Goal: Answer question/provide support: Share knowledge or assist other users

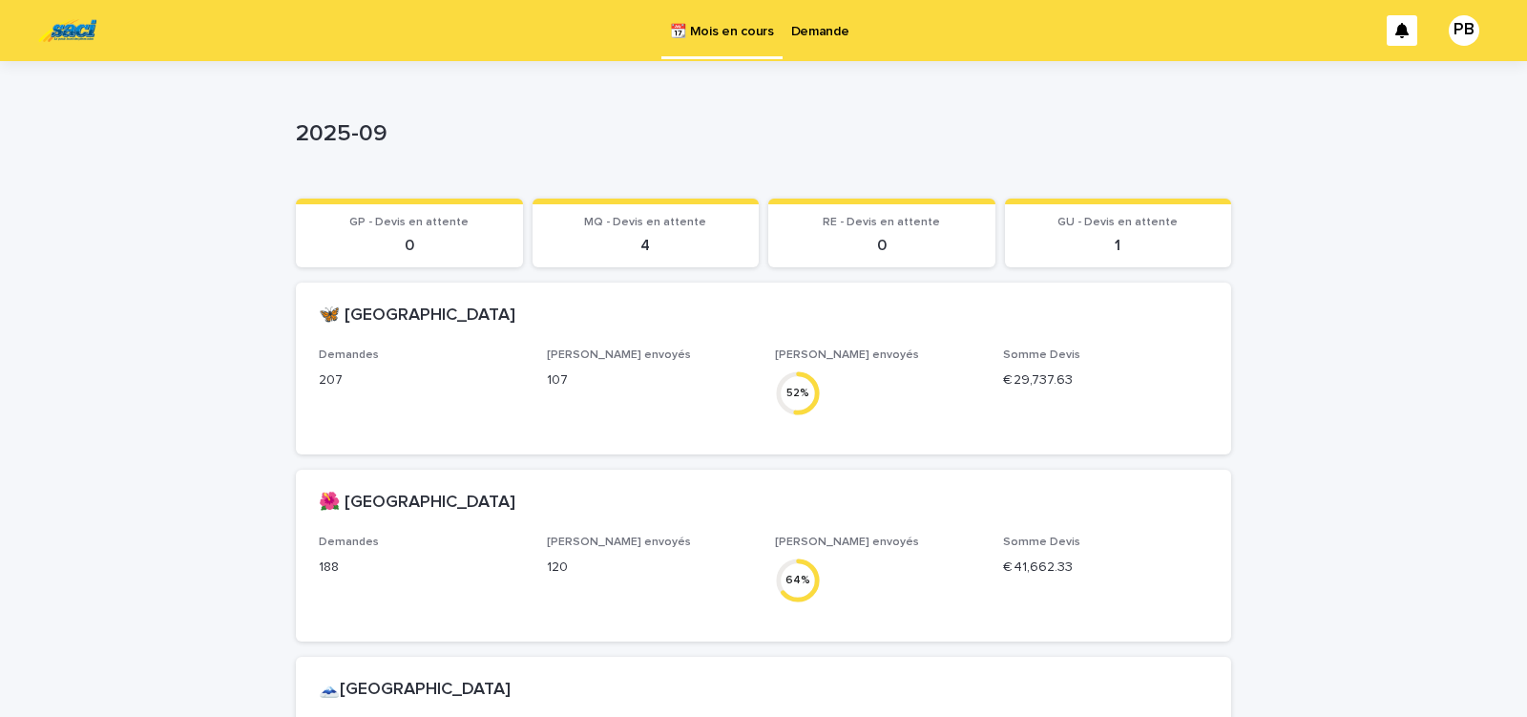
click at [811, 30] on p "Demande" at bounding box center [820, 20] width 58 height 40
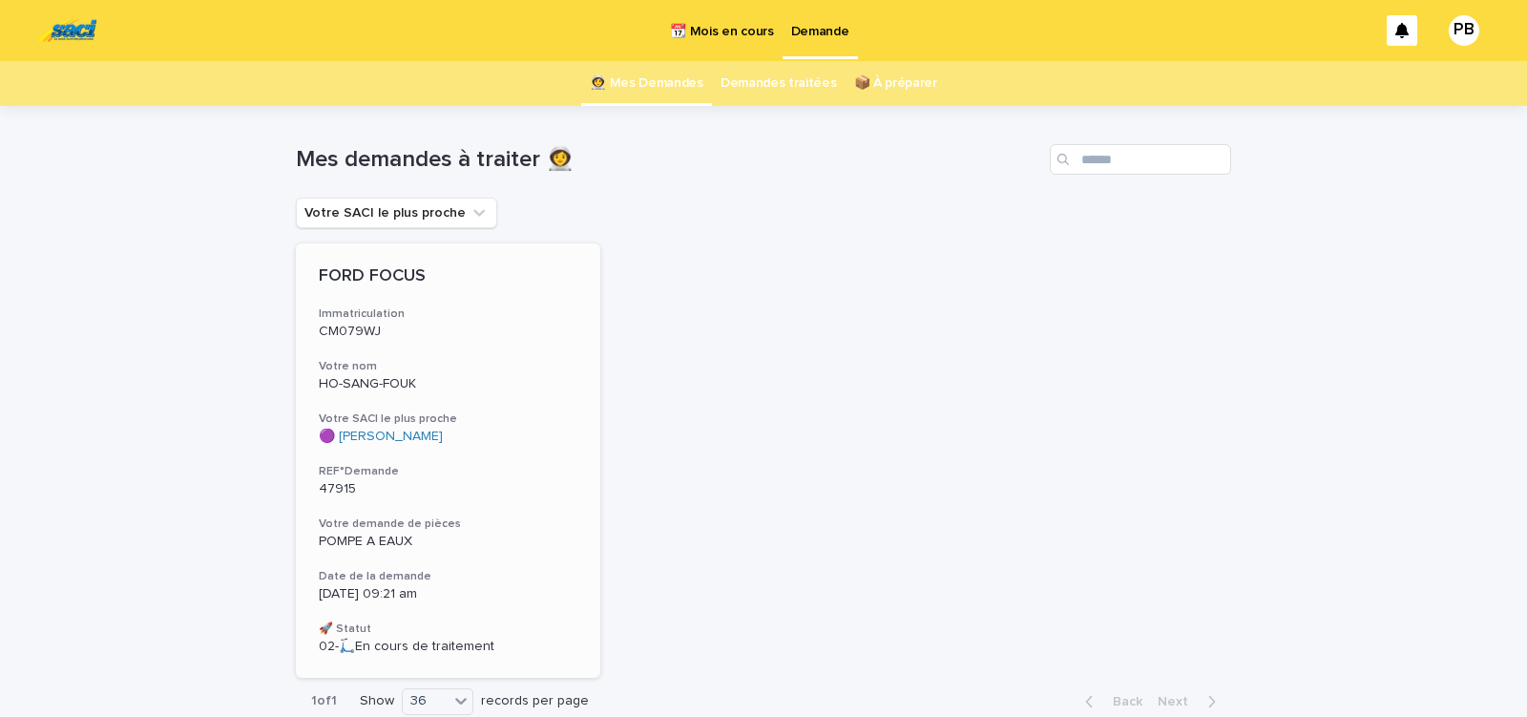
click at [484, 420] on h3 "Votre SACI le plus proche" at bounding box center [448, 418] width 259 height 15
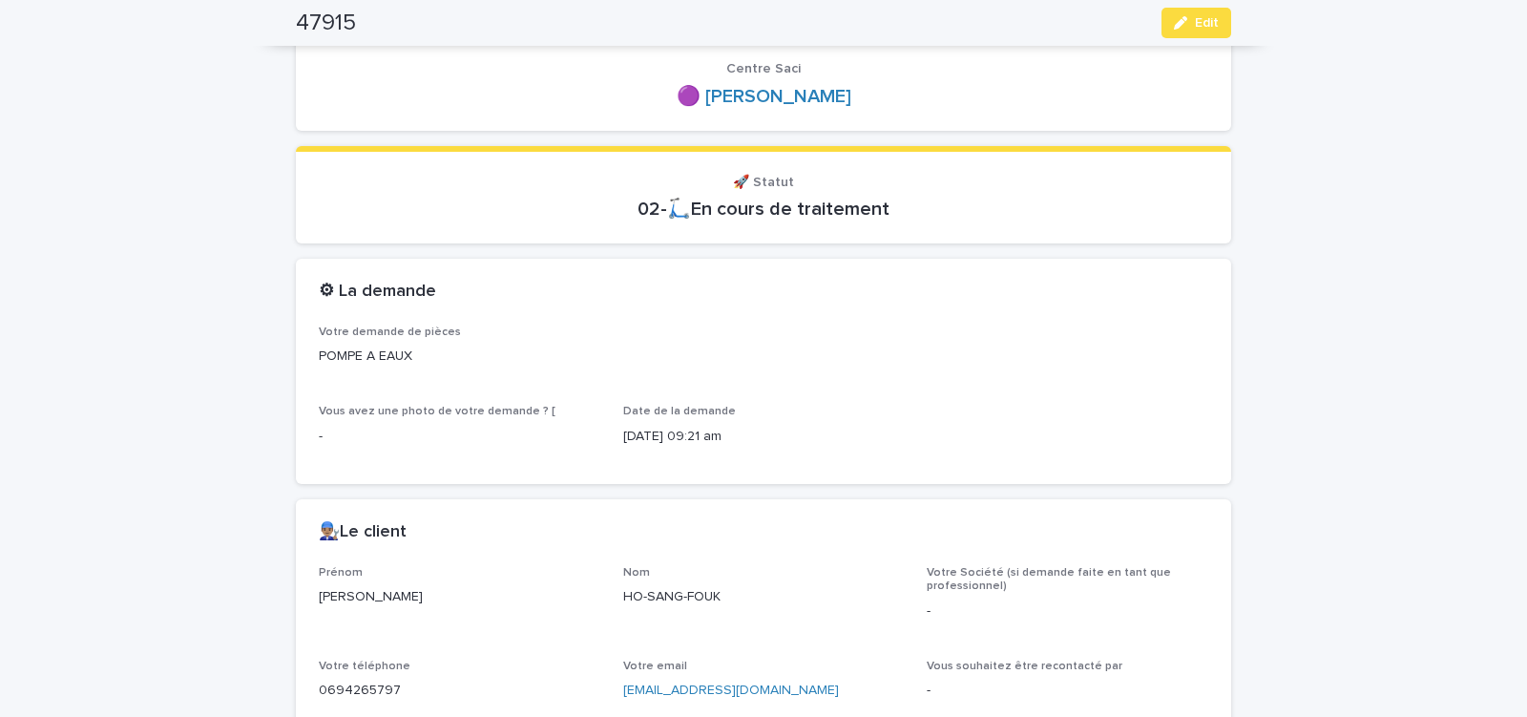
scroll to position [81, 0]
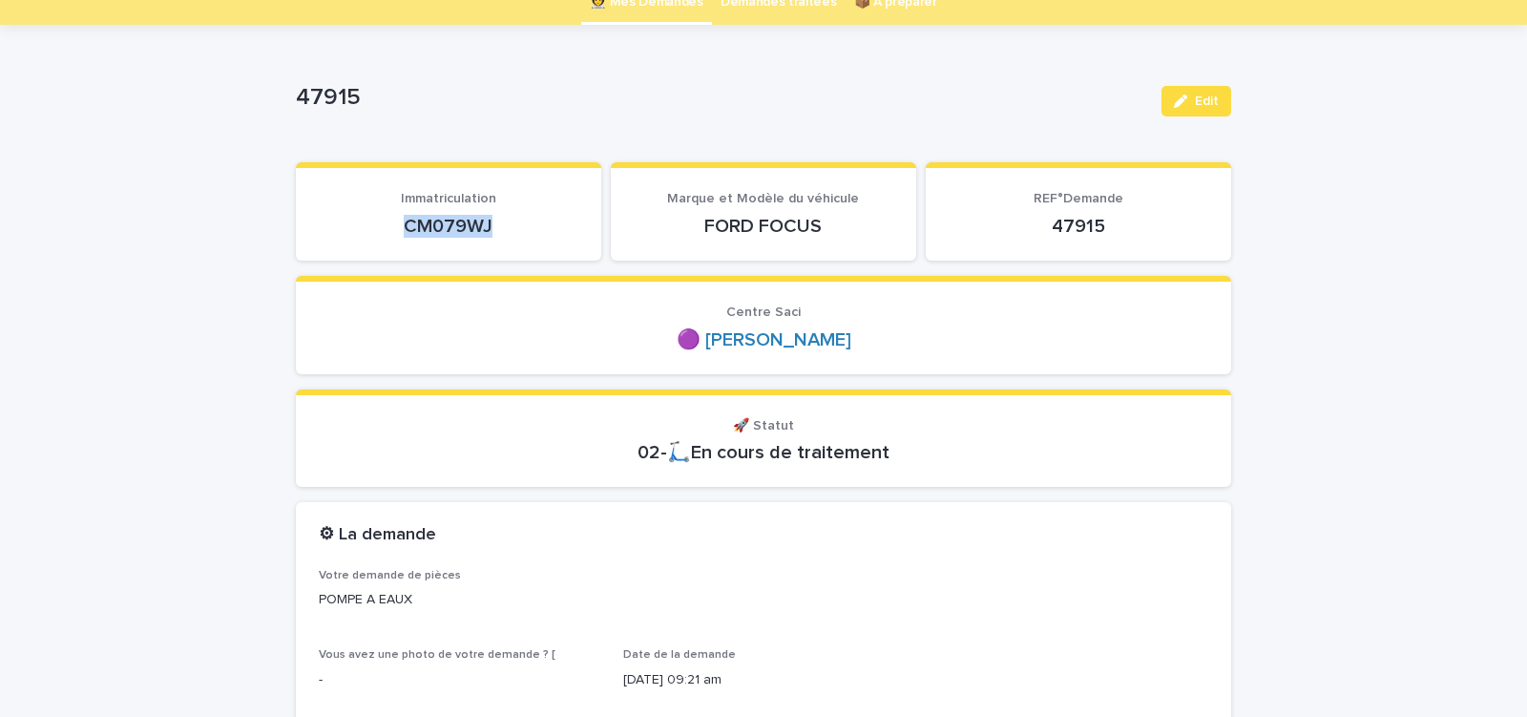
drag, startPoint x: 394, startPoint y: 233, endPoint x: 542, endPoint y: 237, distance: 148.0
click at [522, 234] on p "CM079WJ" at bounding box center [449, 226] width 260 height 23
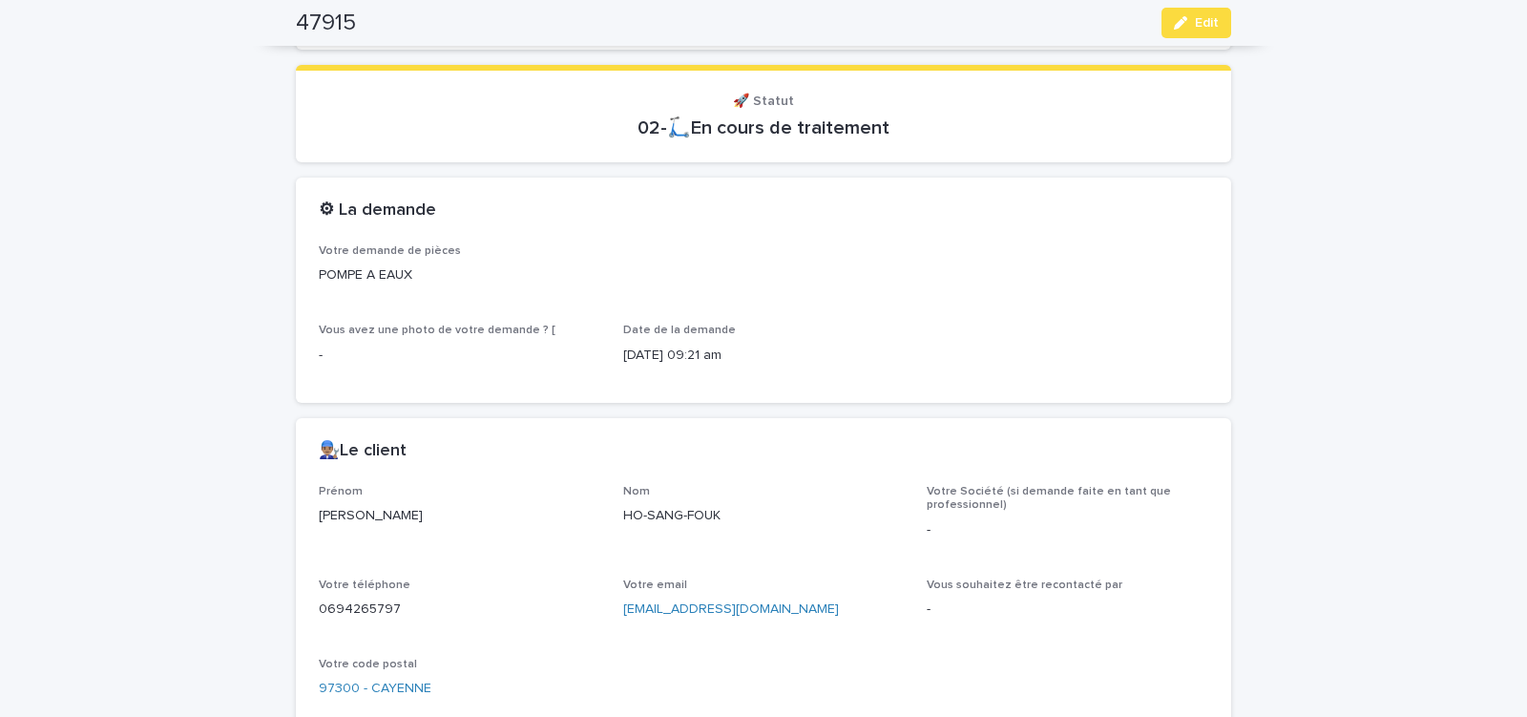
scroll to position [568, 0]
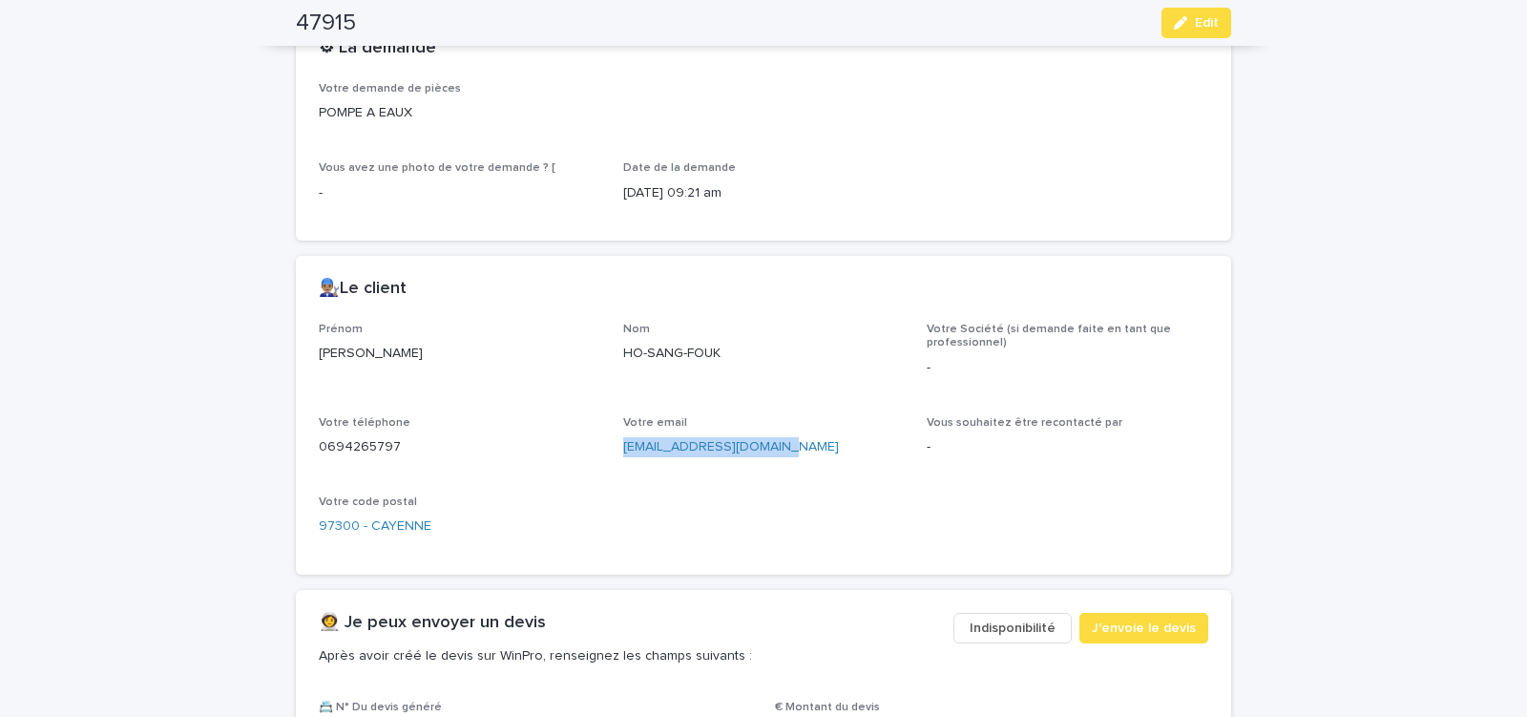
drag, startPoint x: 614, startPoint y: 452, endPoint x: 777, endPoint y: 459, distance: 163.4
click at [776, 459] on div "Prénom [PERSON_NAME] Nom HO-SANG-FOUK Votre Société (si demande faite en tant q…" at bounding box center [764, 437] width 890 height 229
copy link "[EMAIL_ADDRESS][DOMAIN_NAME]"
click at [1128, 633] on span "J'envoie le devis" at bounding box center [1144, 628] width 104 height 19
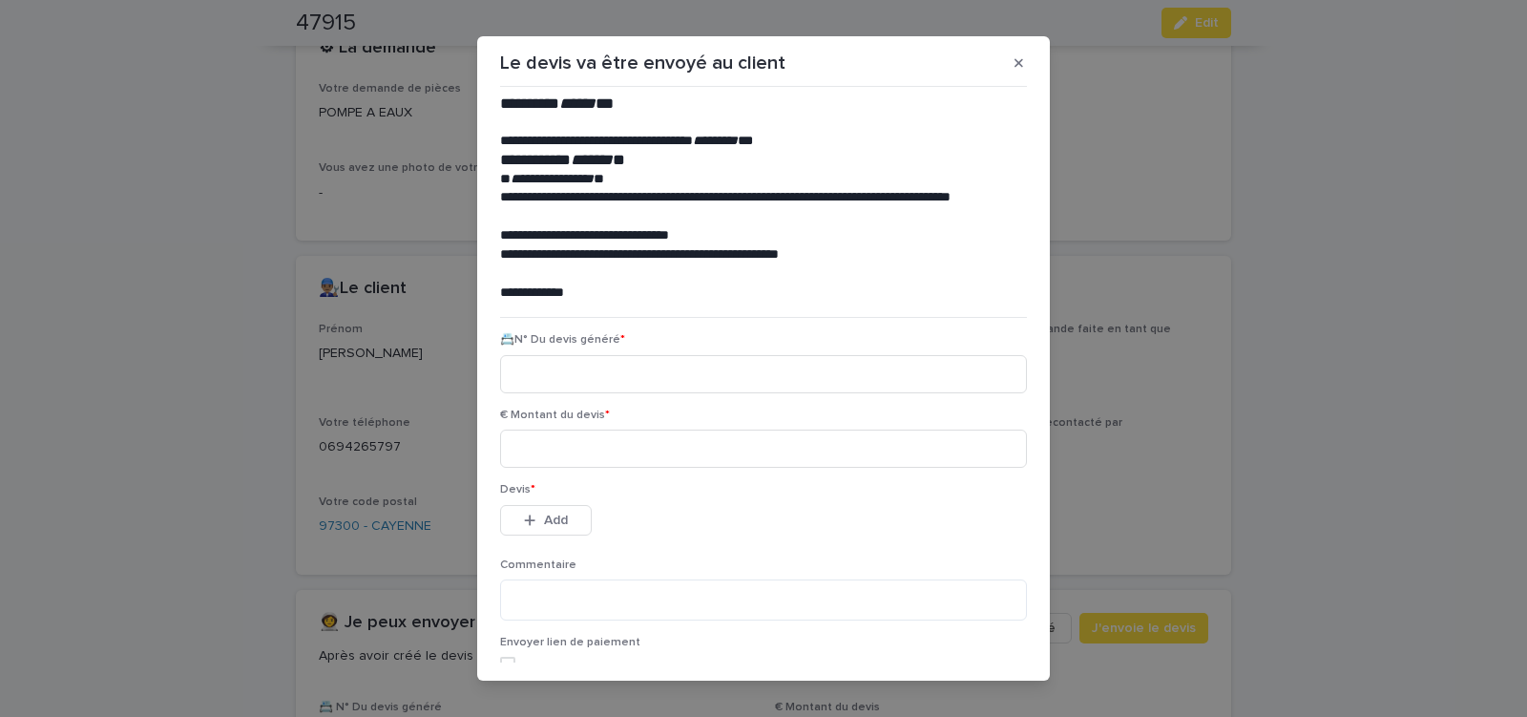
scroll to position [87, 0]
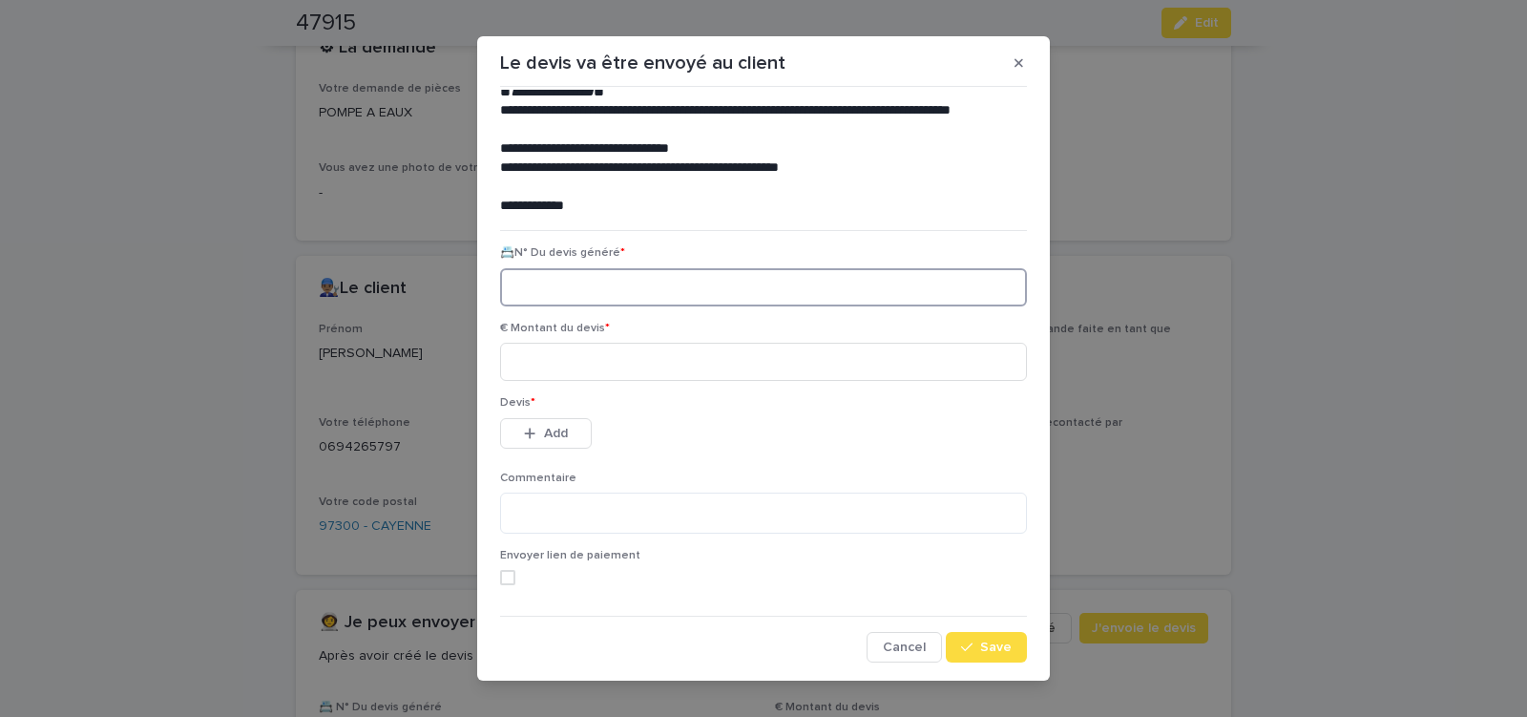
paste input "********"
type input "********"
click at [665, 368] on input at bounding box center [763, 362] width 527 height 38
type input "*****"
click at [563, 432] on button "Add" at bounding box center [546, 433] width 92 height 31
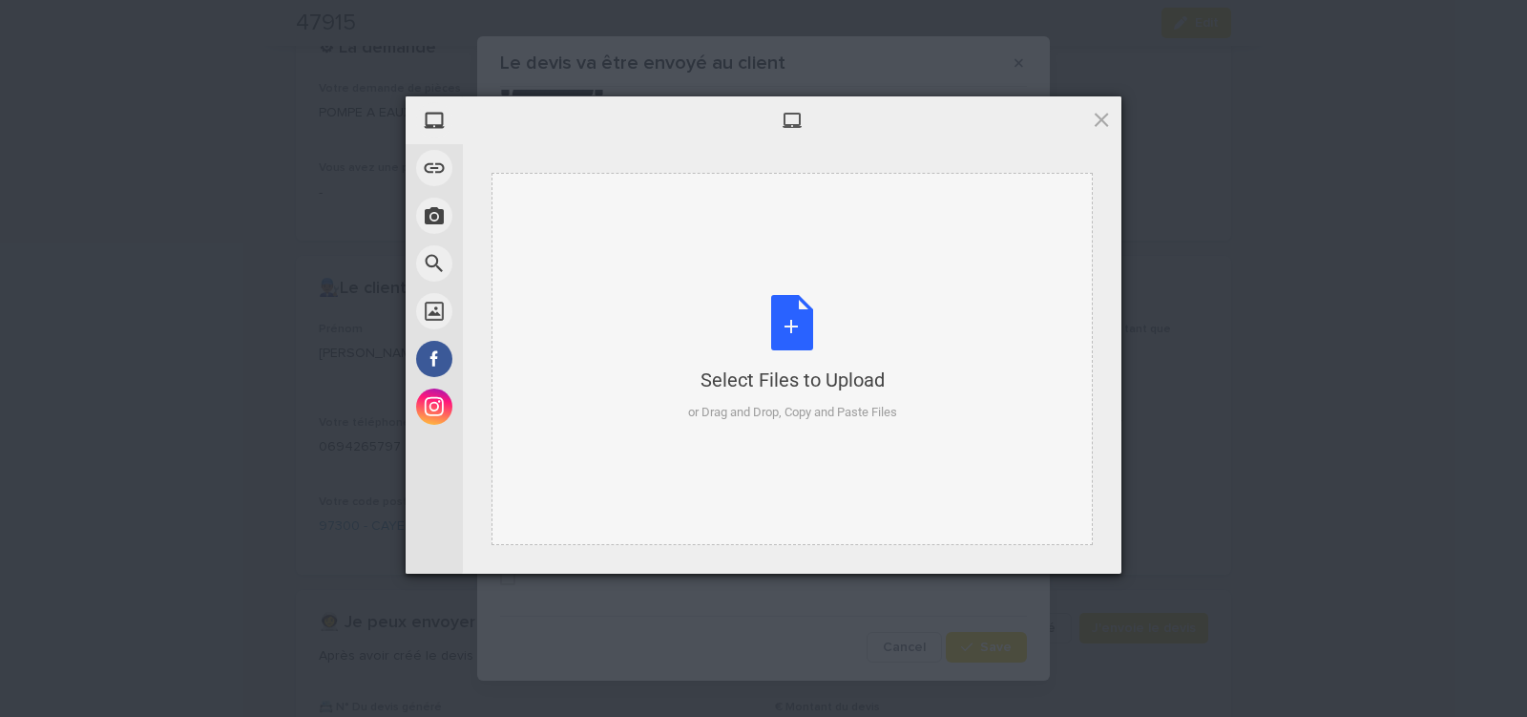
click at [795, 323] on div "Select Files to Upload or Drag and Drop, Copy and Paste Files" at bounding box center [792, 358] width 209 height 127
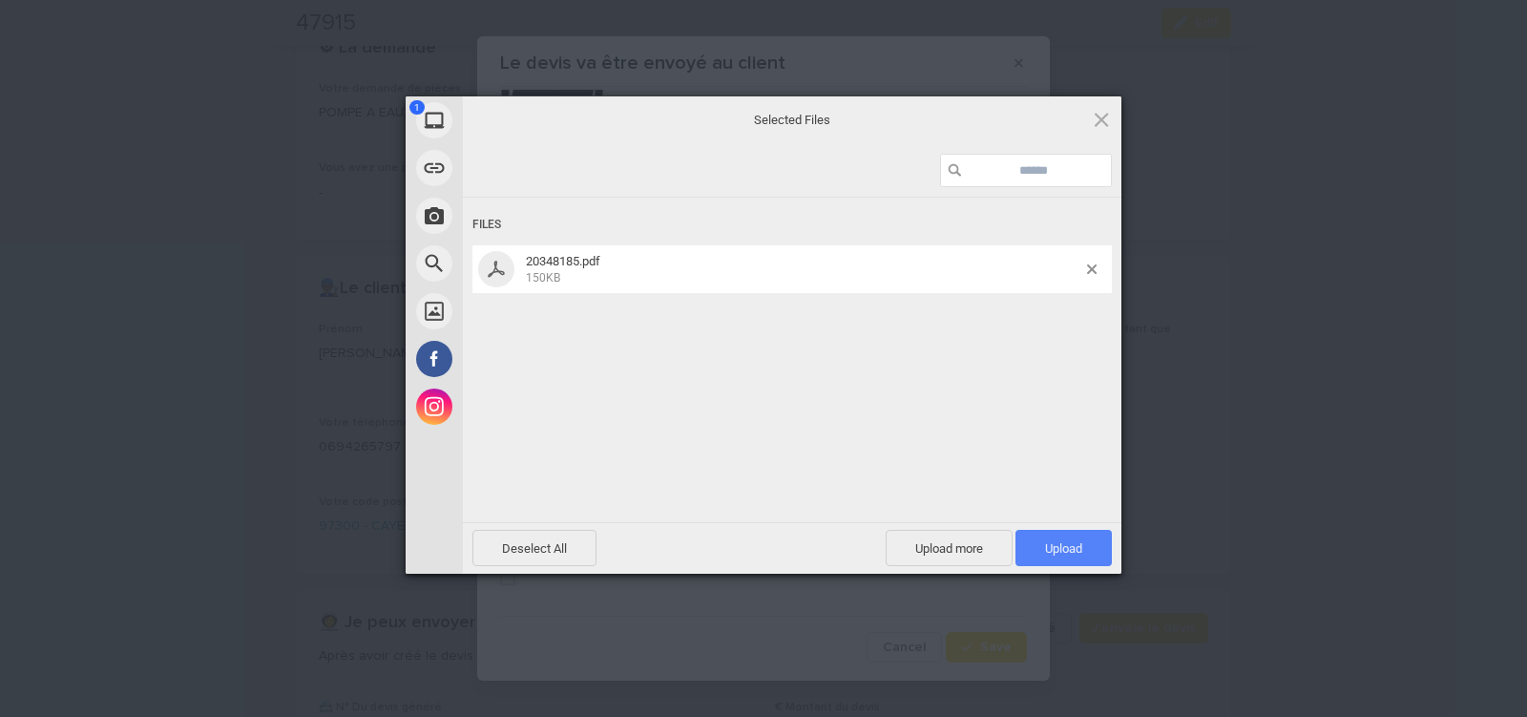
click at [1055, 548] on span "Upload 1" at bounding box center [1063, 548] width 37 height 14
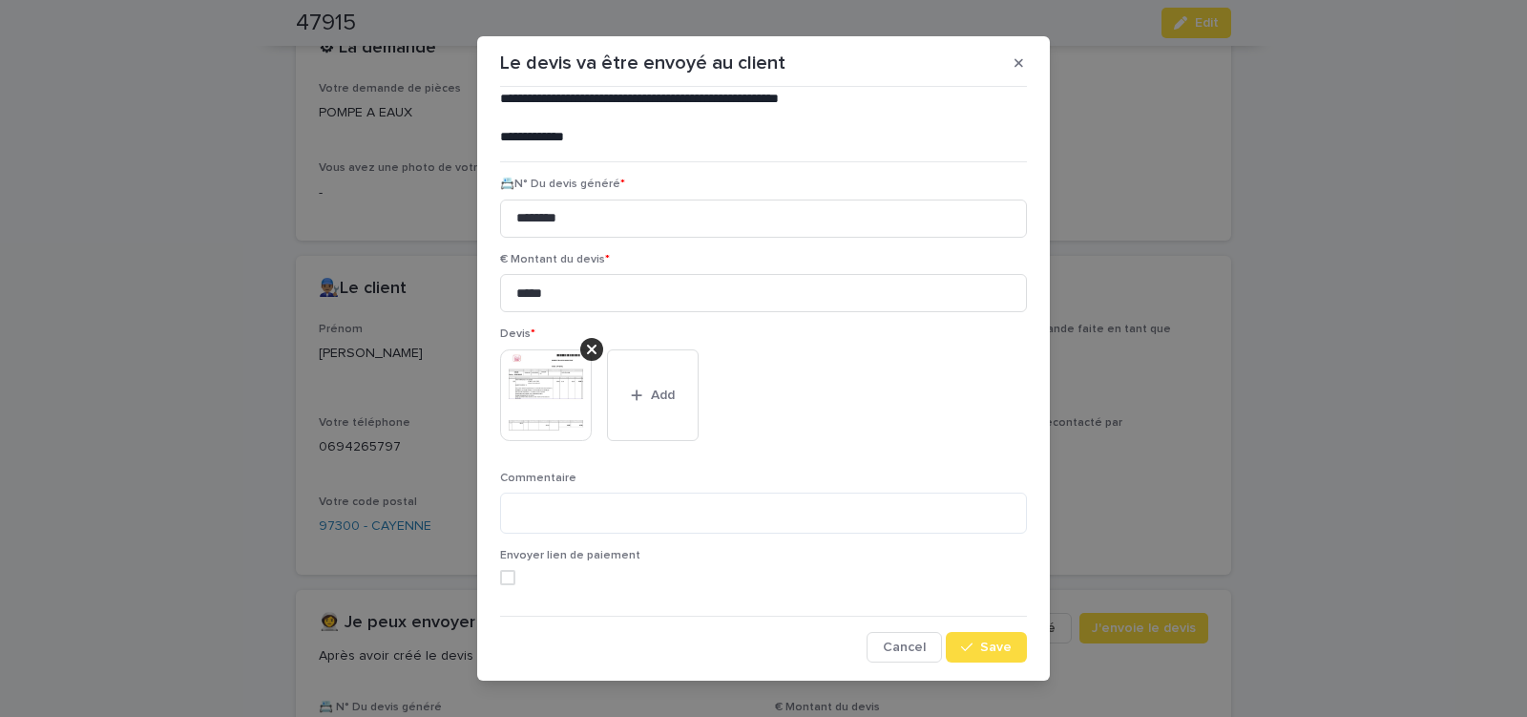
scroll to position [21, 0]
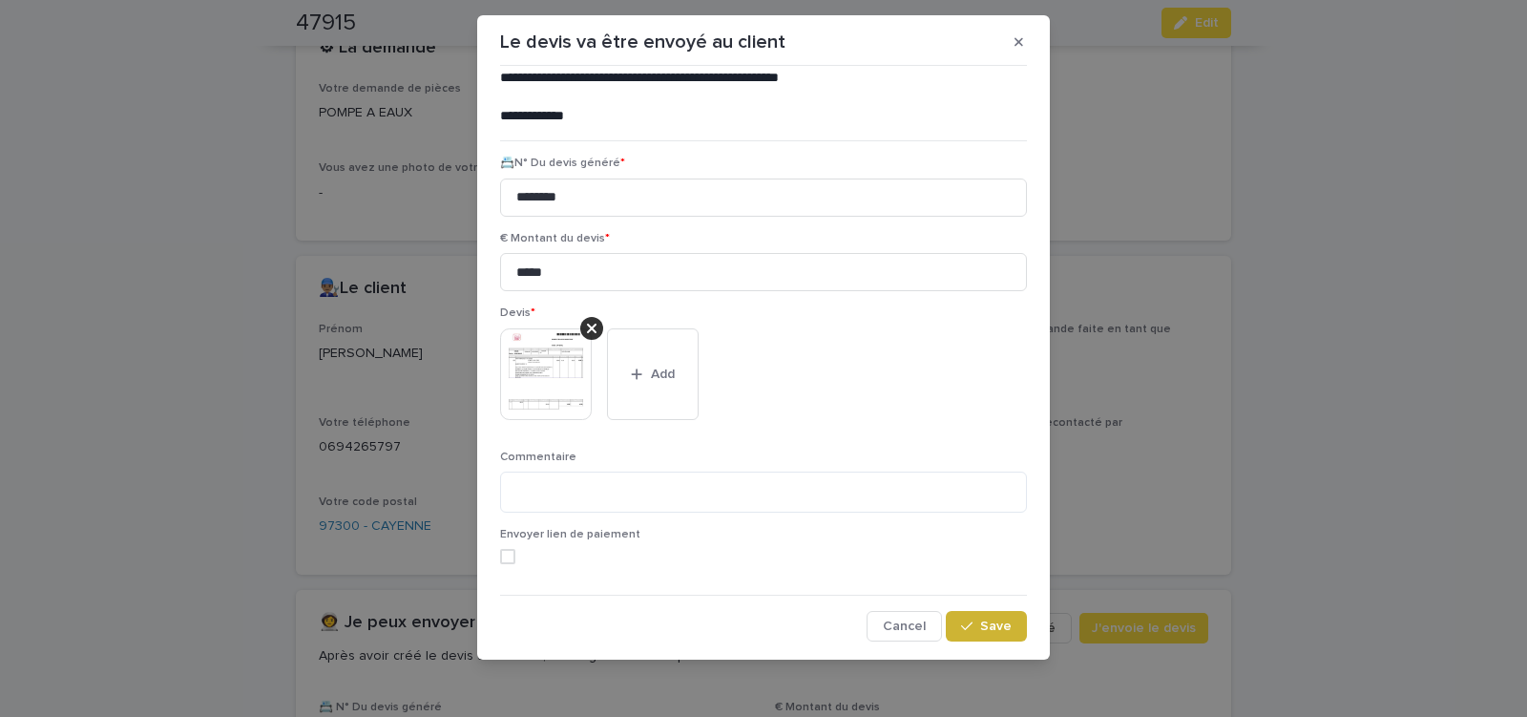
click at [961, 628] on icon "button" at bounding box center [966, 626] width 11 height 9
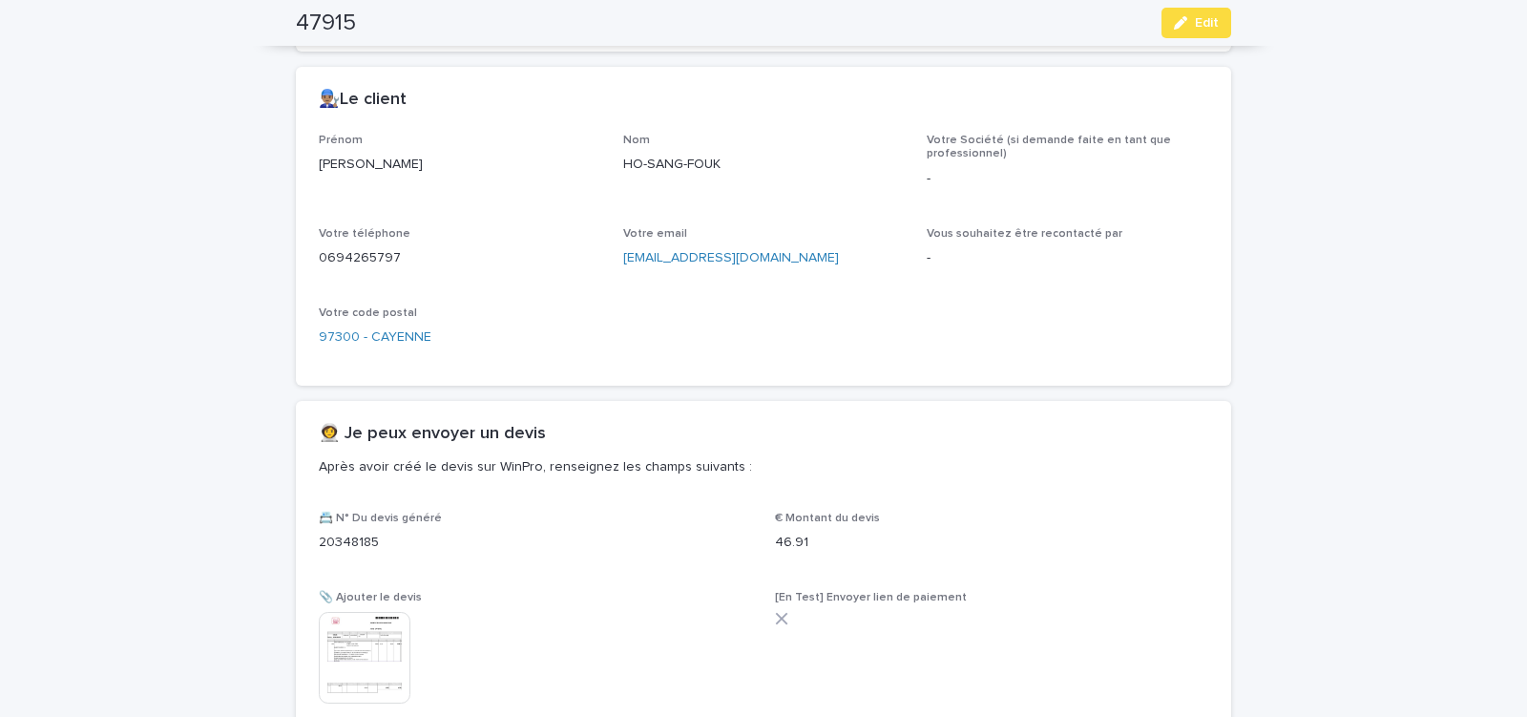
scroll to position [916, 0]
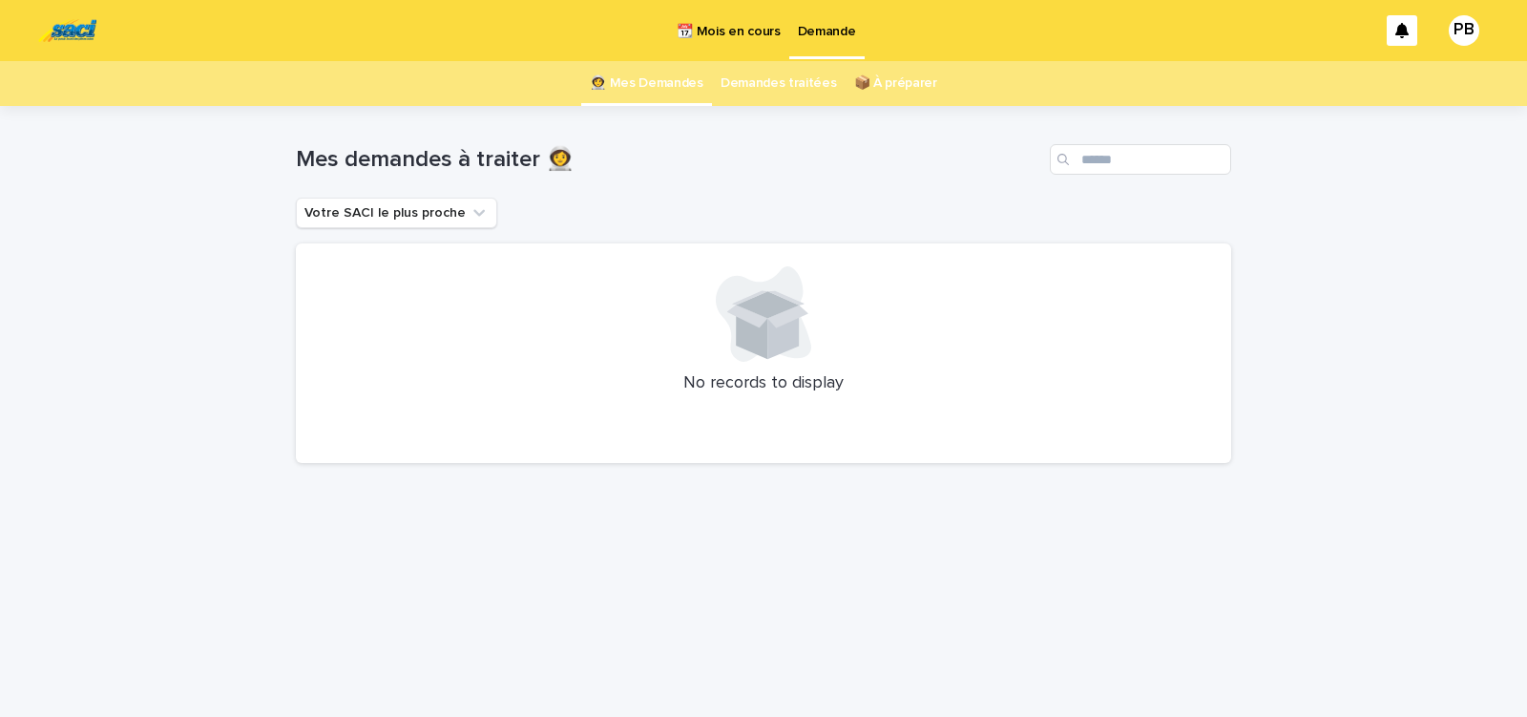
click at [733, 28] on p "📆 Mois en cours" at bounding box center [728, 20] width 103 height 40
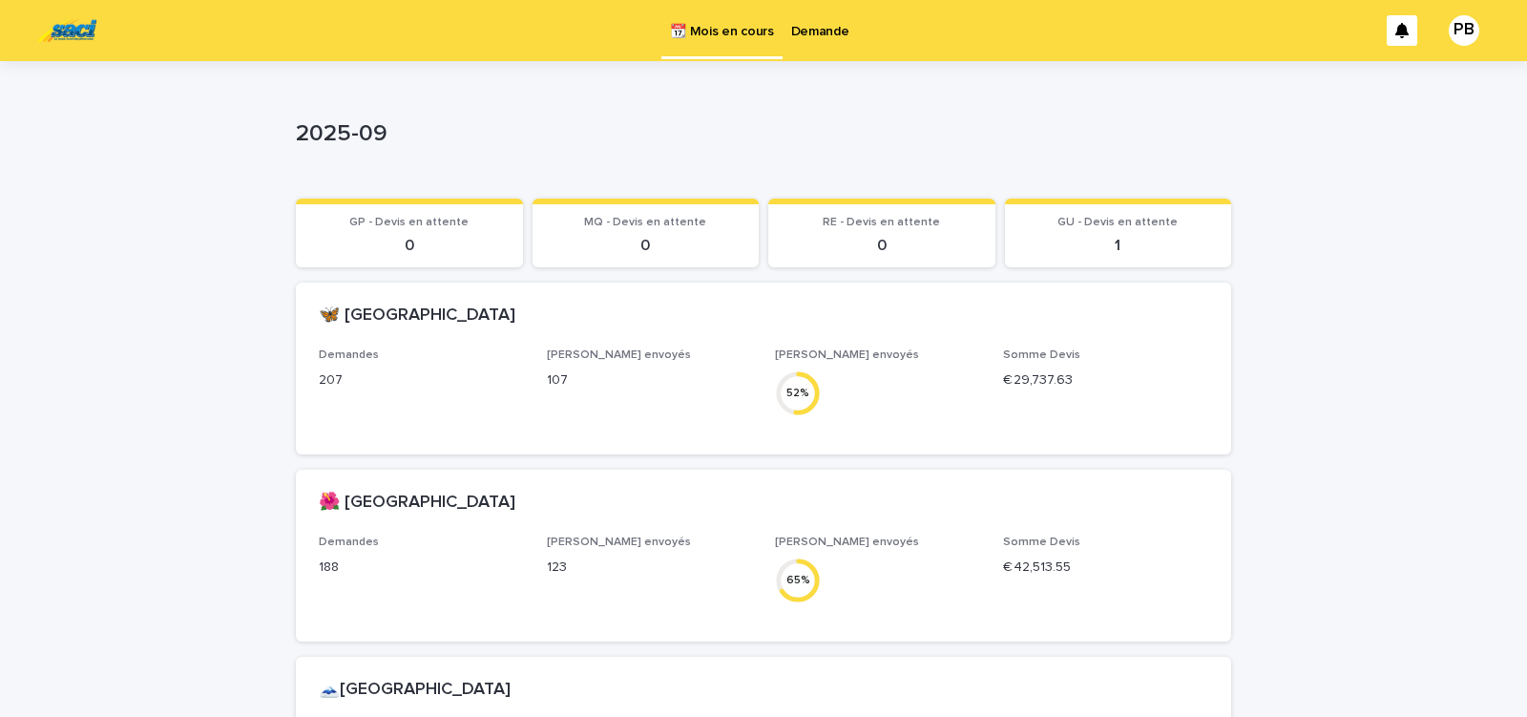
click at [807, 34] on p "Demande" at bounding box center [820, 20] width 58 height 40
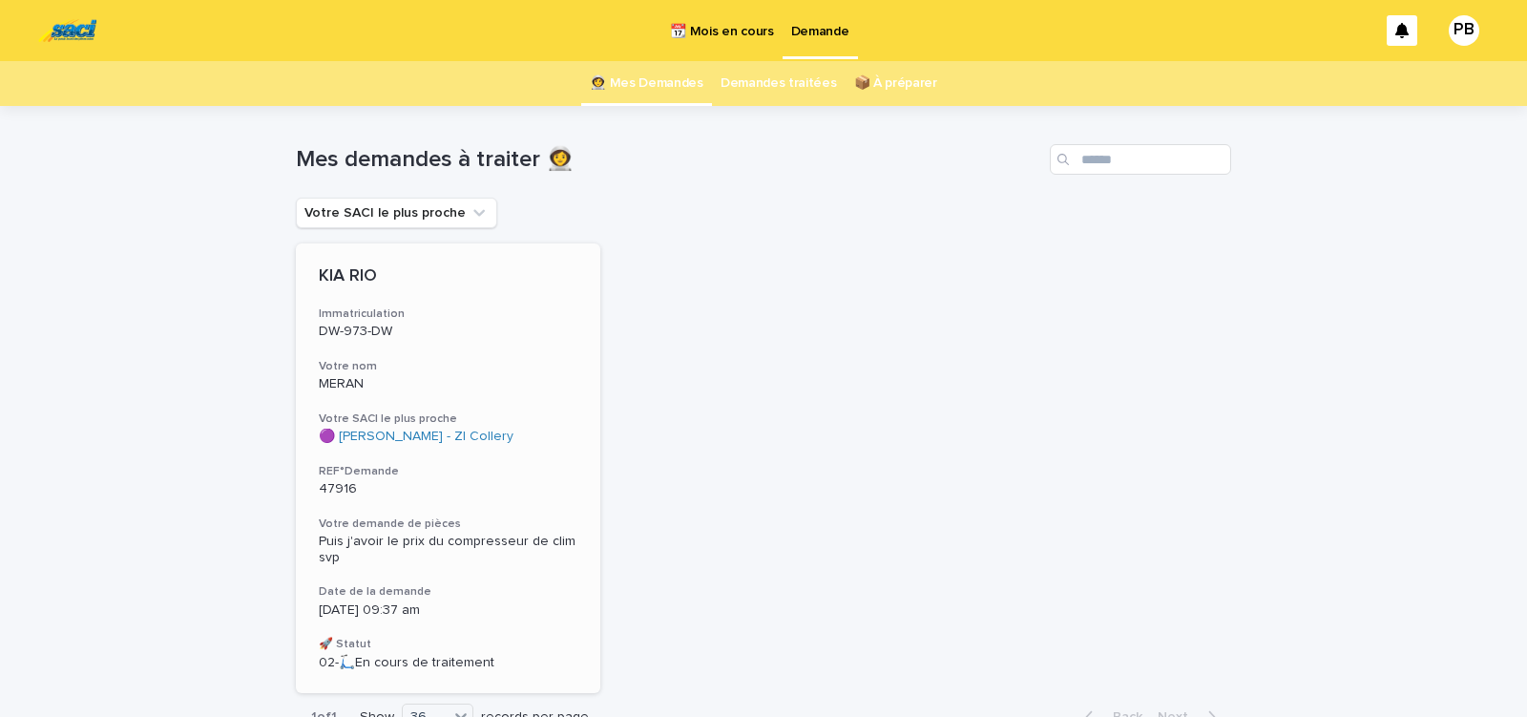
click at [474, 470] on h3 "REF°Demande" at bounding box center [448, 471] width 259 height 15
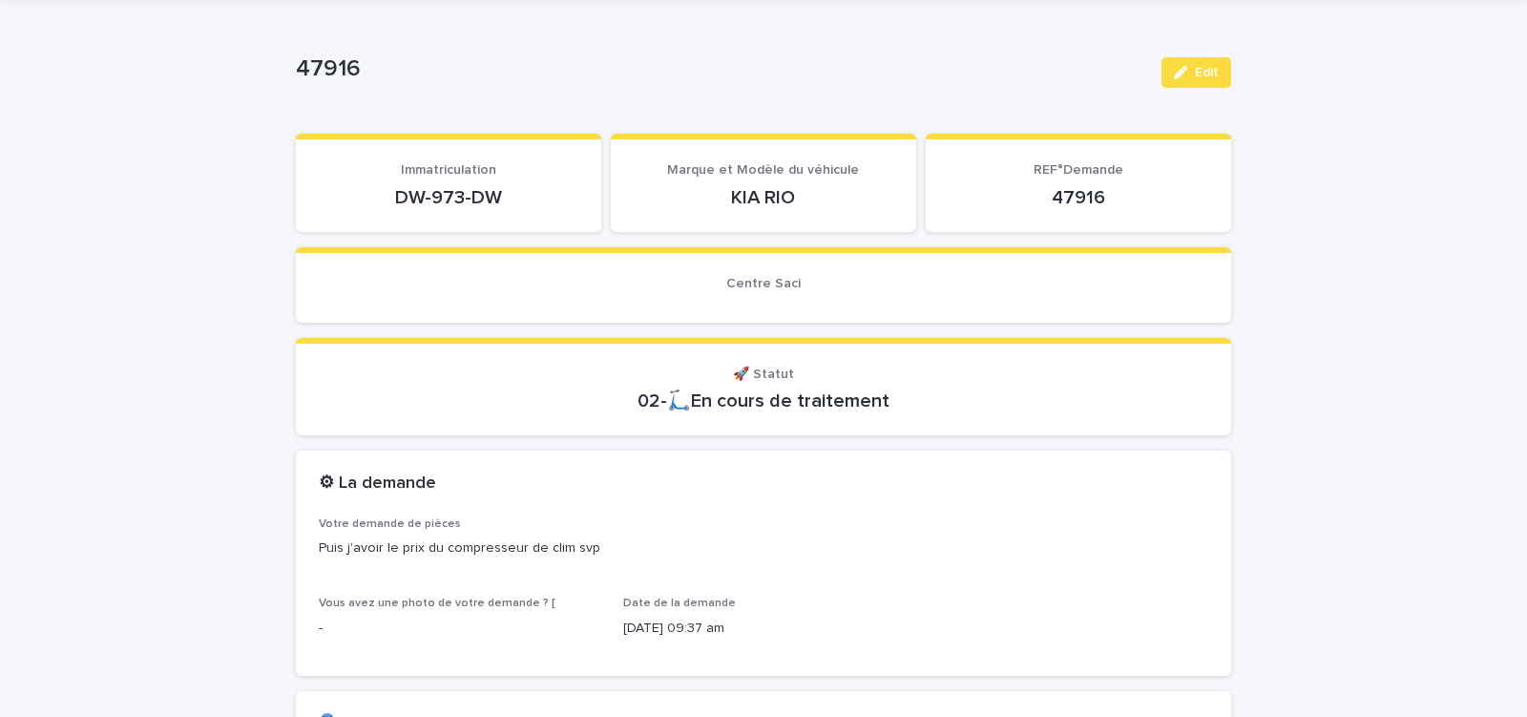
scroll to position [162, 0]
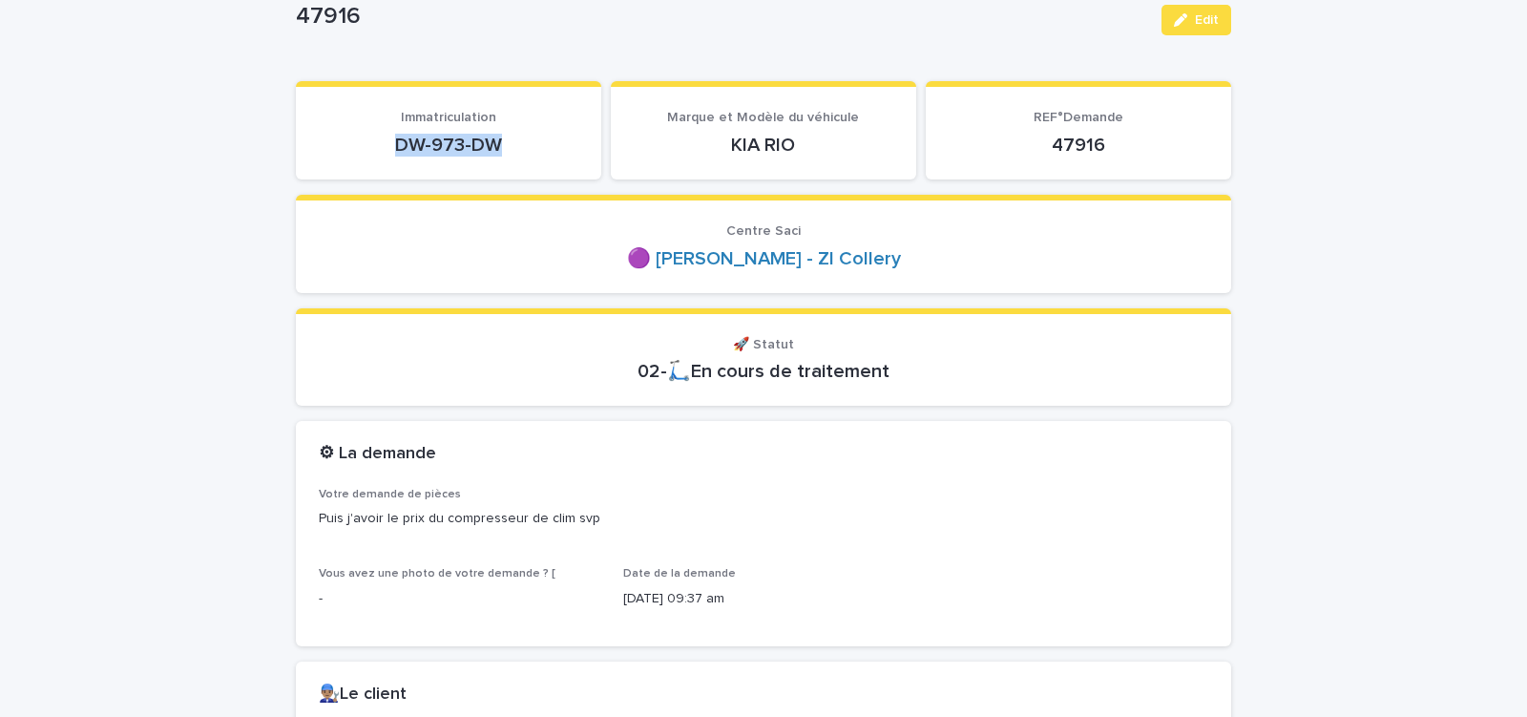
drag, startPoint x: 385, startPoint y: 149, endPoint x: 525, endPoint y: 147, distance: 140.3
click at [515, 147] on p "DW-973-DW" at bounding box center [449, 145] width 260 height 23
copy p "DW-973-DW"
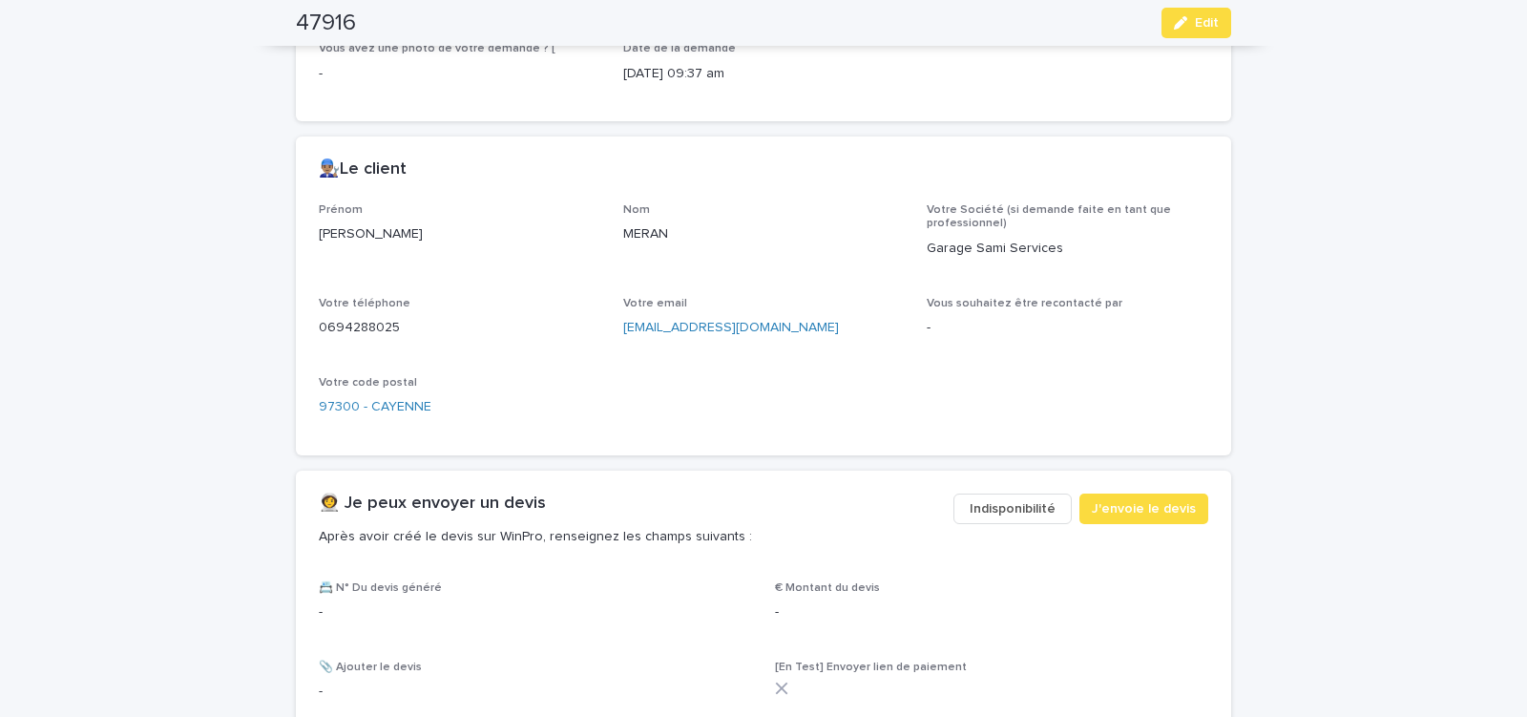
scroll to position [730, 0]
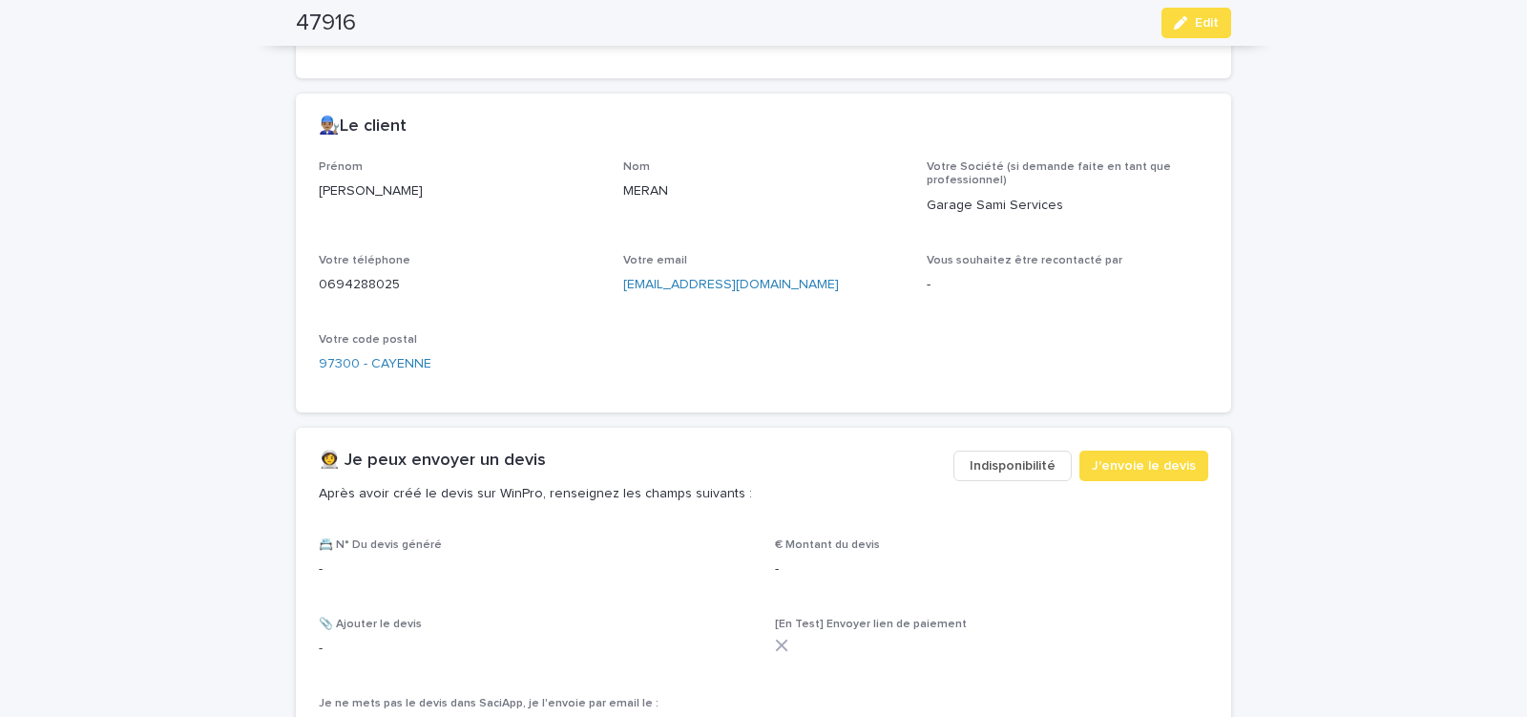
click at [1003, 466] on span "Indisponibilité" at bounding box center [1013, 465] width 86 height 19
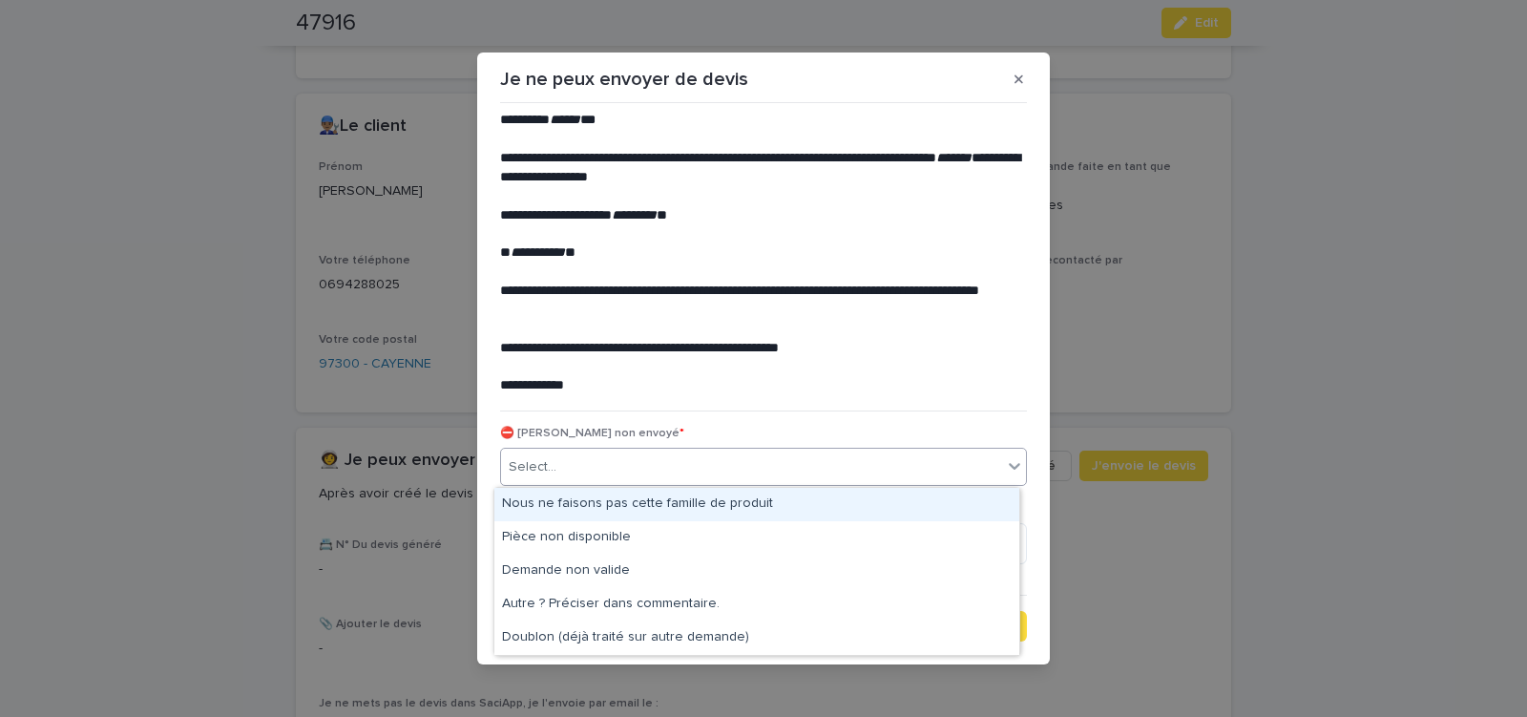
click at [623, 462] on div "Select..." at bounding box center [751, 468] width 501 height 32
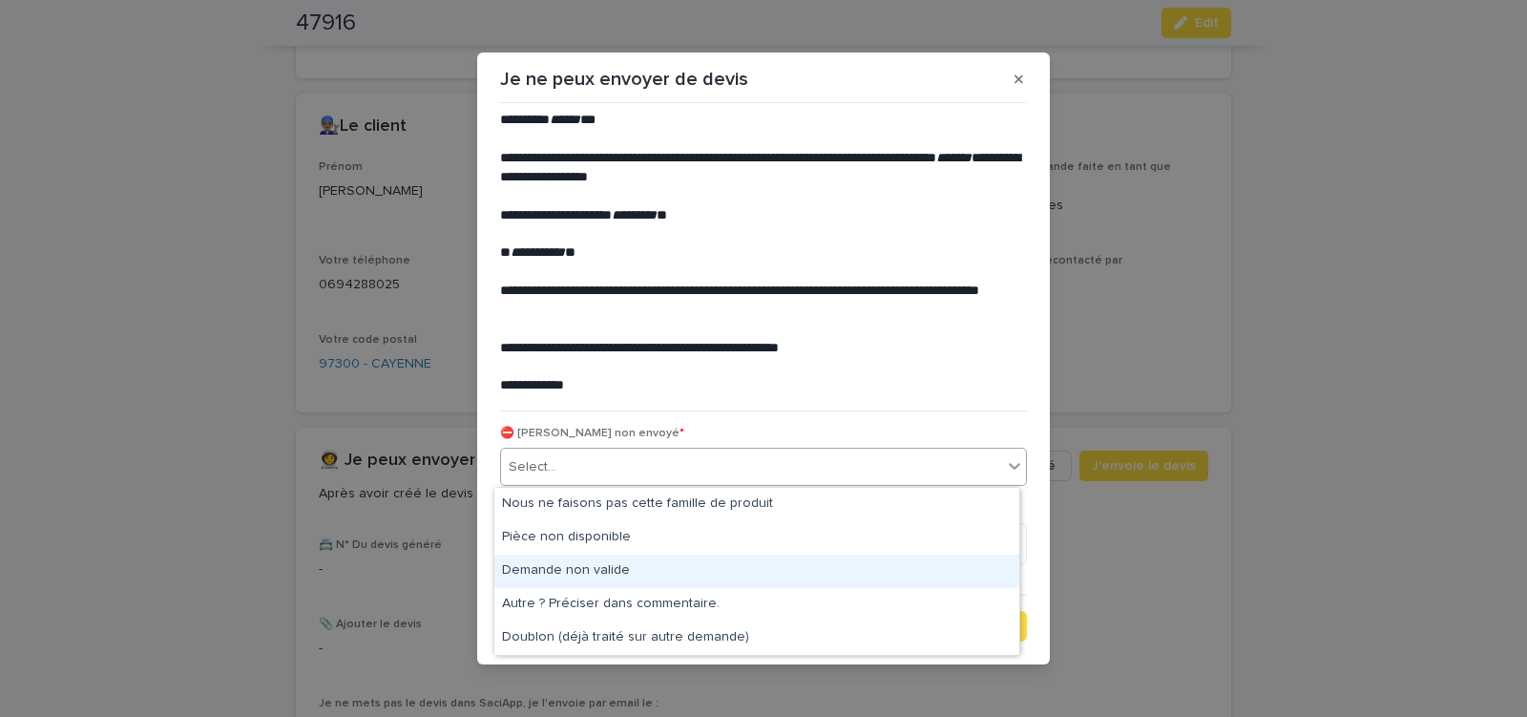
click at [597, 566] on div "Demande non valide" at bounding box center [756, 571] width 525 height 33
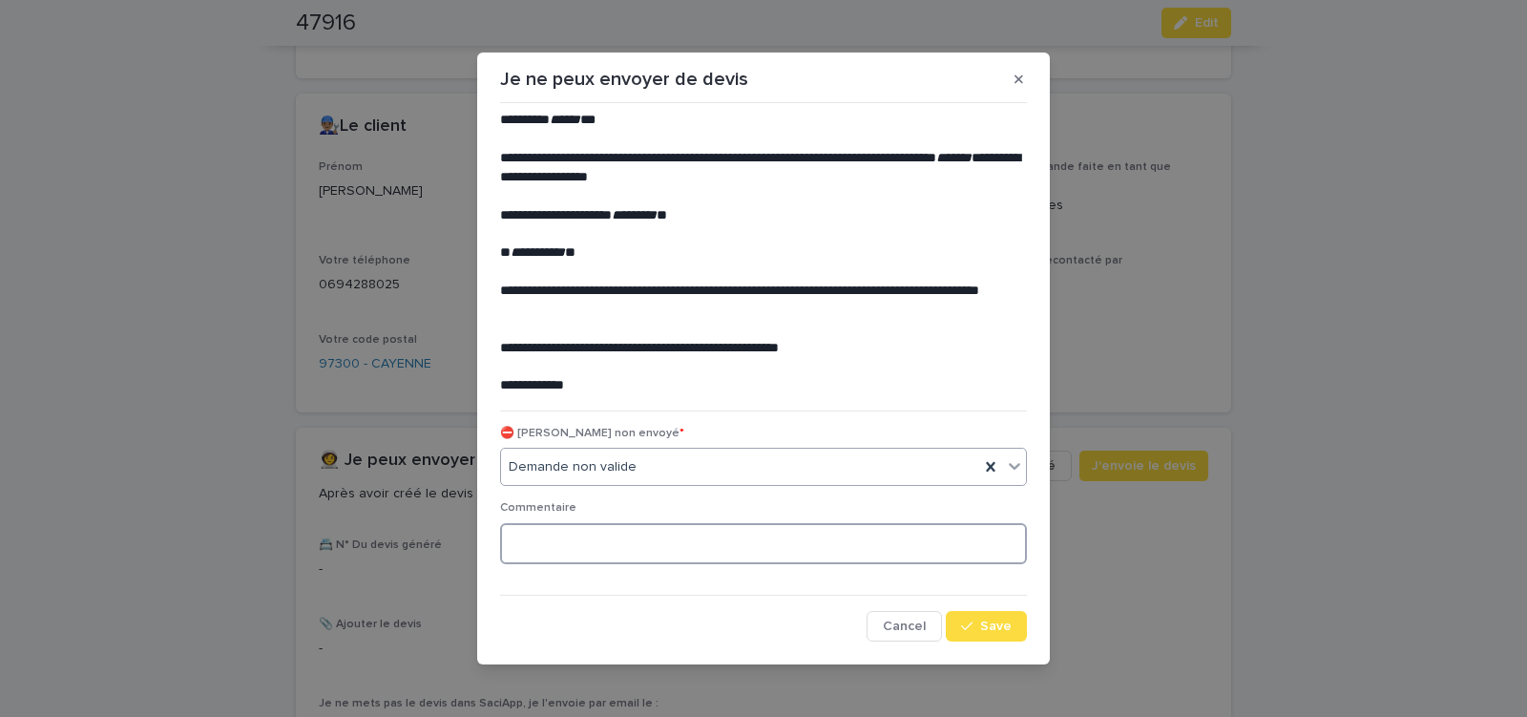
click at [587, 550] on textarea at bounding box center [763, 543] width 527 height 41
type textarea "**********"
click at [961, 626] on icon "button" at bounding box center [966, 626] width 11 height 13
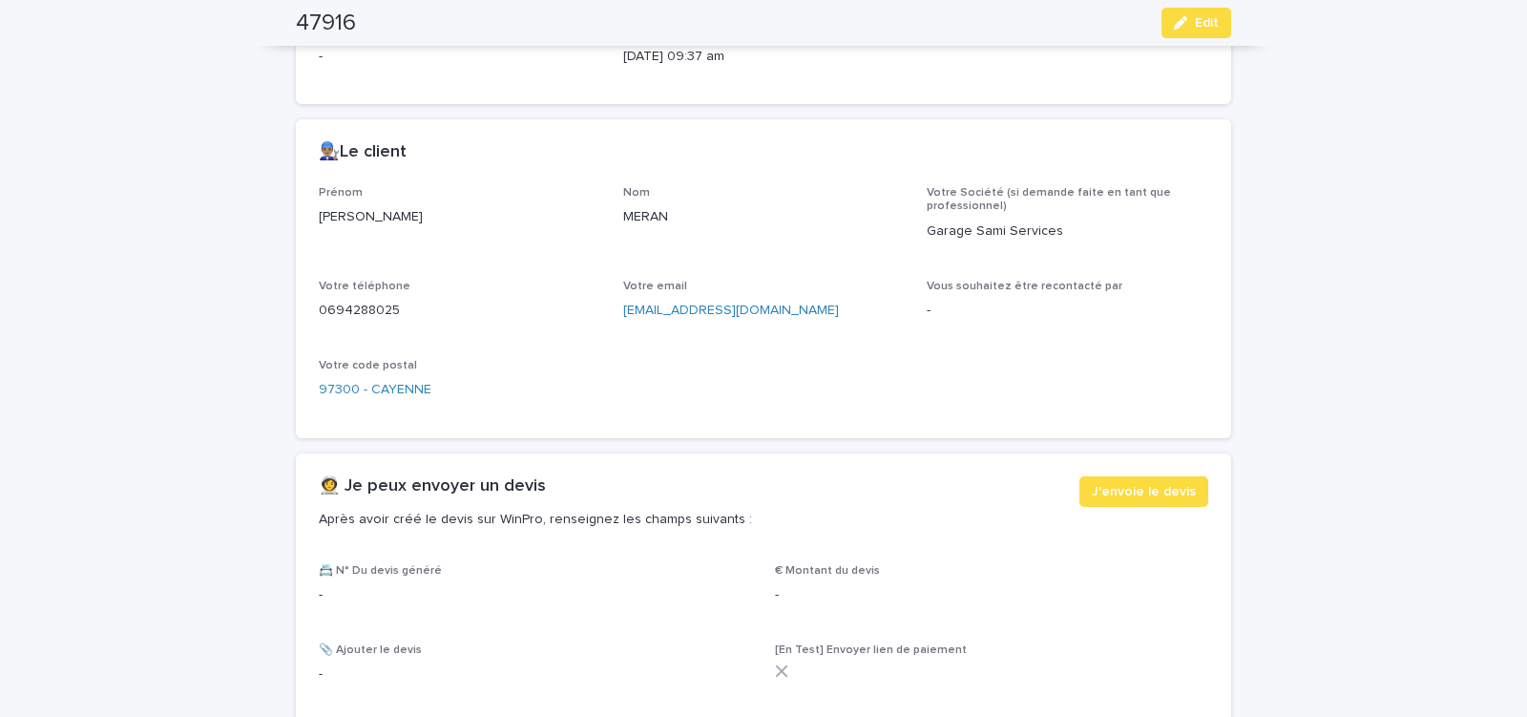
scroll to position [650, 0]
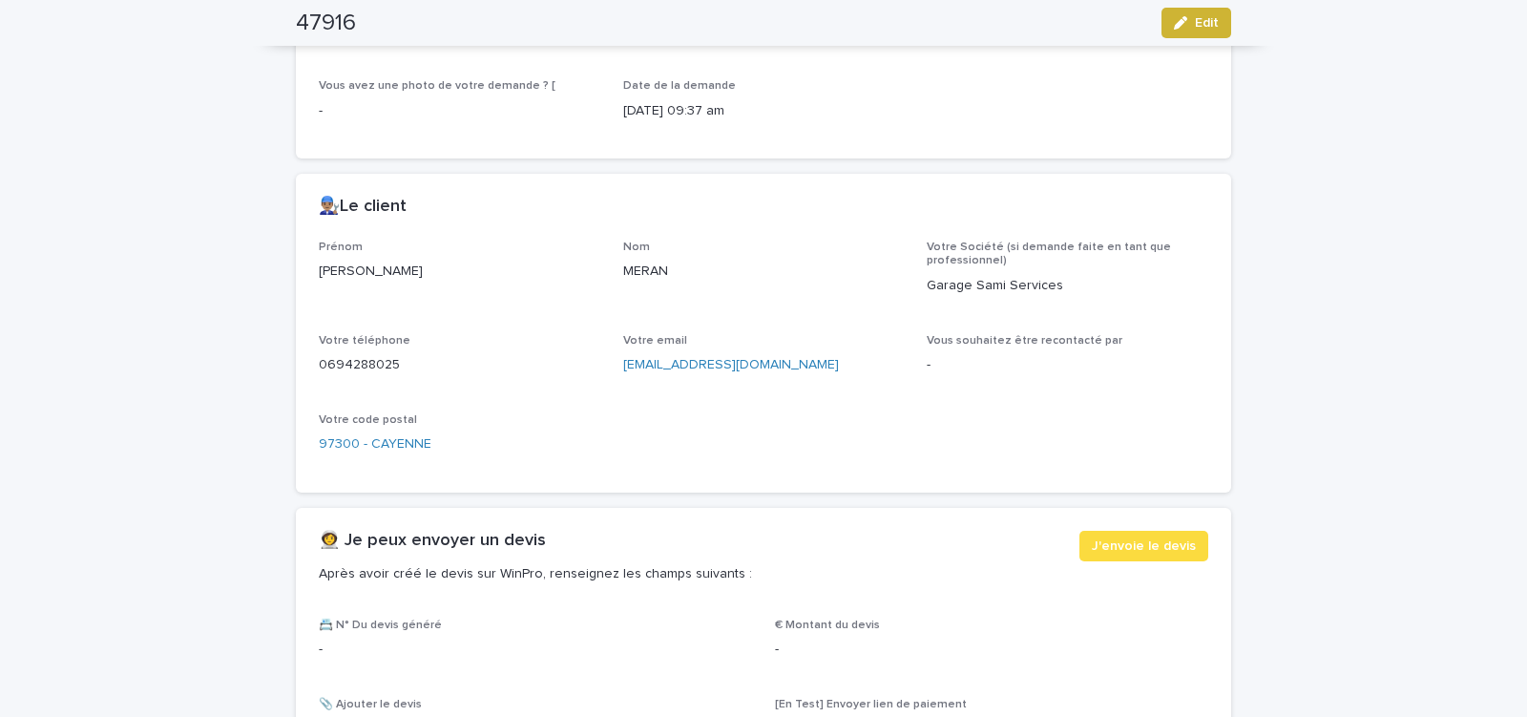
click at [1195, 26] on span "Edit" at bounding box center [1207, 22] width 24 height 13
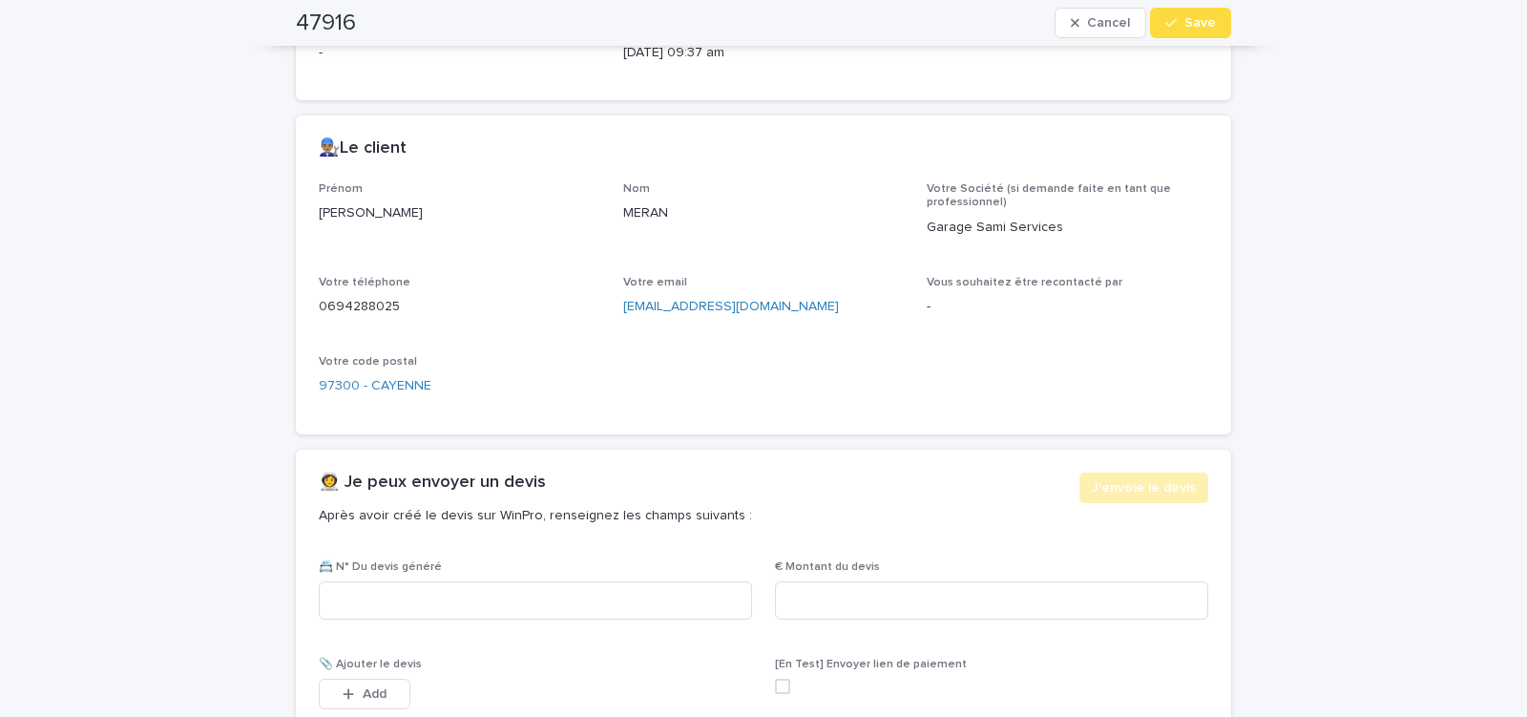
scroll to position [682, 0]
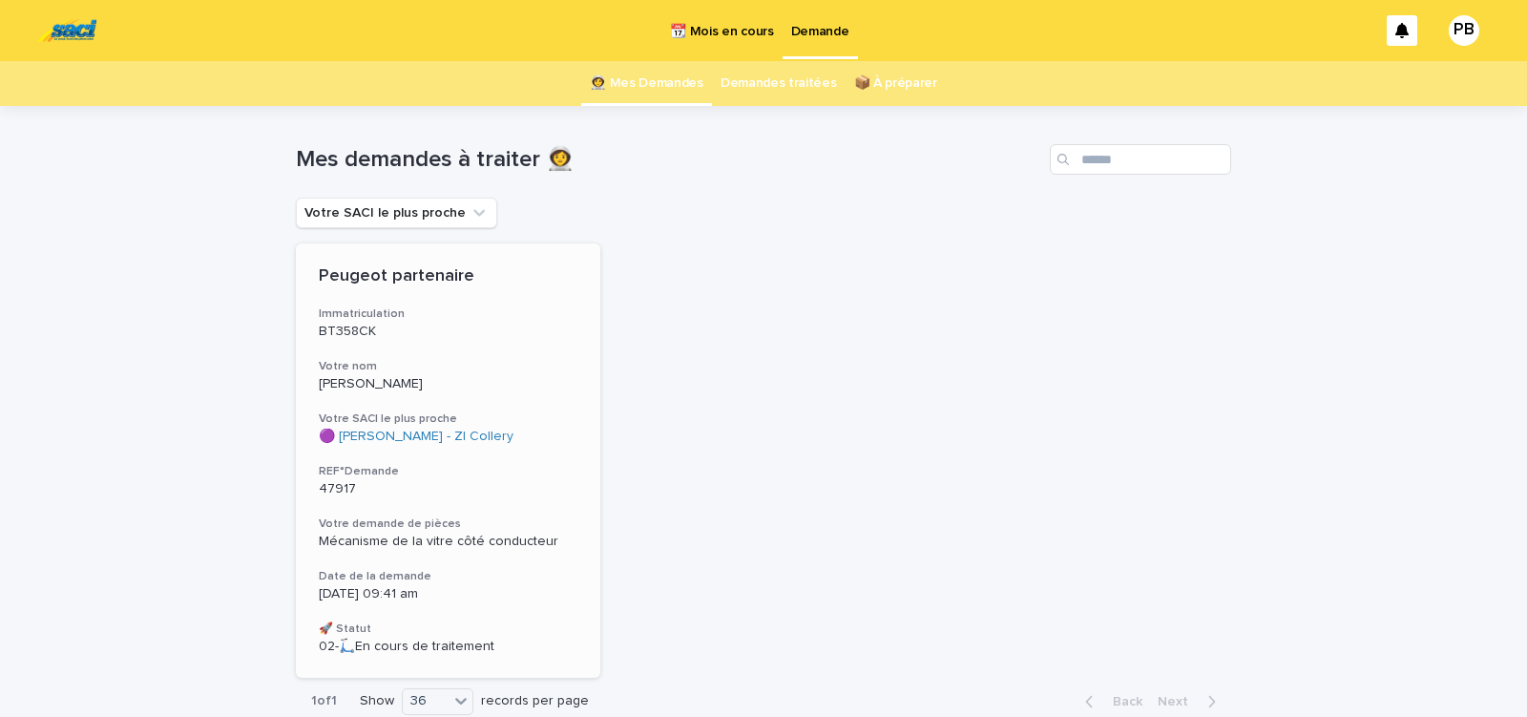
click at [494, 484] on p "47917" at bounding box center [448, 489] width 259 height 16
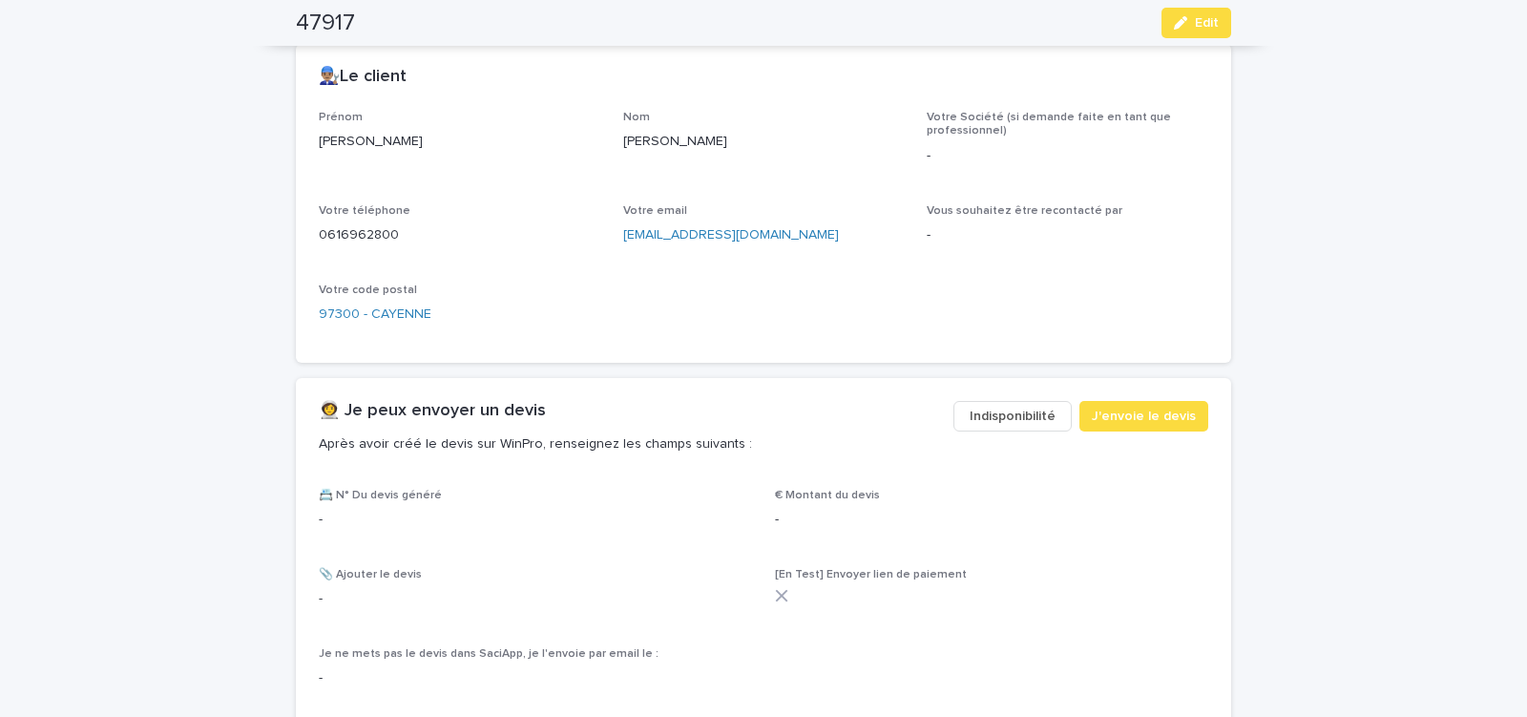
scroll to position [811, 0]
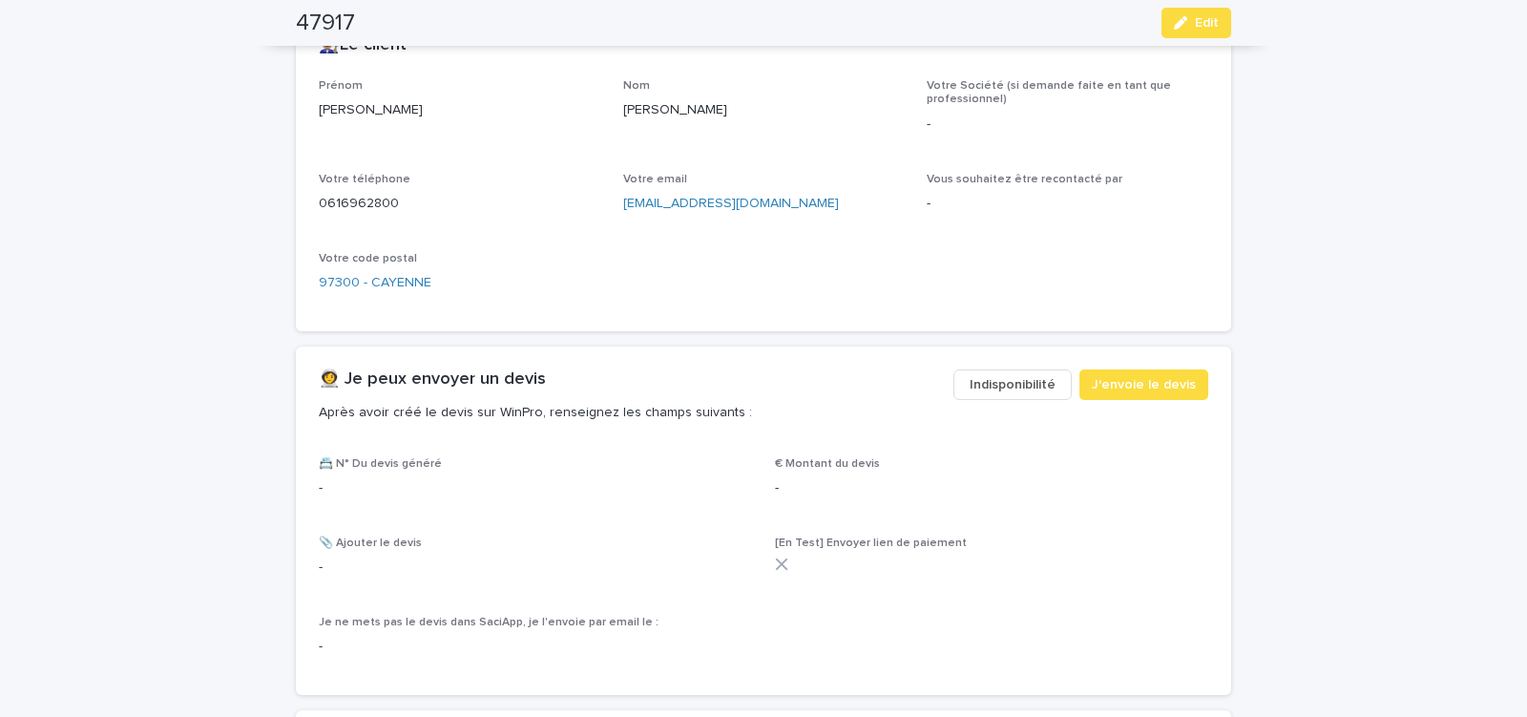
click at [993, 383] on span "Indisponibilité" at bounding box center [1013, 384] width 86 height 19
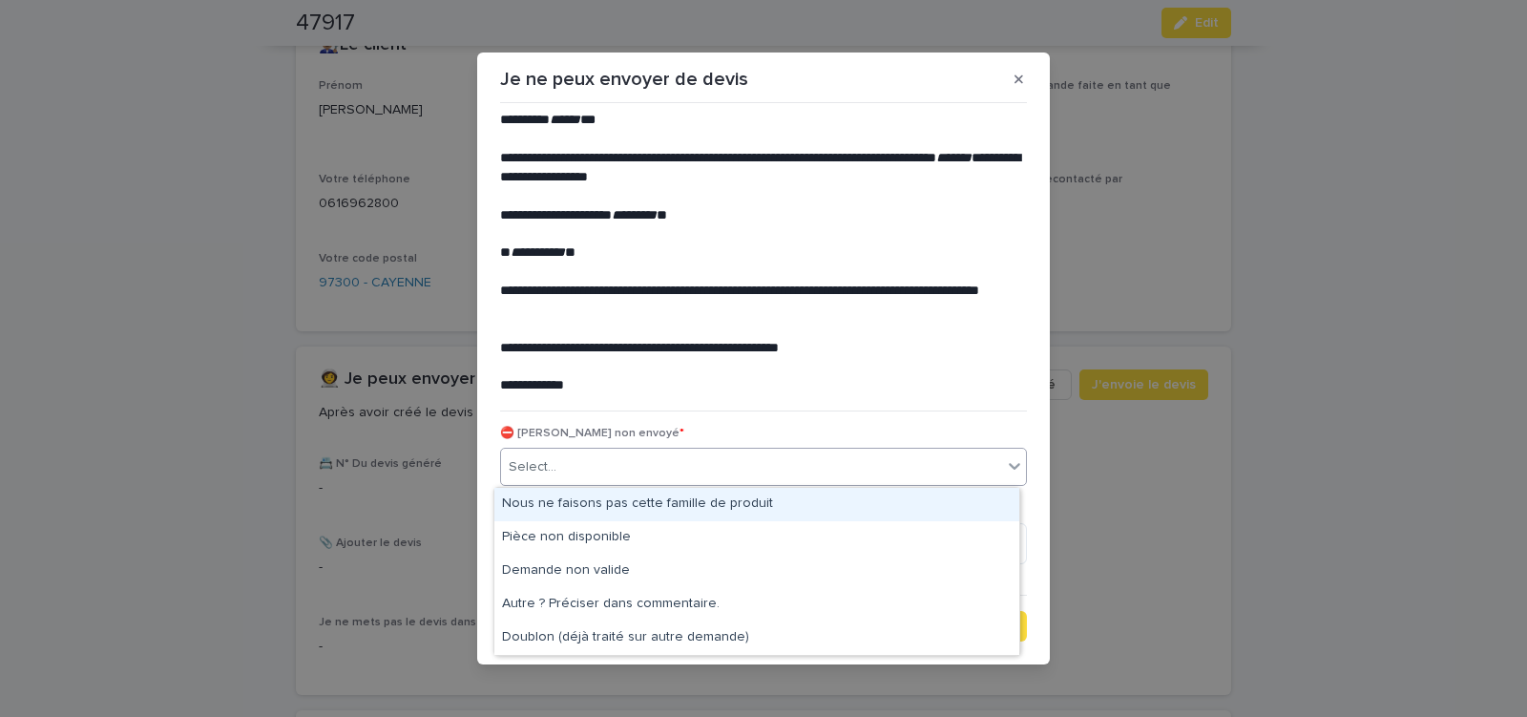
click at [641, 464] on div "Select..." at bounding box center [751, 468] width 501 height 32
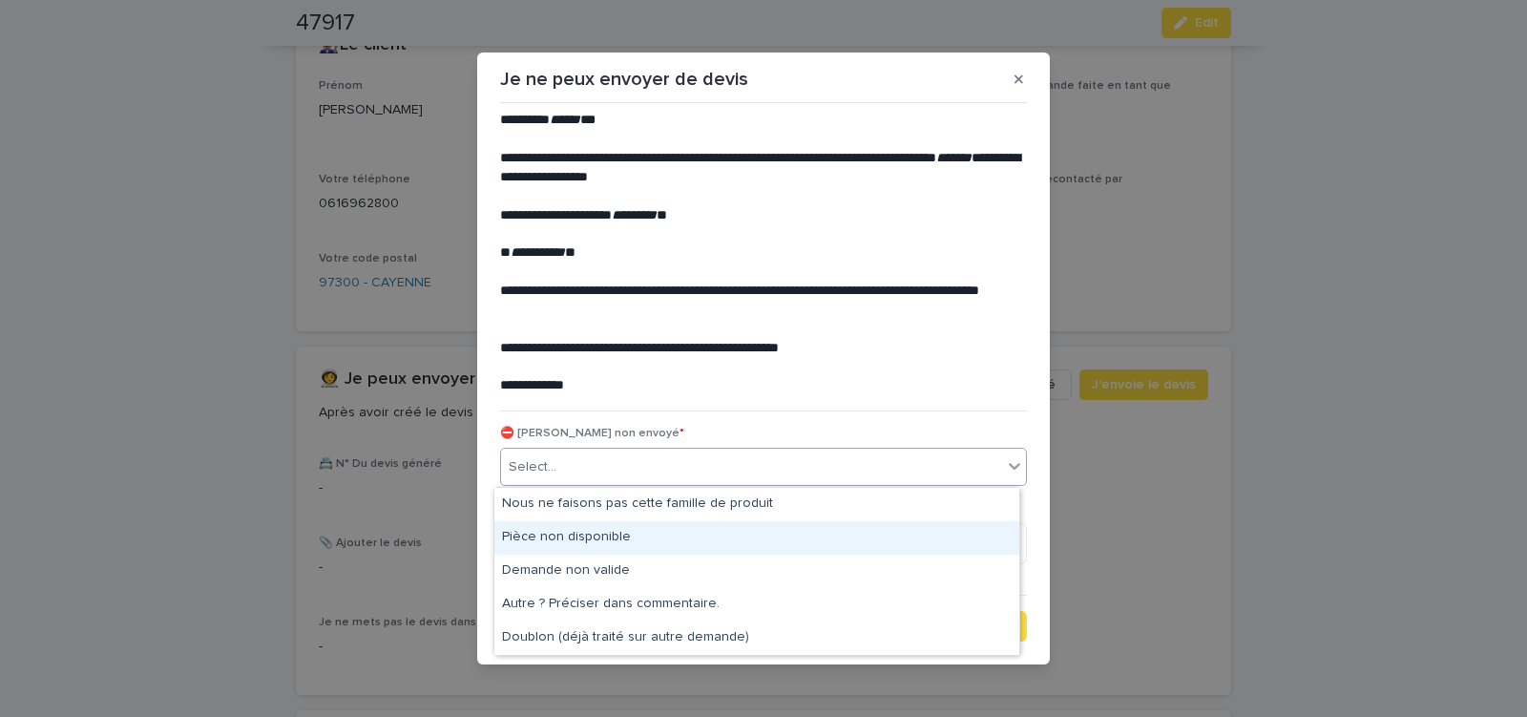
click at [634, 538] on div "Pièce non disponible" at bounding box center [756, 537] width 525 height 33
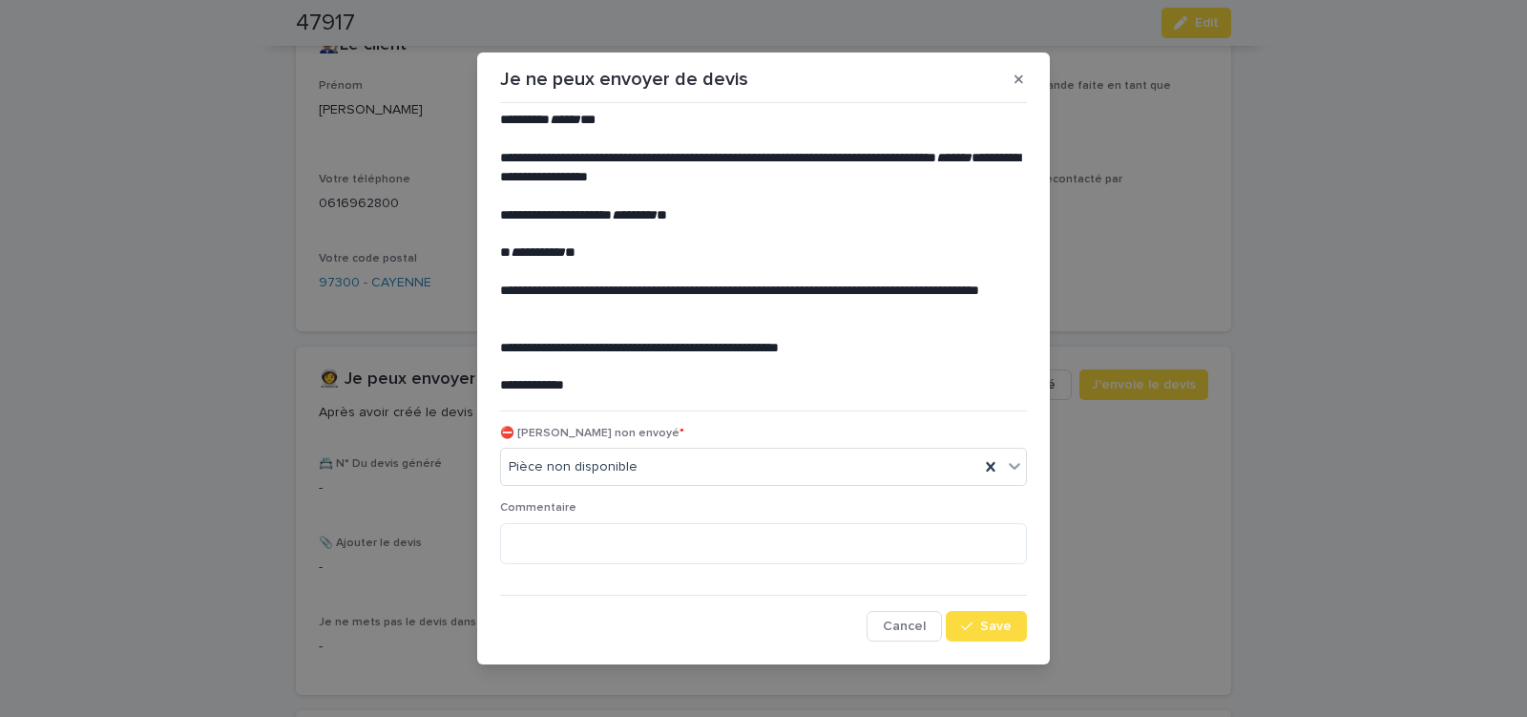
drag, startPoint x: 979, startPoint y: 621, endPoint x: 733, endPoint y: 506, distance: 272.0
click at [980, 621] on span "Save" at bounding box center [996, 626] width 32 height 13
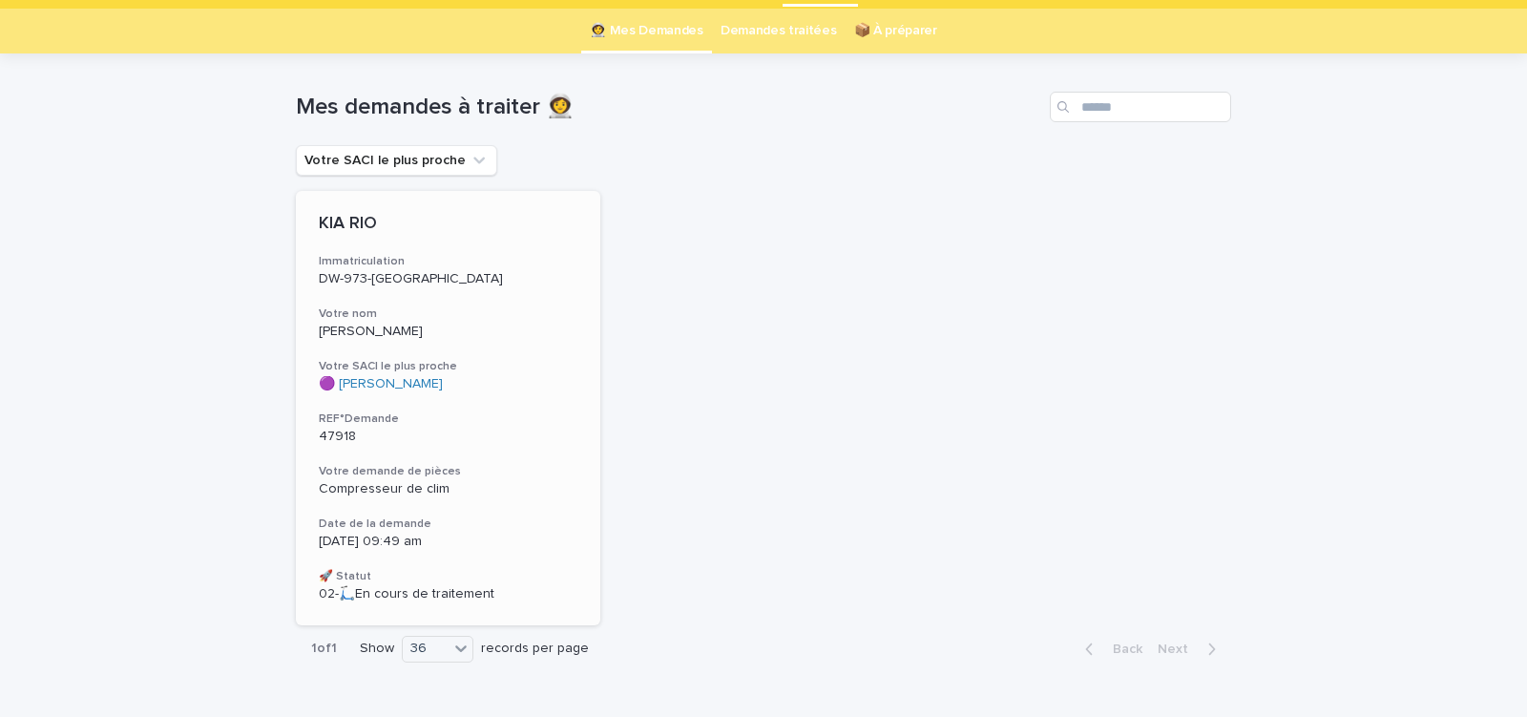
scroll to position [81, 0]
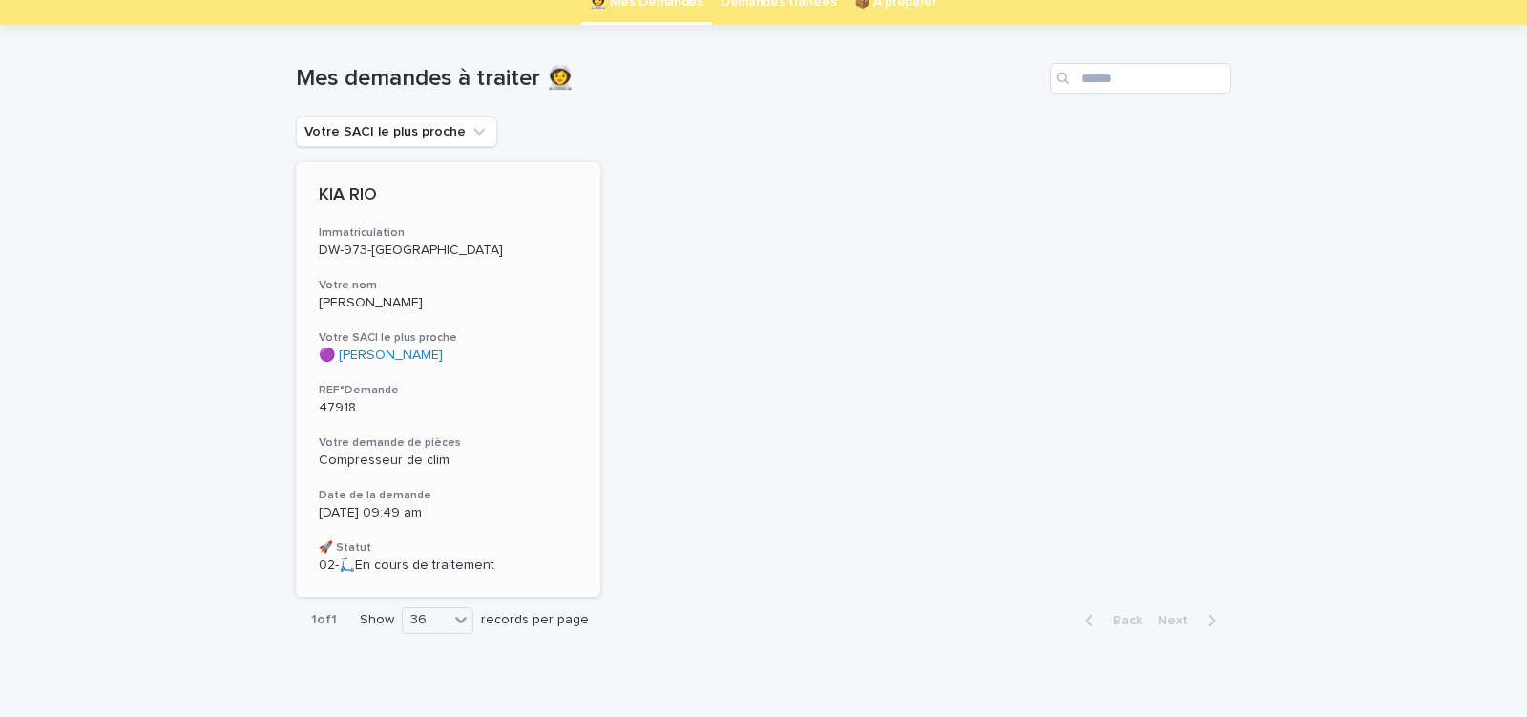
click at [543, 412] on p "47918" at bounding box center [448, 408] width 259 height 16
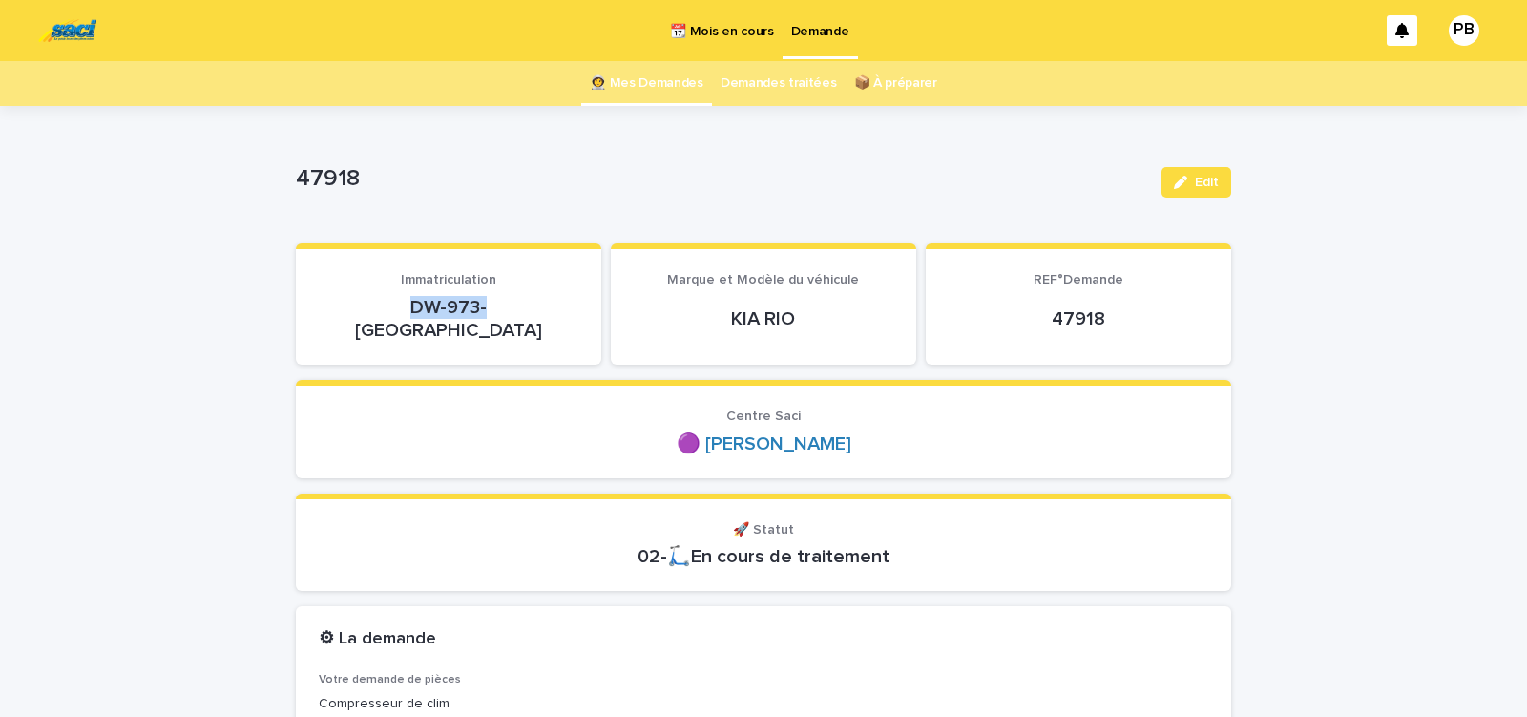
drag, startPoint x: 381, startPoint y: 308, endPoint x: 496, endPoint y: 307, distance: 115.5
click at [490, 308] on p "DW-973-[GEOGRAPHIC_DATA]" at bounding box center [449, 319] width 260 height 46
copy p "DW-973-[GEOGRAPHIC_DATA]"
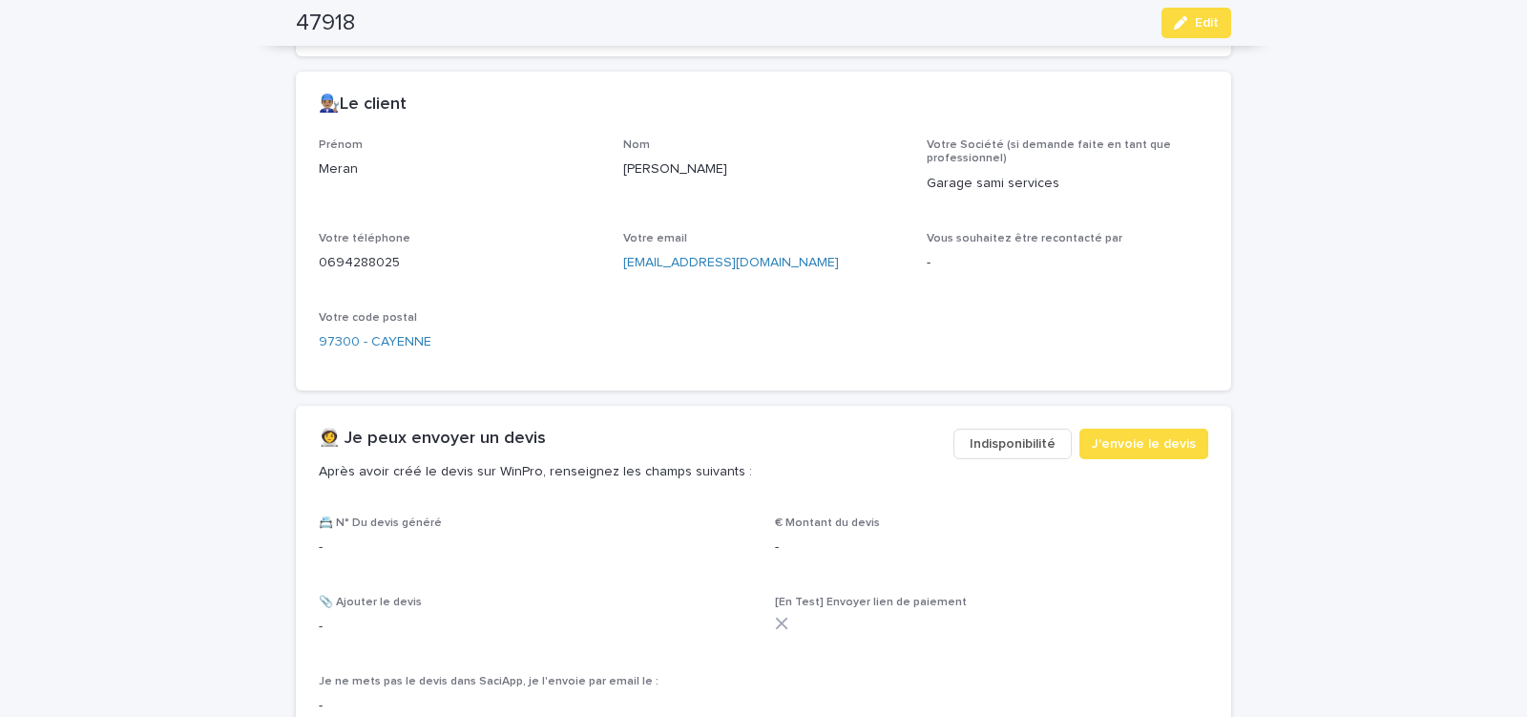
scroll to position [893, 0]
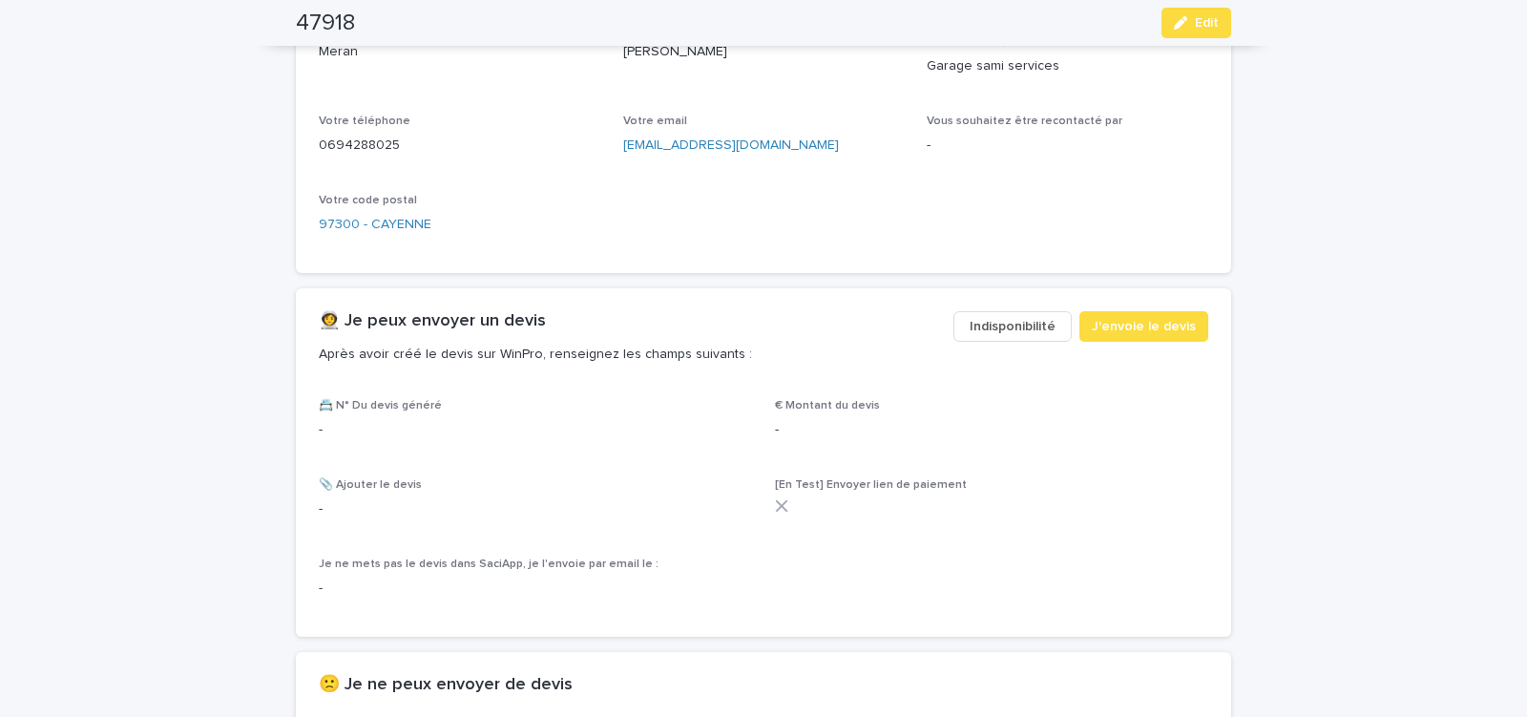
click at [1031, 317] on span "Indisponibilité" at bounding box center [1013, 326] width 86 height 19
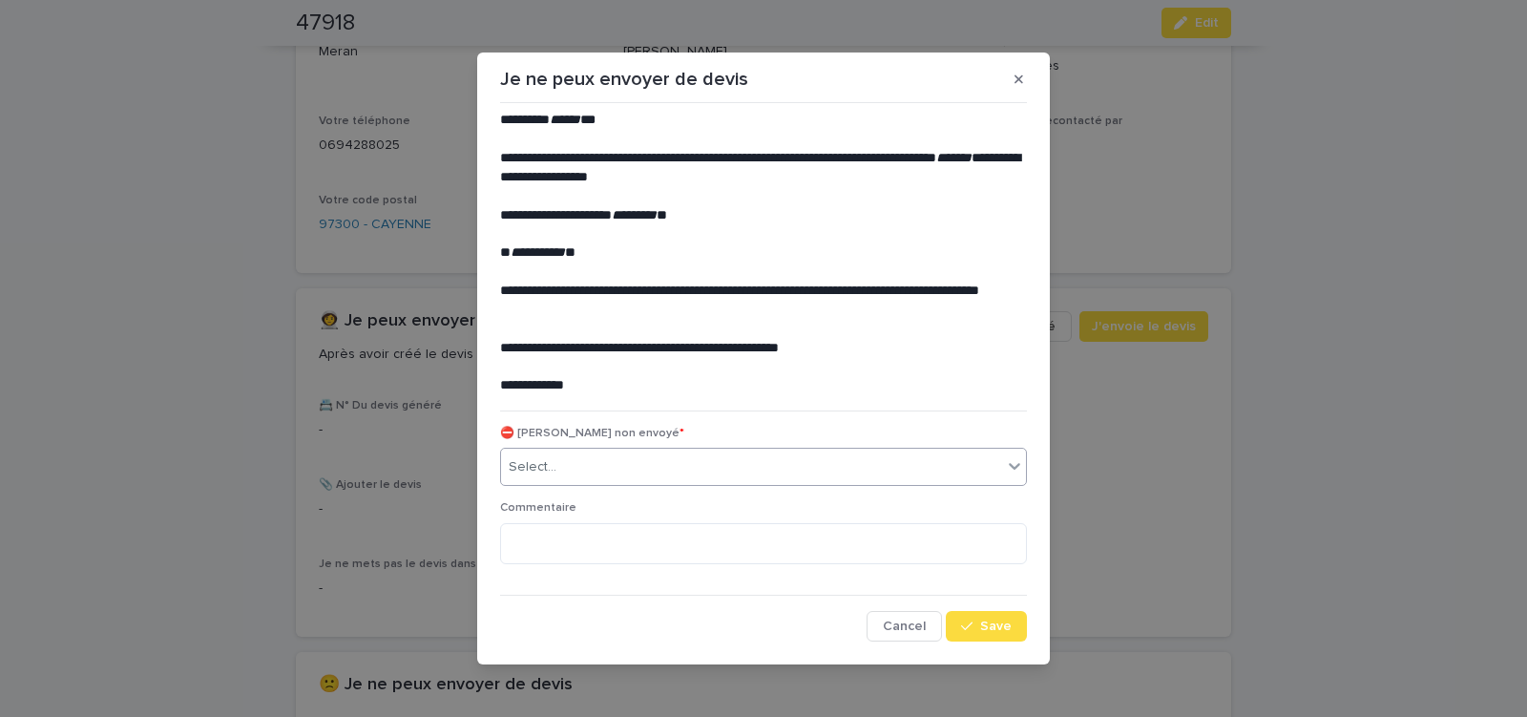
click at [600, 465] on div "Select..." at bounding box center [751, 468] width 501 height 32
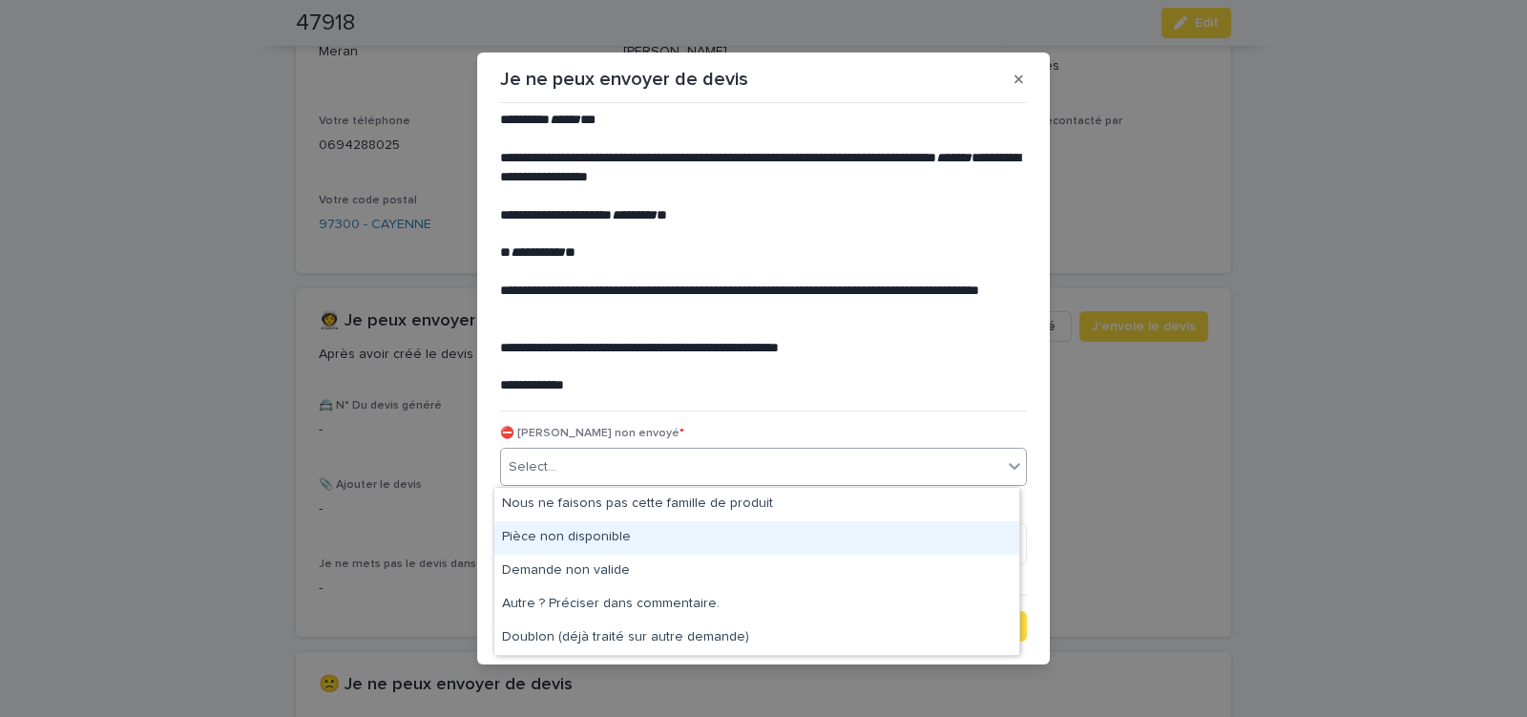
click at [595, 536] on div "Pièce non disponible" at bounding box center [756, 537] width 525 height 33
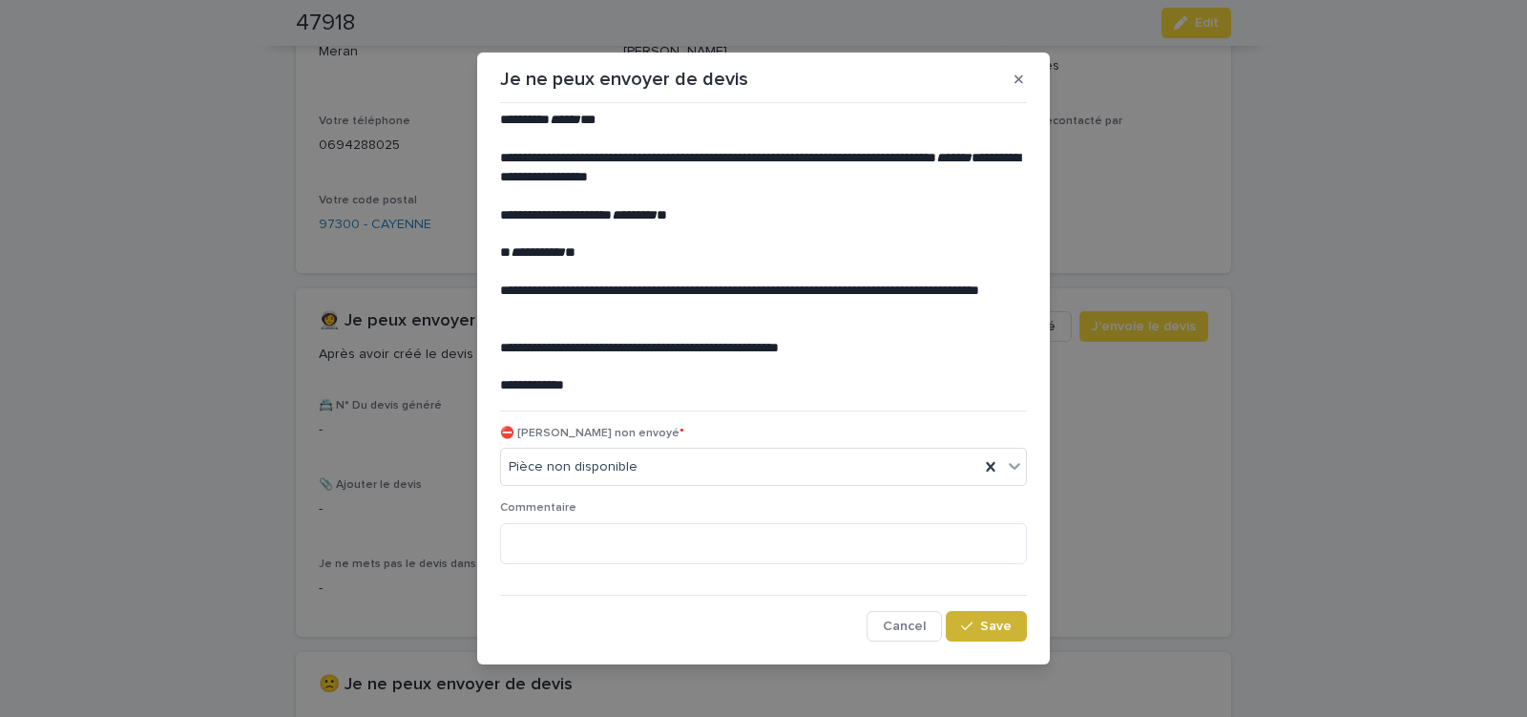
click at [997, 630] on span "Save" at bounding box center [996, 626] width 32 height 13
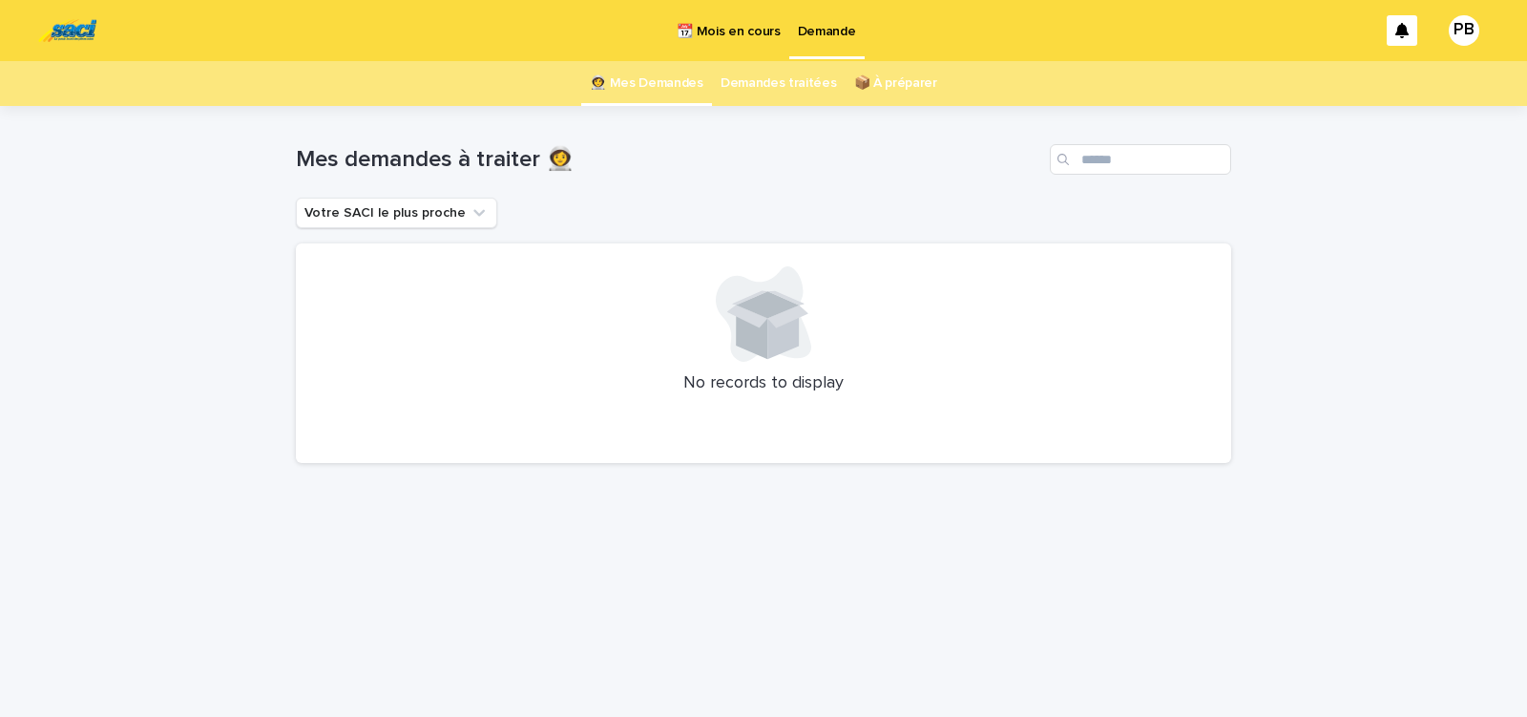
click at [734, 32] on p "📆 Mois en cours" at bounding box center [728, 20] width 103 height 40
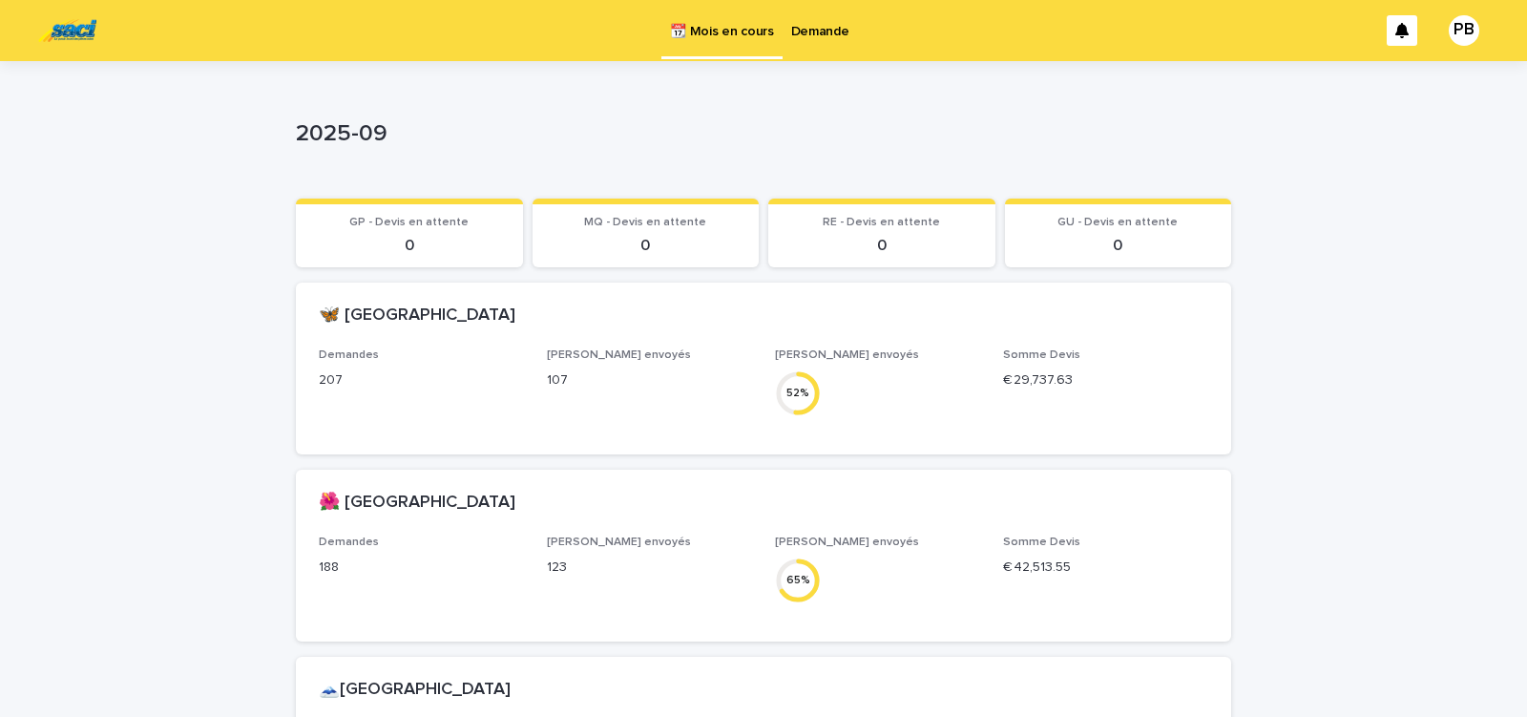
click at [815, 30] on p "Demande" at bounding box center [820, 20] width 58 height 40
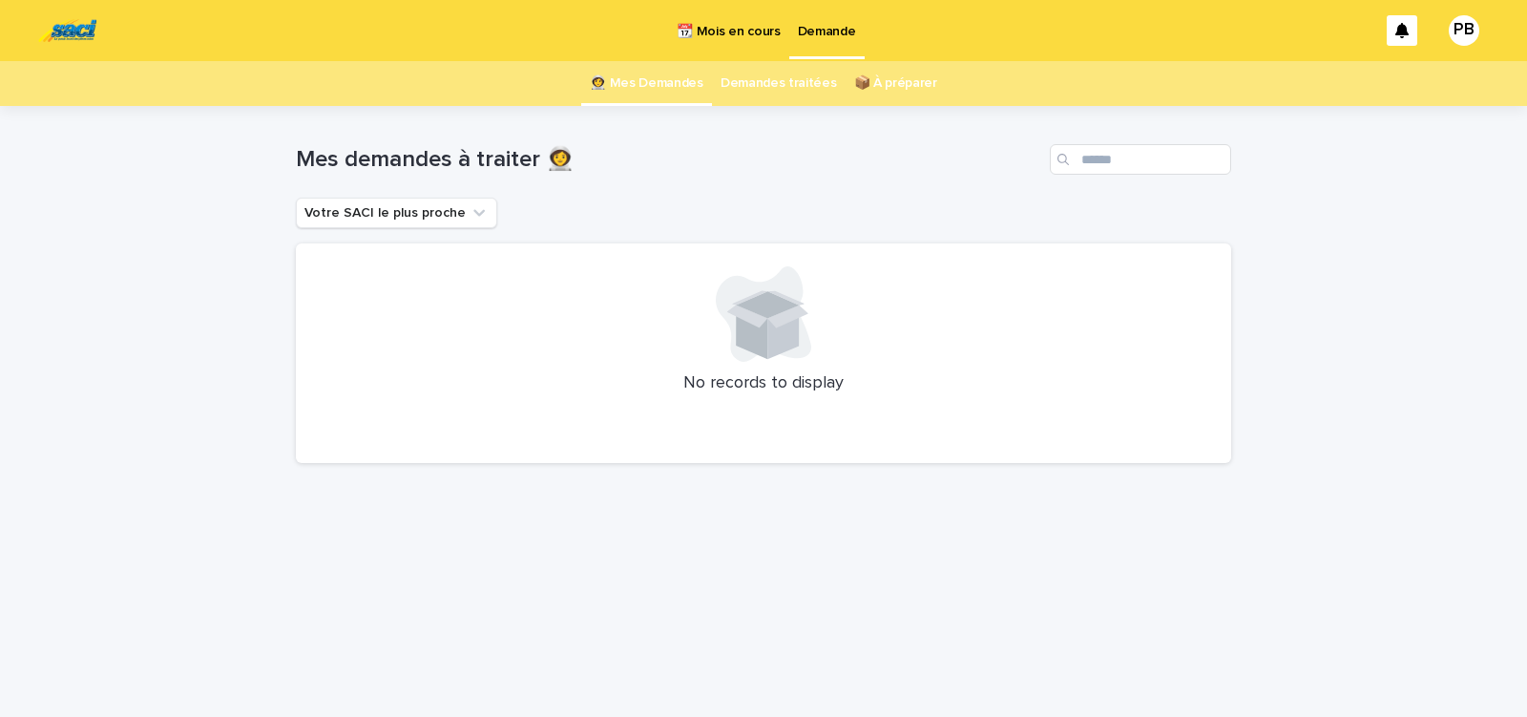
click at [738, 34] on p "📆 Mois en cours" at bounding box center [728, 20] width 103 height 40
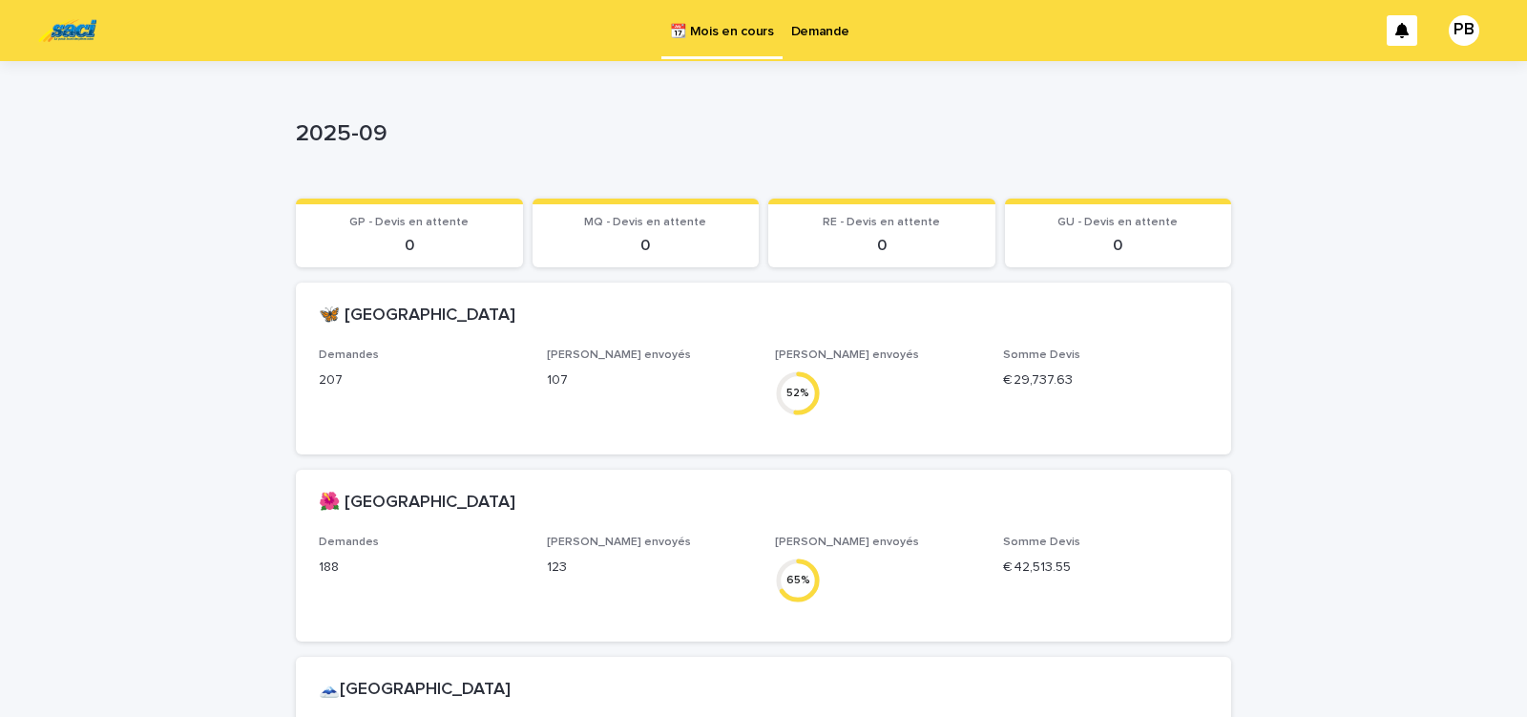
click at [812, 33] on p "Demande" at bounding box center [820, 20] width 58 height 40
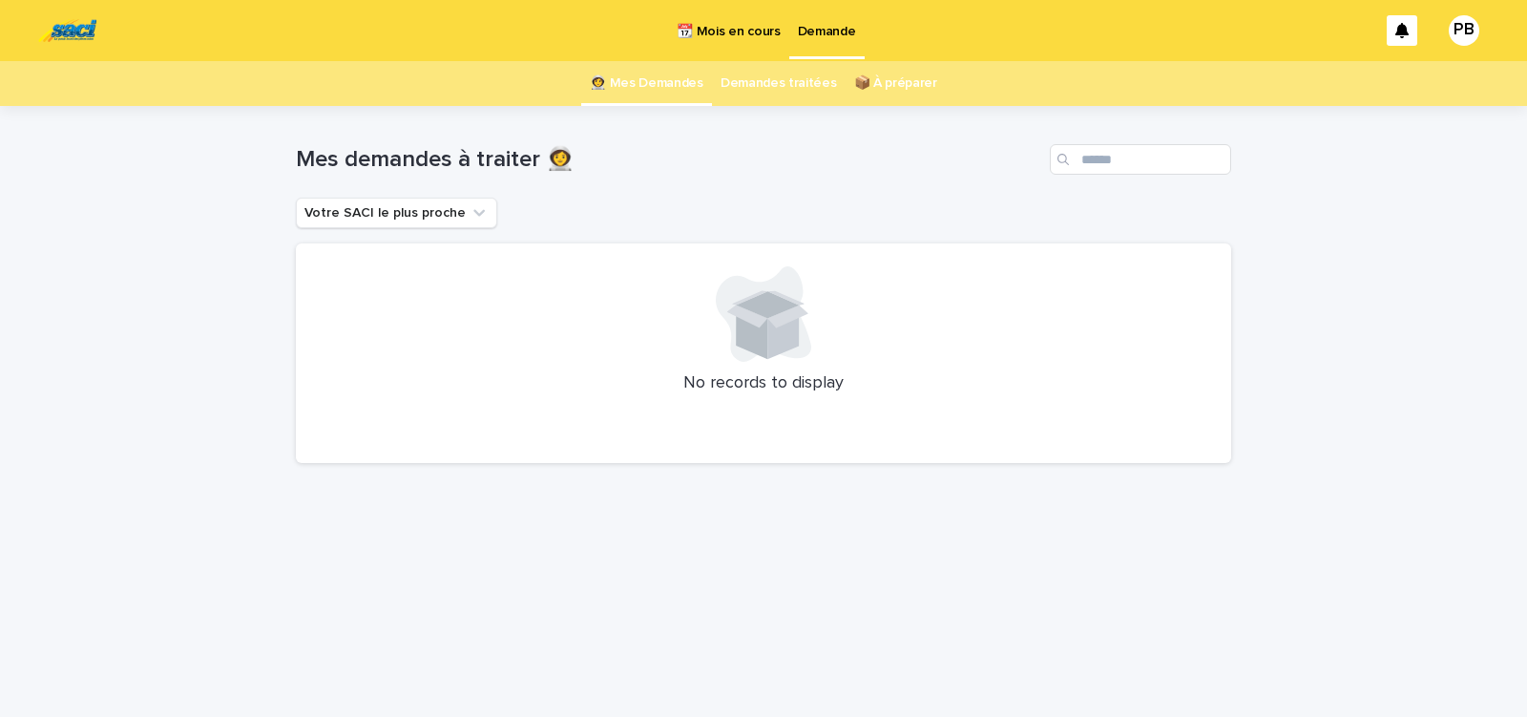
click at [726, 33] on p "📆 Mois en cours" at bounding box center [728, 20] width 103 height 40
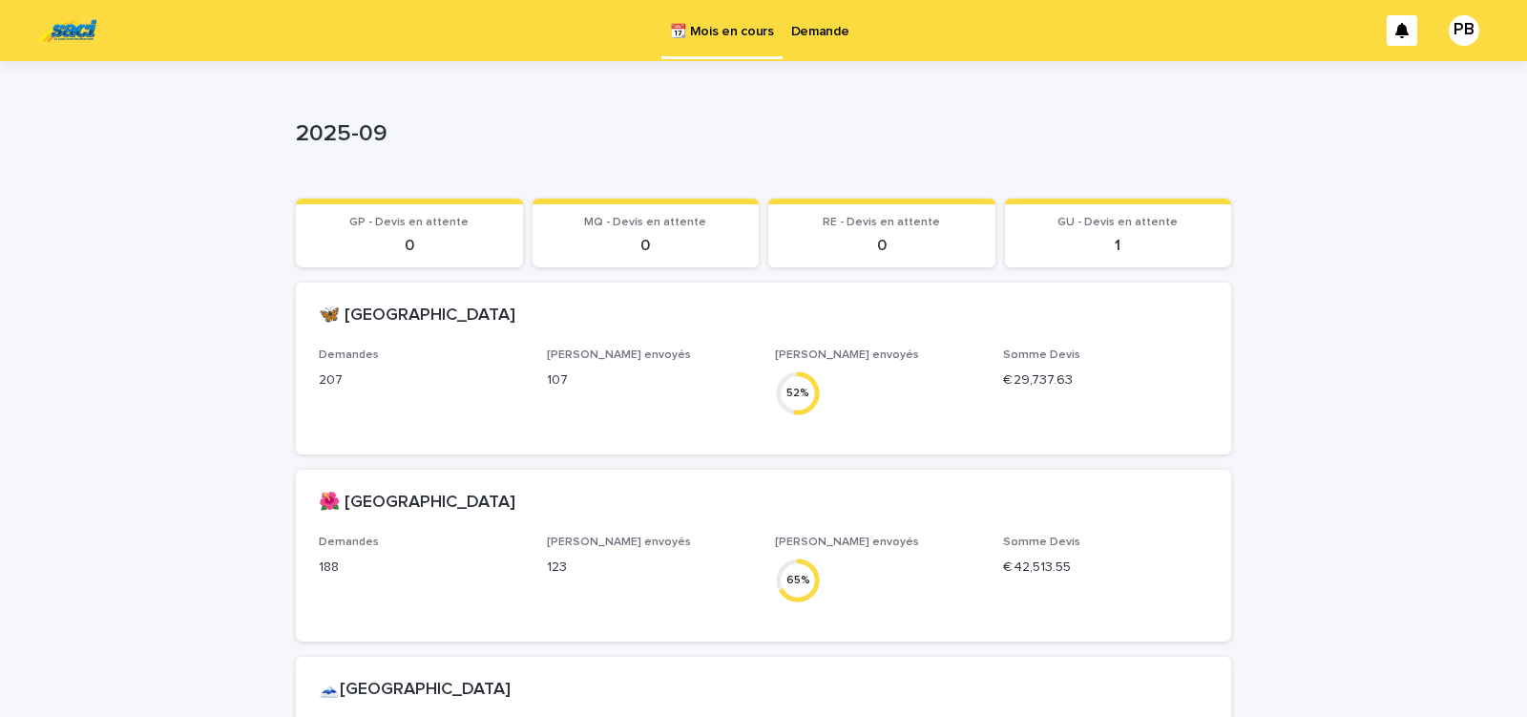
click at [813, 33] on p "Demande" at bounding box center [820, 20] width 58 height 40
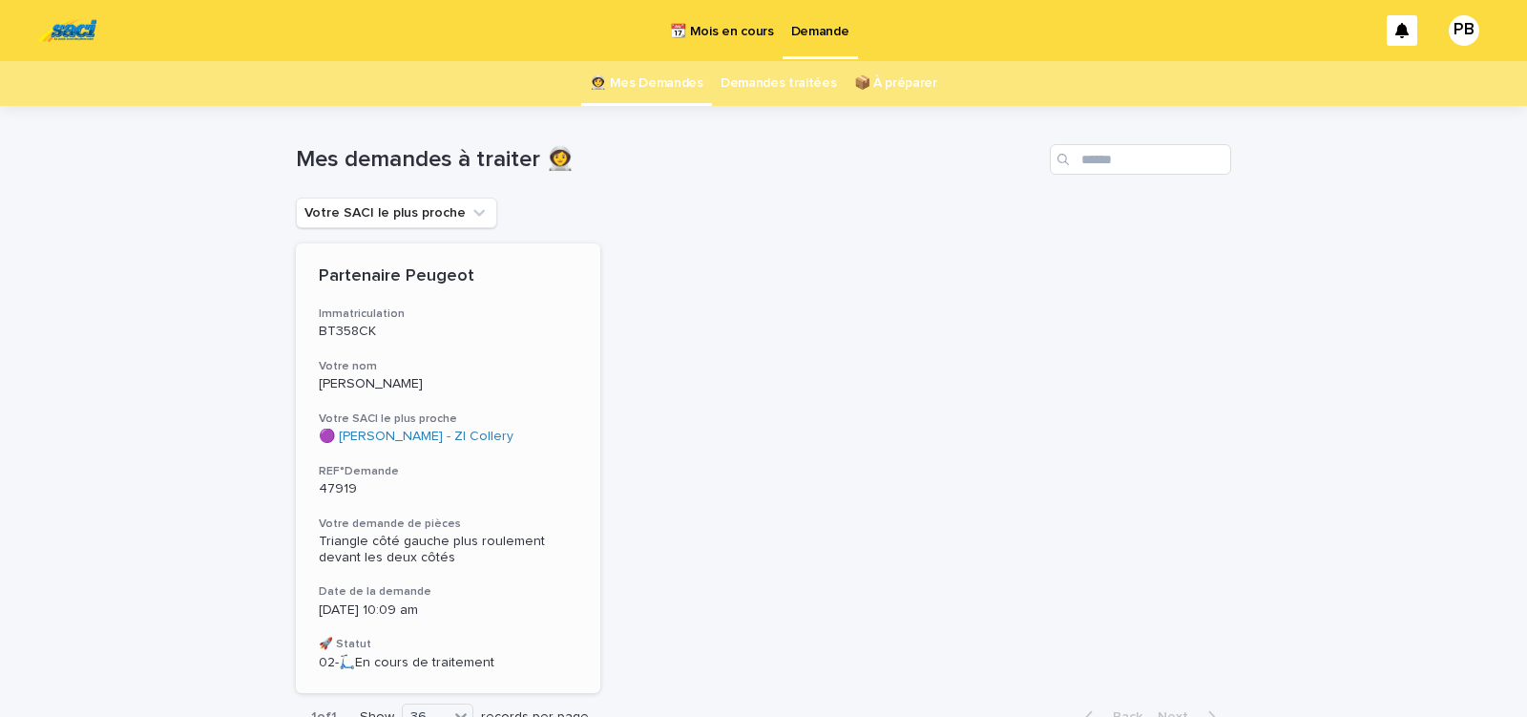
click at [509, 411] on h3 "Votre SACI le plus proche" at bounding box center [448, 418] width 259 height 15
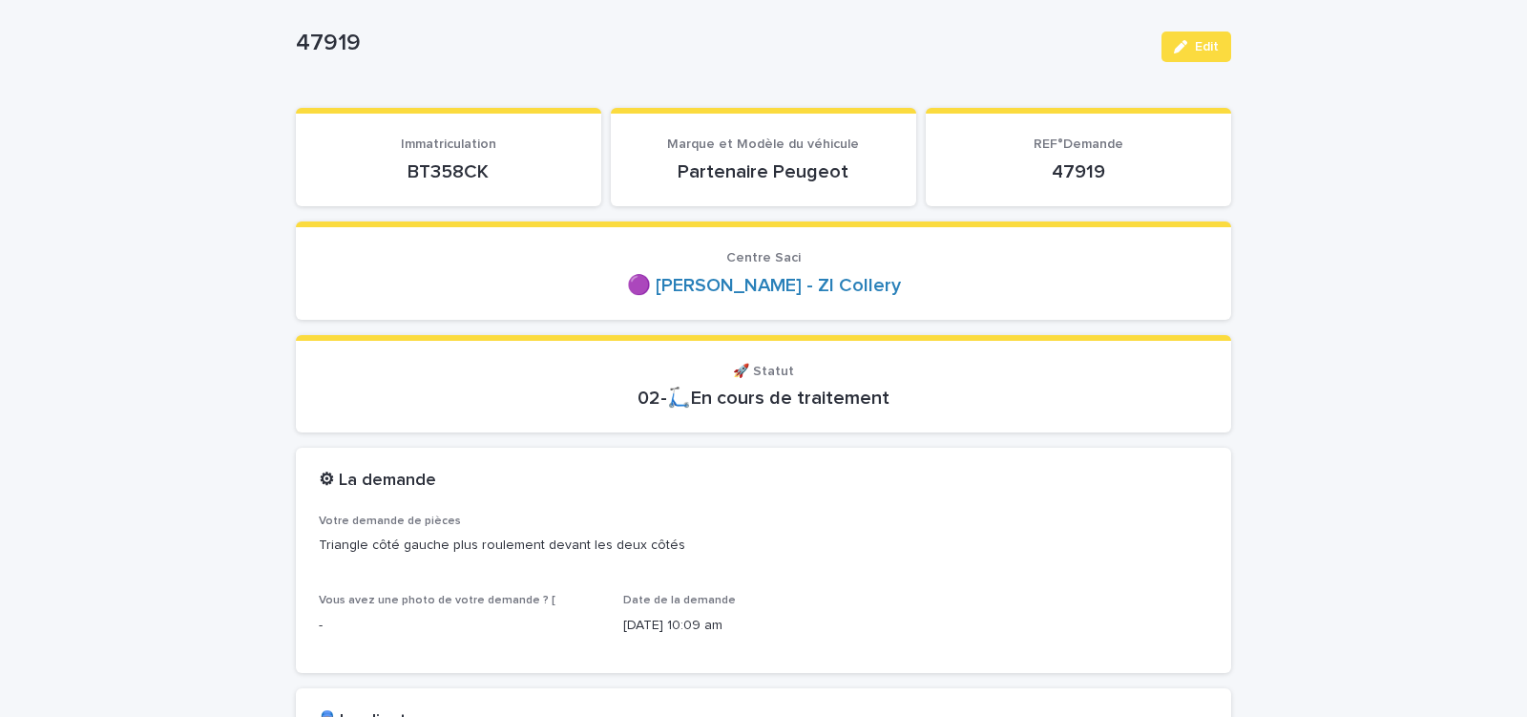
scroll to position [162, 0]
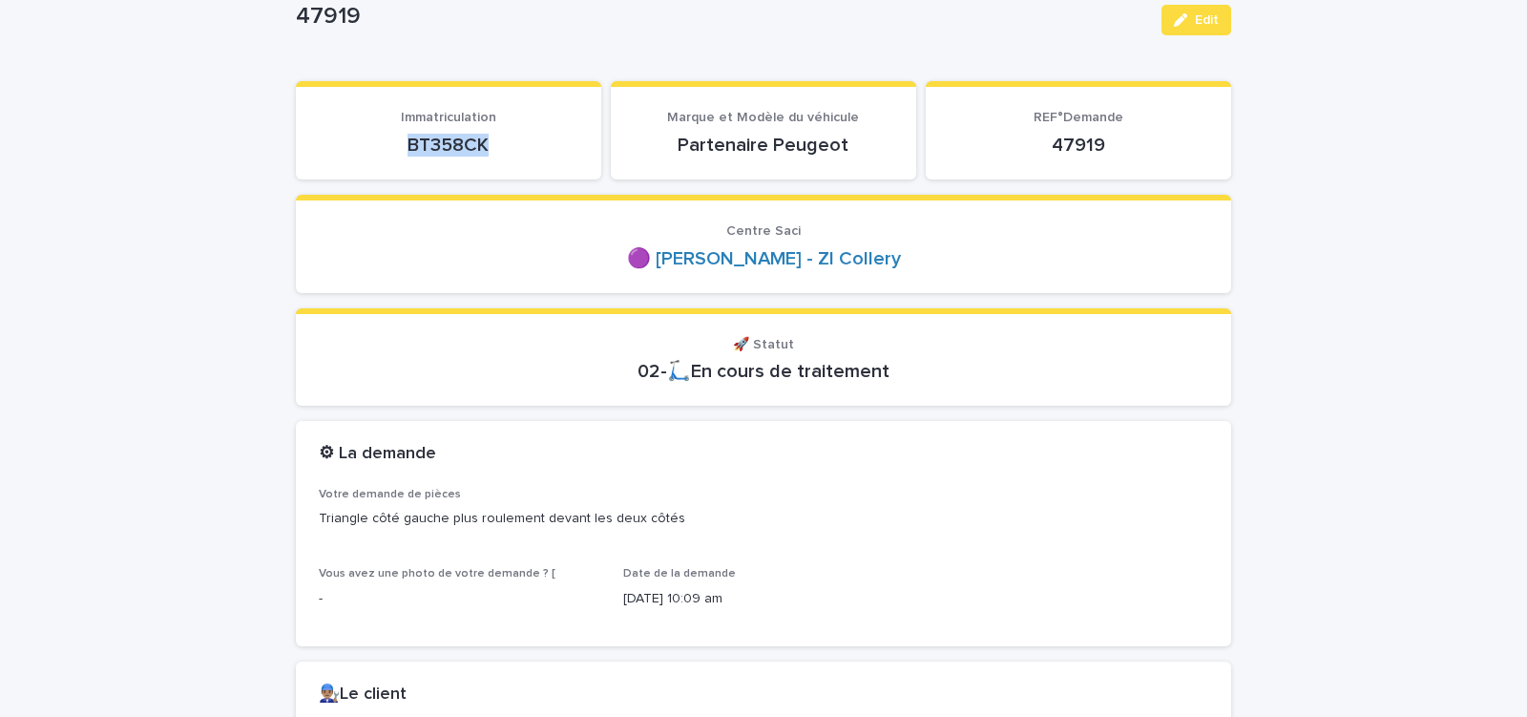
drag, startPoint x: 399, startPoint y: 156, endPoint x: 483, endPoint y: 155, distance: 84.0
click at [482, 155] on p "BT358CK" at bounding box center [449, 145] width 260 height 23
copy p "BT358CK"
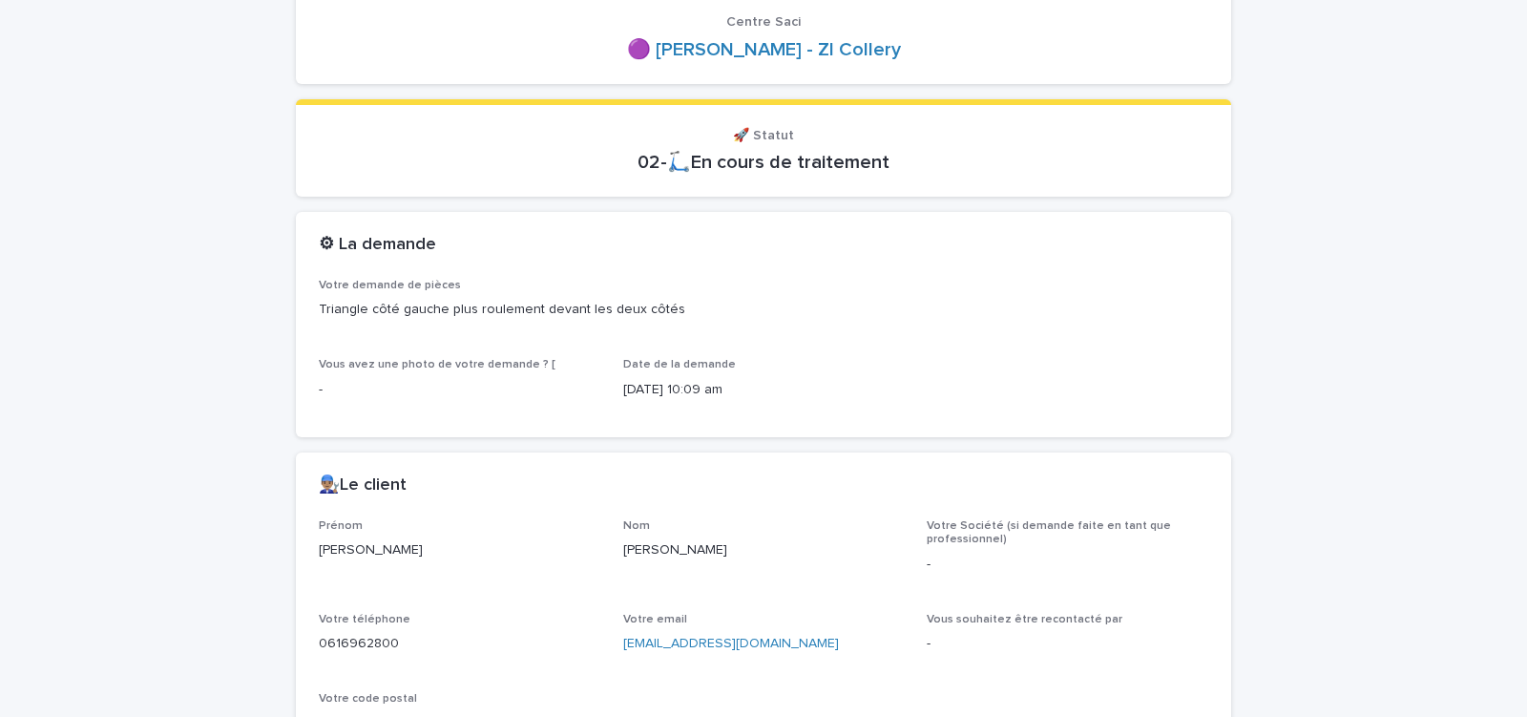
scroll to position [487, 0]
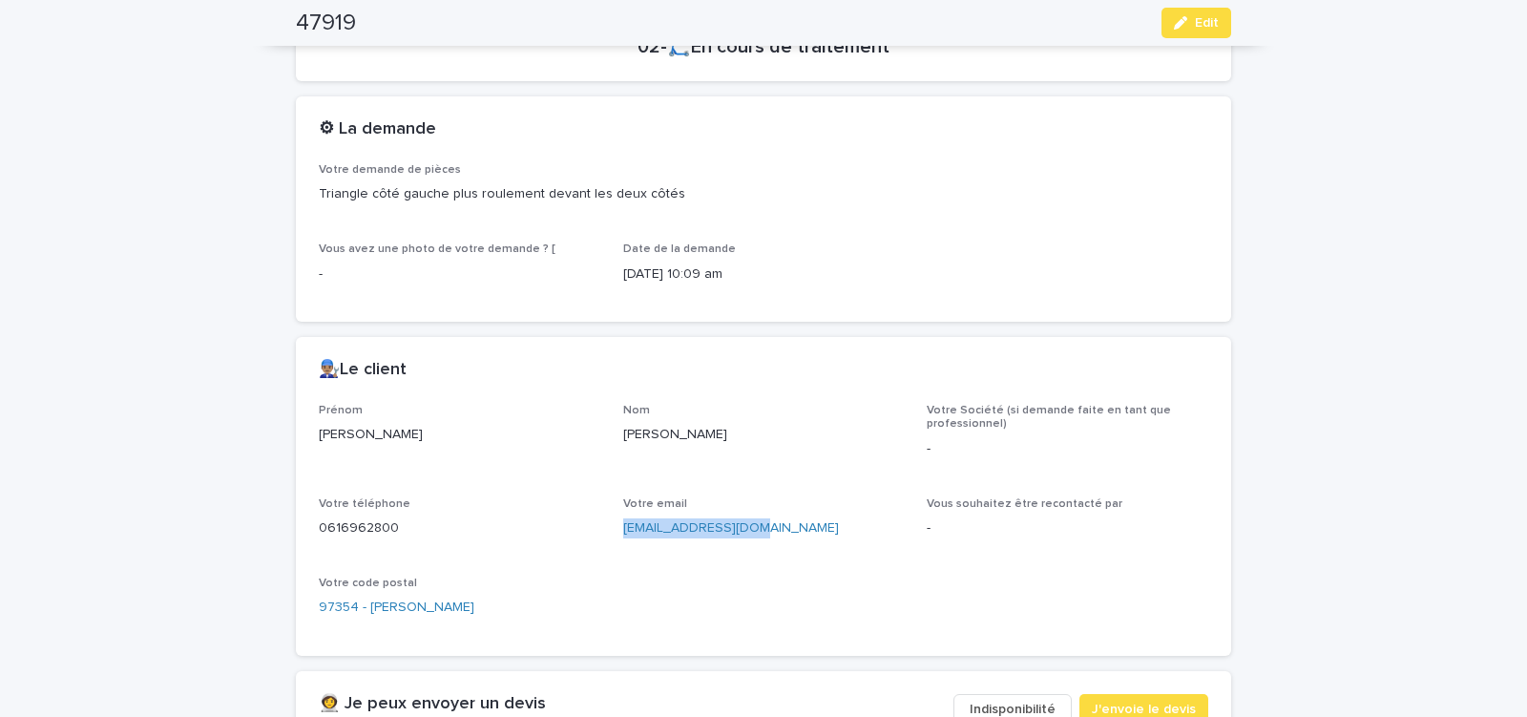
drag, startPoint x: 621, startPoint y: 537, endPoint x: 742, endPoint y: 536, distance: 121.3
click at [739, 537] on div "Prénom [PERSON_NAME] Société (si demande faite en tant que professionnel) - Vot…" at bounding box center [764, 518] width 890 height 229
copy link "[EMAIL_ADDRESS][DOMAIN_NAME]"
click at [1129, 704] on span "J'envoie le devis" at bounding box center [1144, 709] width 104 height 19
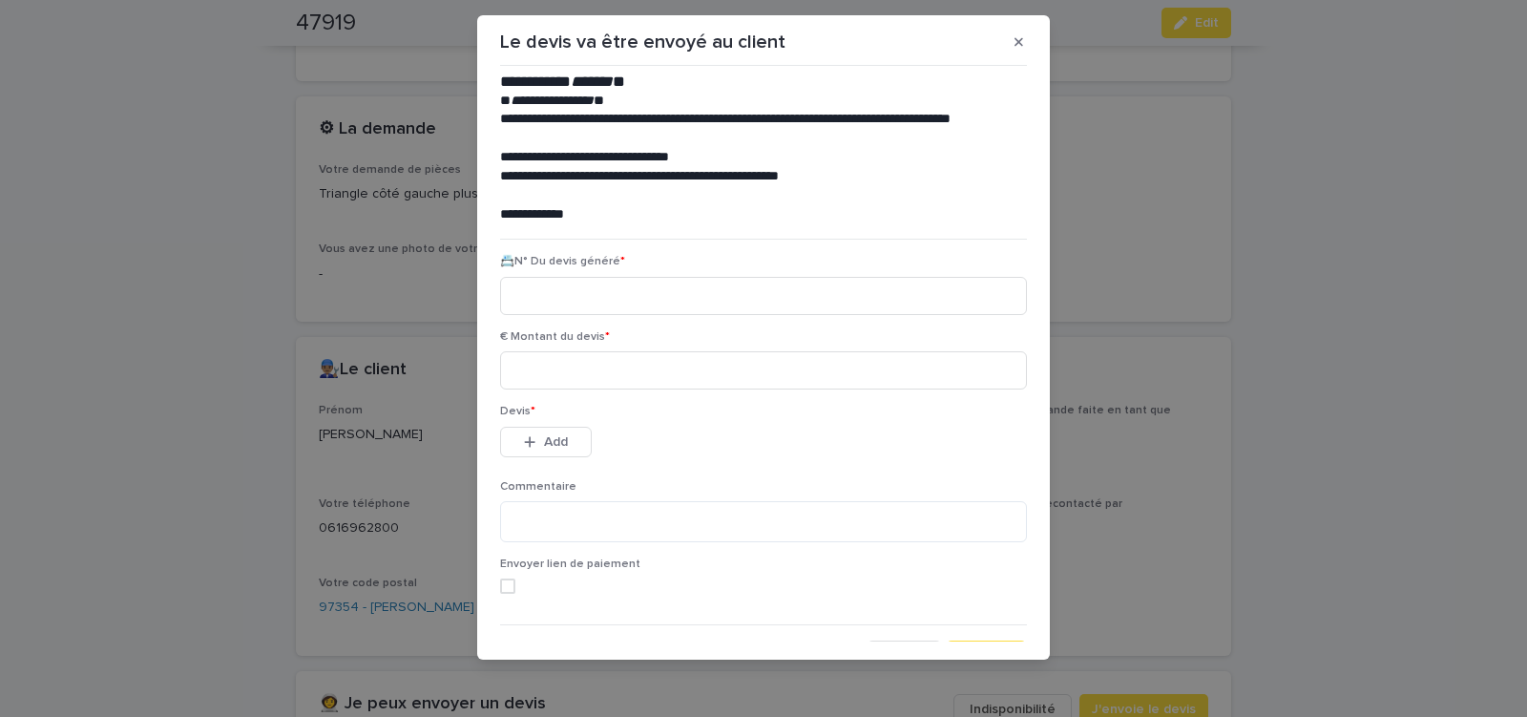
scroll to position [87, 0]
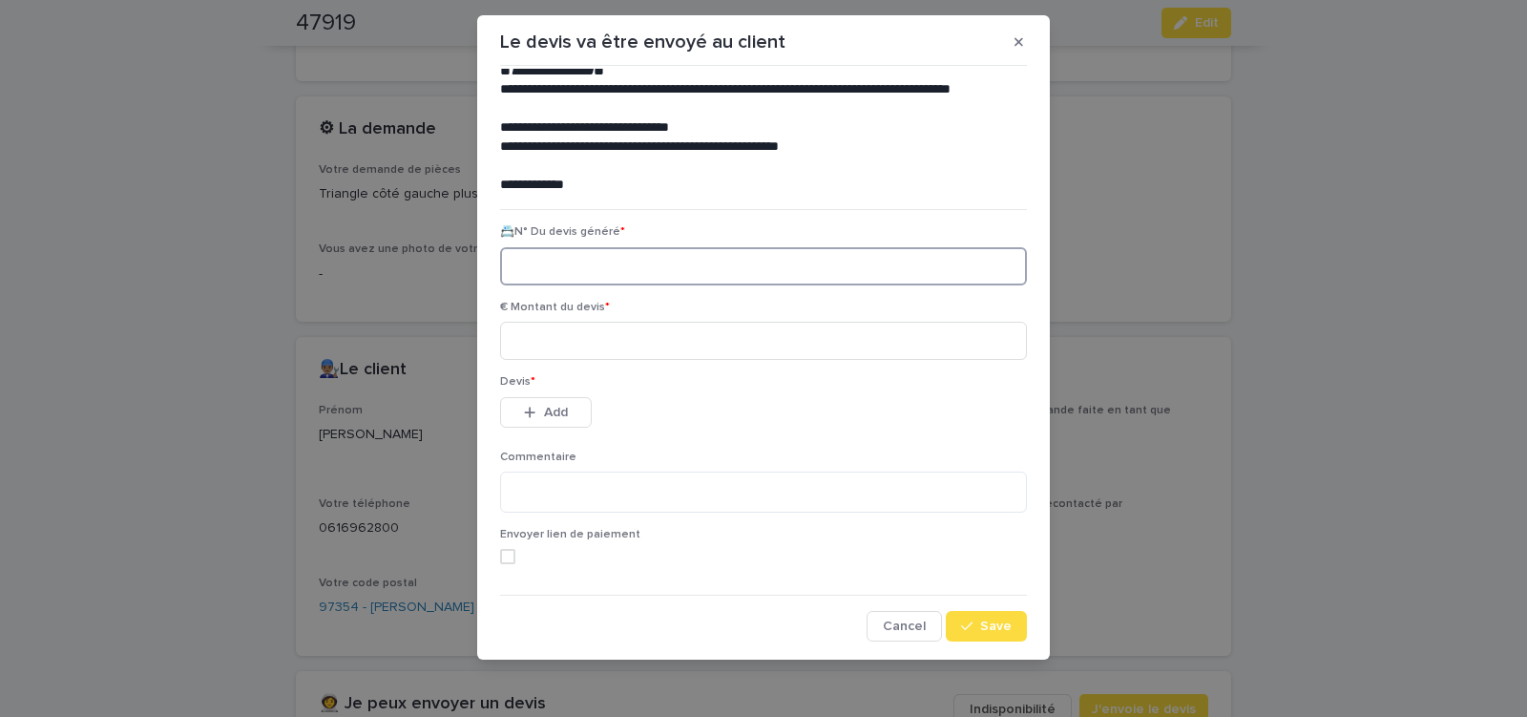
paste input "********"
type input "********"
click at [569, 338] on input at bounding box center [763, 341] width 527 height 38
type input "******"
click at [558, 407] on span "Add" at bounding box center [556, 412] width 24 height 13
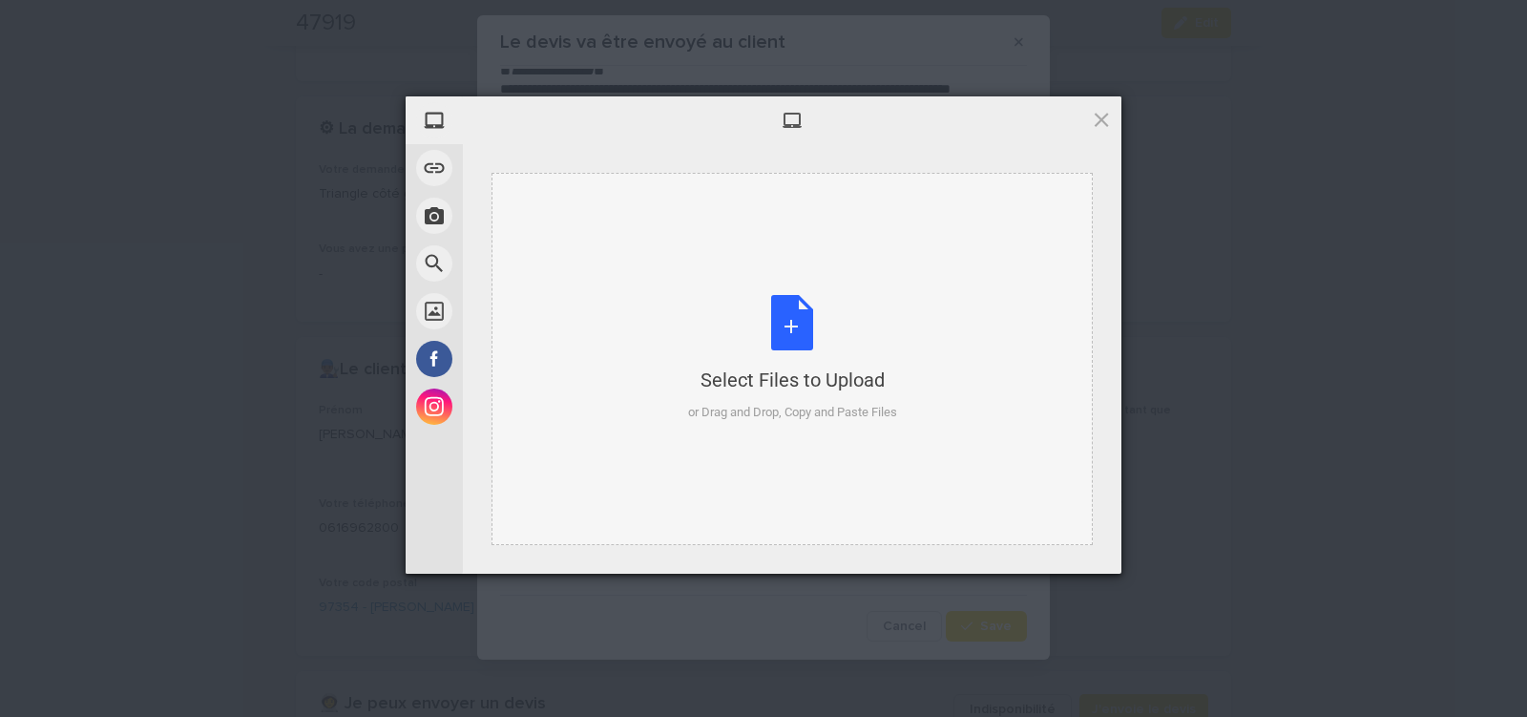
click at [789, 331] on div "Select Files to Upload or Drag and Drop, Copy and Paste Files" at bounding box center [792, 358] width 209 height 127
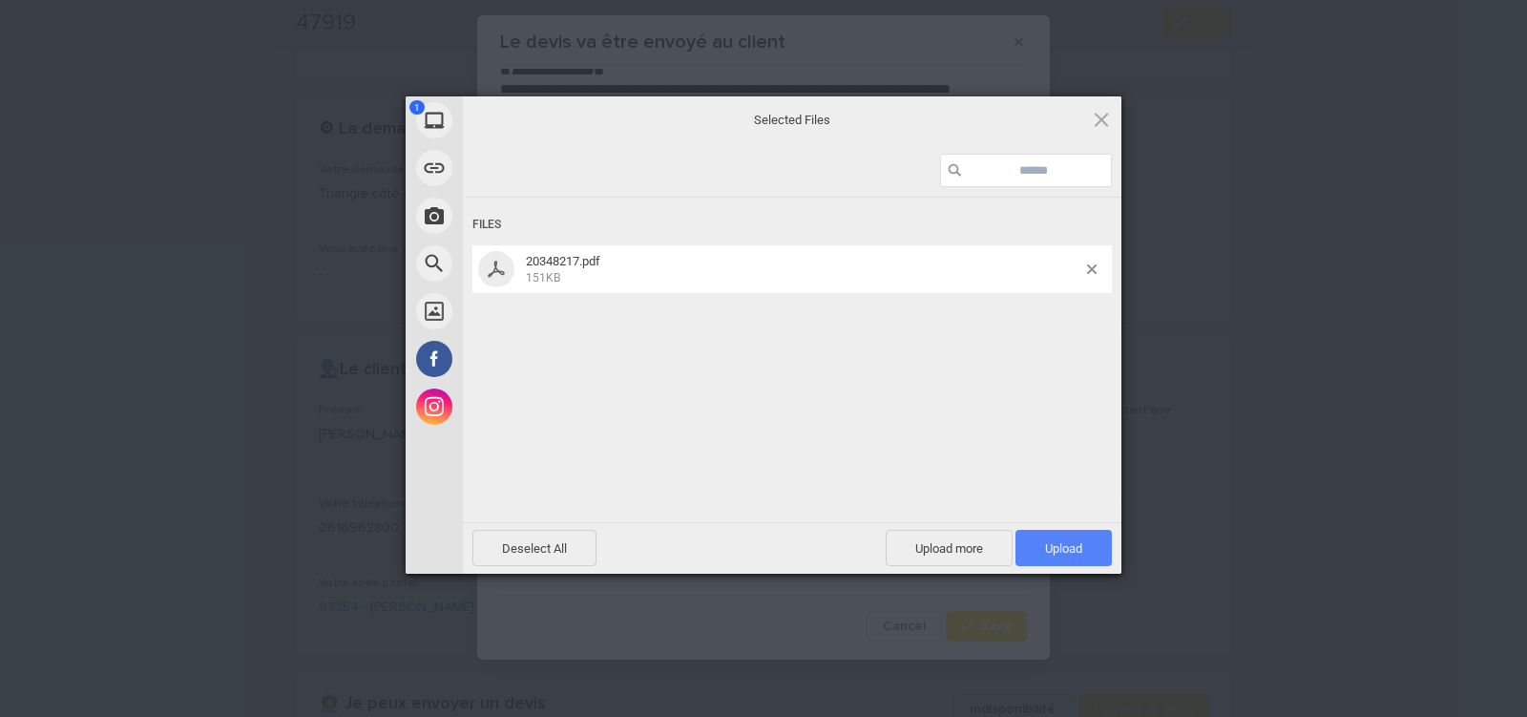
click at [1058, 541] on span "Upload 1" at bounding box center [1064, 548] width 96 height 36
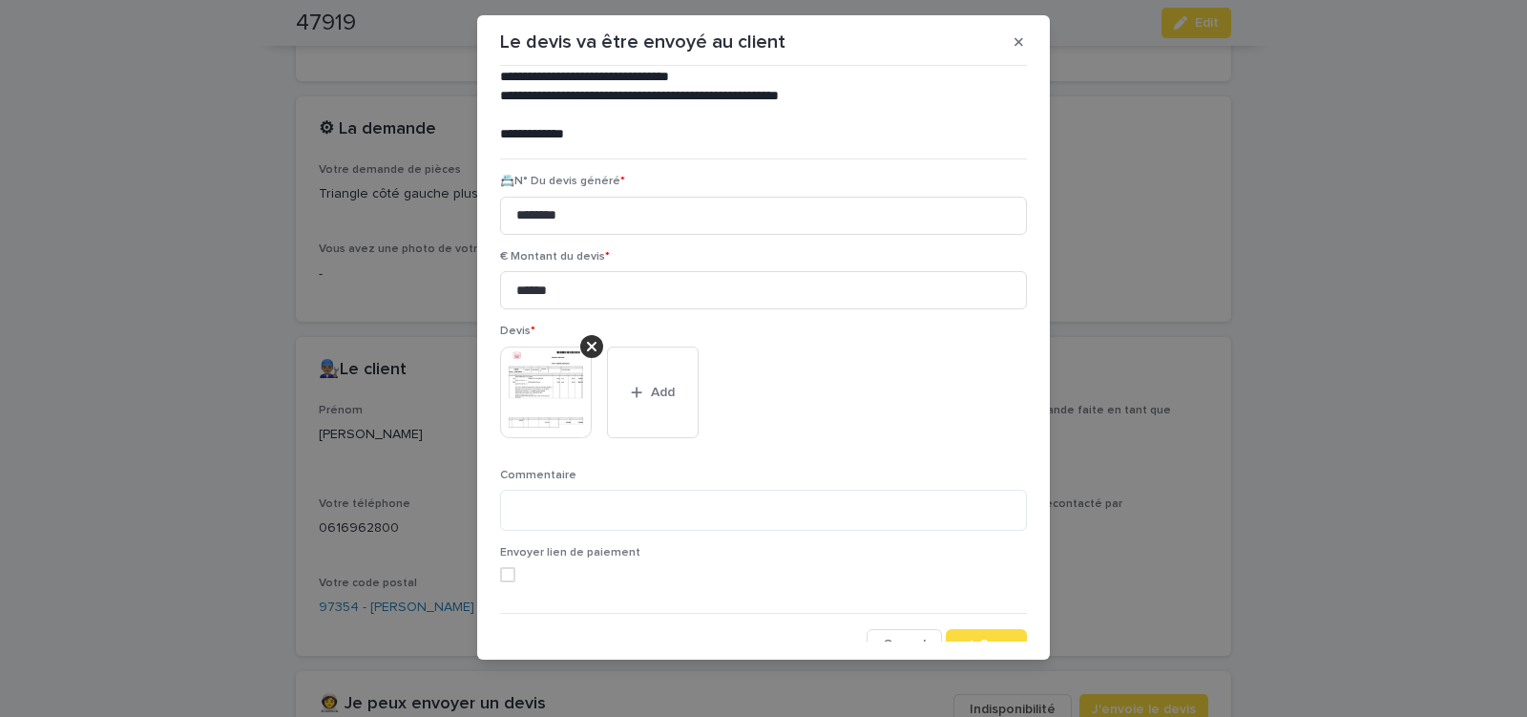
scroll to position [156, 0]
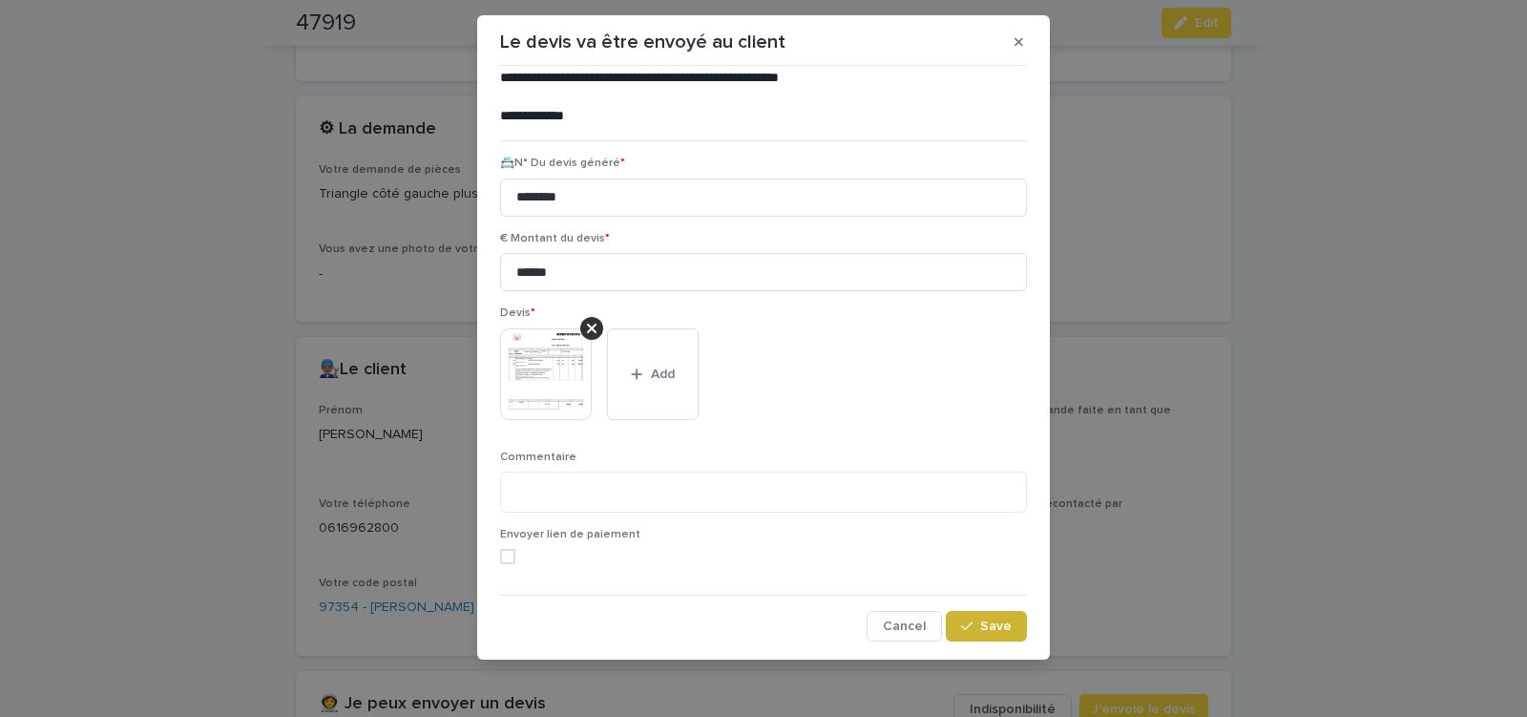
click at [980, 629] on span "Save" at bounding box center [996, 626] width 32 height 13
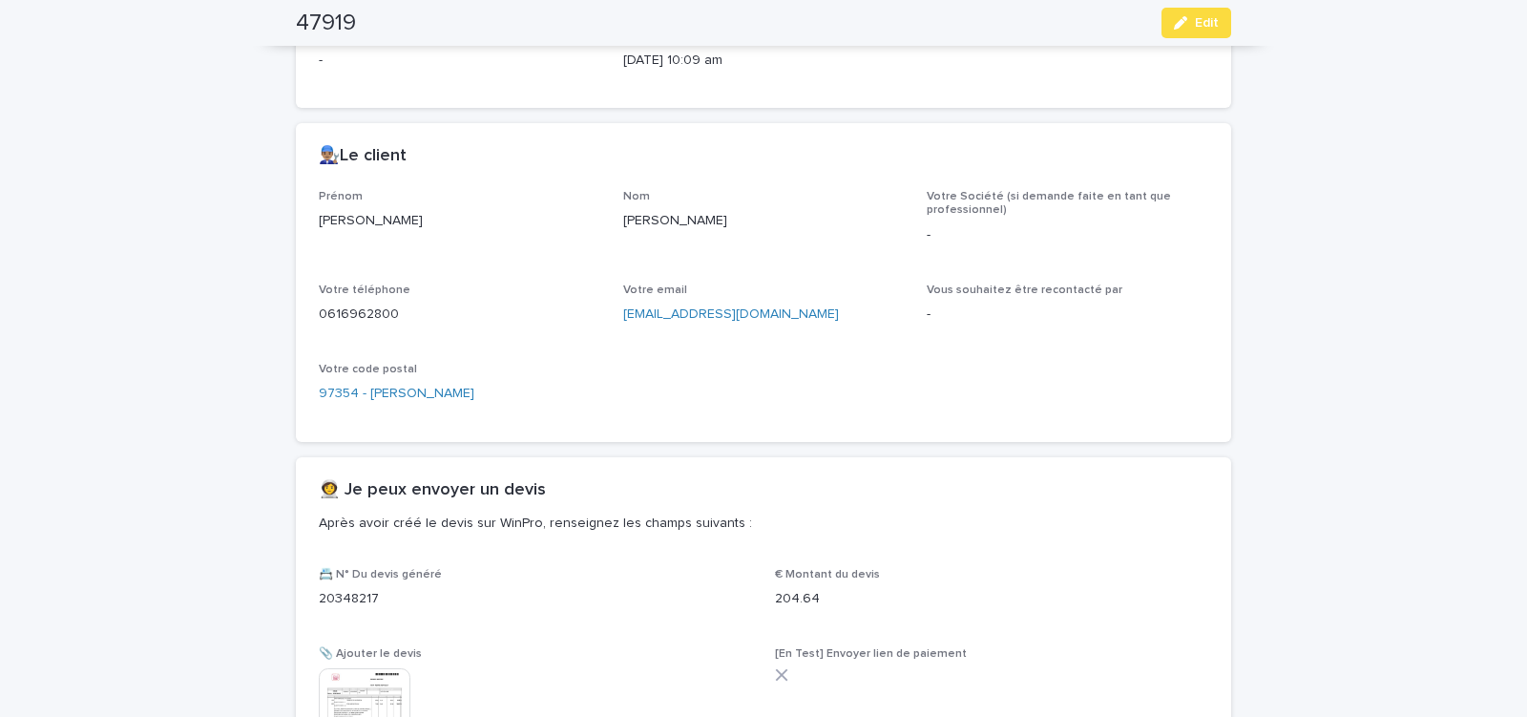
scroll to position [835, 0]
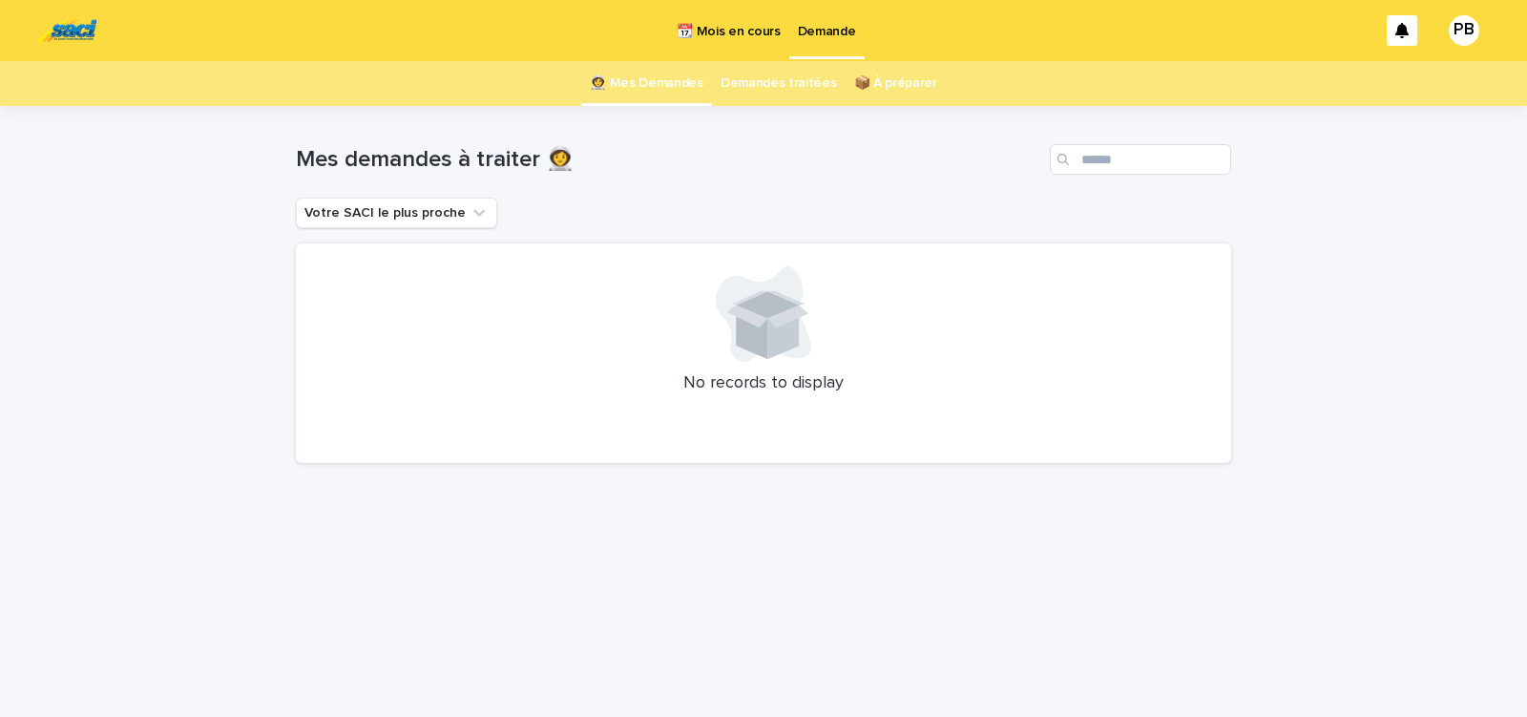
click at [719, 32] on p "📆 Mois en cours" at bounding box center [728, 20] width 103 height 40
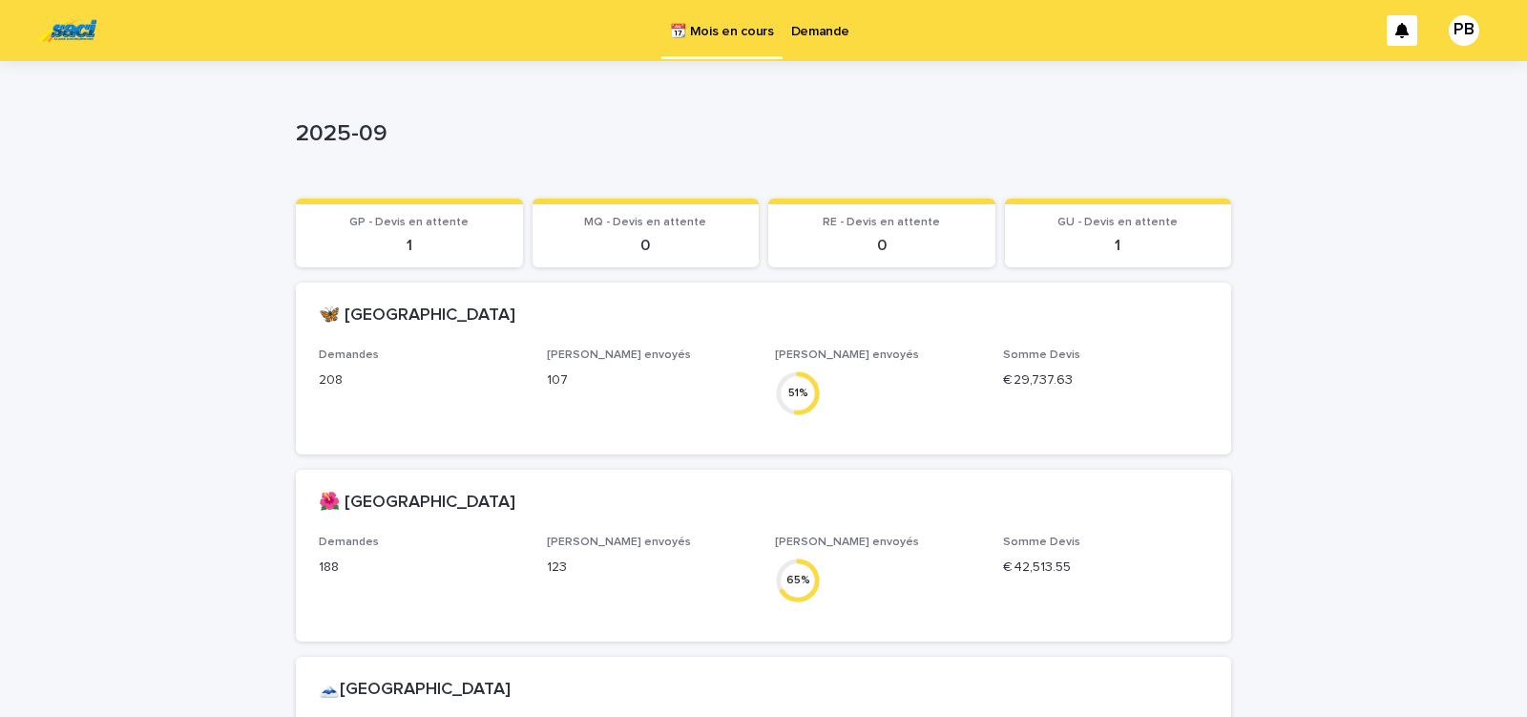
click at [829, 26] on p "Demande" at bounding box center [820, 20] width 58 height 40
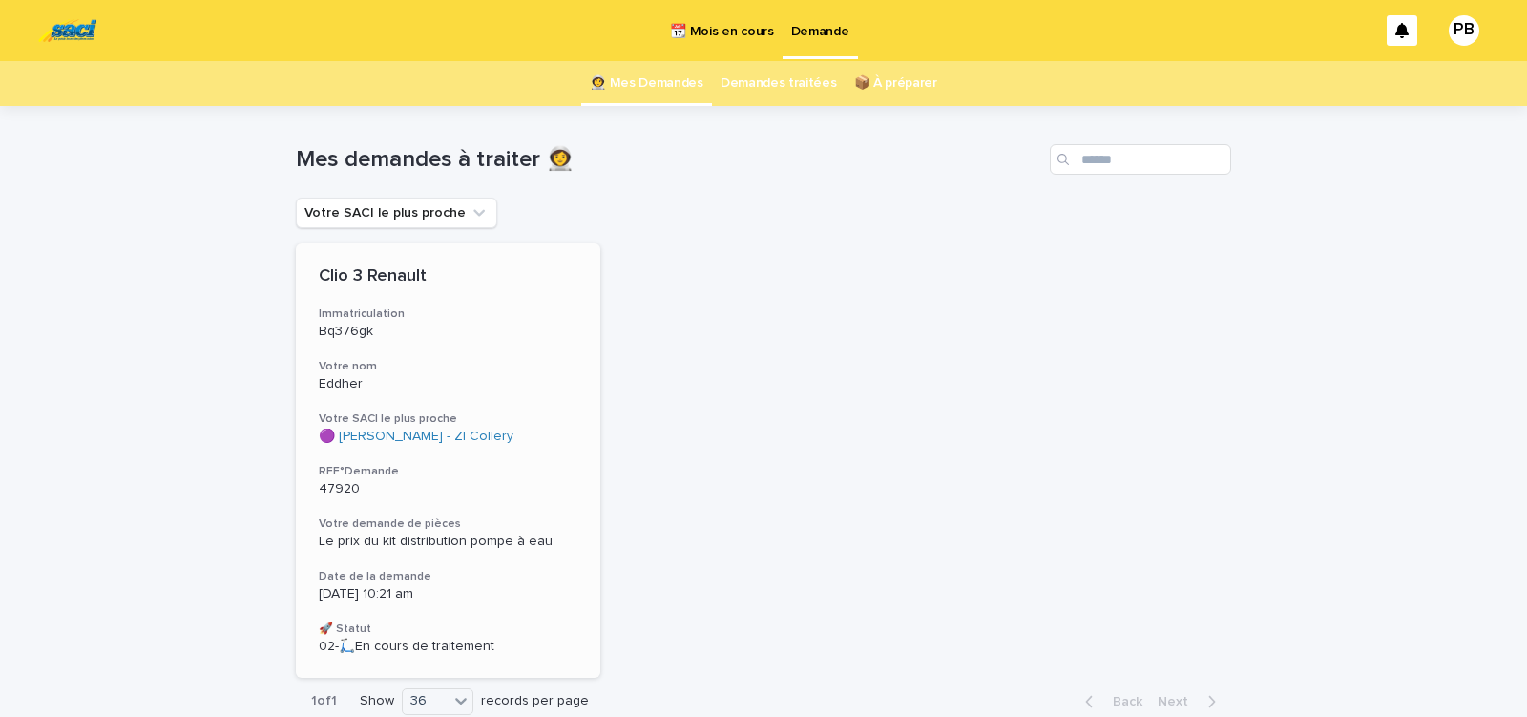
click at [543, 404] on div "Clio 3 Renault Immatriculation Bq376gk Votre nom Eddher Votre SACI le plus proc…" at bounding box center [448, 460] width 305 height 434
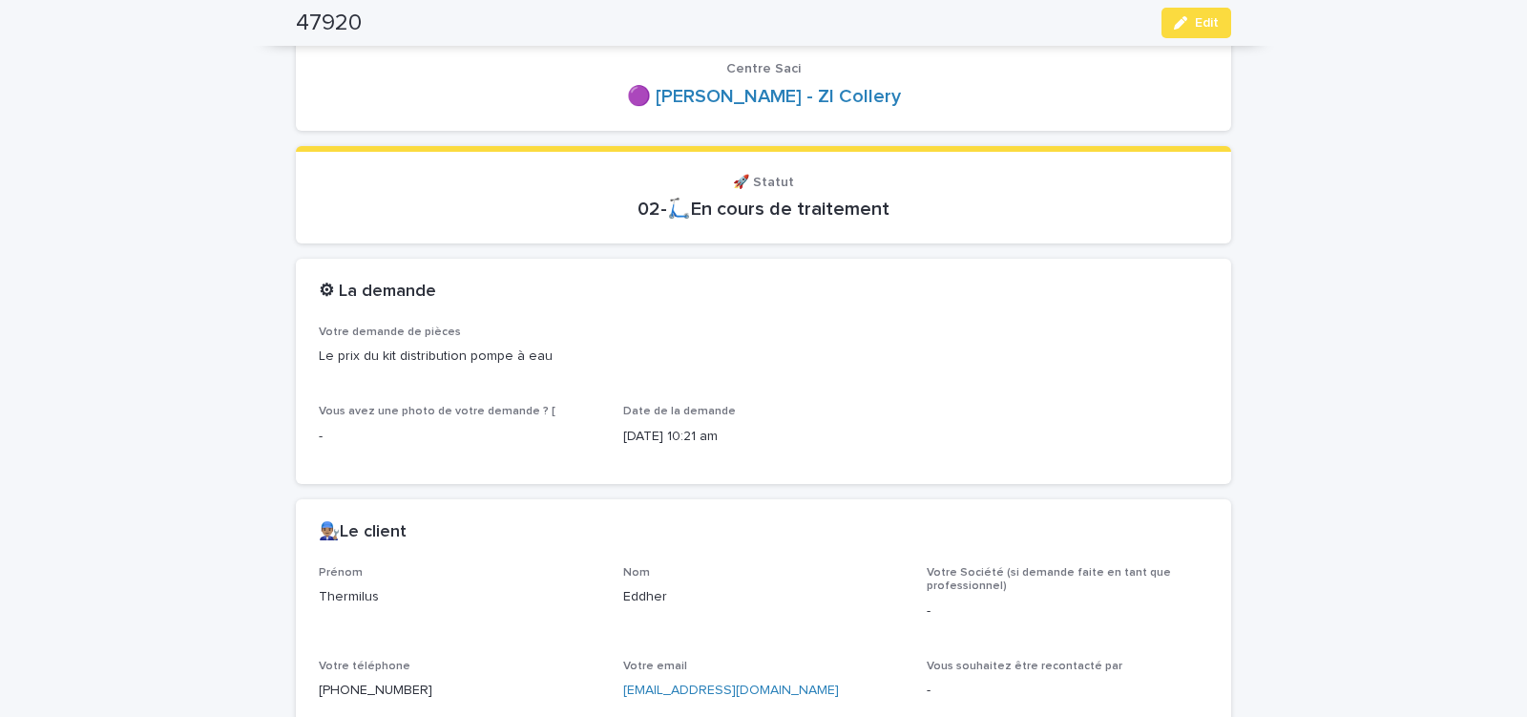
scroll to position [162, 0]
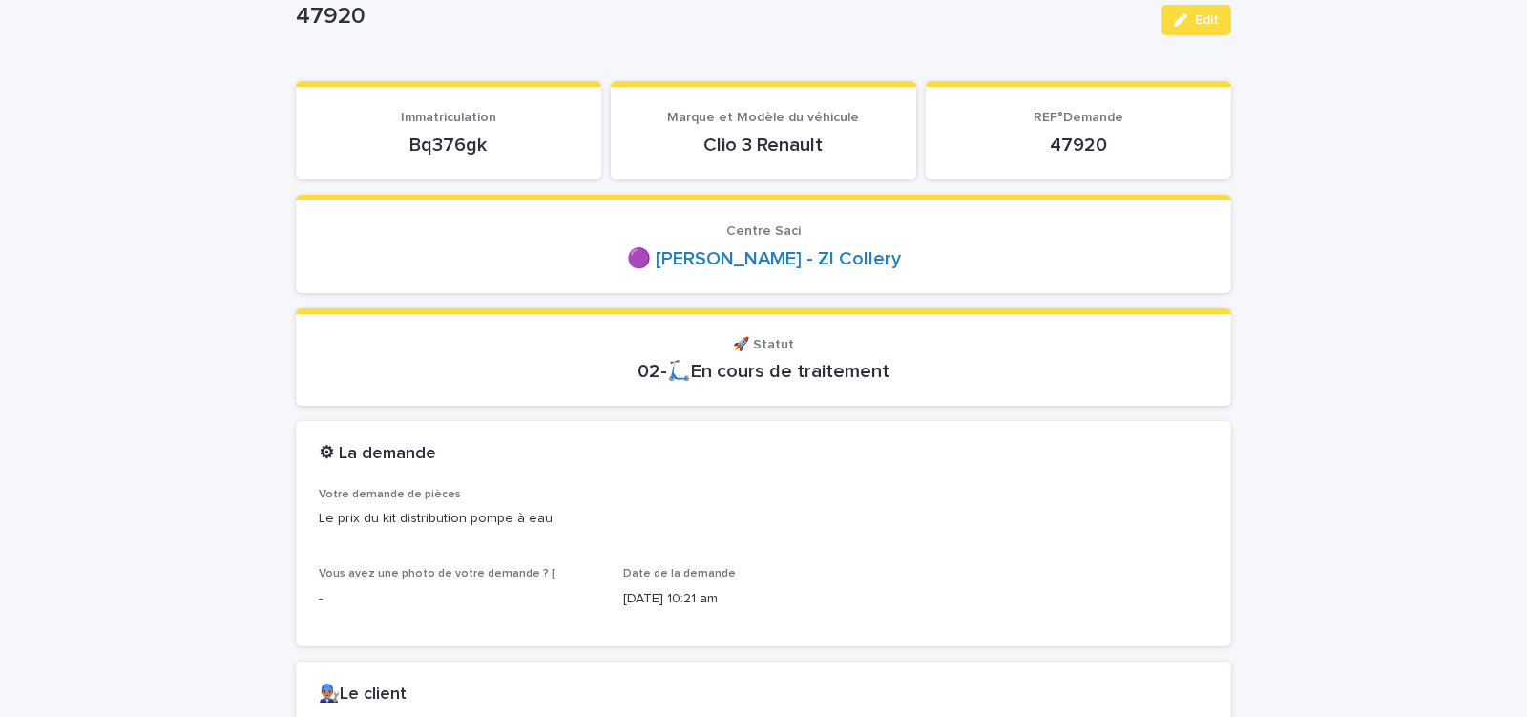
drag, startPoint x: 398, startPoint y: 156, endPoint x: 551, endPoint y: 151, distance: 152.8
click at [547, 153] on p "Bq376gk" at bounding box center [449, 145] width 260 height 23
click at [551, 151] on p "Bq376gk" at bounding box center [449, 145] width 260 height 23
drag, startPoint x: 398, startPoint y: 149, endPoint x: 509, endPoint y: 145, distance: 110.8
click at [497, 146] on p "Bq376gk" at bounding box center [449, 145] width 260 height 23
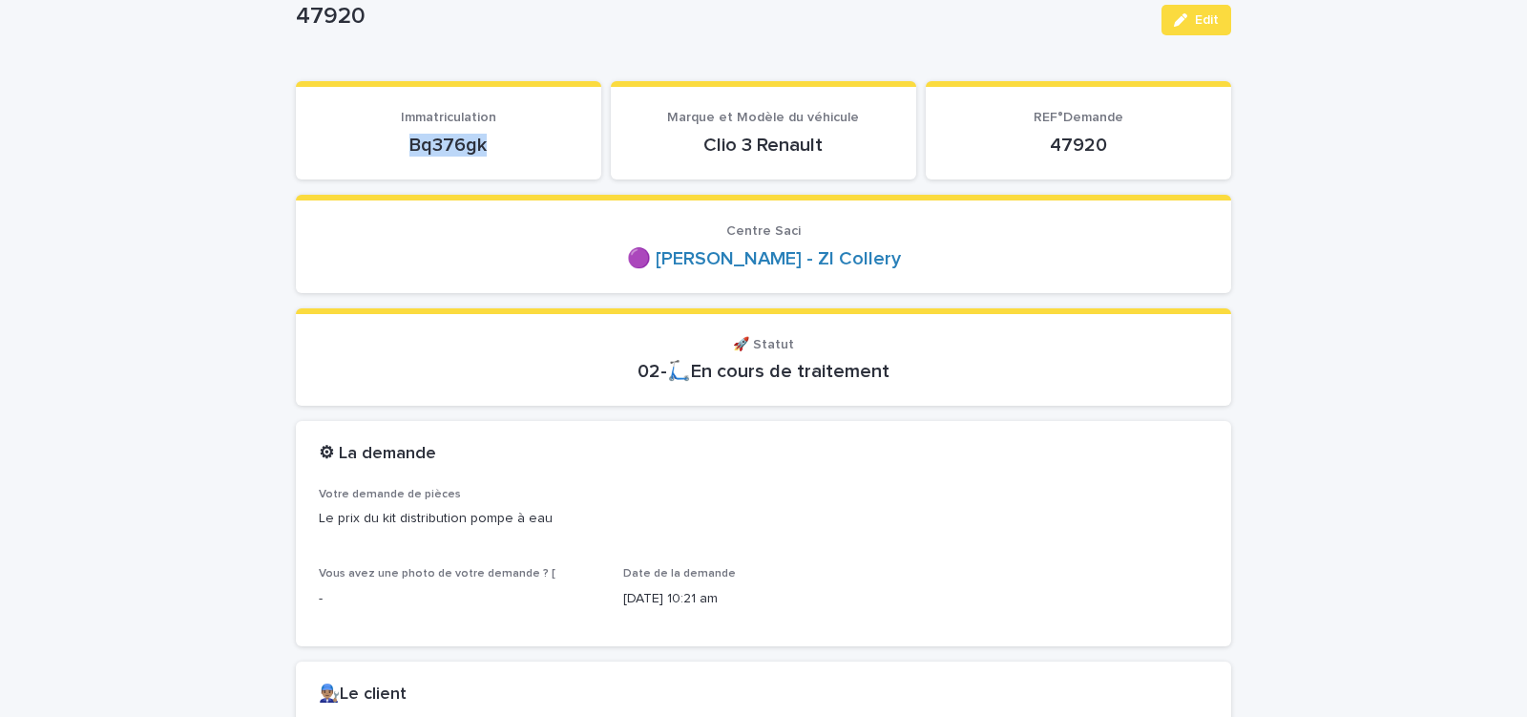
copy p "Bq376gk"
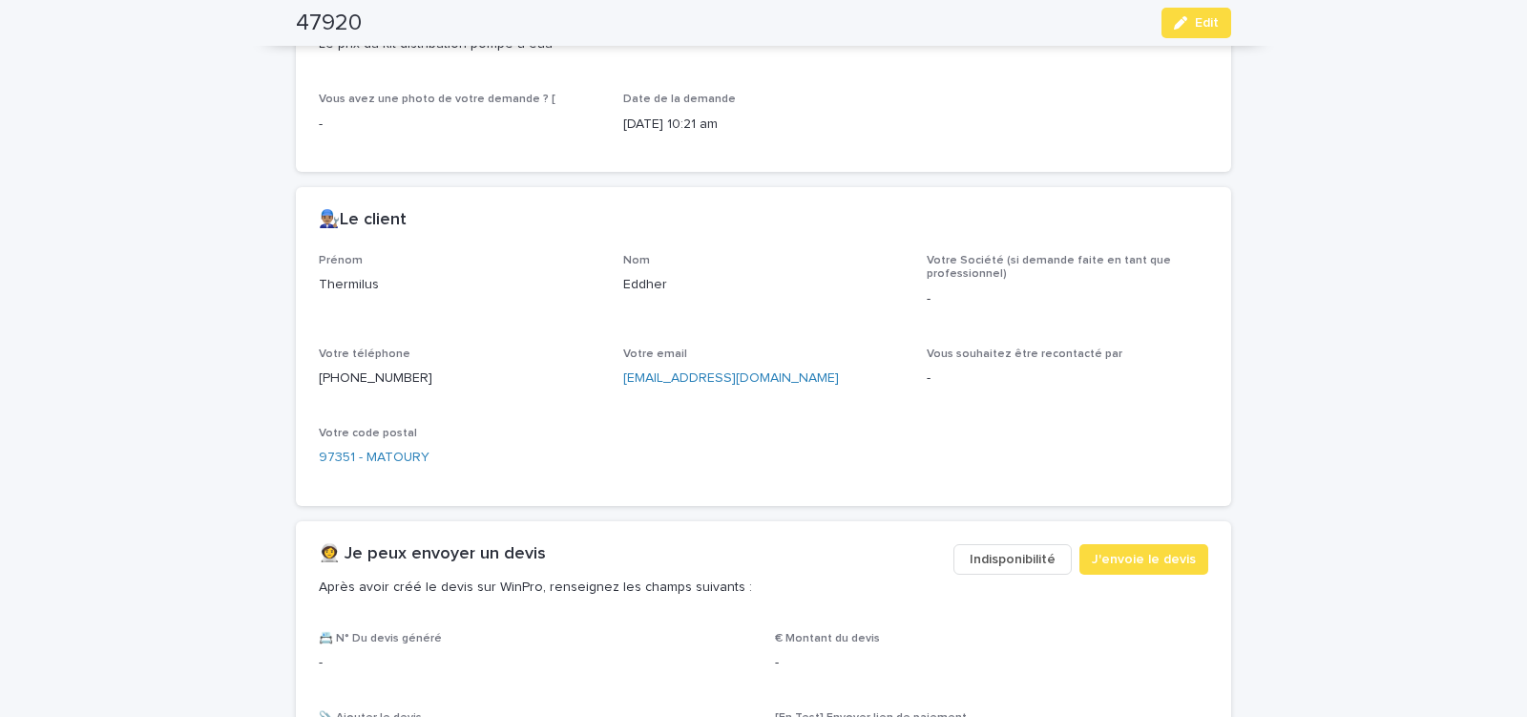
scroll to position [649, 0]
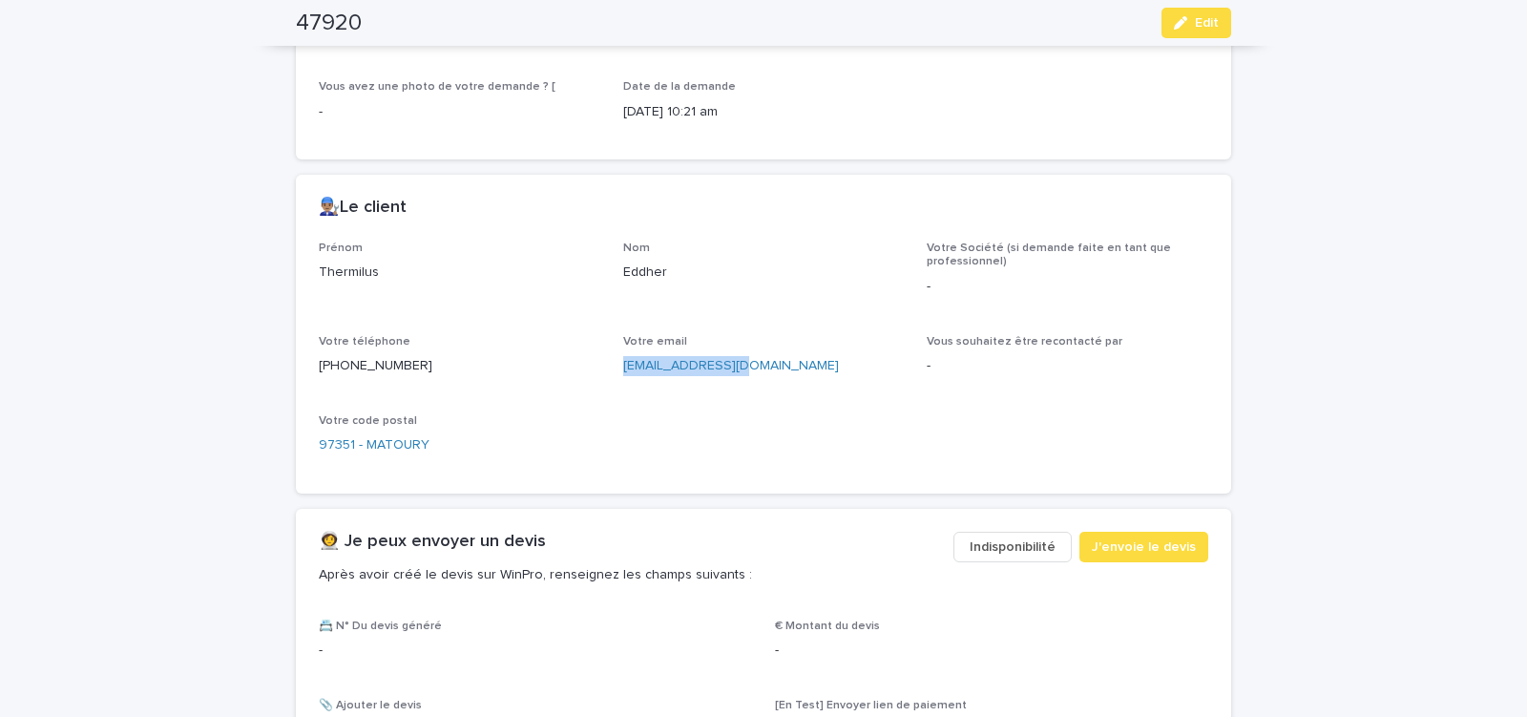
drag, startPoint x: 619, startPoint y: 370, endPoint x: 777, endPoint y: 389, distance: 159.6
click at [771, 388] on div "Prénom Thermilus Nom Eddher Votre Société (si demande faite en tant que profess…" at bounding box center [764, 356] width 890 height 229
copy link "[EMAIL_ADDRESS][DOMAIN_NAME]"
click at [1152, 550] on span "J'envoie le devis" at bounding box center [1144, 546] width 104 height 19
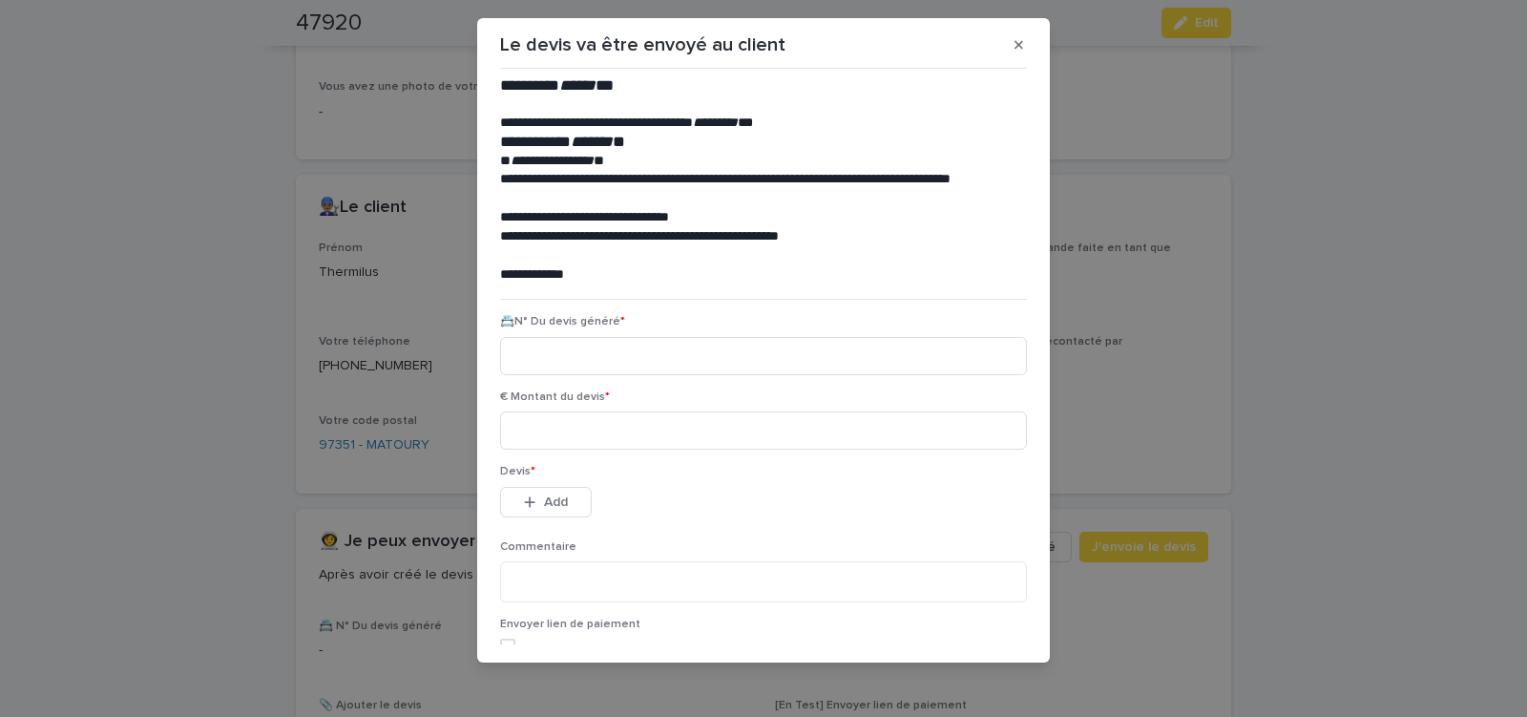
scroll to position [21, 0]
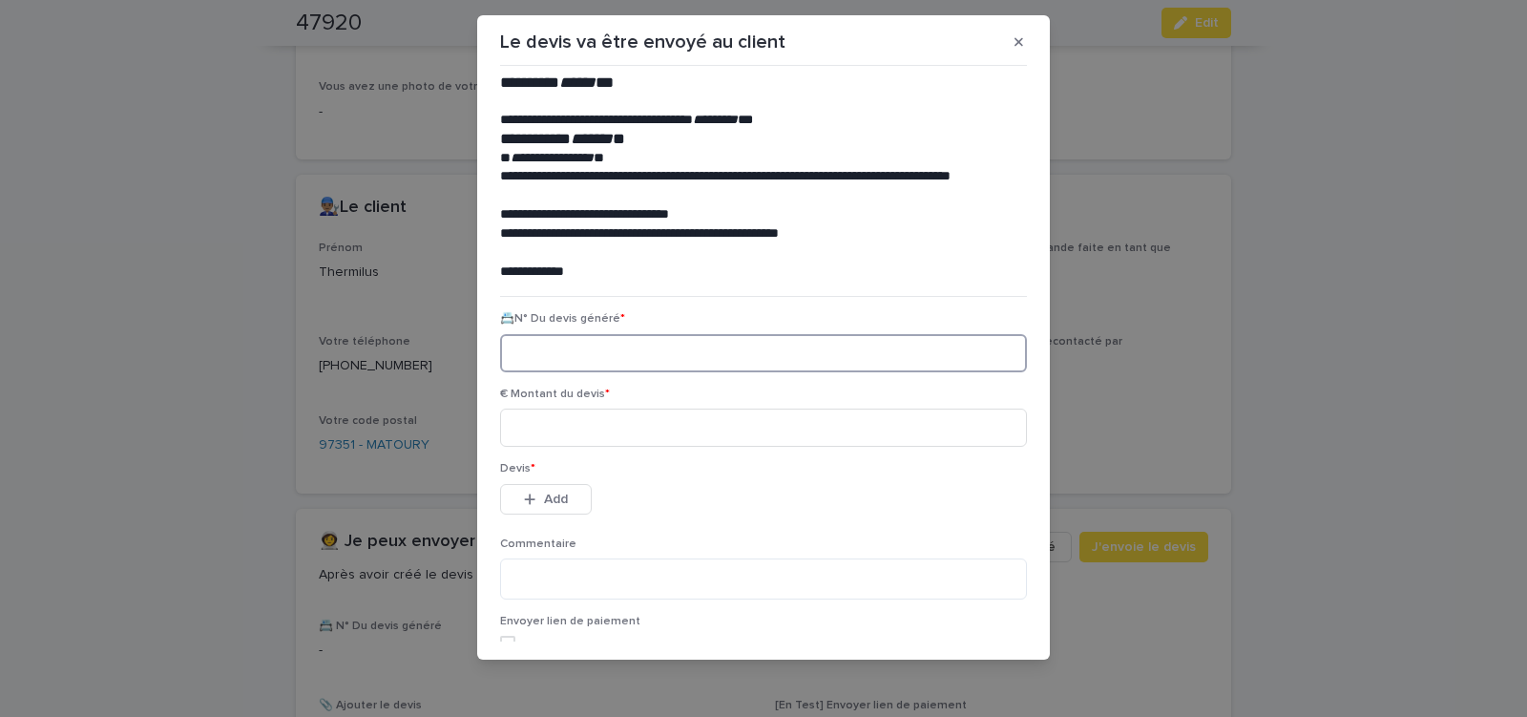
paste input "********"
type input "********"
click at [584, 424] on input at bounding box center [763, 428] width 527 height 38
type input "******"
click at [558, 503] on span "Add" at bounding box center [556, 499] width 24 height 13
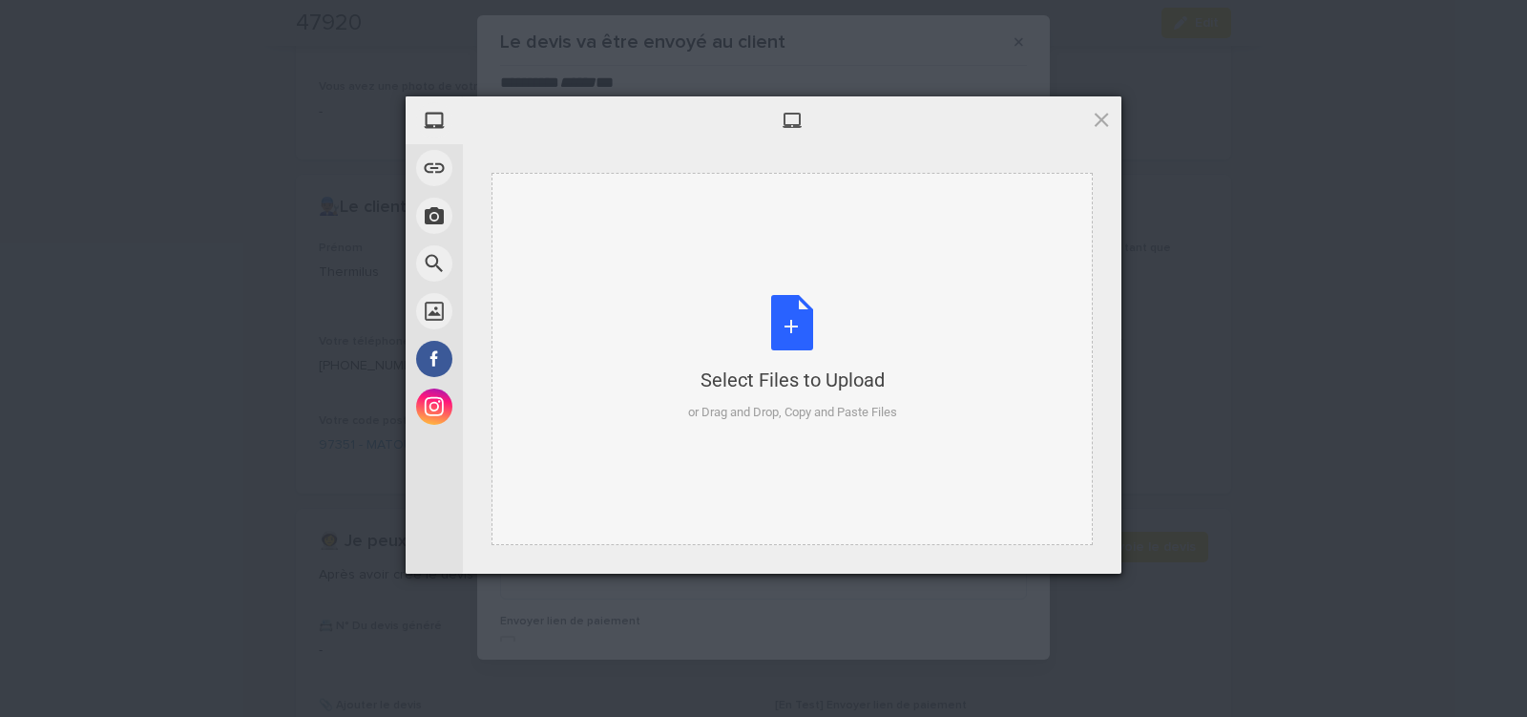
click at [788, 321] on div "Select Files to Upload or Drag and Drop, Copy and Paste Files" at bounding box center [792, 358] width 209 height 127
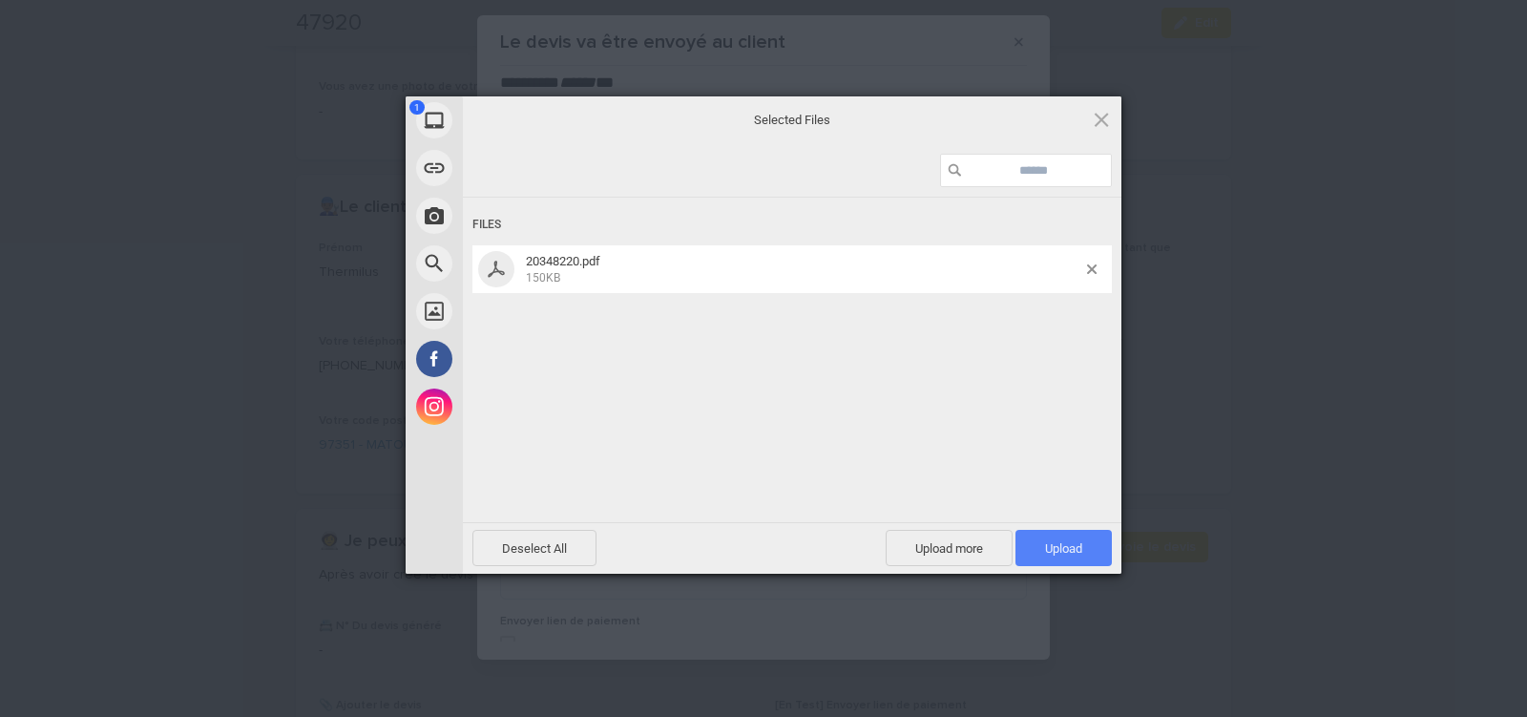
click at [1070, 547] on span "Upload 1" at bounding box center [1063, 548] width 37 height 14
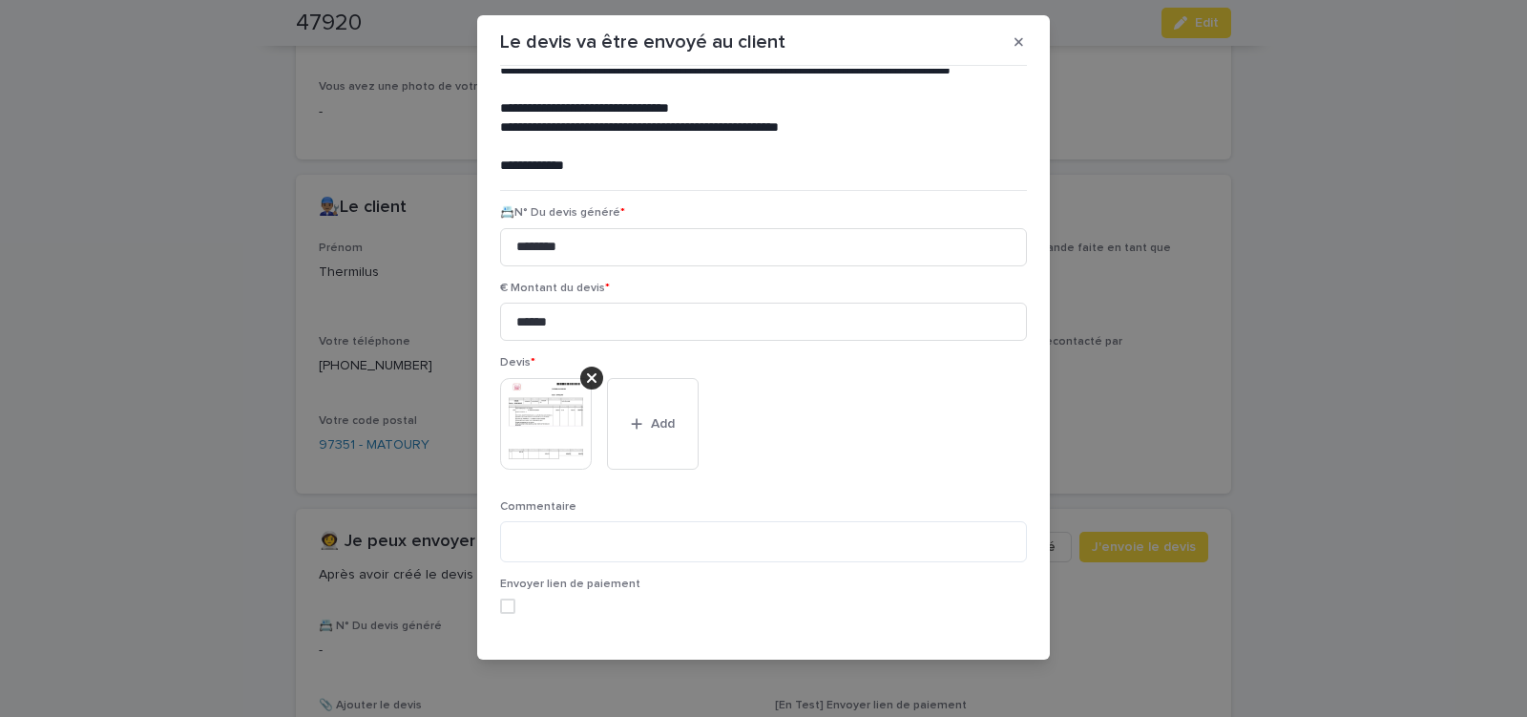
scroll to position [156, 0]
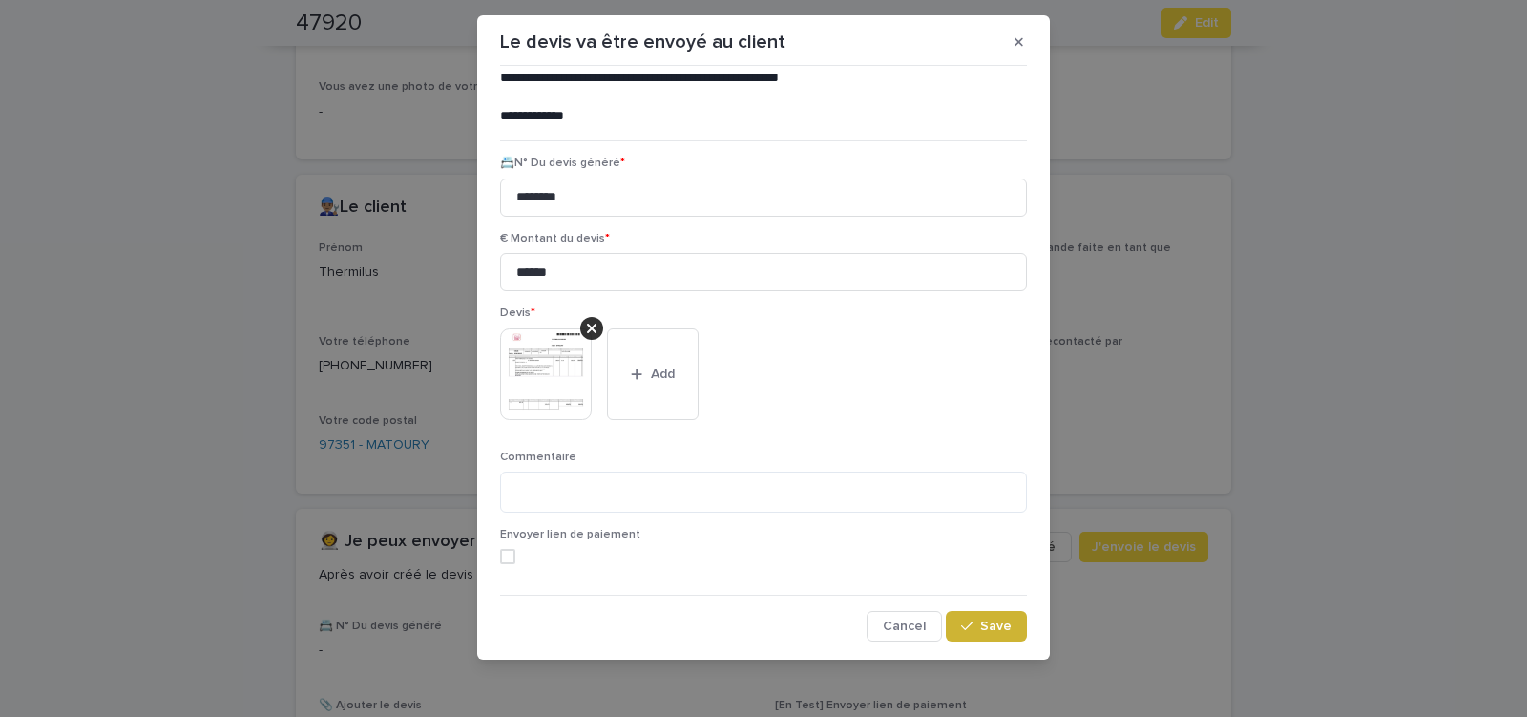
click at [980, 631] on span "Save" at bounding box center [996, 626] width 32 height 13
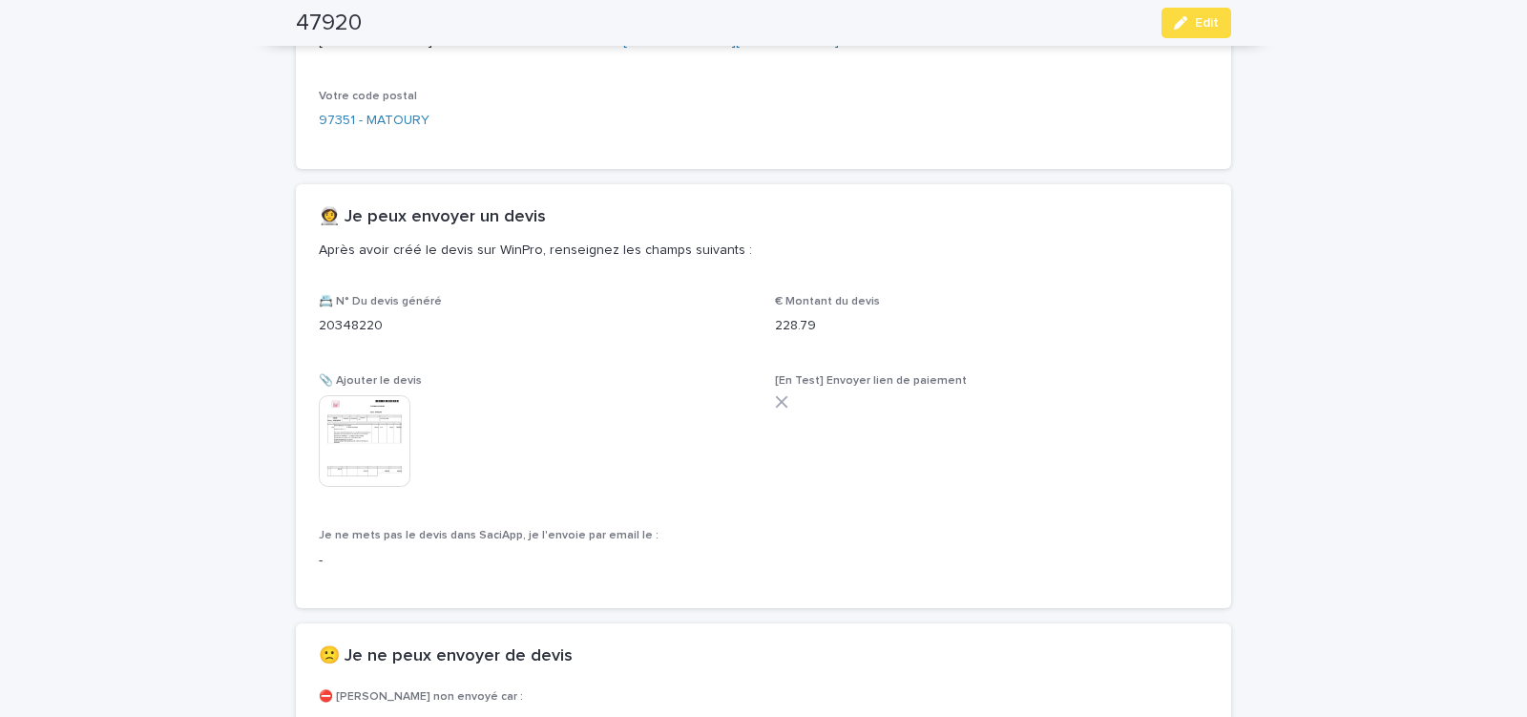
scroll to position [998, 0]
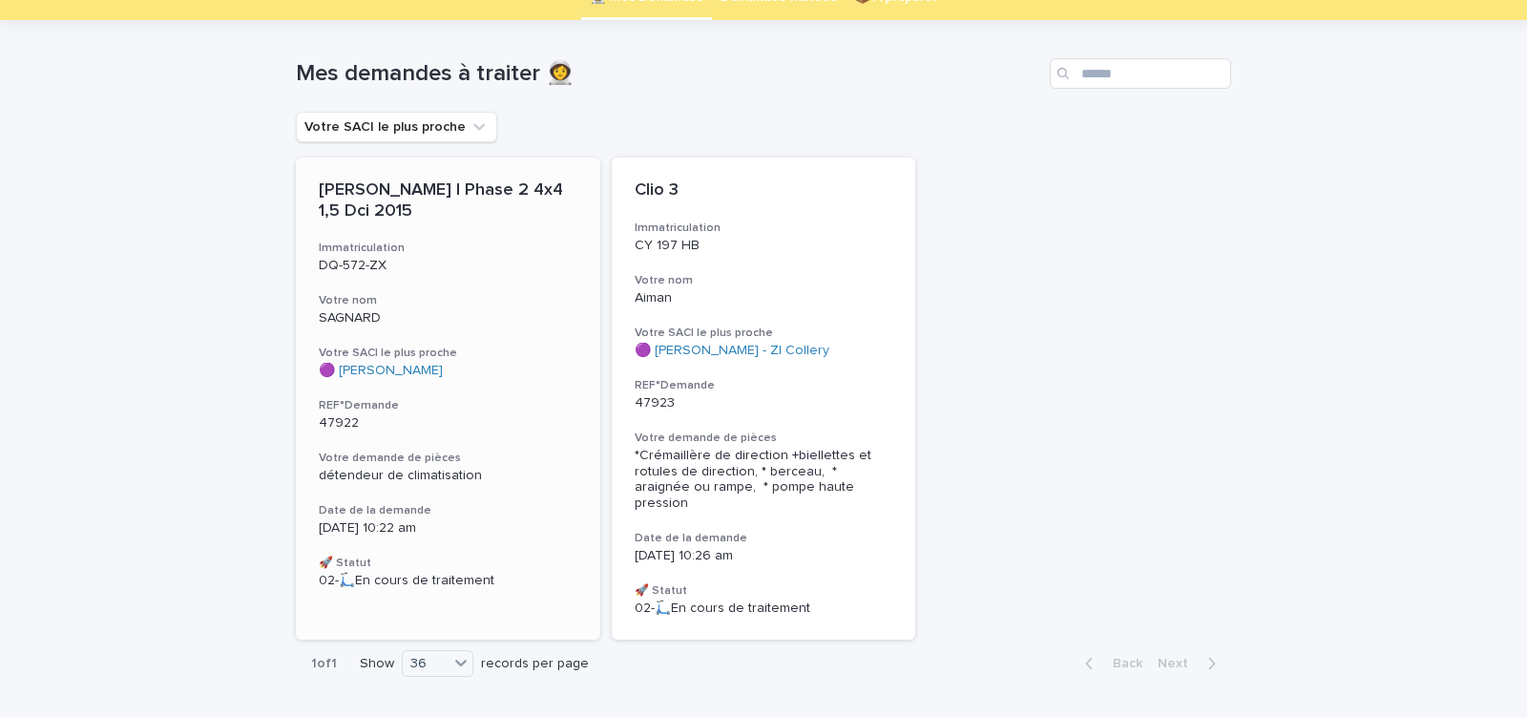
scroll to position [135, 0]
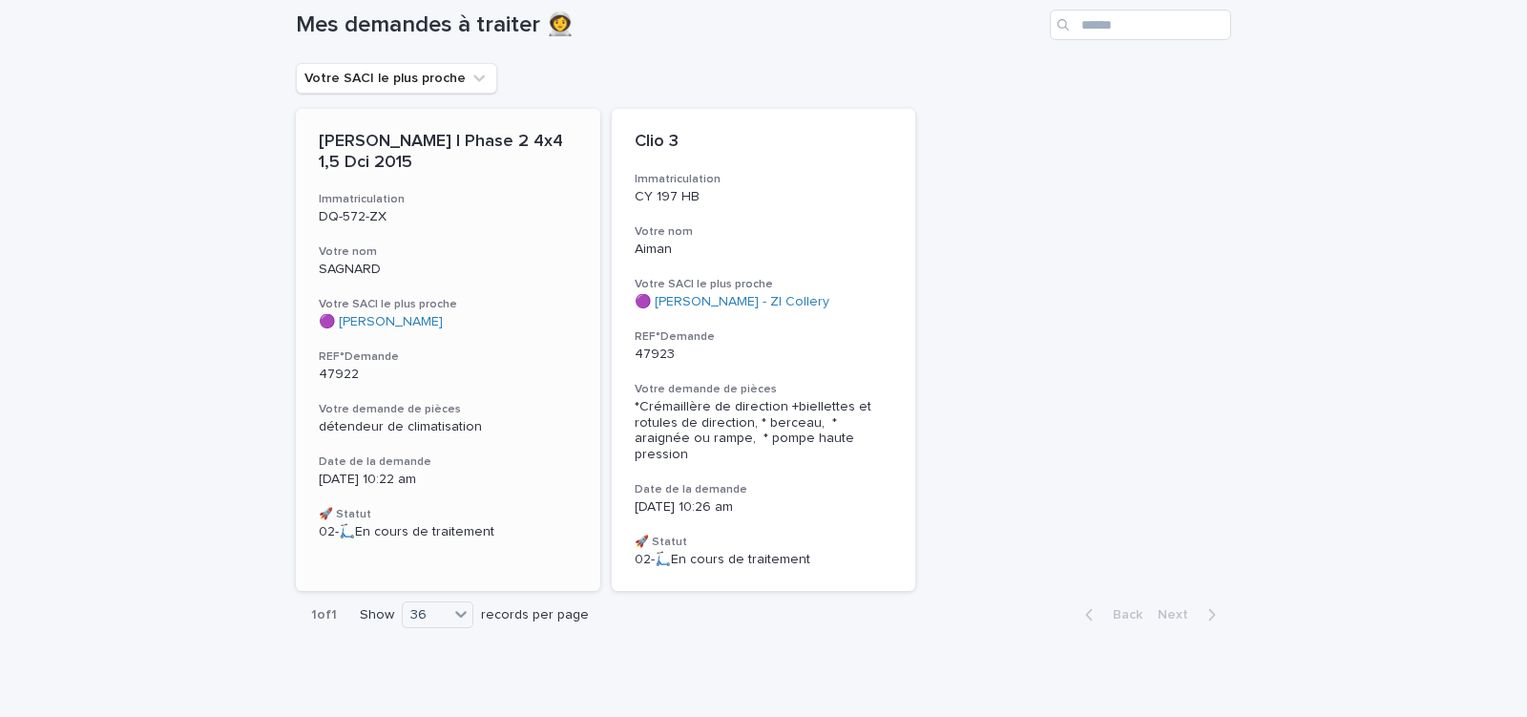
click at [528, 384] on div "[PERSON_NAME] I Phase 2 4x4 1,5 Dci 2015 Immatriculation DQ-572-ZX Votre nom SA…" at bounding box center [448, 336] width 305 height 454
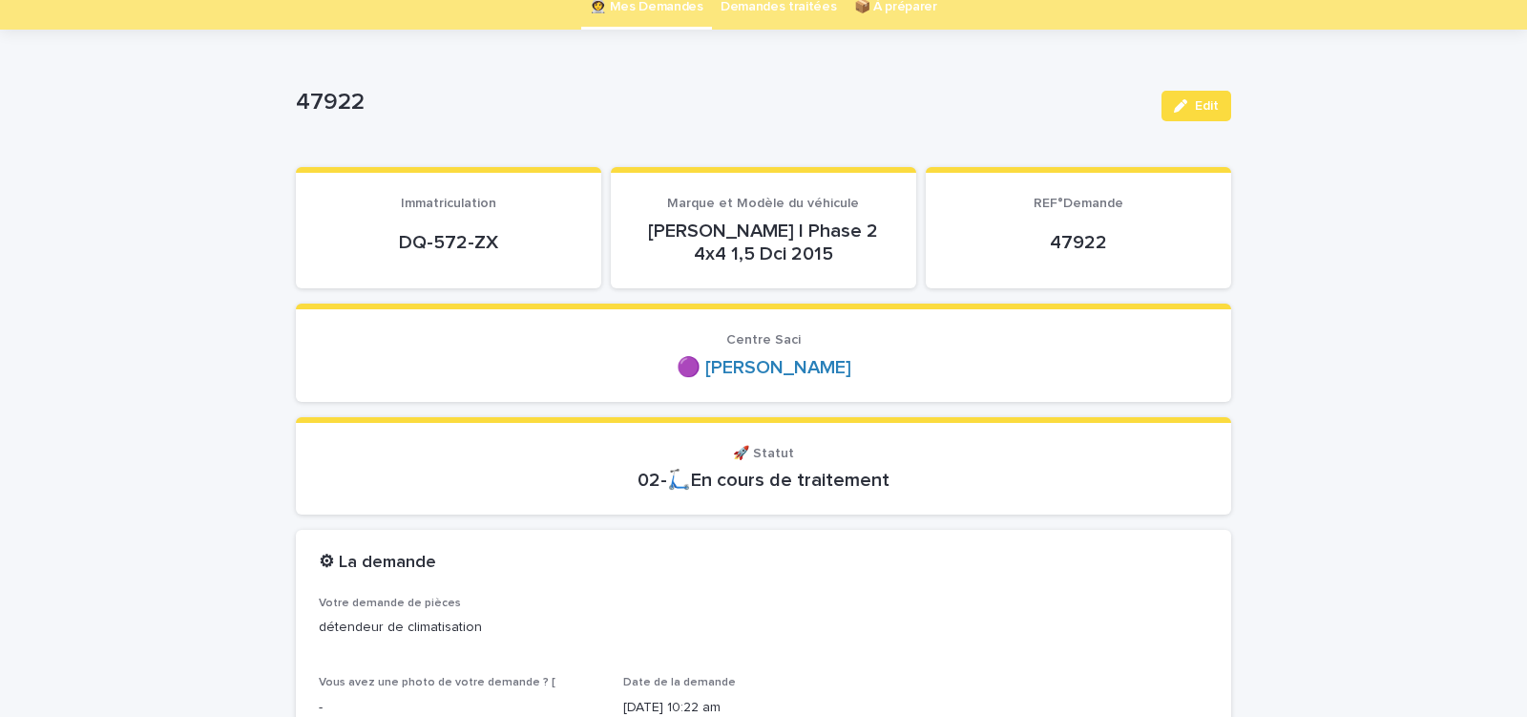
scroll to position [162, 0]
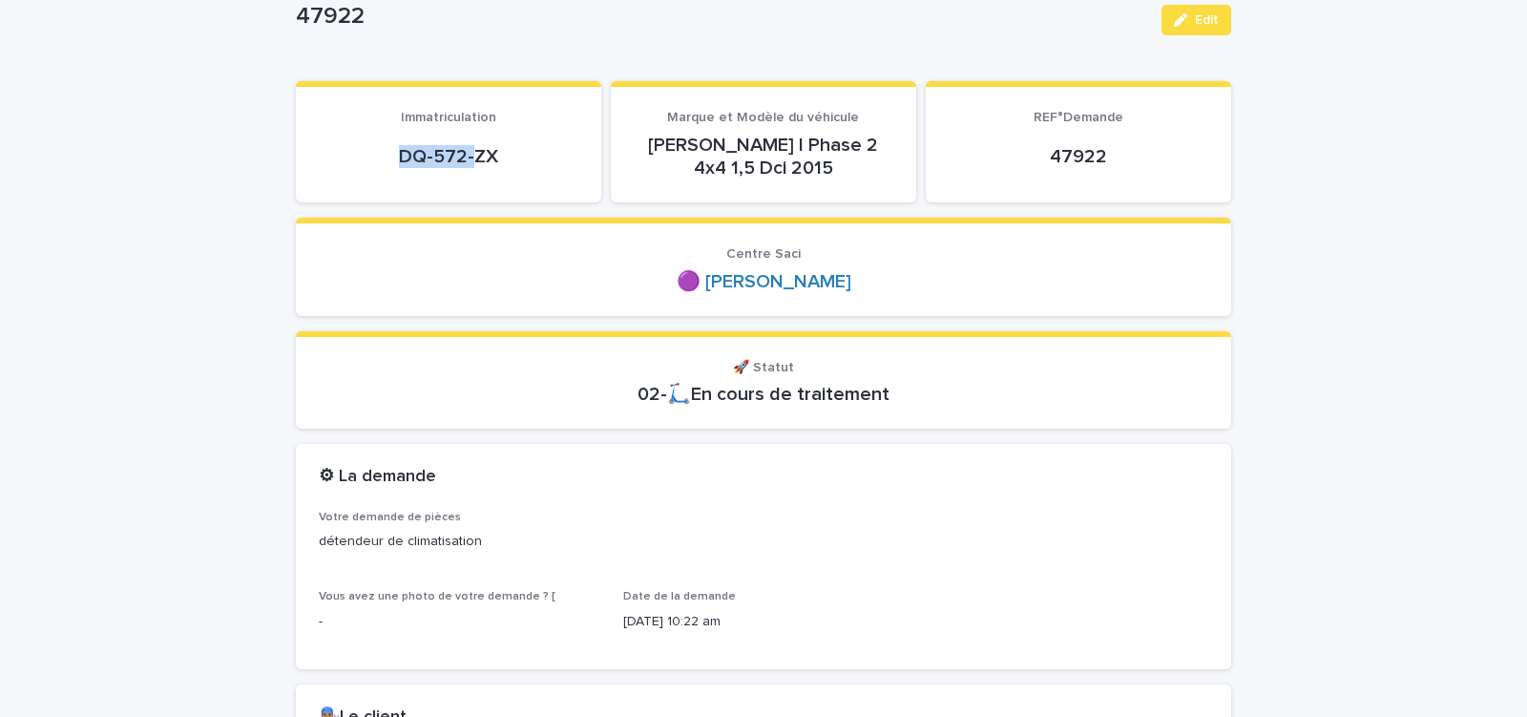
drag, startPoint x: 390, startPoint y: 171, endPoint x: 502, endPoint y: 167, distance: 111.8
click at [494, 168] on div "DQ-572-ZX" at bounding box center [449, 157] width 260 height 46
copy p "DQ-572-ZX"
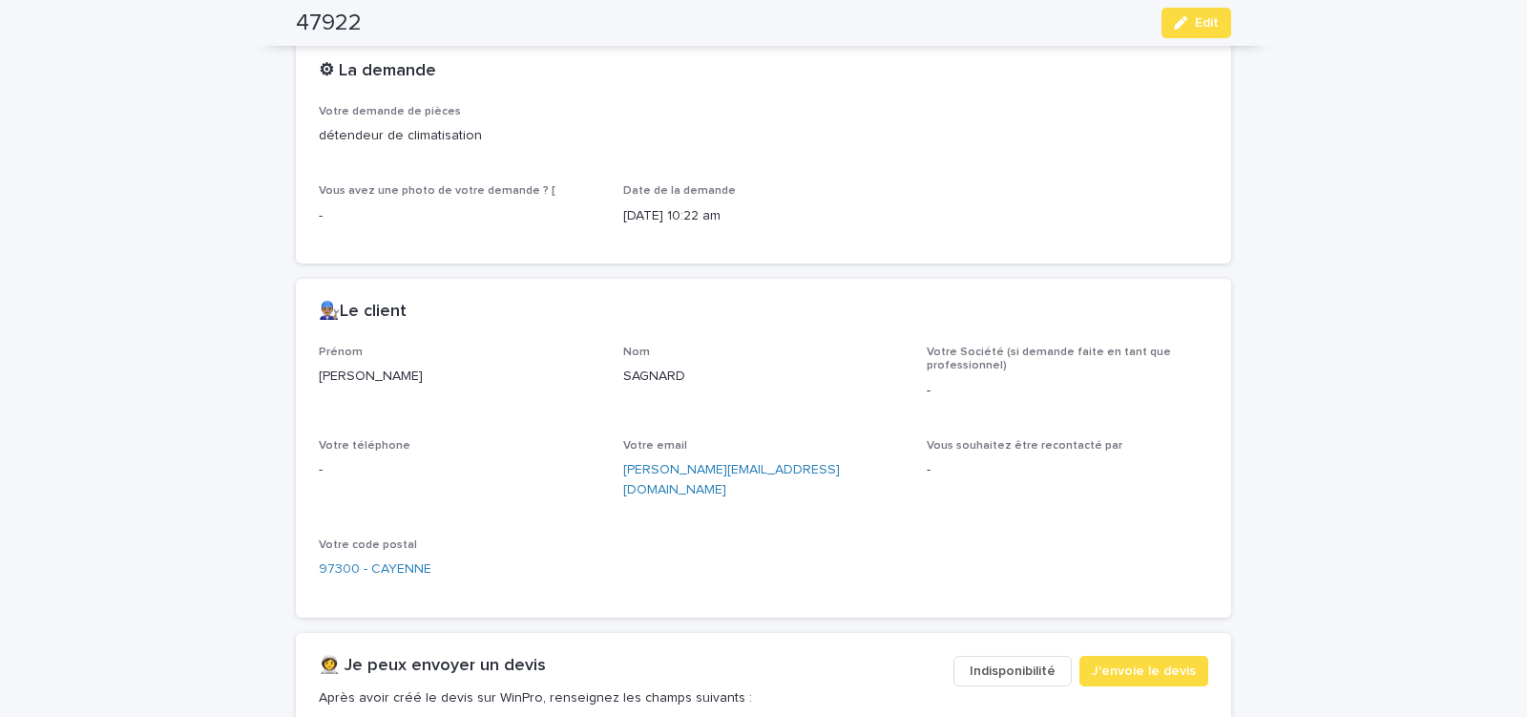
scroll to position [893, 0]
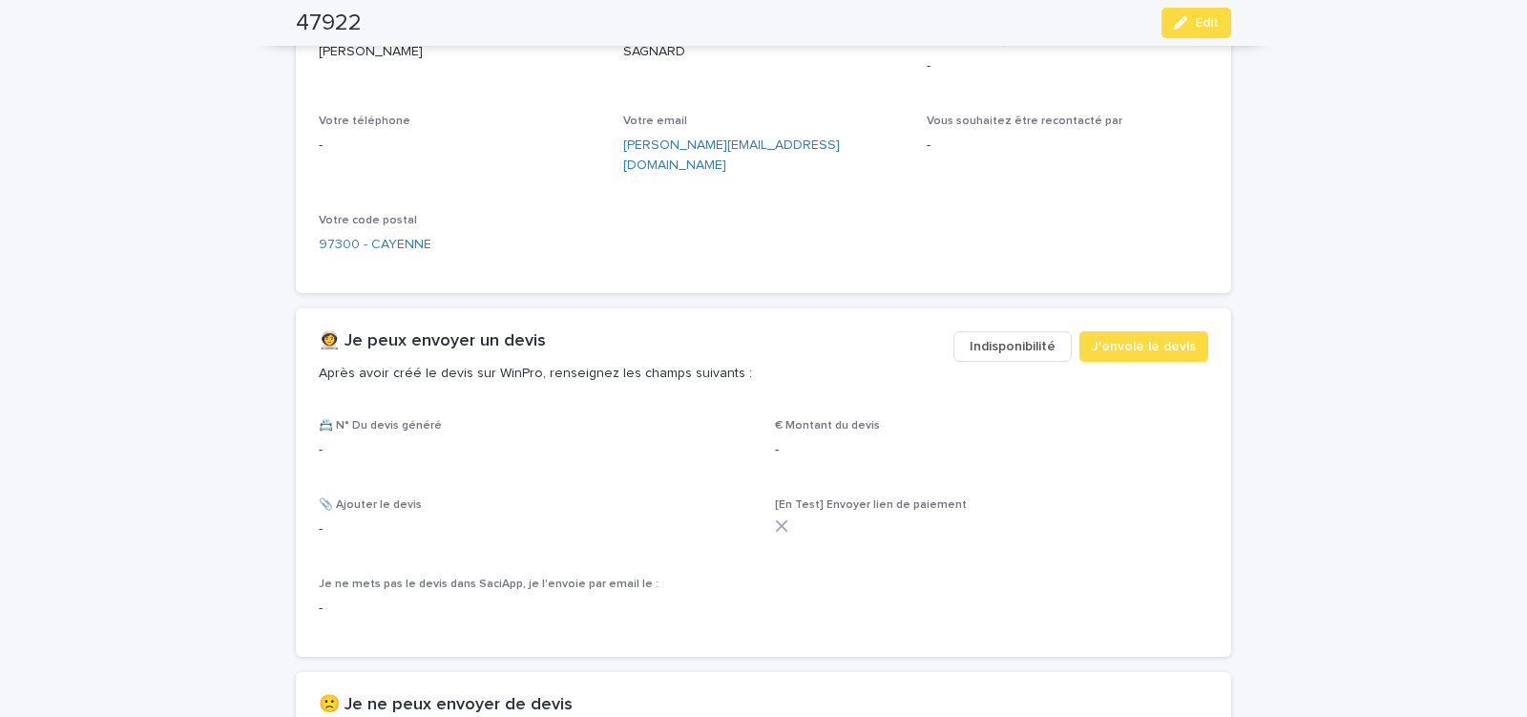
click at [1006, 337] on span "Indisponibilité" at bounding box center [1013, 346] width 86 height 19
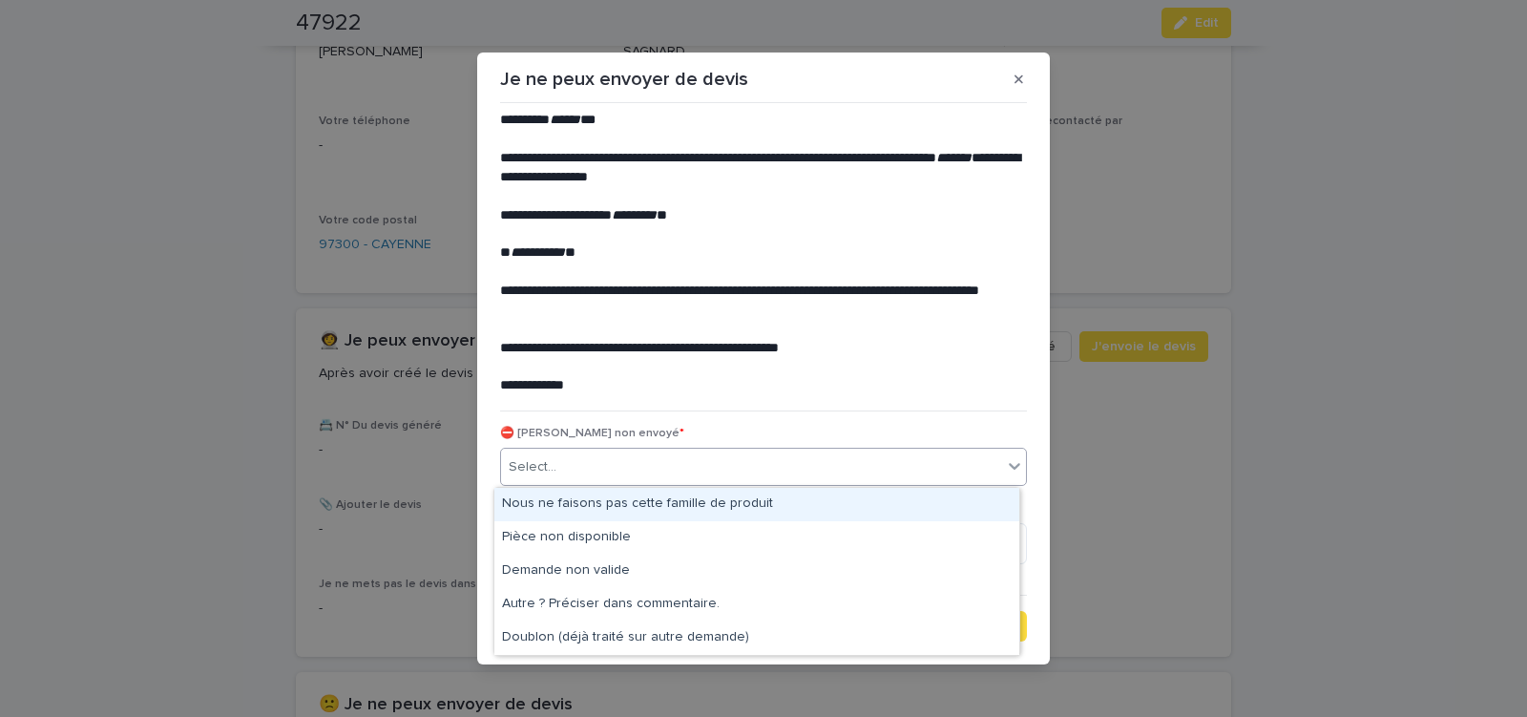
click at [652, 463] on div "Select..." at bounding box center [751, 468] width 501 height 32
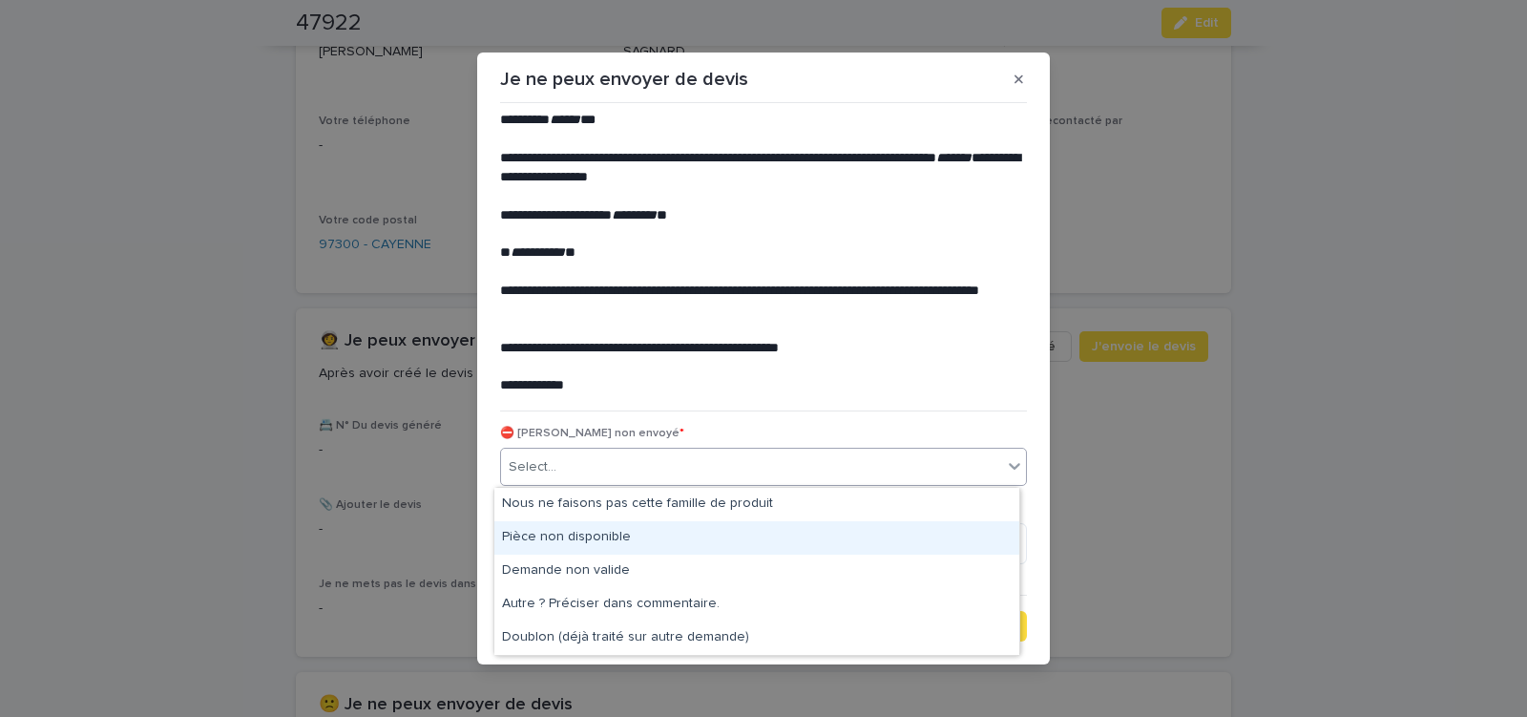
click at [612, 539] on div "Pièce non disponible" at bounding box center [756, 537] width 525 height 33
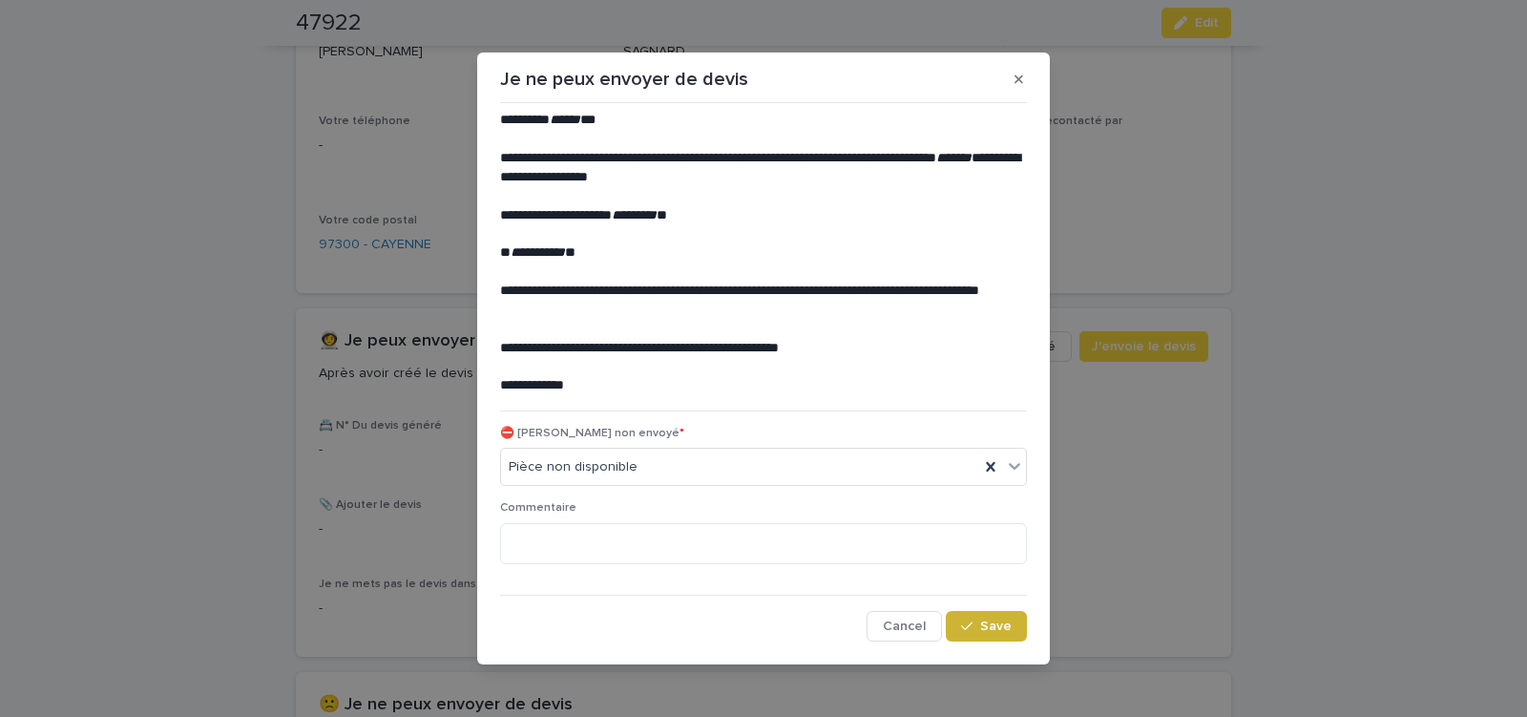
click at [961, 630] on icon "button" at bounding box center [966, 626] width 11 height 13
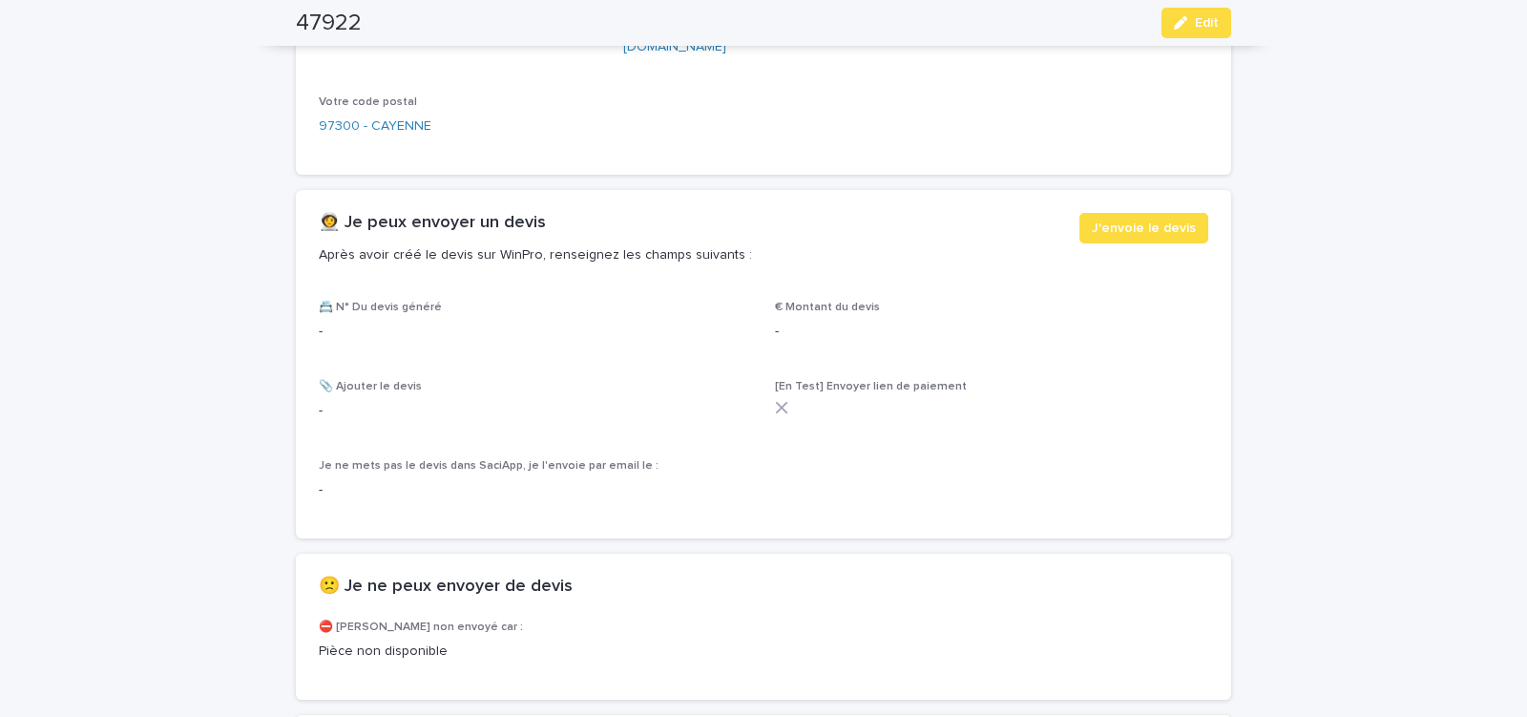
scroll to position [1137, 0]
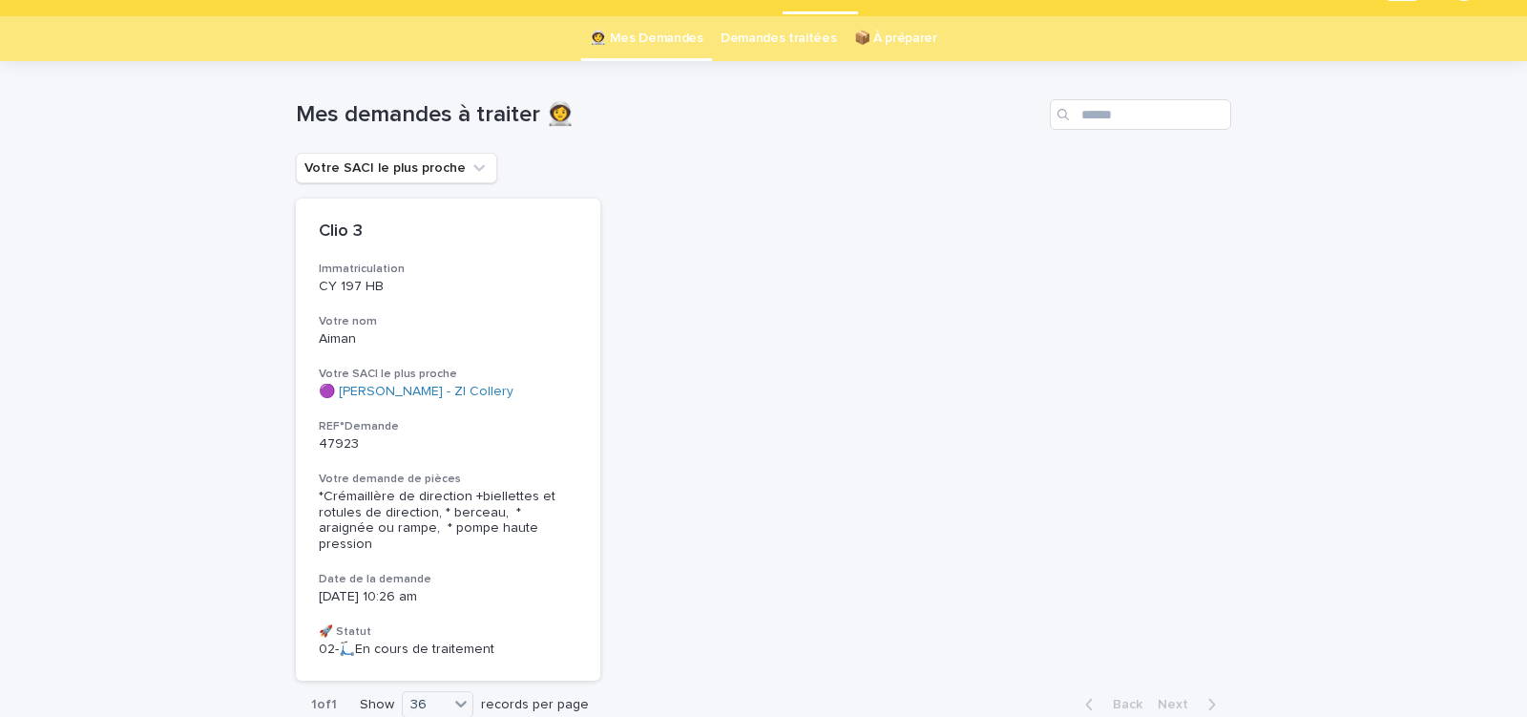
scroll to position [60, 0]
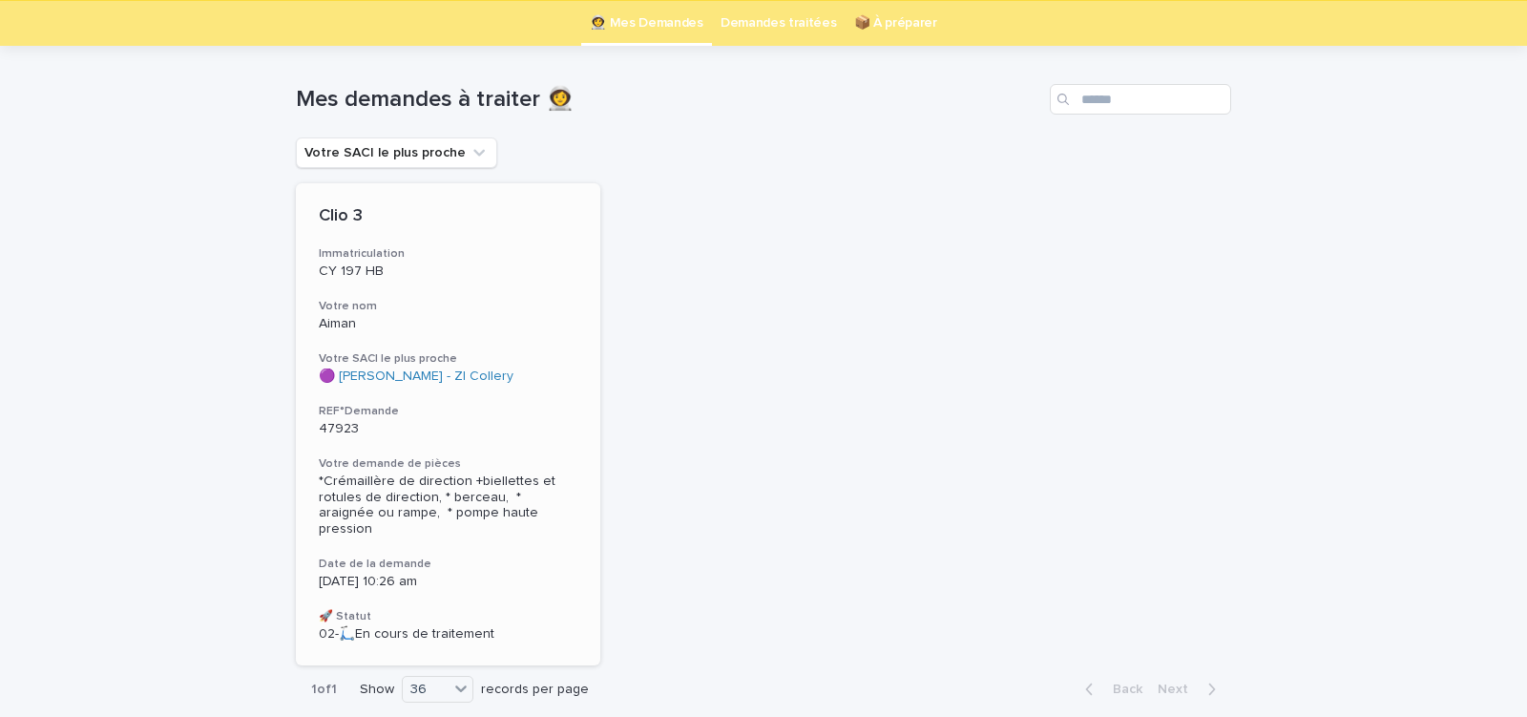
click at [497, 609] on h3 "🚀 Statut" at bounding box center [448, 616] width 259 height 15
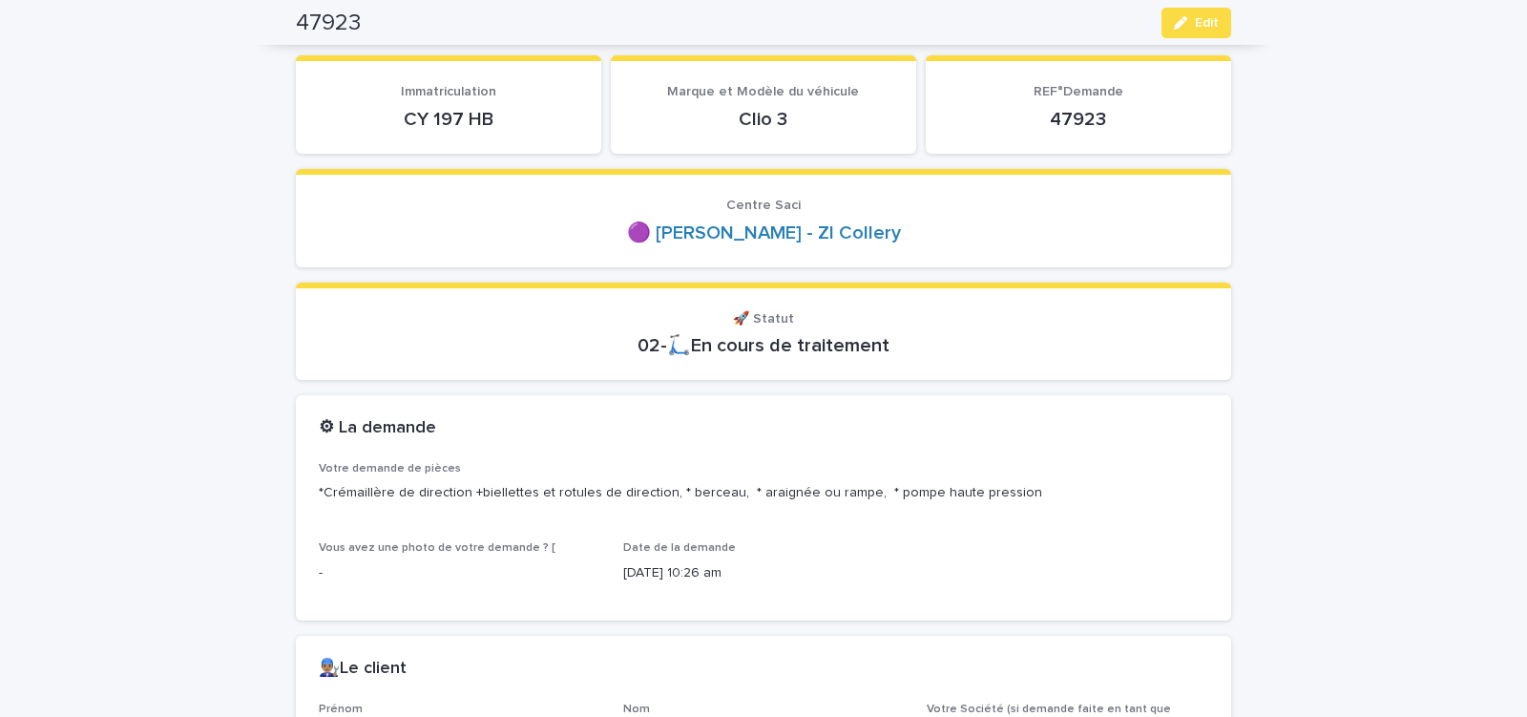
scroll to position [162, 0]
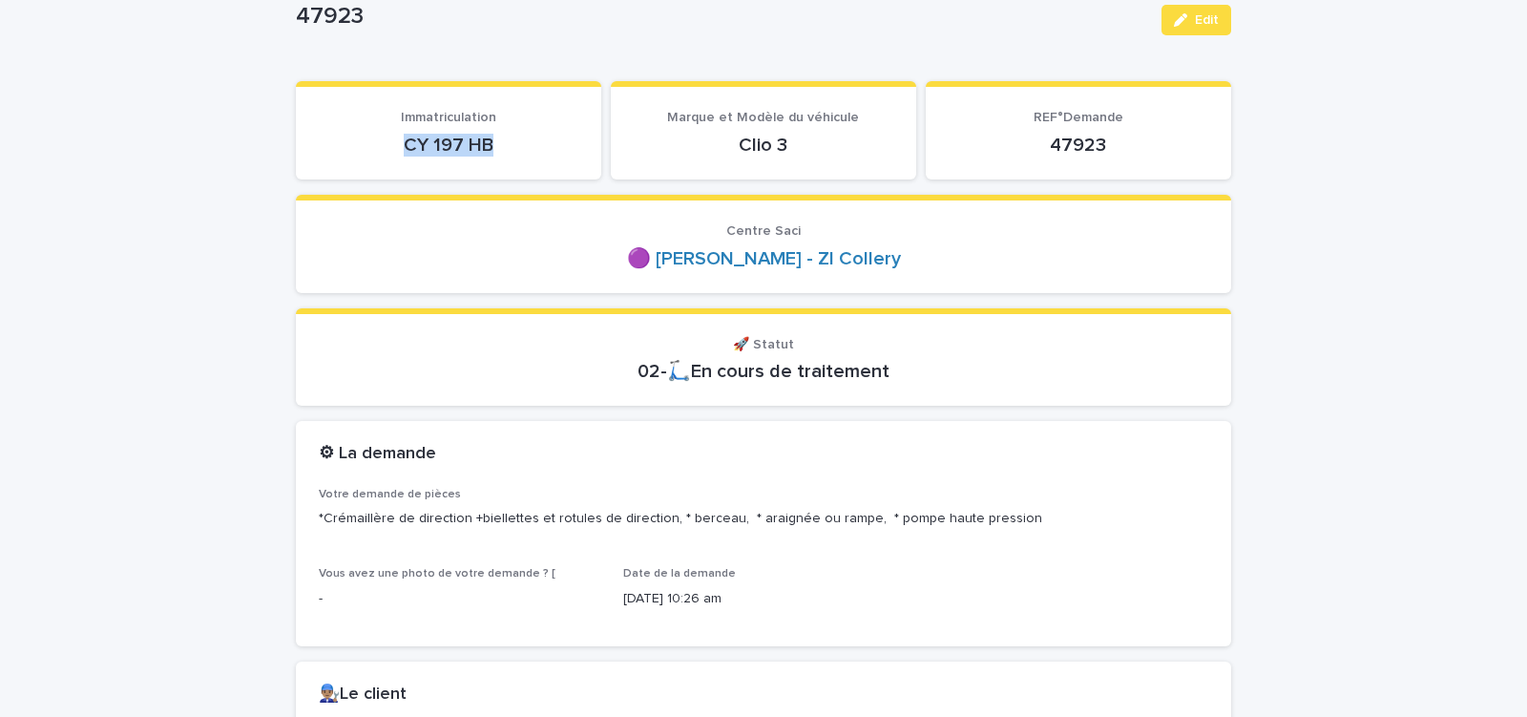
drag, startPoint x: 393, startPoint y: 154, endPoint x: 510, endPoint y: 152, distance: 116.5
click at [507, 153] on p "CY 197 HB" at bounding box center [449, 145] width 260 height 23
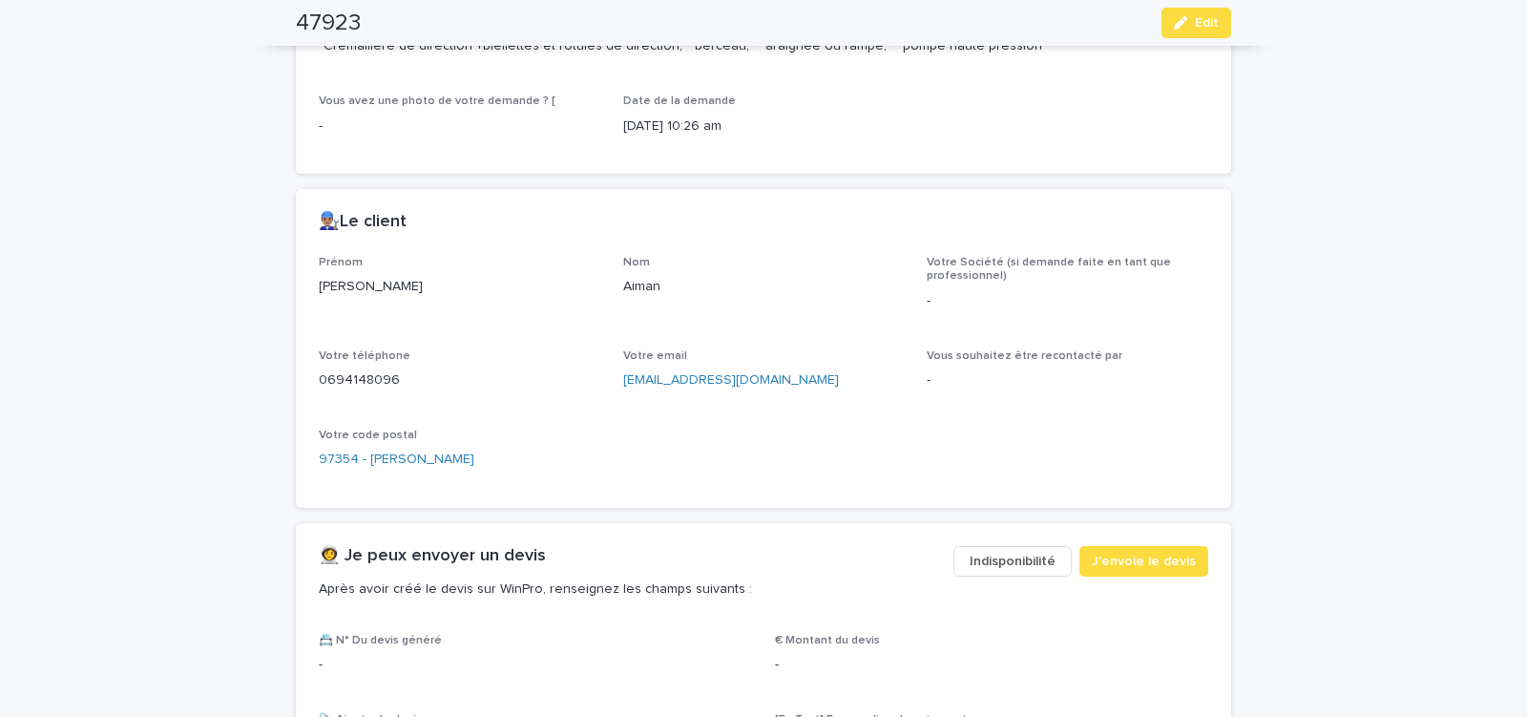
scroll to position [568, 0]
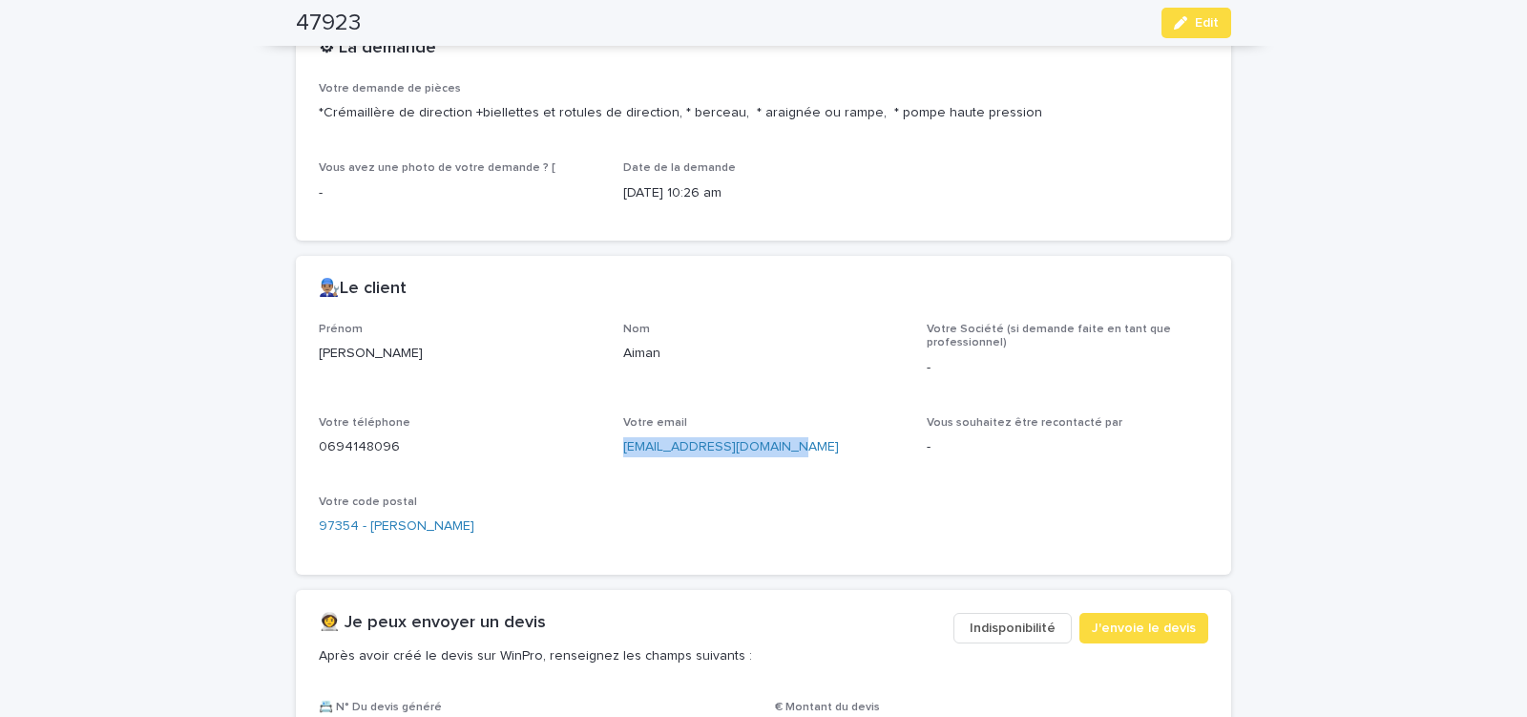
drag, startPoint x: 614, startPoint y: 455, endPoint x: 813, endPoint y: 462, distance: 199.6
click at [811, 463] on div "Prénom [PERSON_NAME] Votre Société (si demande faite en tant que professionnel)…" at bounding box center [764, 437] width 890 height 229
copy link "[EMAIL_ADDRESS][DOMAIN_NAME]"
click at [1119, 622] on span "J'envoie le devis" at bounding box center [1144, 628] width 104 height 19
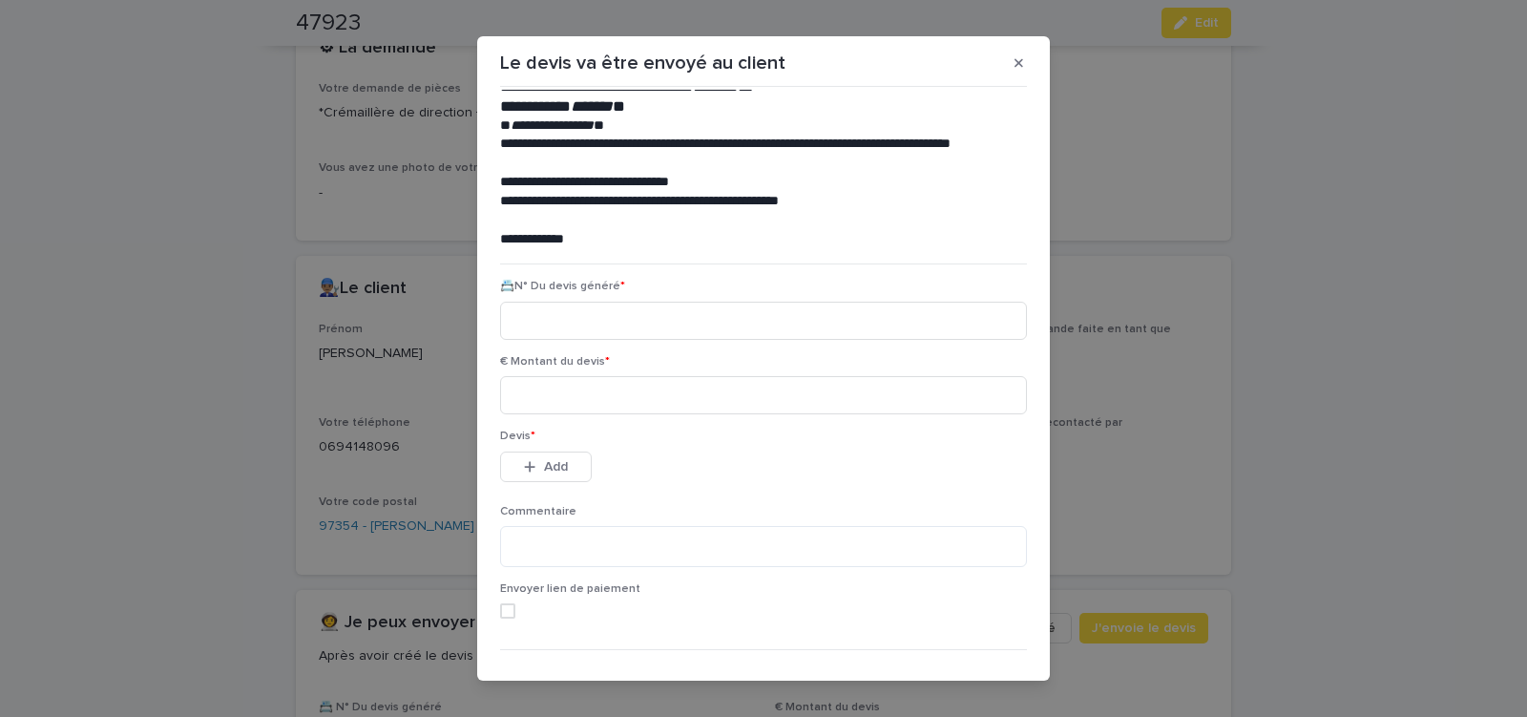
scroll to position [87, 0]
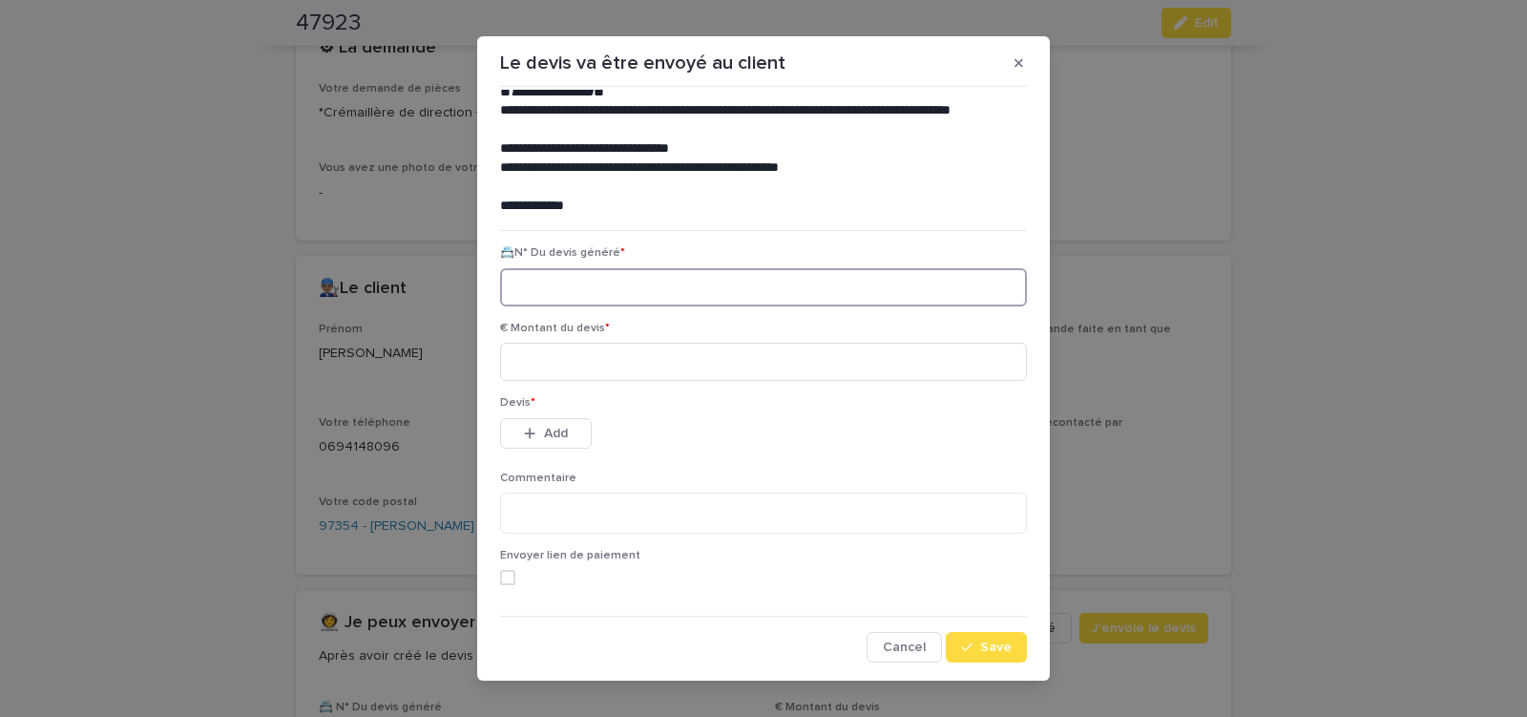
paste input "********"
type input "********"
click at [581, 363] on input at bounding box center [763, 362] width 527 height 38
type input "******"
click at [554, 432] on span "Add" at bounding box center [556, 433] width 24 height 13
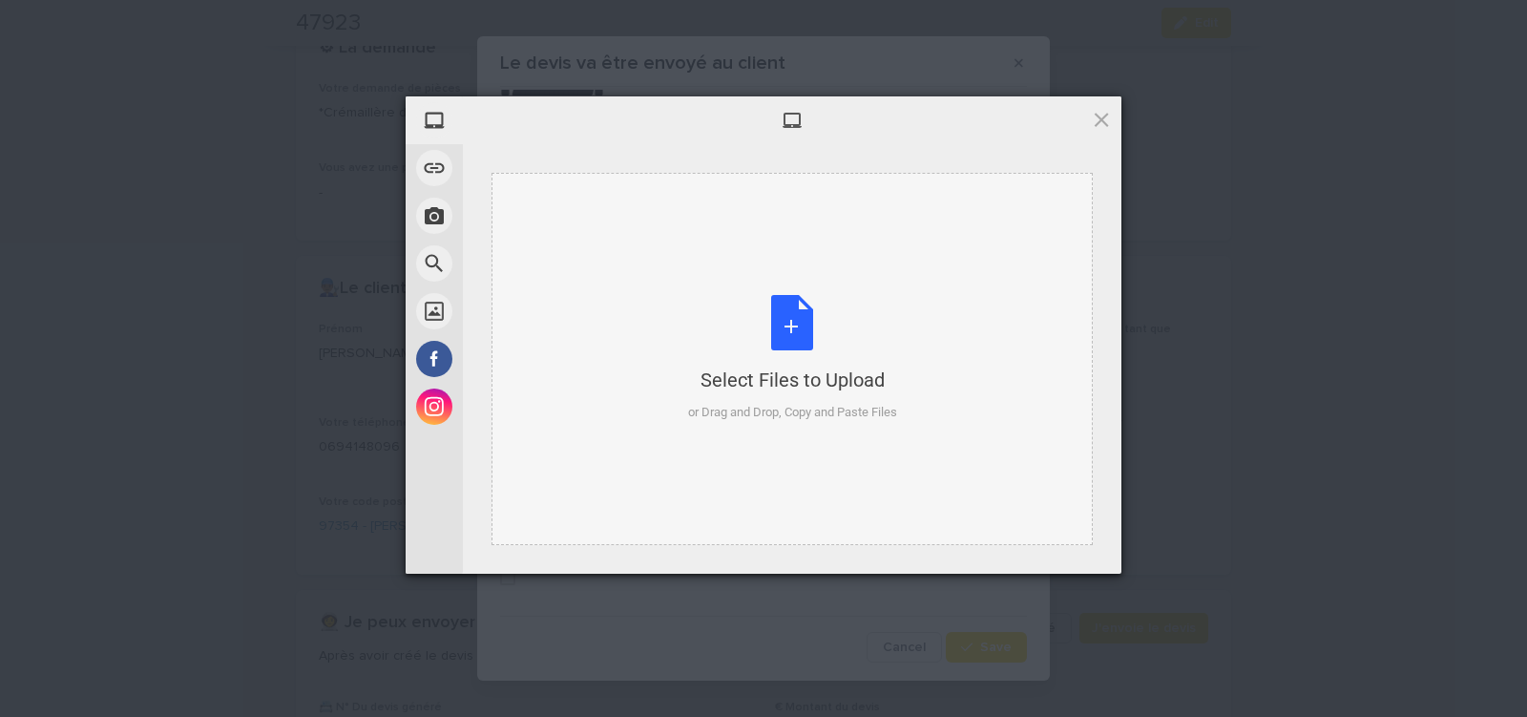
click at [796, 325] on div "Select Files to Upload or Drag and Drop, Copy and Paste Files" at bounding box center [792, 358] width 209 height 127
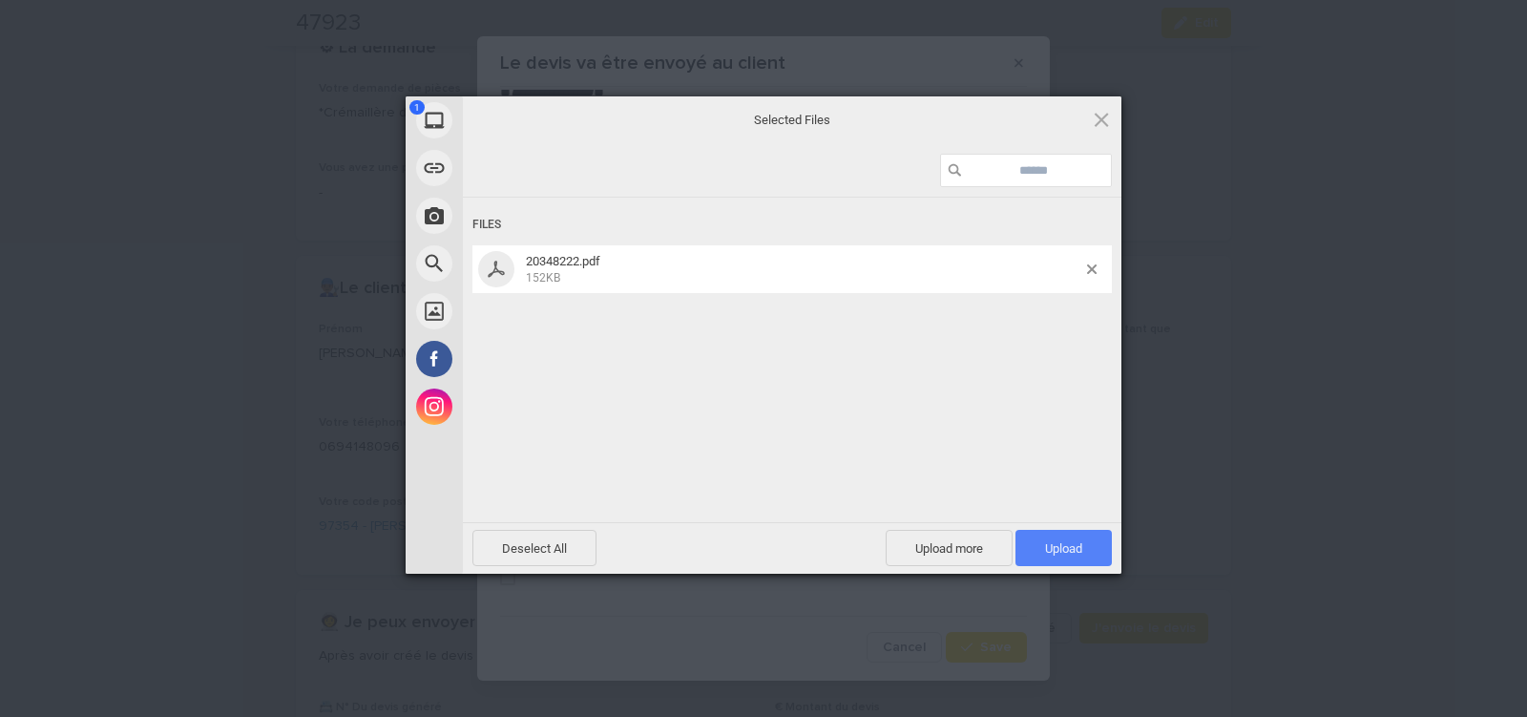
click at [1036, 541] on span "Upload 1" at bounding box center [1064, 548] width 96 height 36
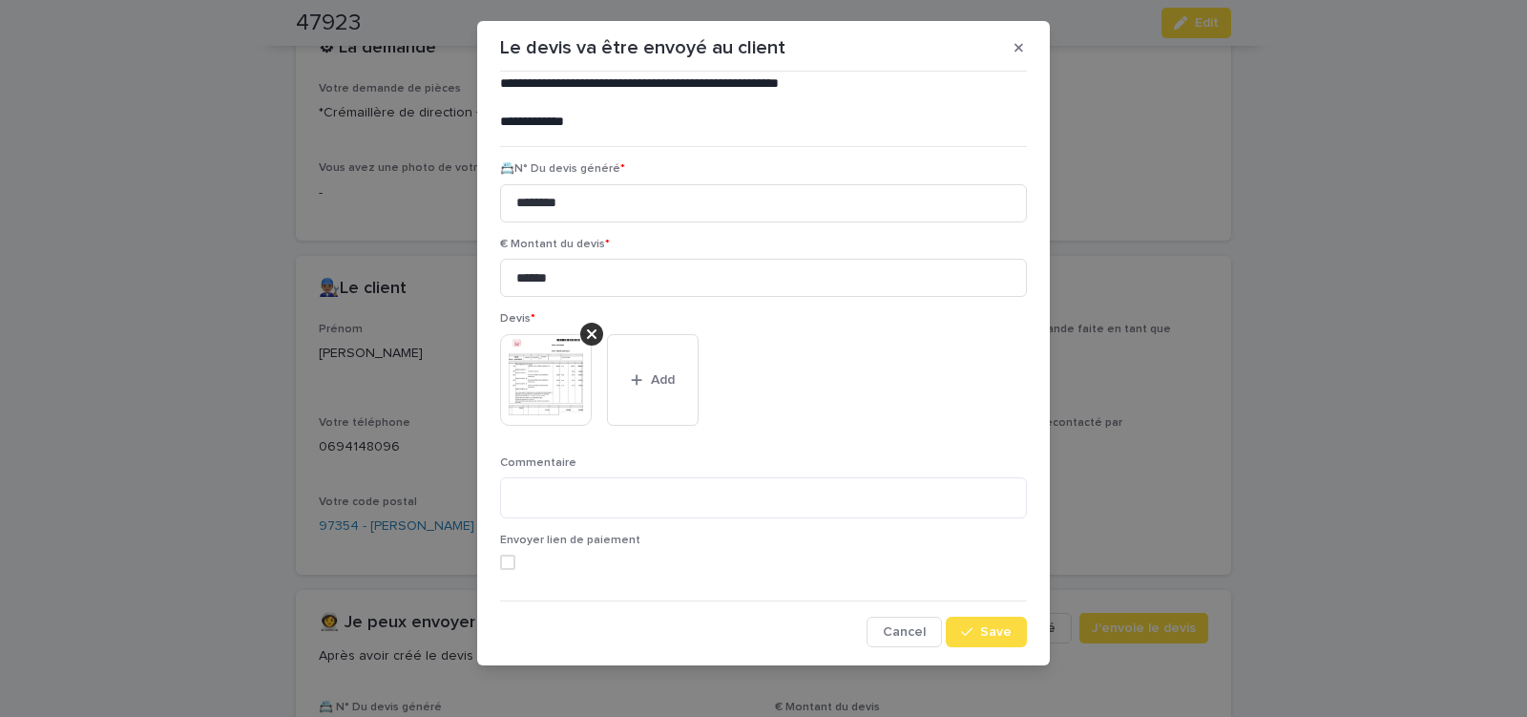
scroll to position [21, 0]
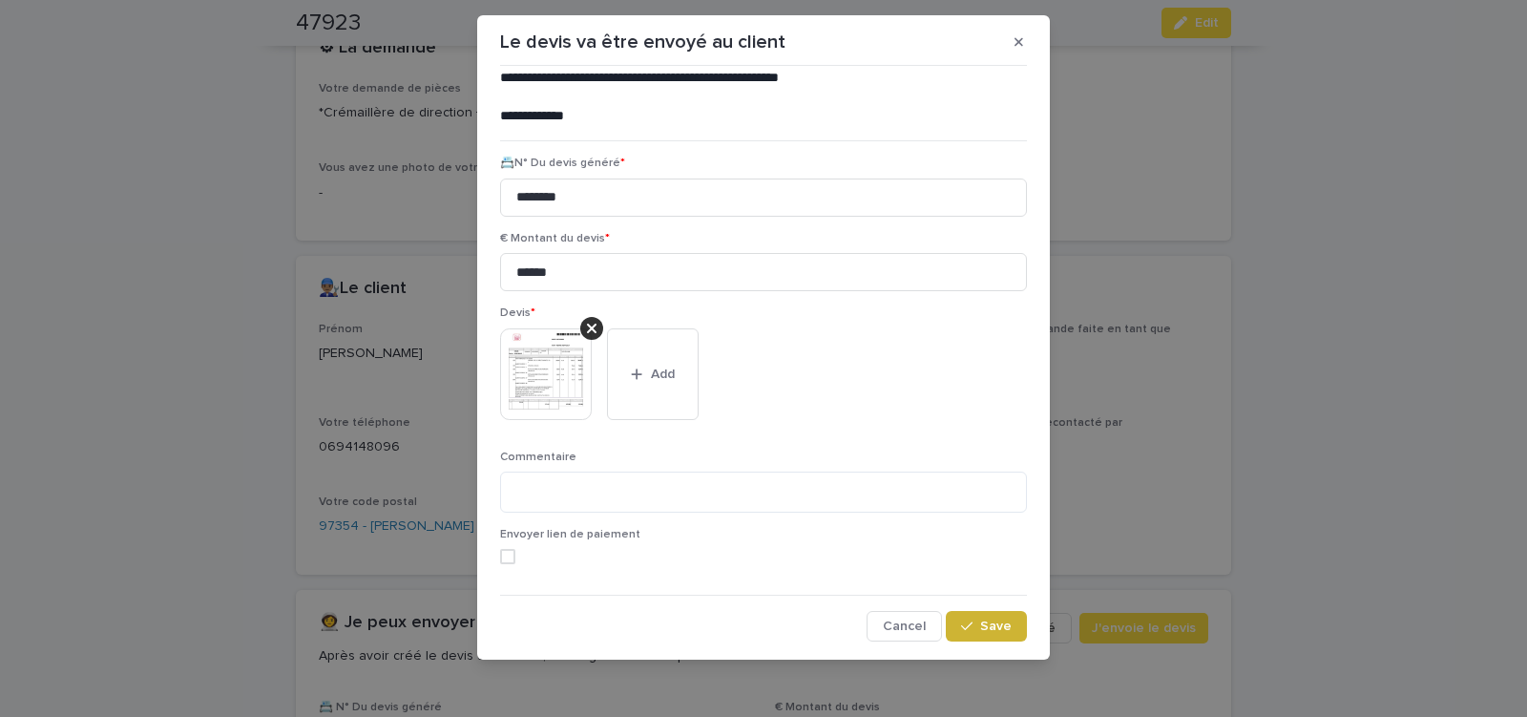
click at [961, 631] on icon "button" at bounding box center [966, 626] width 11 height 13
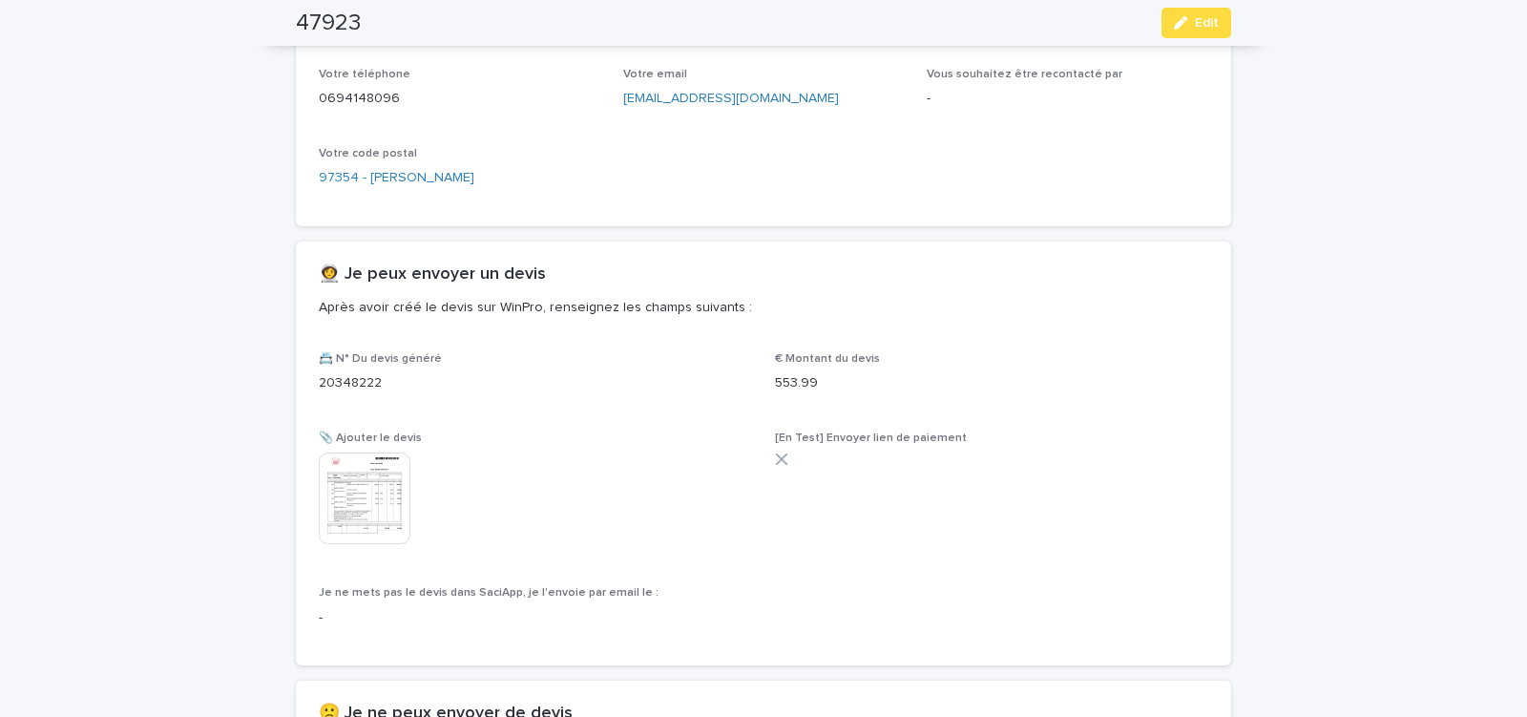
scroll to position [916, 0]
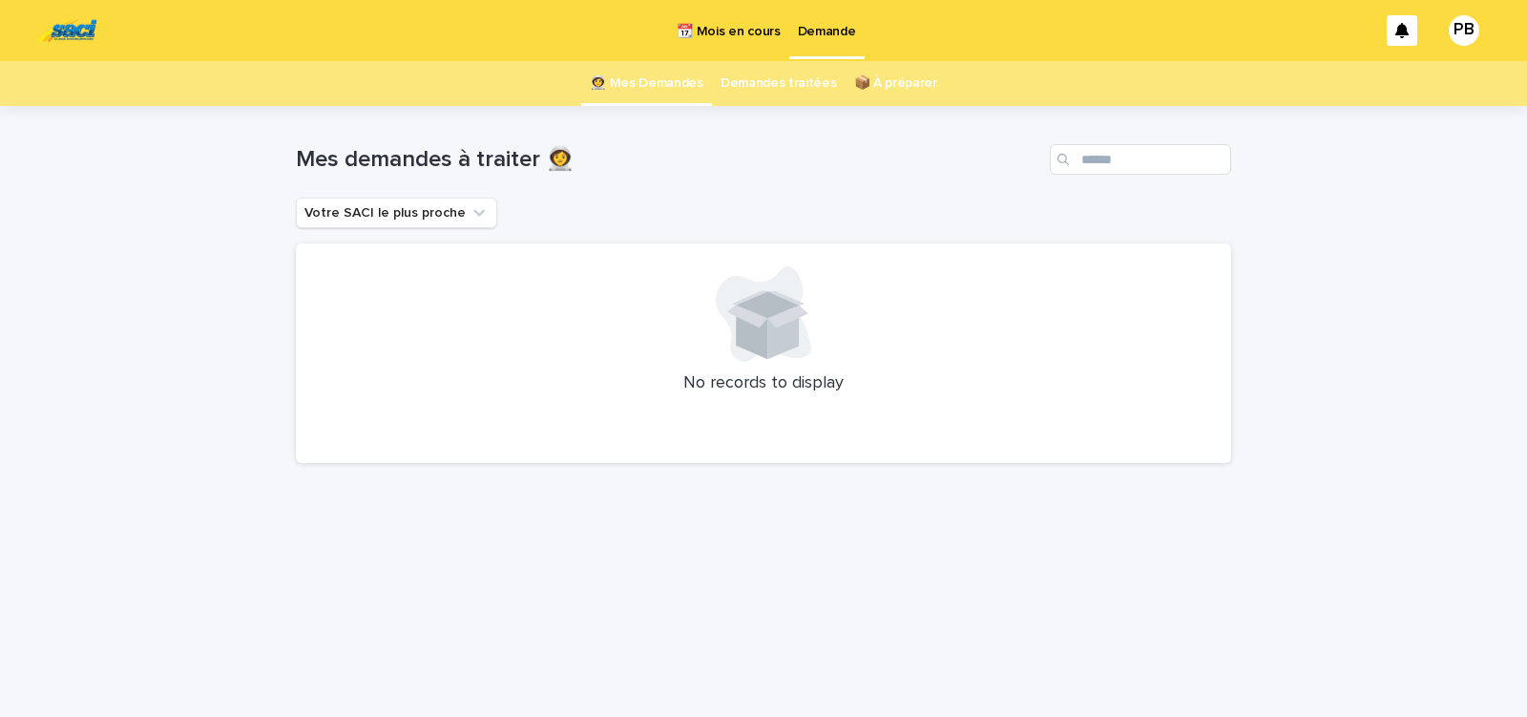
click at [733, 30] on p "📆 Mois en cours" at bounding box center [728, 20] width 103 height 40
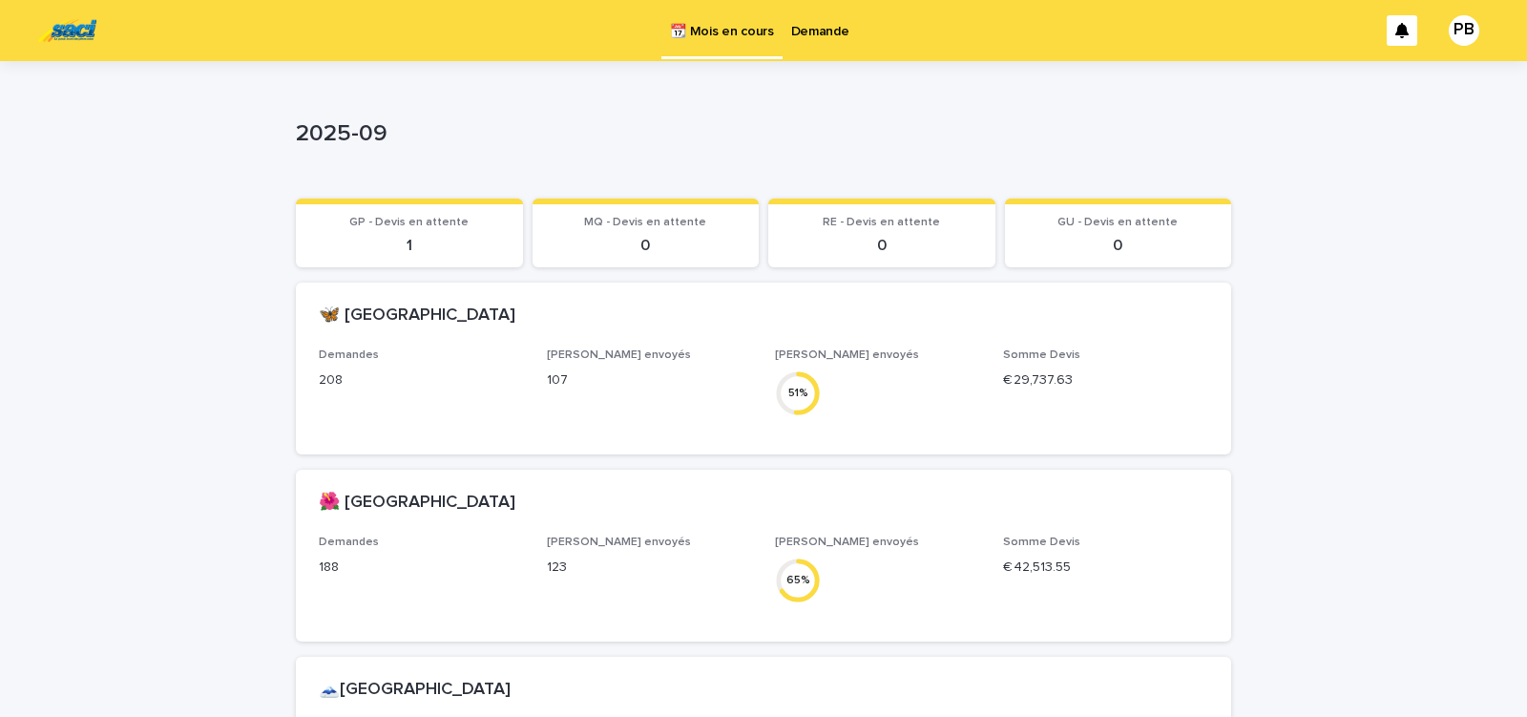
click at [819, 29] on p "Demande" at bounding box center [820, 20] width 58 height 40
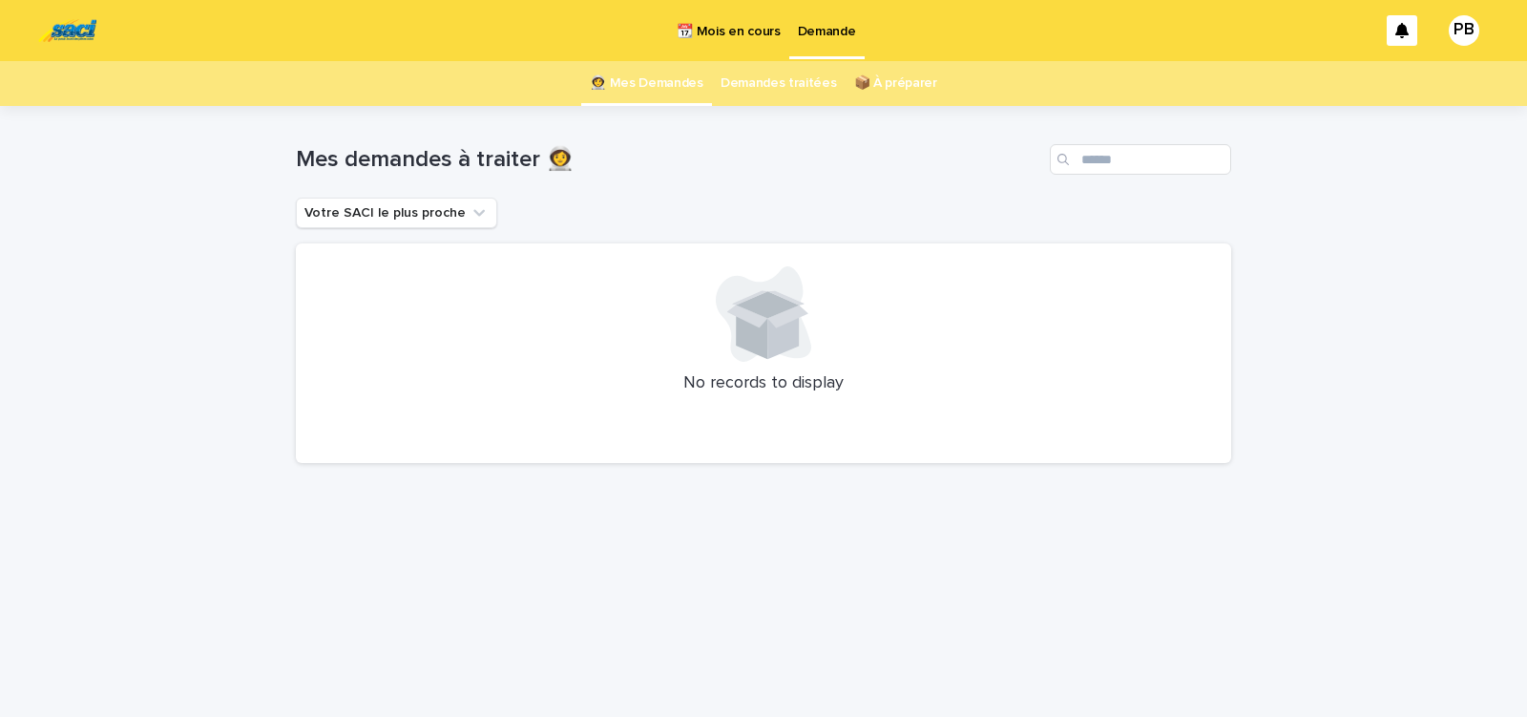
click at [165, 389] on div "Loading... Saving… Loading... Saving… Mes demandes à traiter 👩‍🚀 Votre SACI le …" at bounding box center [763, 411] width 1527 height 611
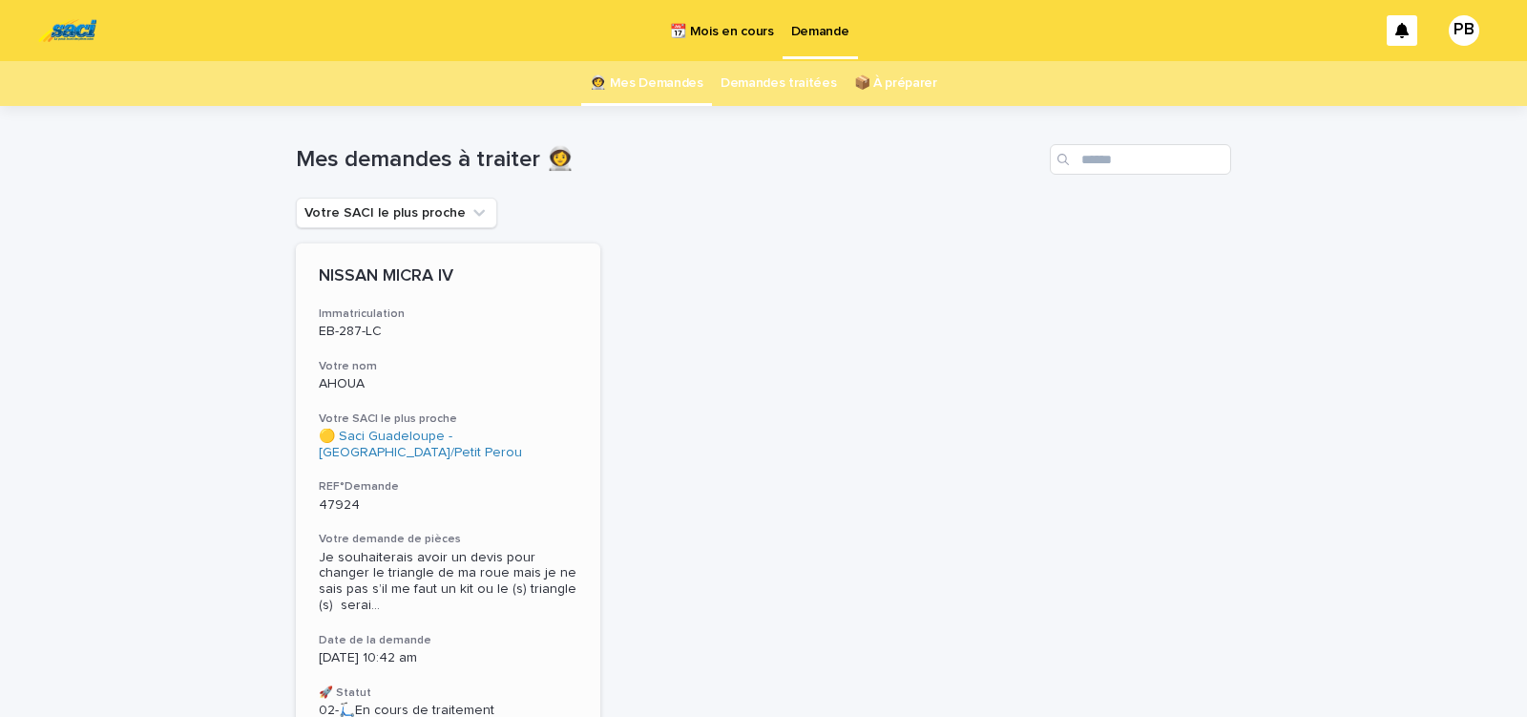
click at [502, 500] on p "47924" at bounding box center [448, 505] width 259 height 16
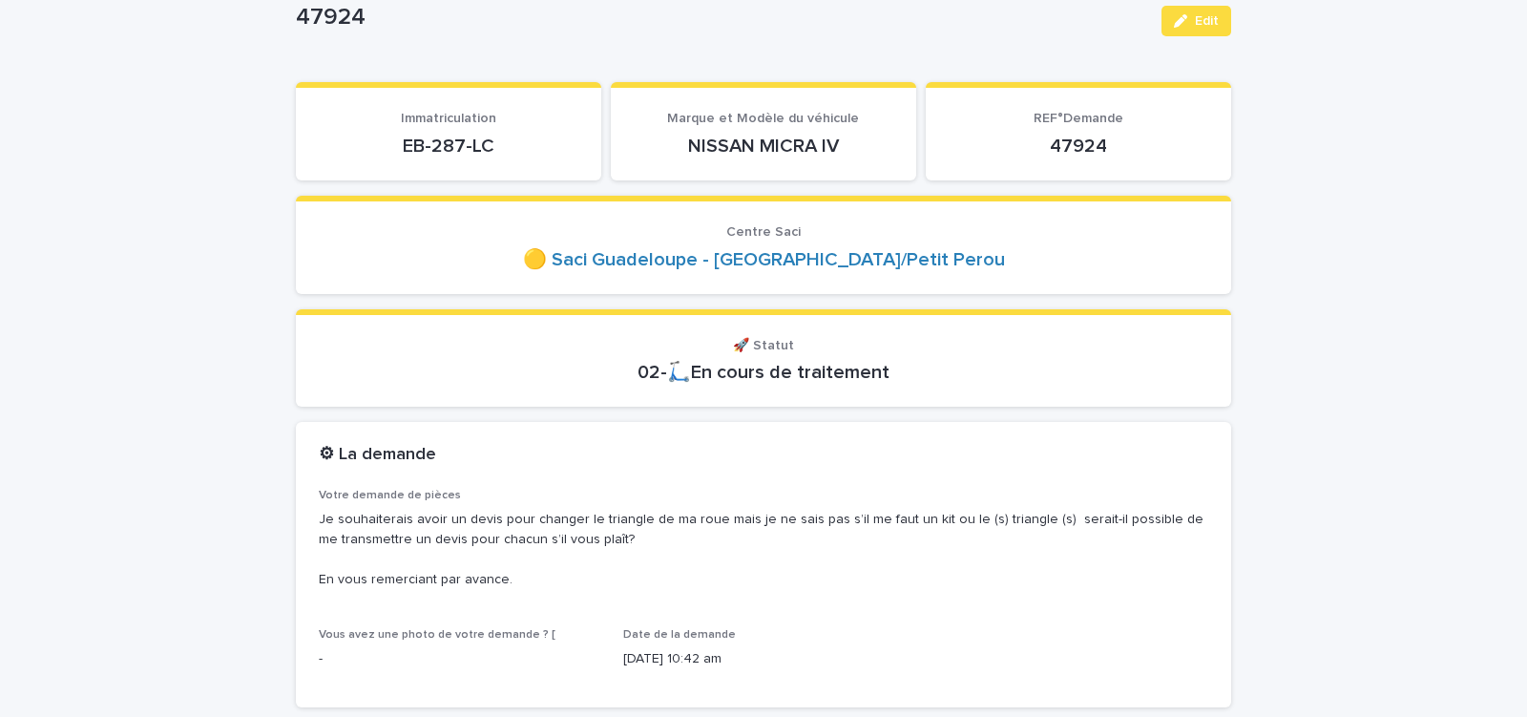
scroll to position [162, 0]
drag, startPoint x: 394, startPoint y: 149, endPoint x: 510, endPoint y: 149, distance: 115.5
click at [499, 149] on p "EB-287-LC" at bounding box center [449, 145] width 260 height 23
copy p "EB-287-LC"
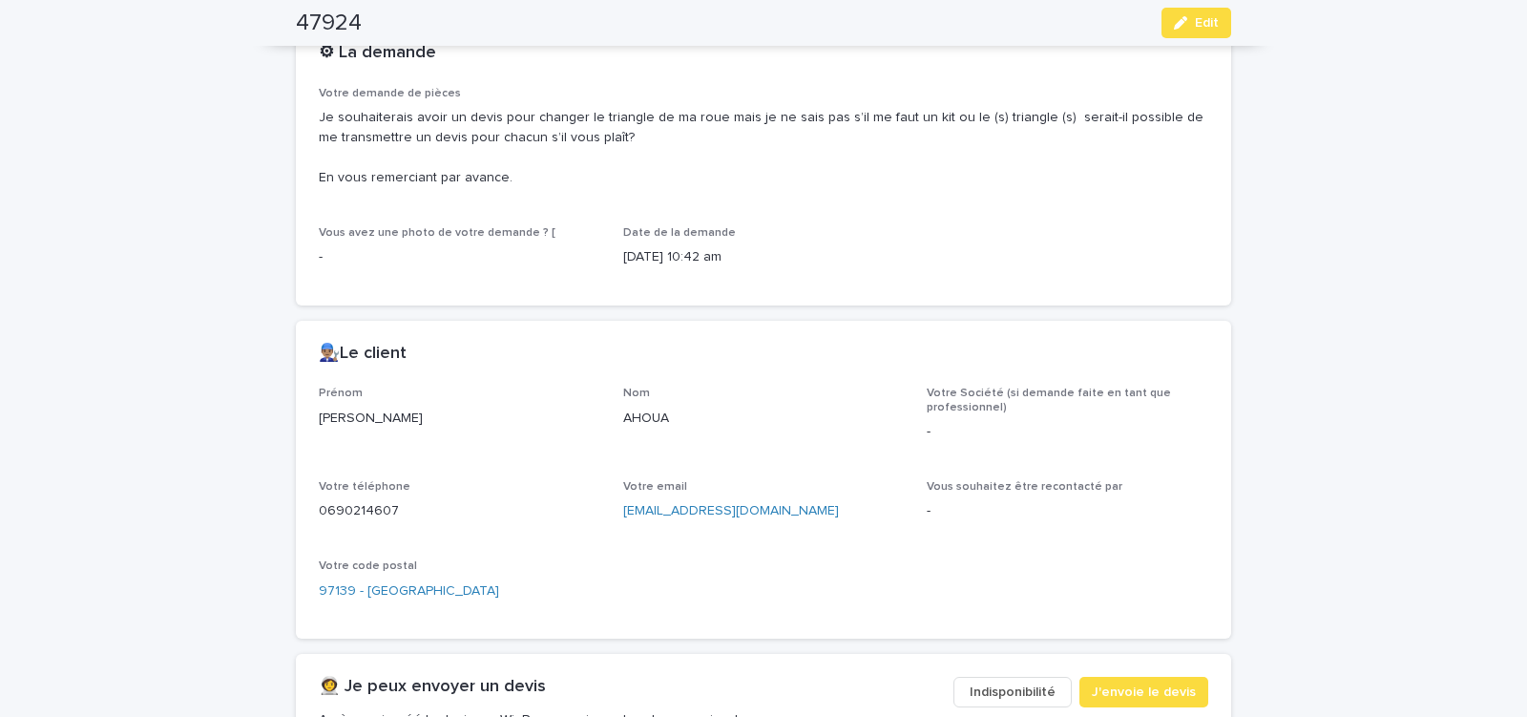
scroll to position [649, 0]
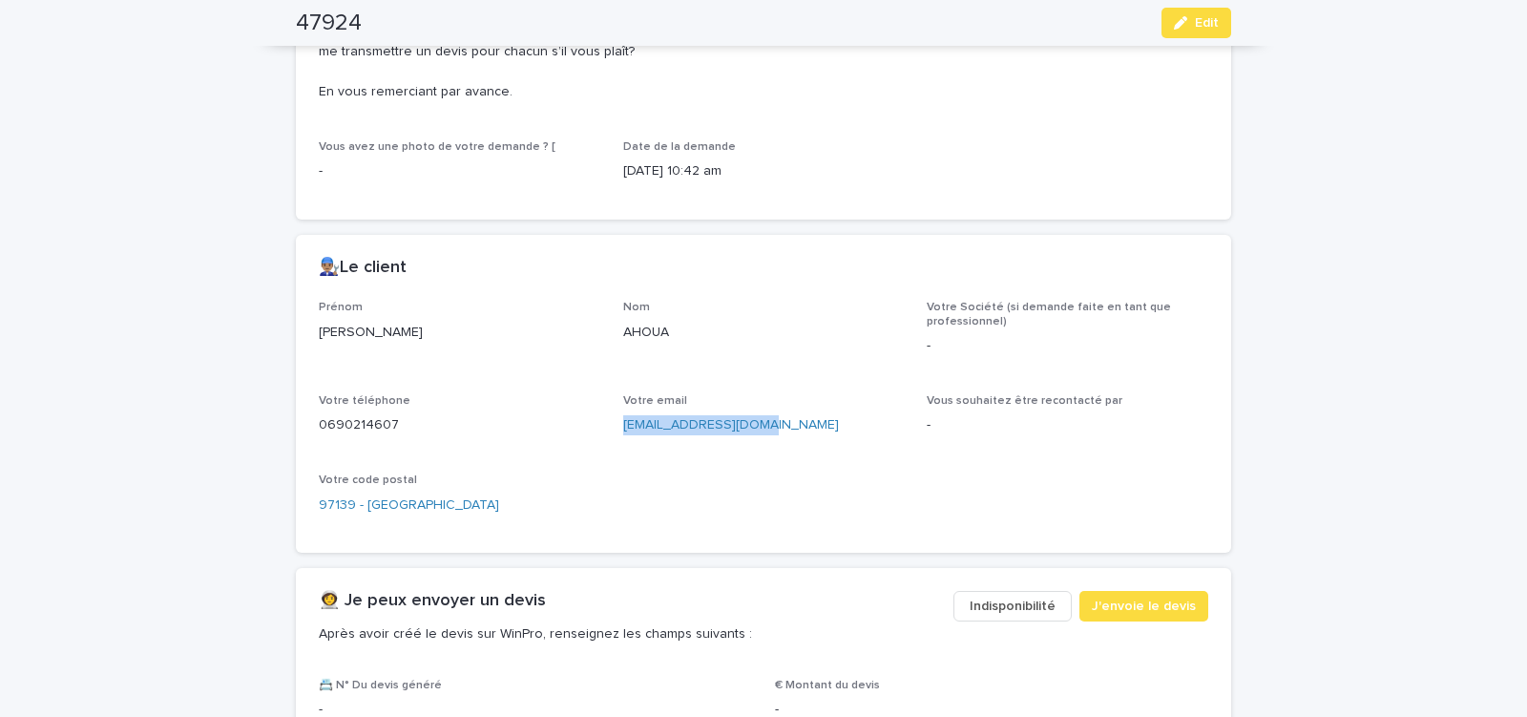
drag, startPoint x: 618, startPoint y: 437, endPoint x: 778, endPoint y: 447, distance: 160.7
click at [771, 447] on div "Votre email [EMAIL_ADDRESS][DOMAIN_NAME]" at bounding box center [764, 422] width 282 height 56
click at [1130, 609] on span "J'envoie le devis" at bounding box center [1144, 606] width 104 height 19
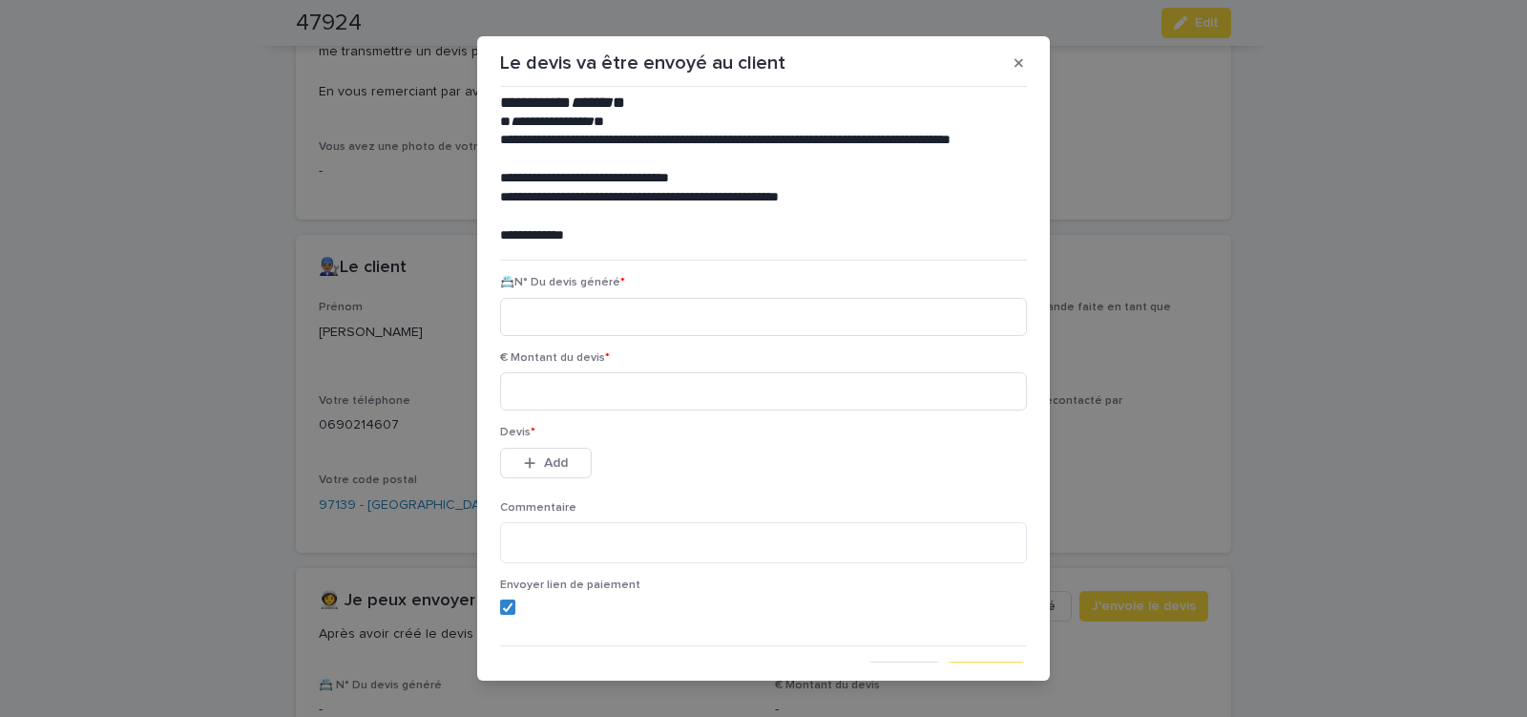
scroll to position [81, 0]
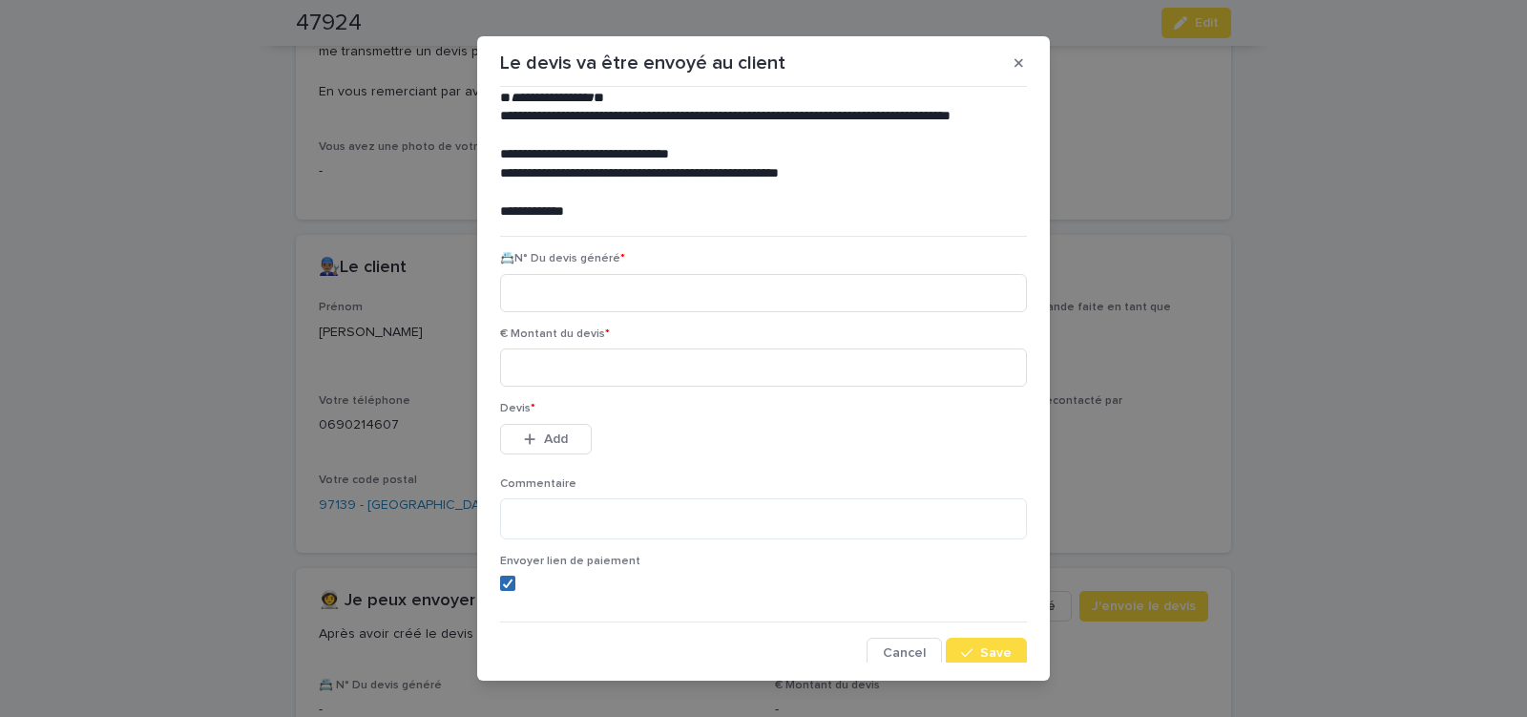
click at [502, 585] on icon at bounding box center [507, 584] width 11 height 10
paste input "********"
type input "********"
click at [566, 377] on input at bounding box center [763, 367] width 527 height 38
type input "******"
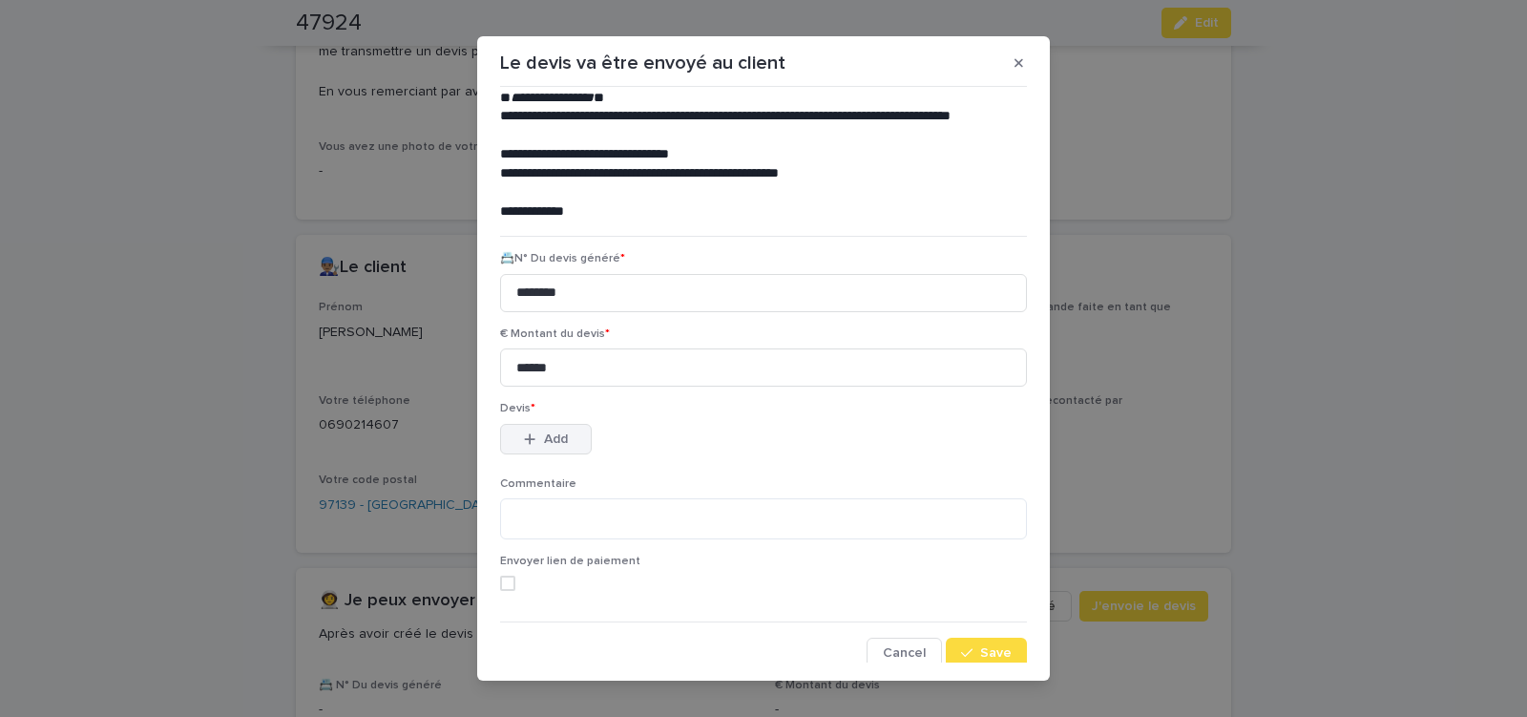
click at [558, 435] on span "Add" at bounding box center [556, 438] width 24 height 13
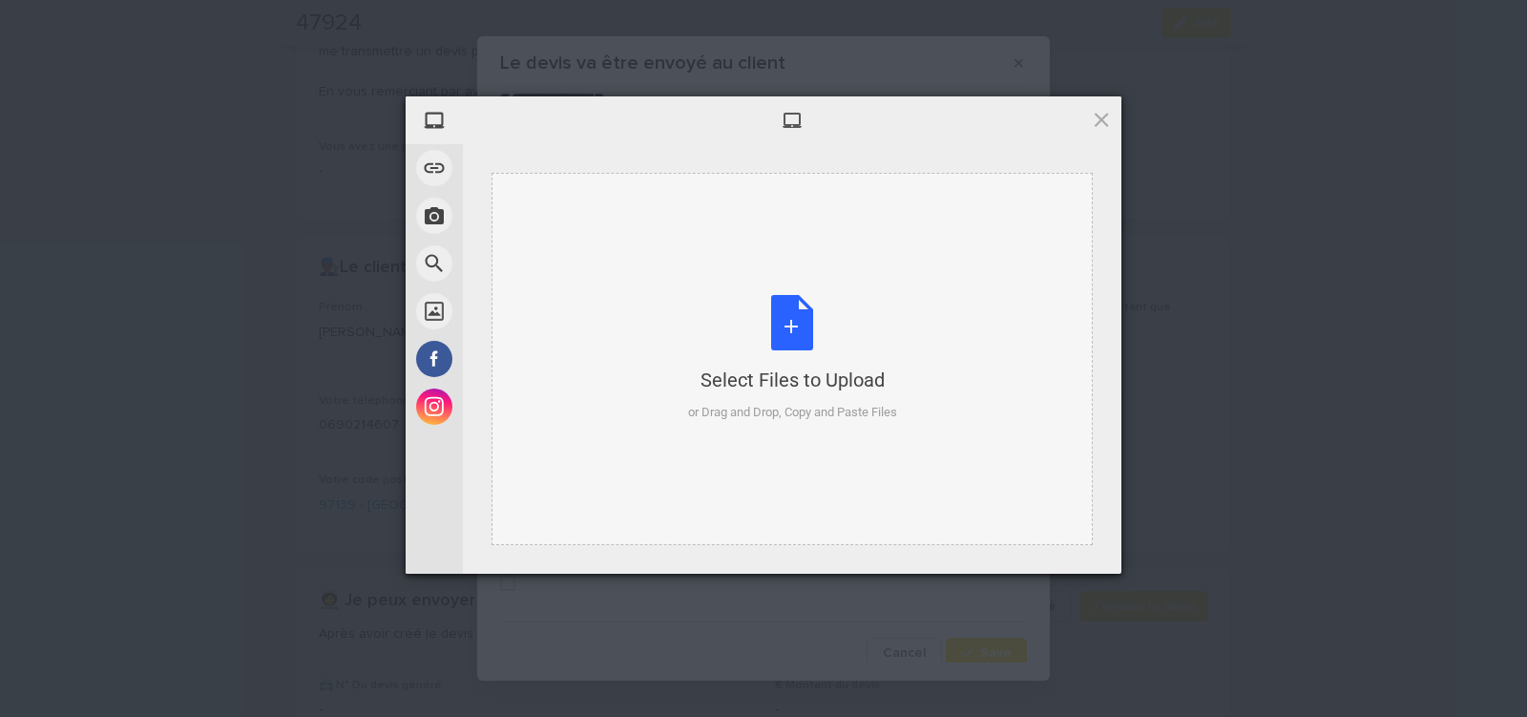
click at [786, 320] on div "Select Files to Upload or Drag and Drop, Copy and Paste Files" at bounding box center [792, 358] width 209 height 127
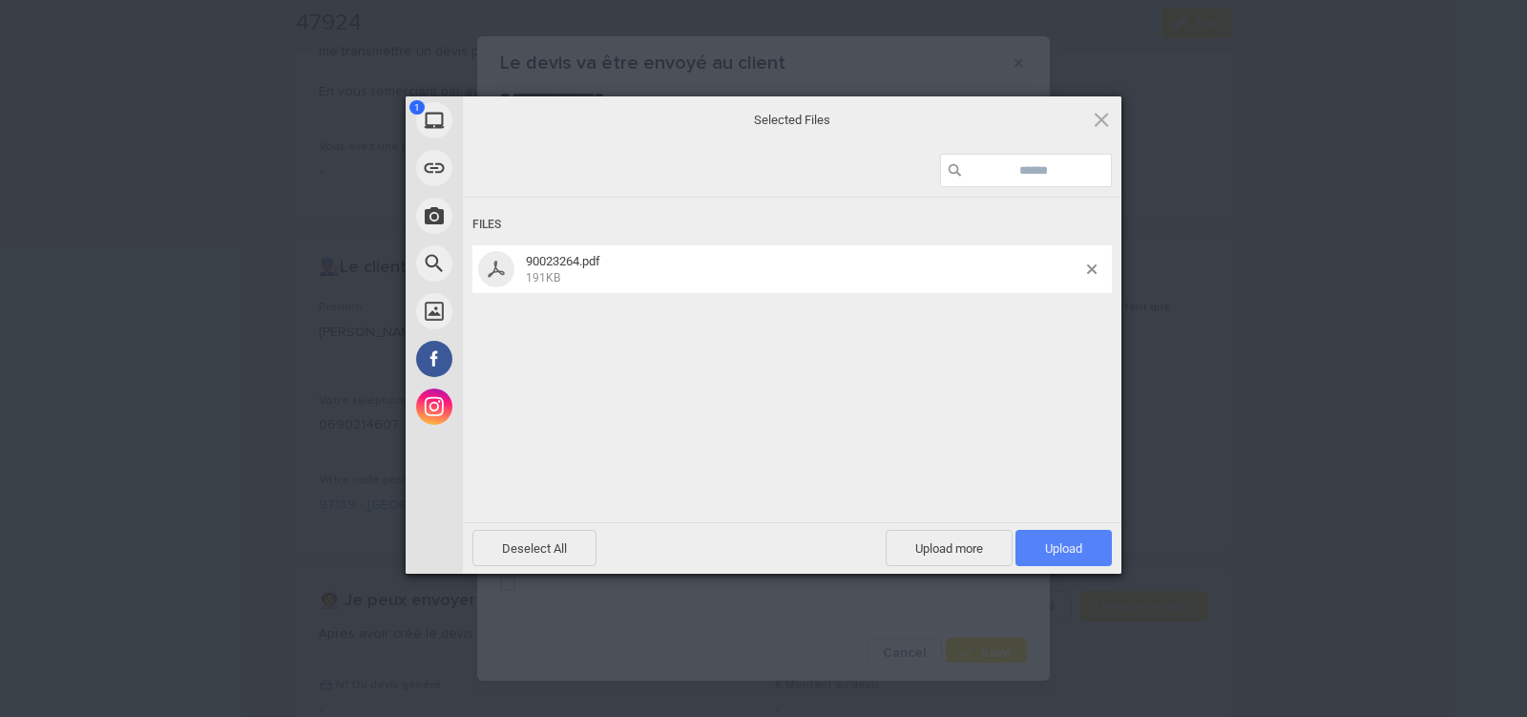
click at [1043, 538] on span "Upload 1" at bounding box center [1064, 548] width 96 height 36
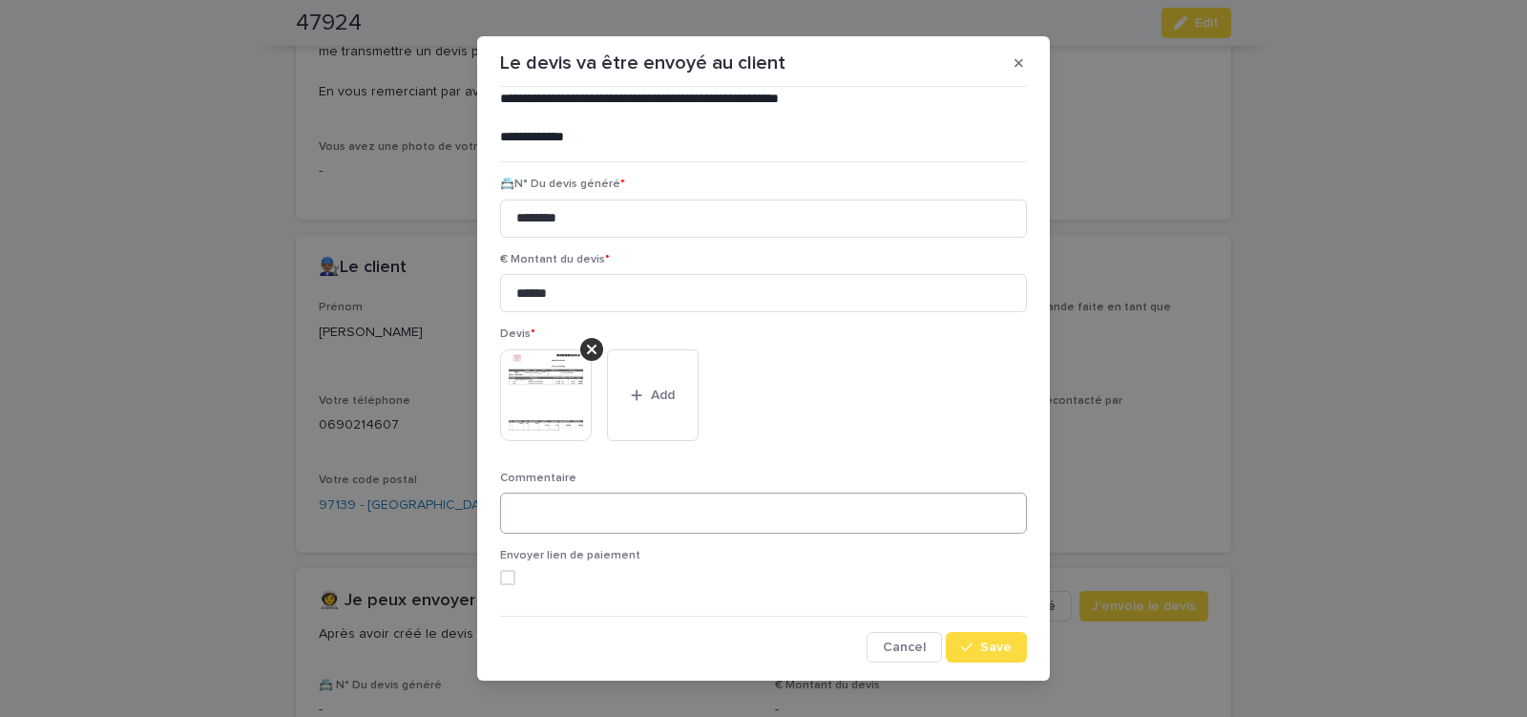
scroll to position [21, 0]
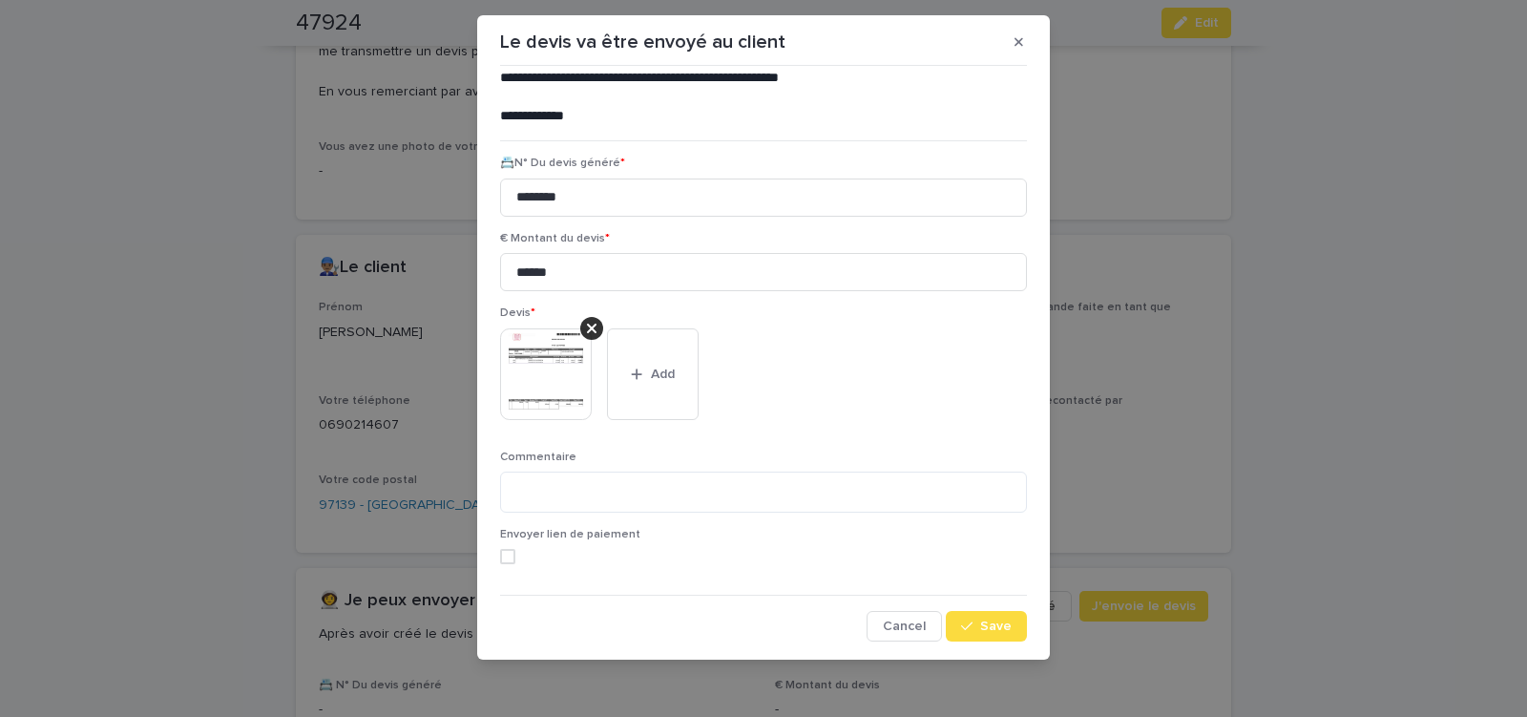
drag, startPoint x: 991, startPoint y: 619, endPoint x: 446, endPoint y: 418, distance: 580.8
click at [991, 619] on button "Save" at bounding box center [986, 626] width 81 height 31
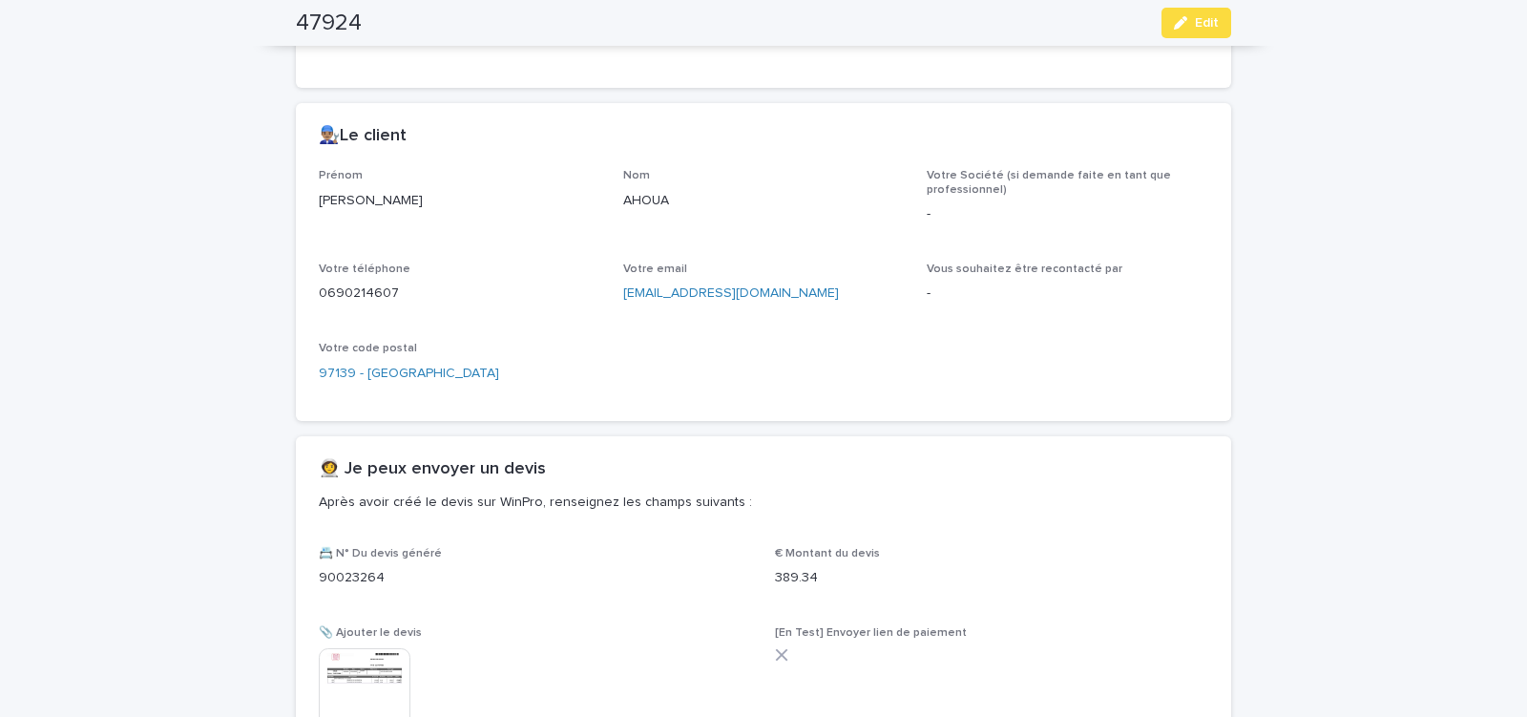
scroll to position [721, 0]
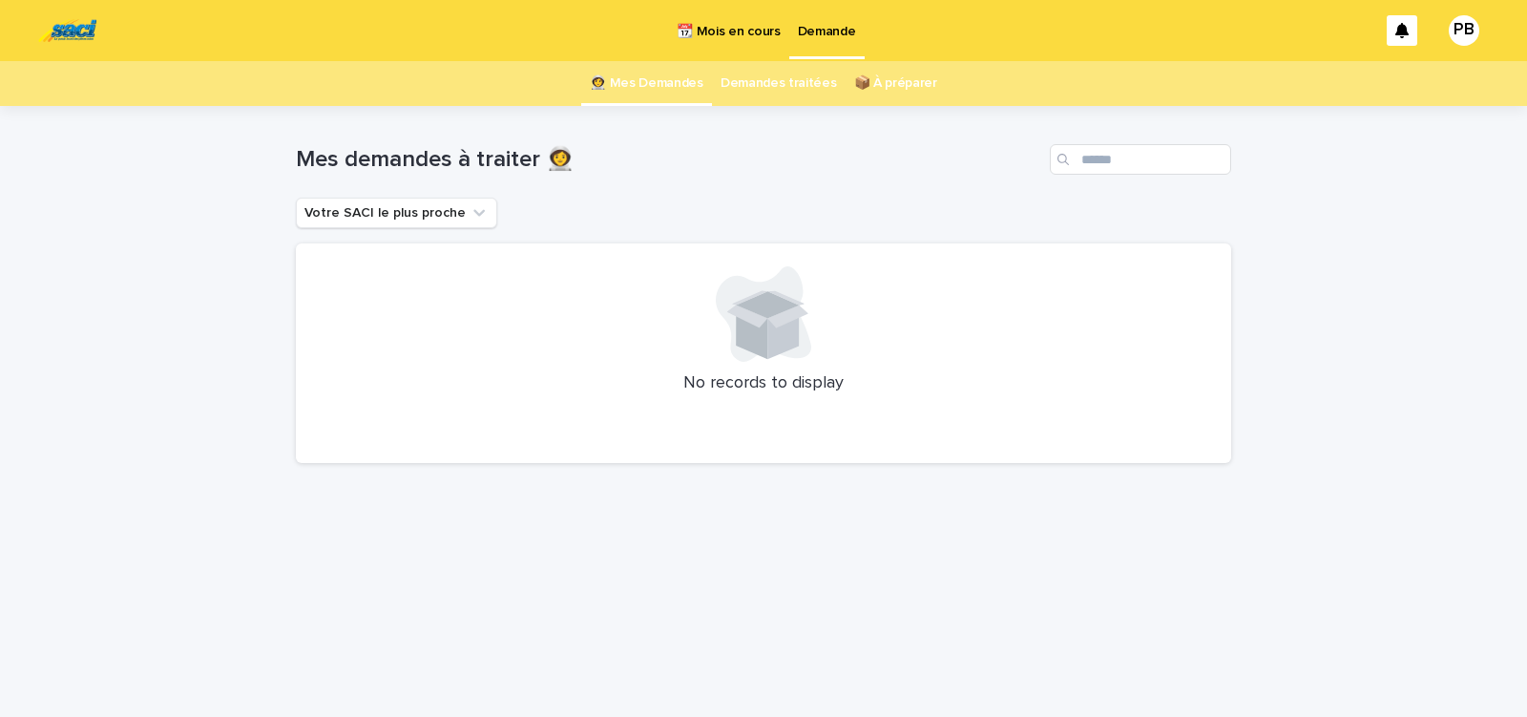
click at [724, 31] on p "📆 Mois en cours" at bounding box center [728, 20] width 103 height 40
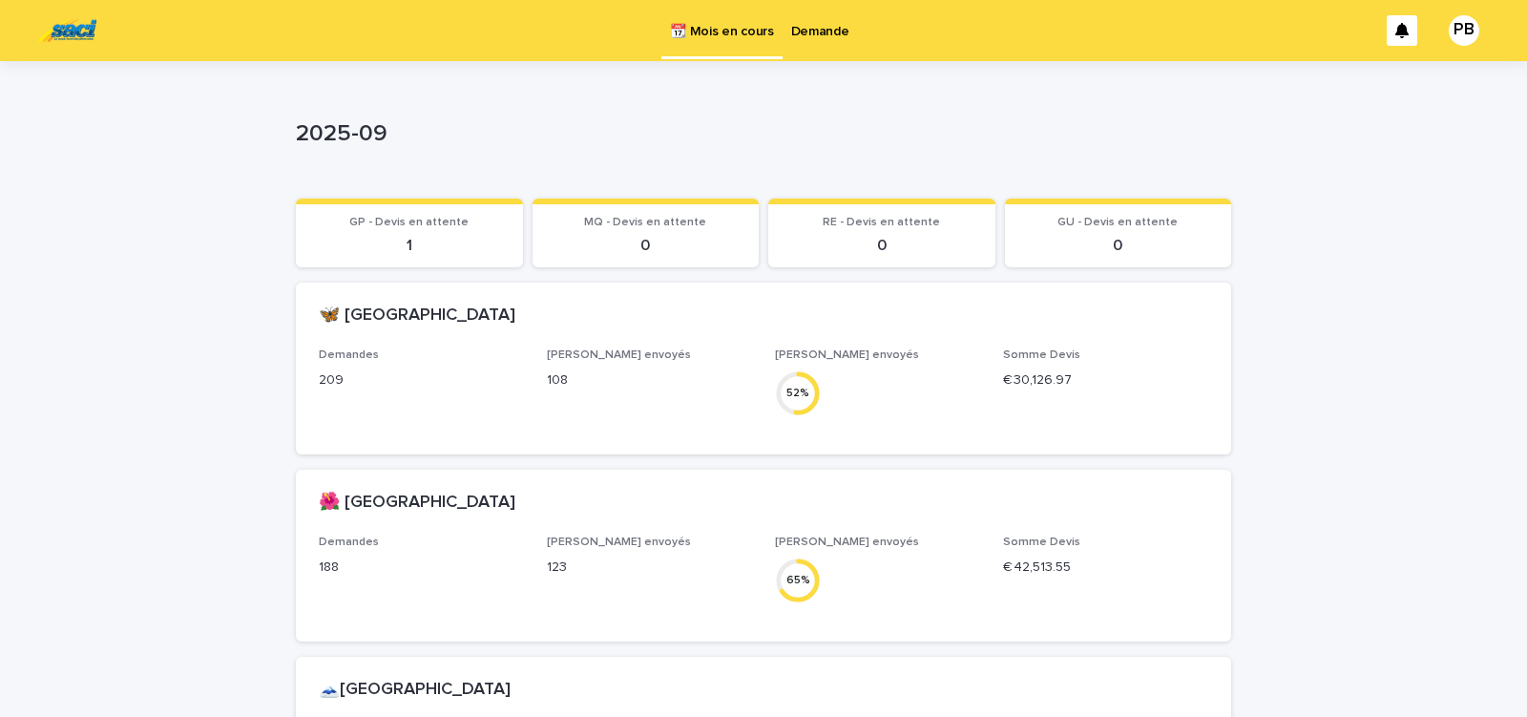
click at [831, 27] on p "Demande" at bounding box center [820, 20] width 58 height 40
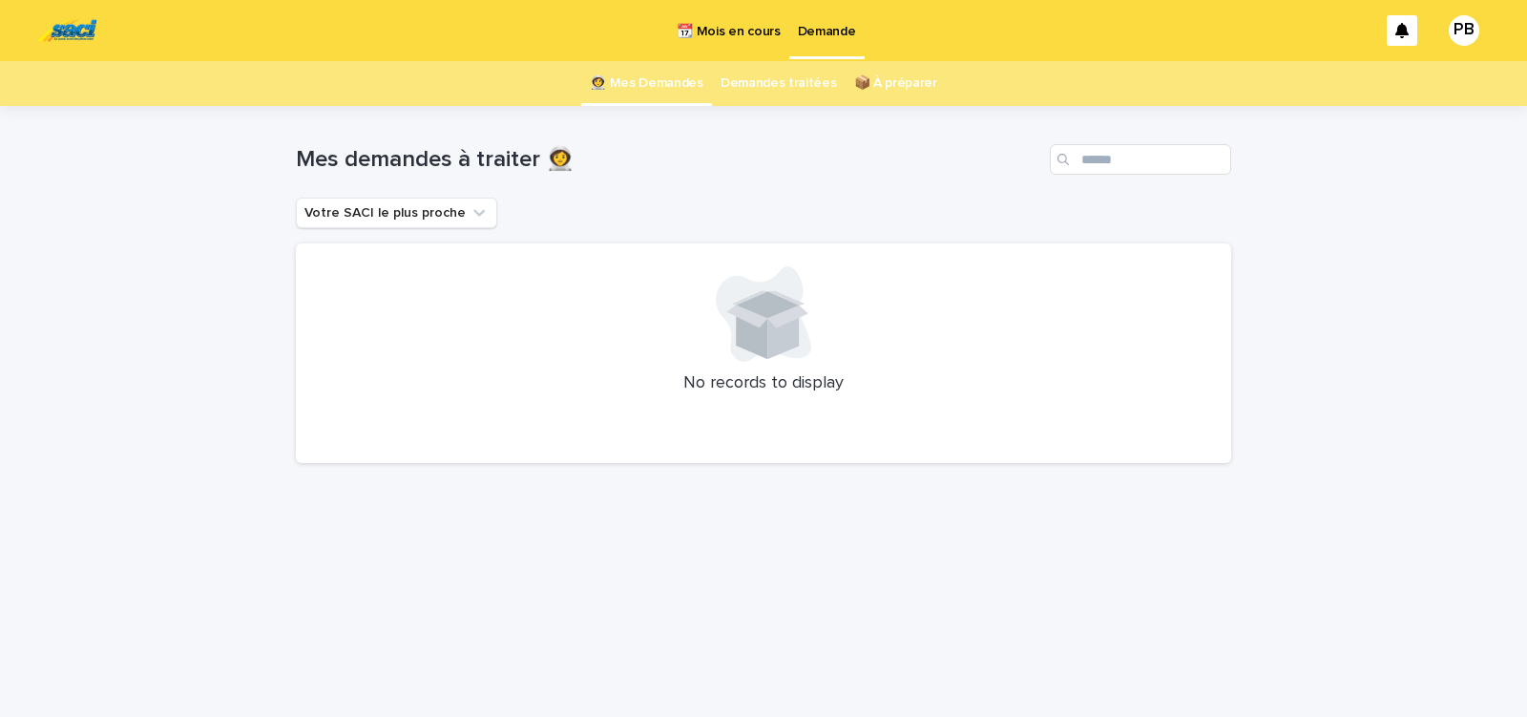
click at [736, 34] on p "📆 Mois en cours" at bounding box center [728, 20] width 103 height 40
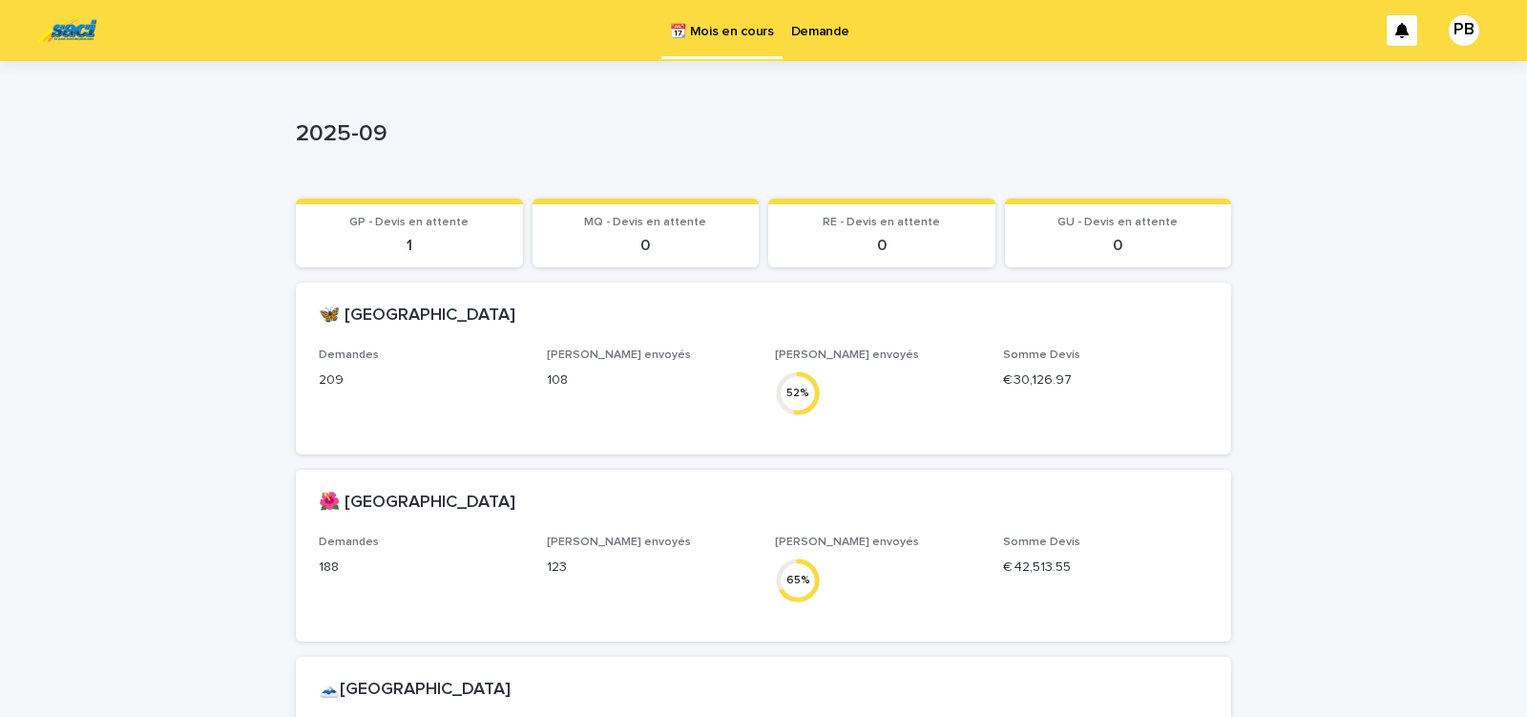
click at [818, 34] on p "Demande" at bounding box center [820, 20] width 58 height 40
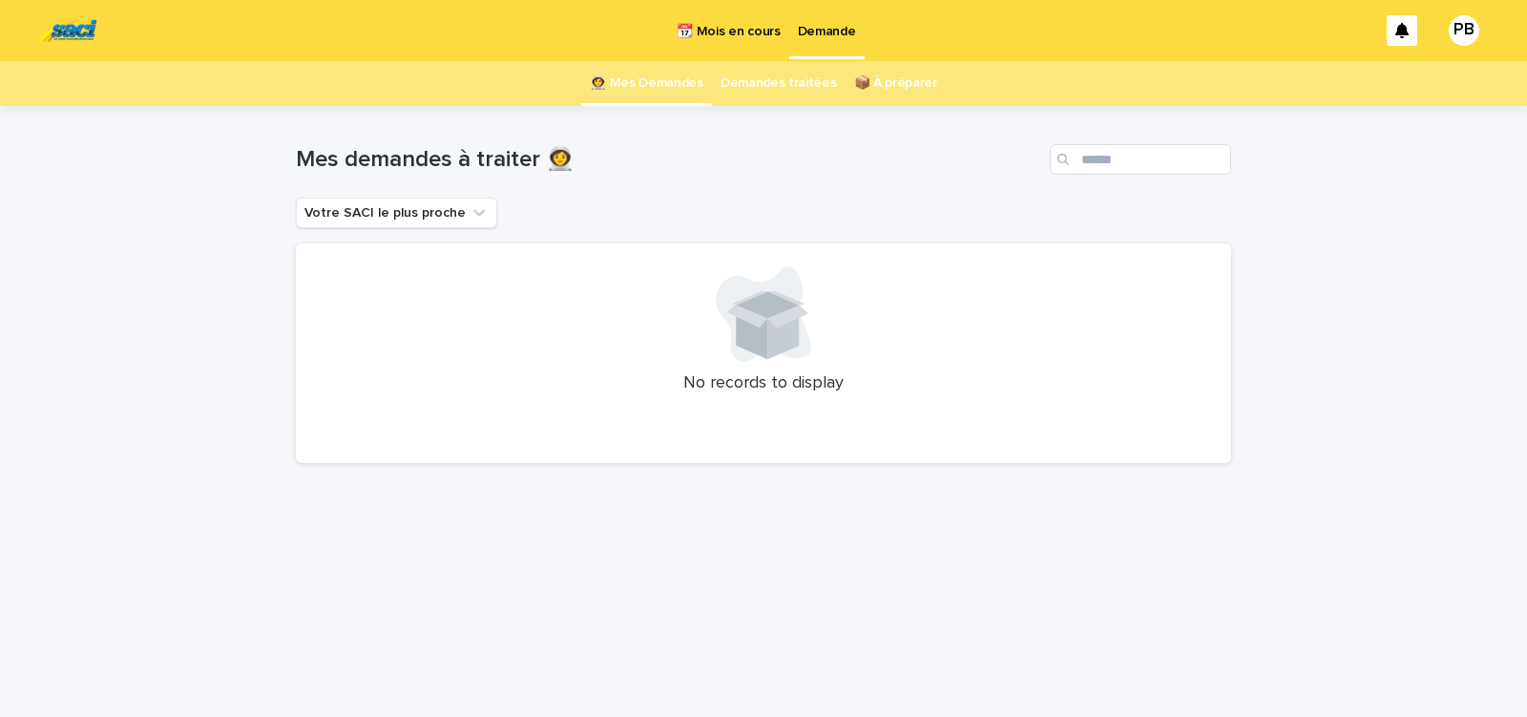
click at [722, 35] on p "📆 Mois en cours" at bounding box center [728, 20] width 103 height 40
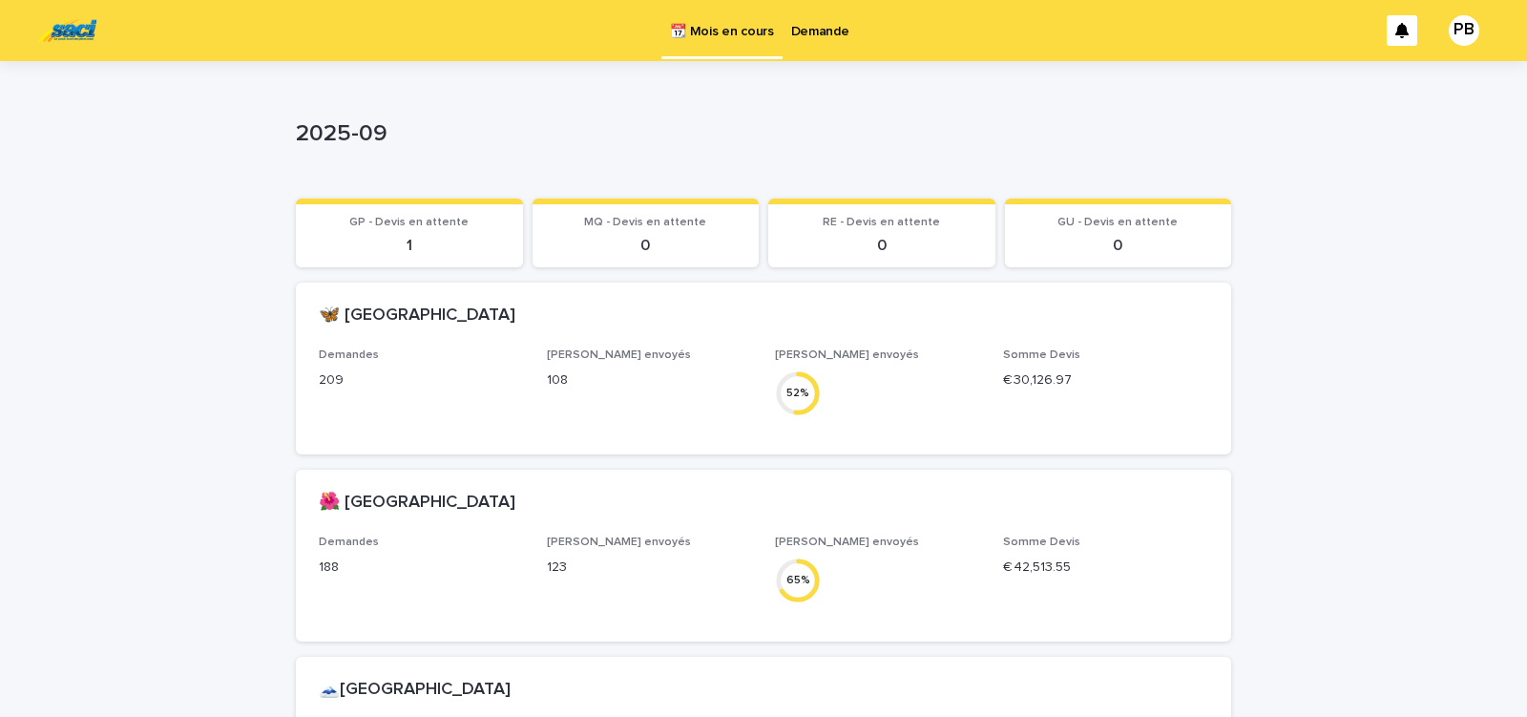
click at [810, 31] on p "Demande" at bounding box center [820, 20] width 58 height 40
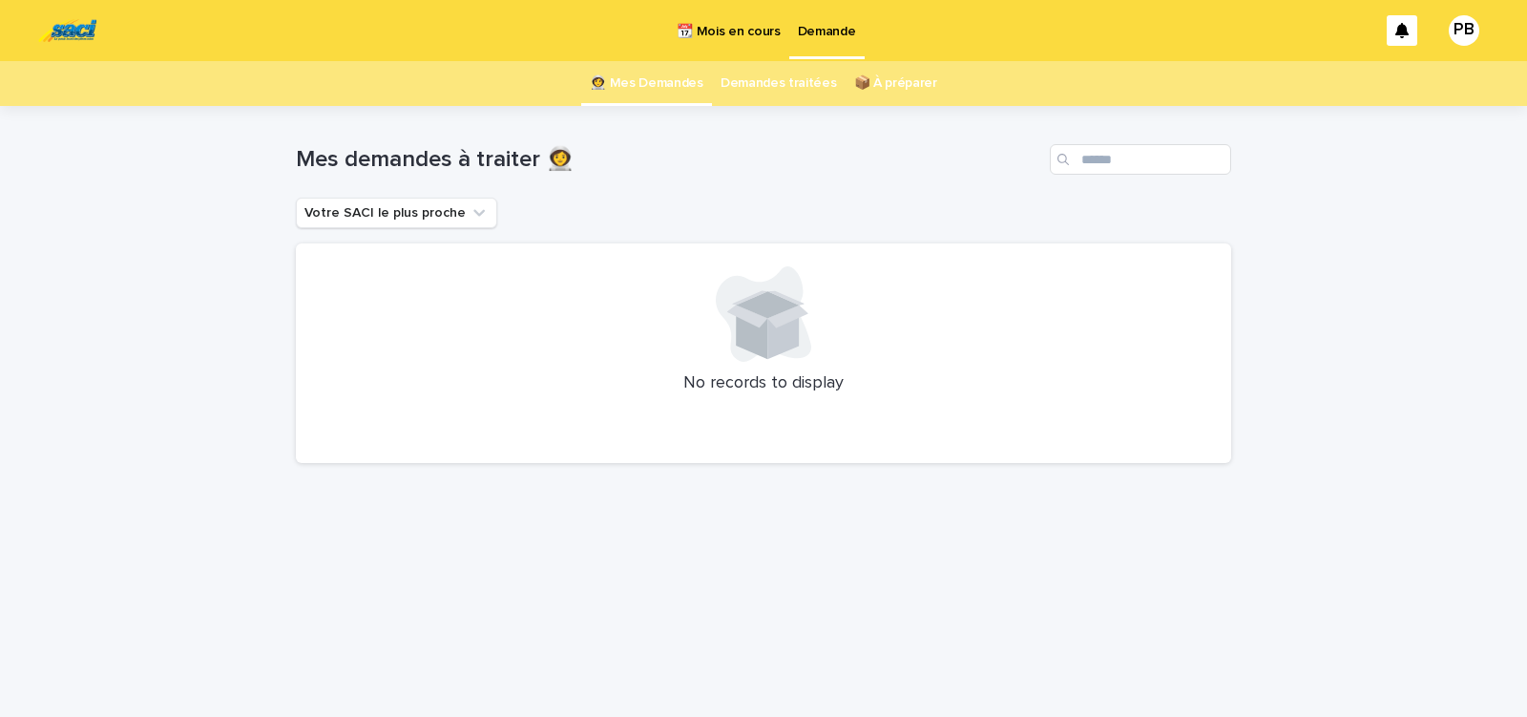
click at [722, 31] on p "📆 Mois en cours" at bounding box center [728, 20] width 103 height 40
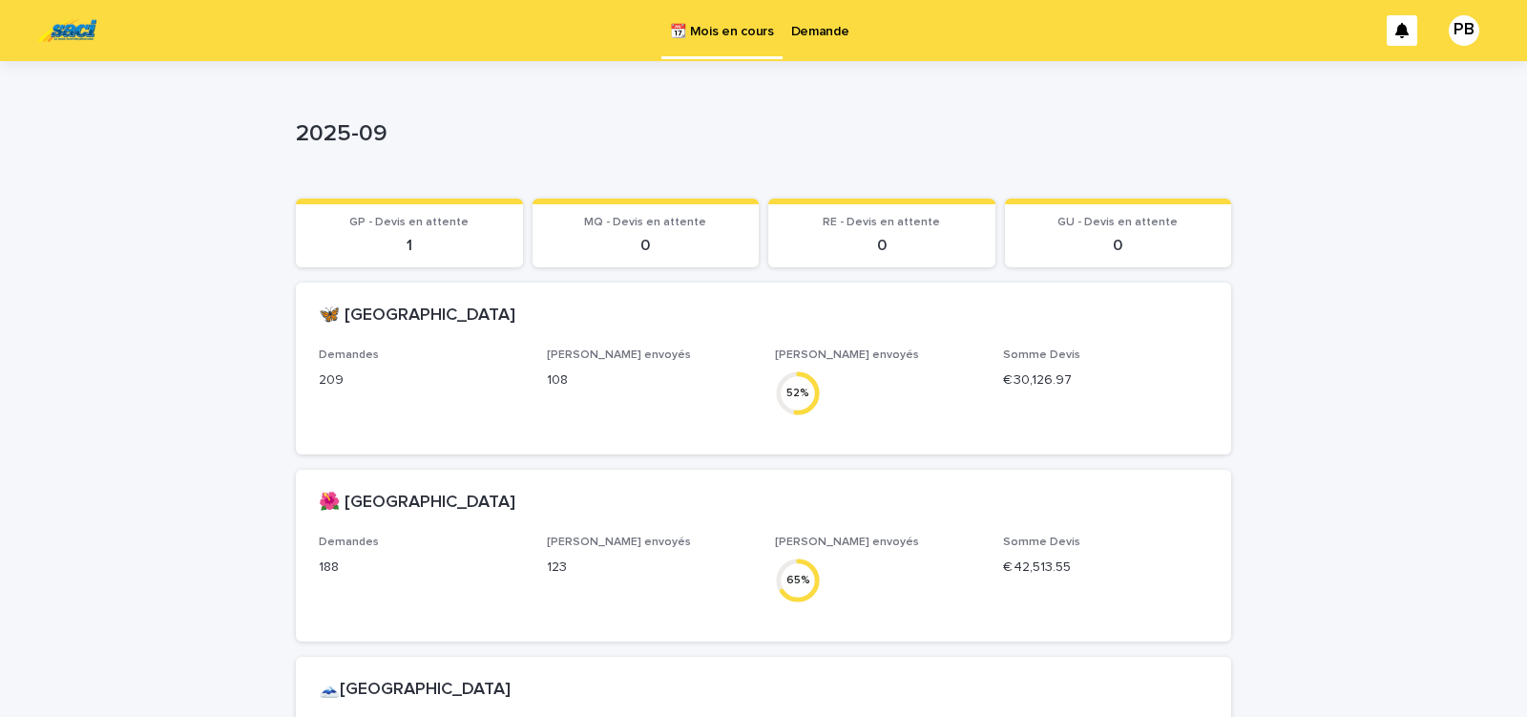
click at [820, 30] on p "Demande" at bounding box center [820, 20] width 58 height 40
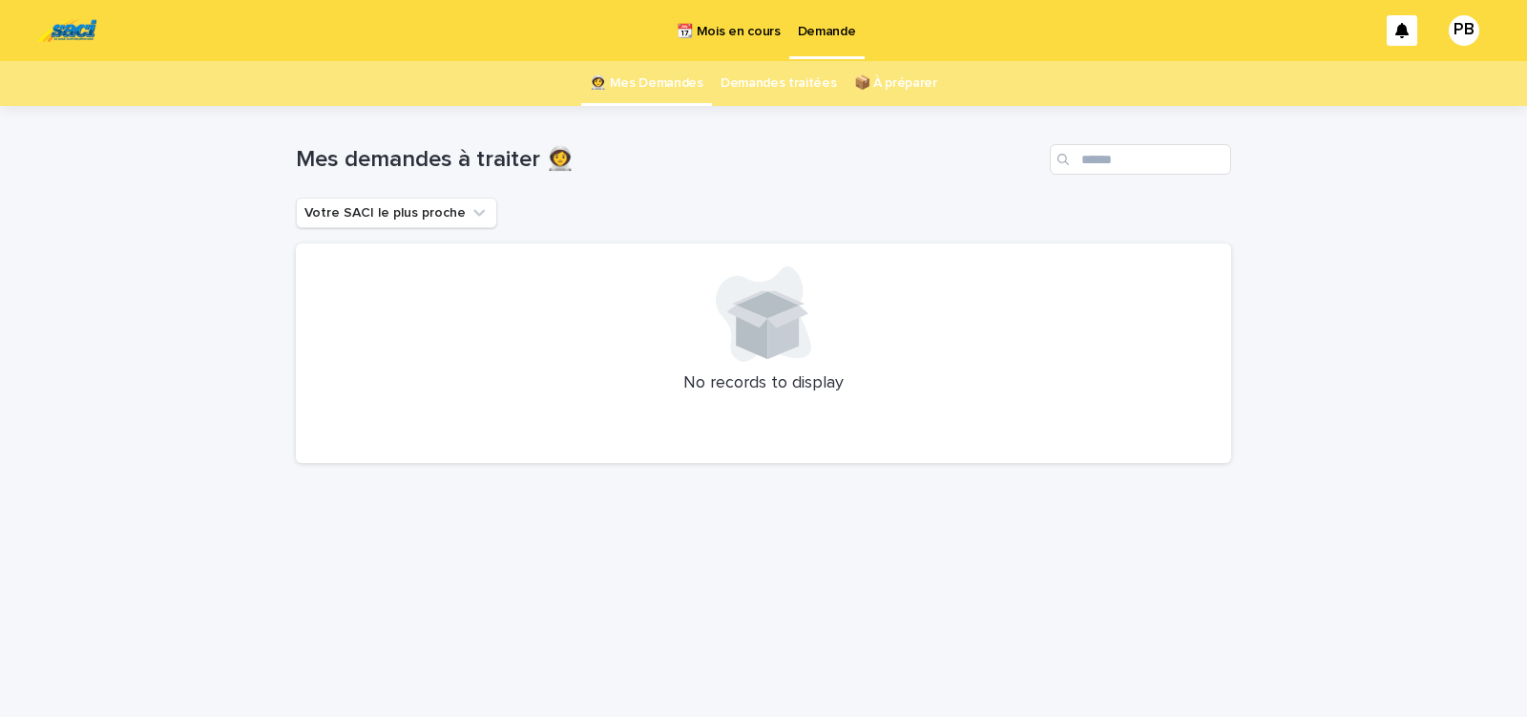
click at [738, 30] on p "📆 Mois en cours" at bounding box center [728, 20] width 103 height 40
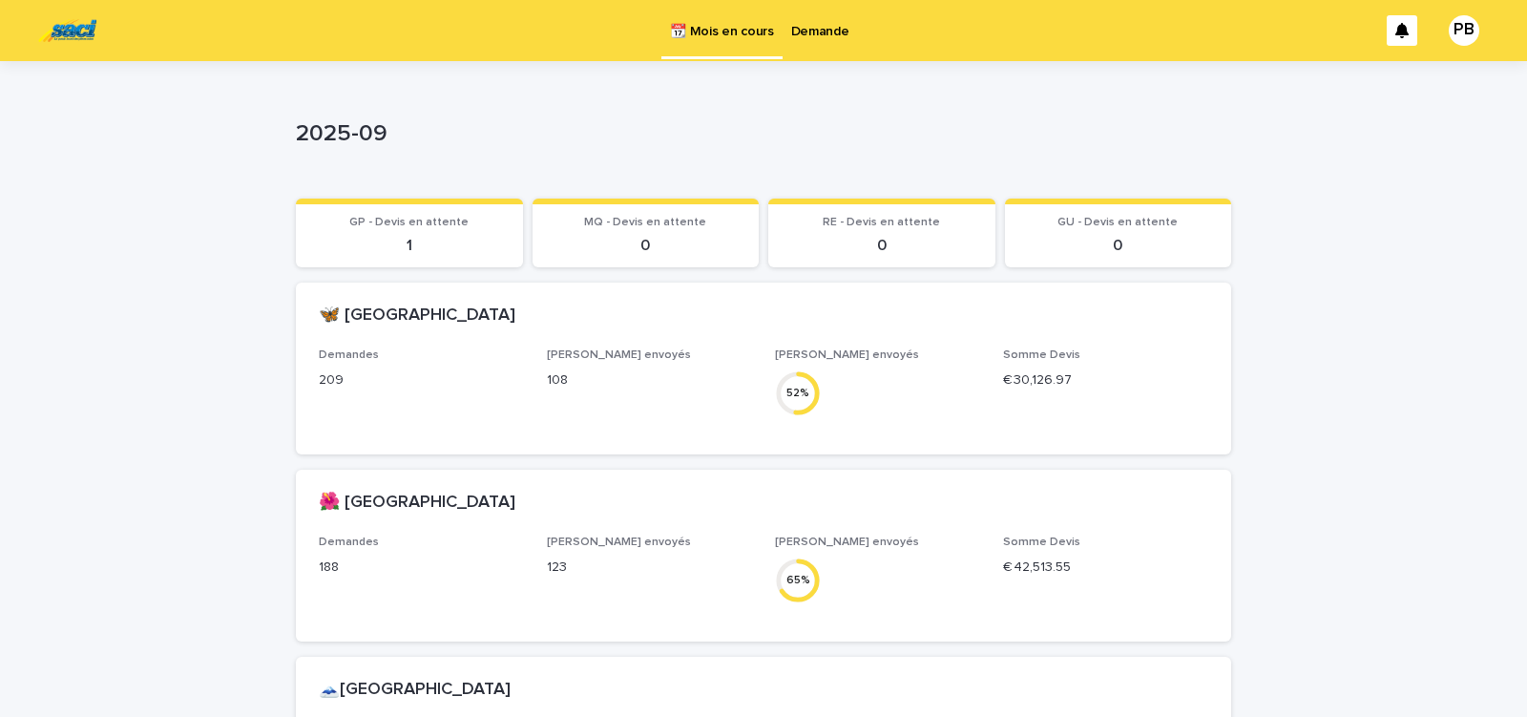
click at [824, 25] on p "Demande" at bounding box center [820, 20] width 58 height 40
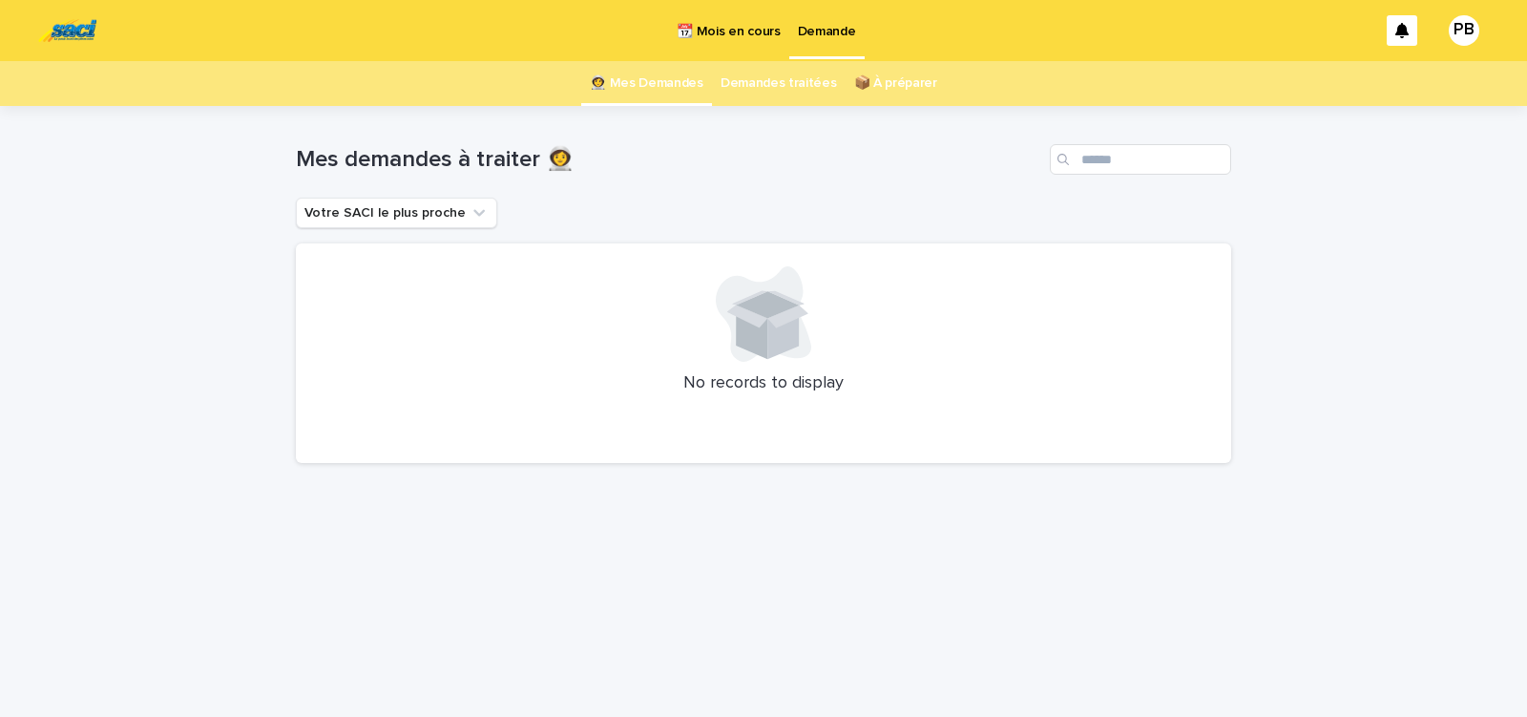
click at [116, 371] on div "Loading... Saving… Loading... Saving… Mes demandes à traiter 👩‍🚀 Votre SACI le …" at bounding box center [763, 411] width 1527 height 611
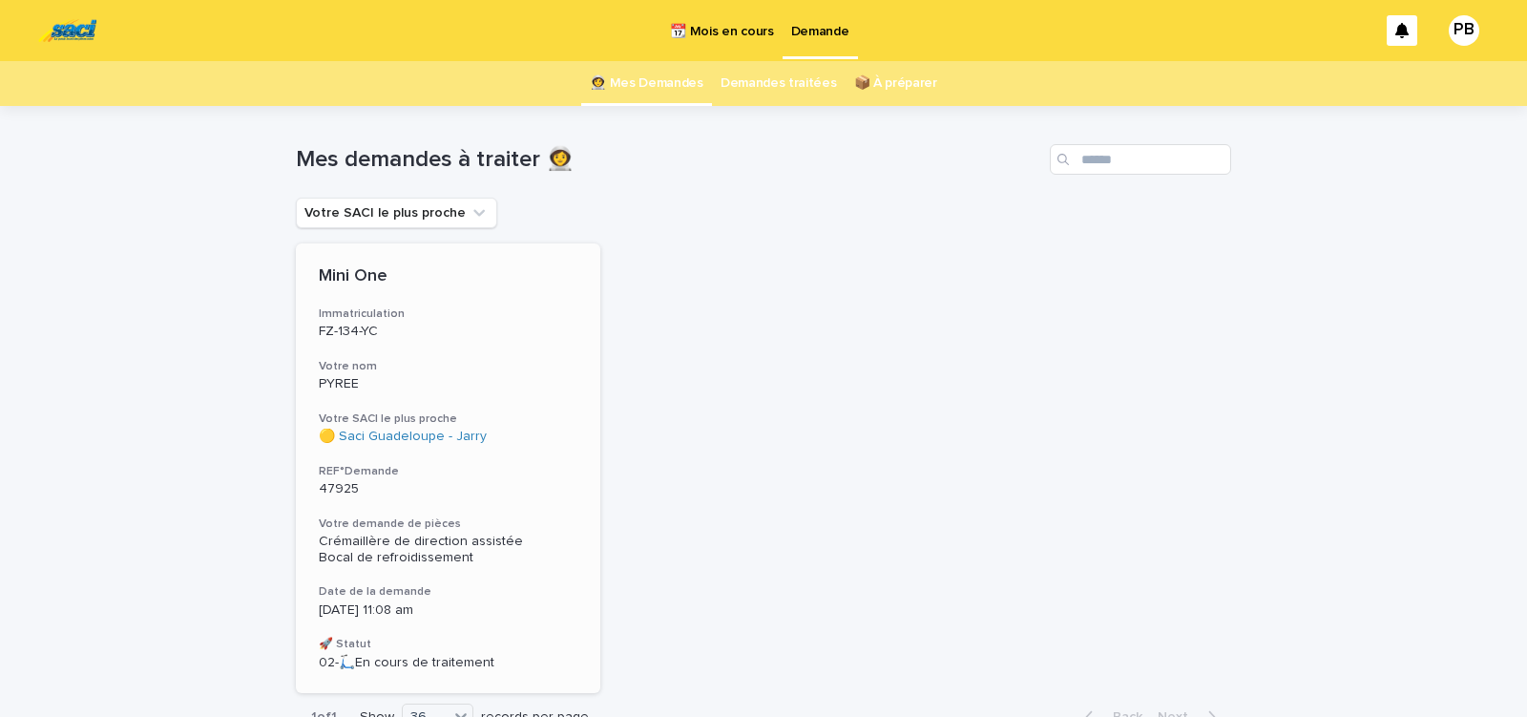
click at [502, 445] on div "Mini One Immatriculation FZ-134-YC Votre nom PYREE Votre SACI le plus proche 🟡 …" at bounding box center [448, 468] width 305 height 450
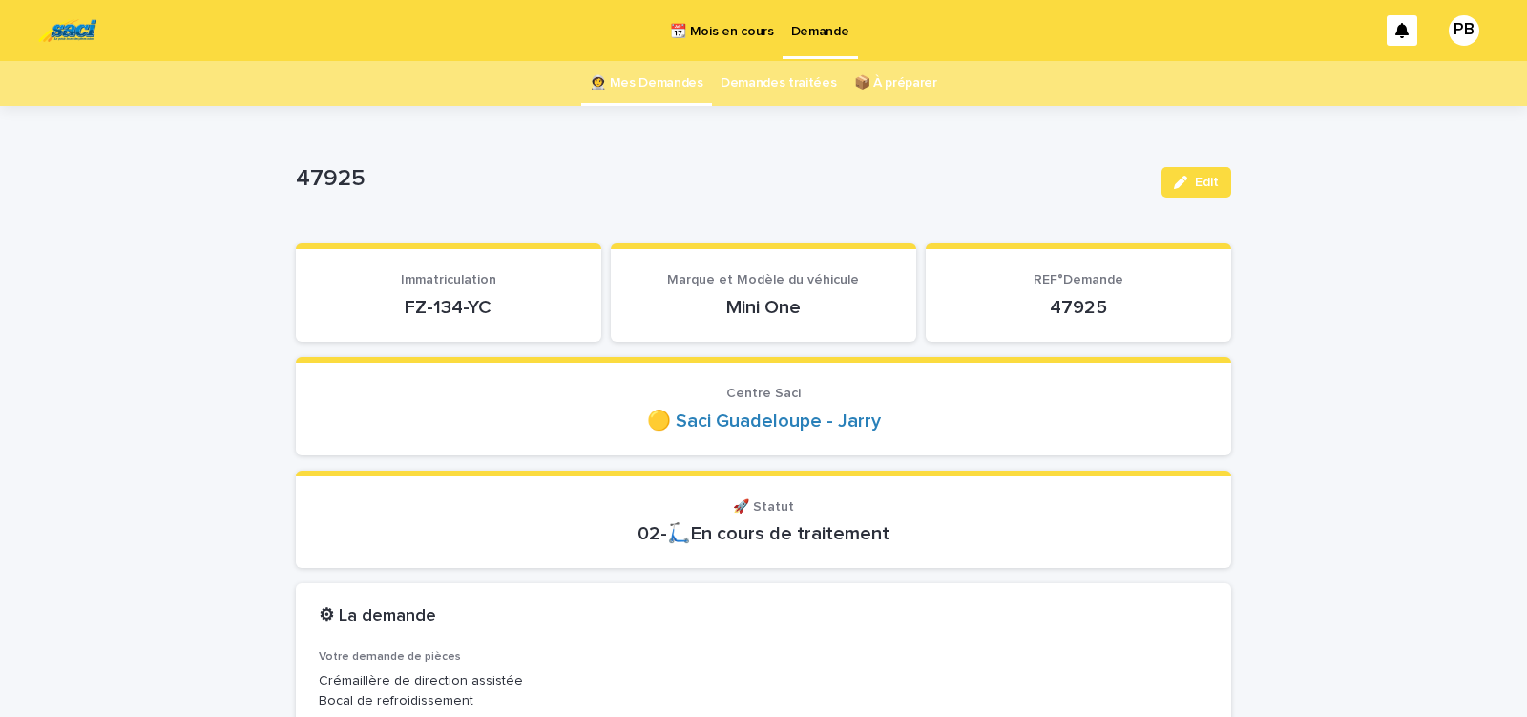
click at [391, 312] on p "FZ-134-YC" at bounding box center [449, 307] width 260 height 23
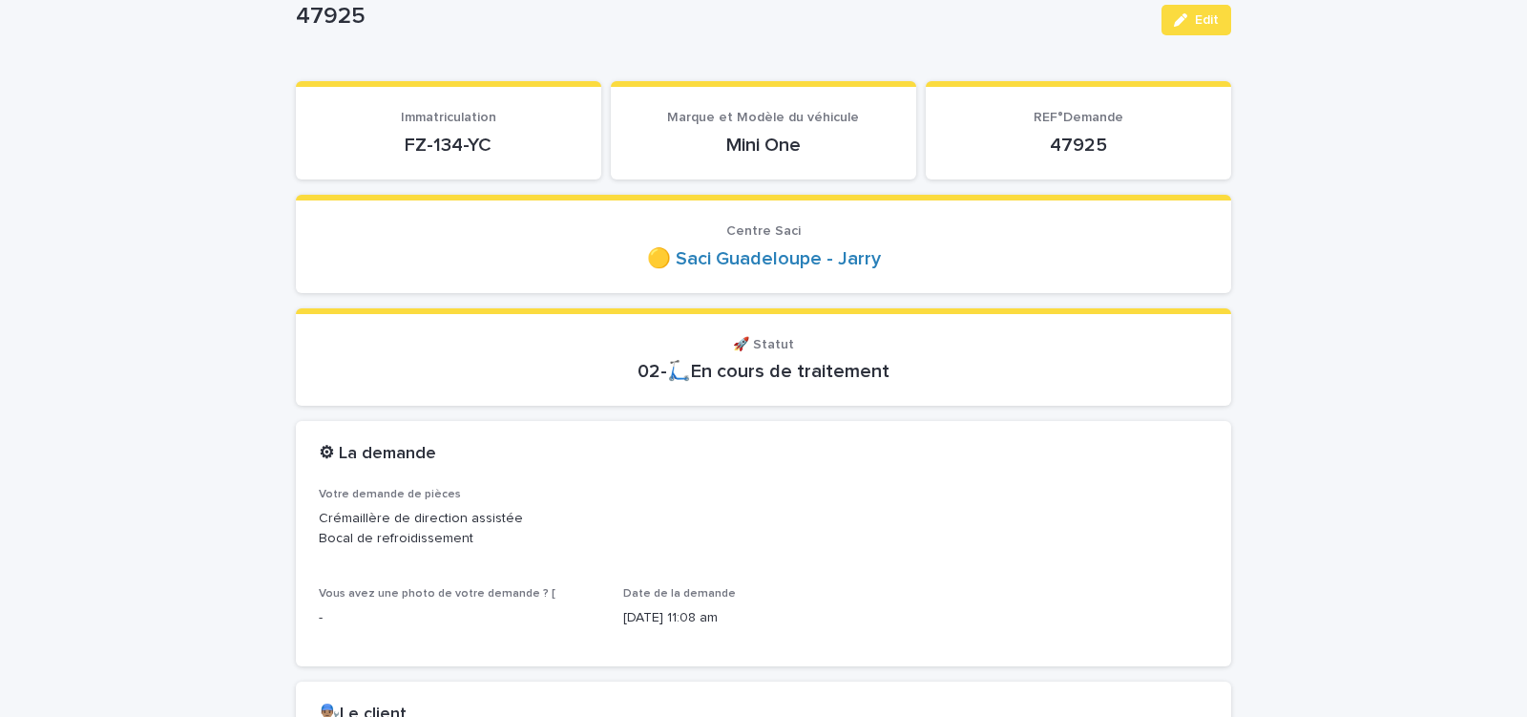
scroll to position [81, 0]
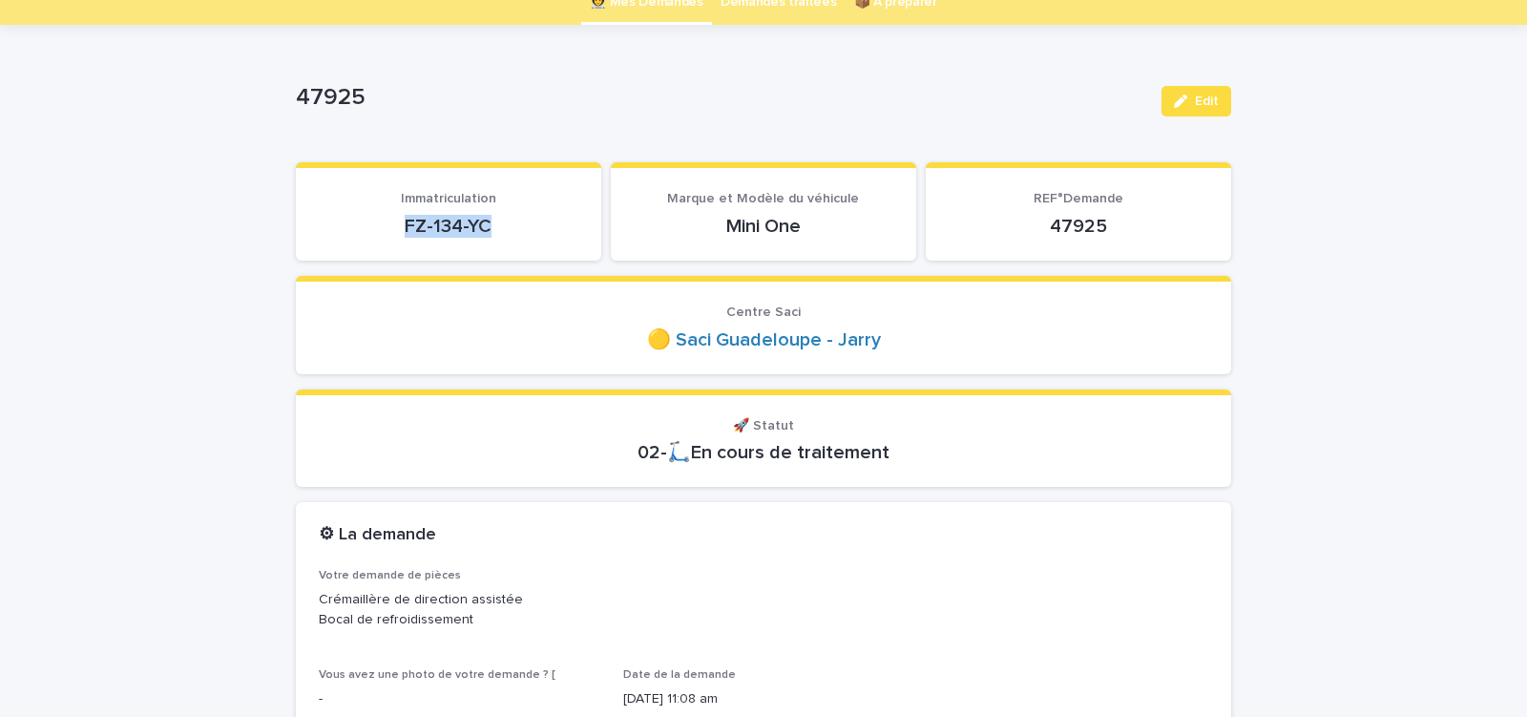
drag, startPoint x: 395, startPoint y: 232, endPoint x: 511, endPoint y: 230, distance: 115.5
click at [507, 231] on p "FZ-134-YC" at bounding box center [449, 226] width 260 height 23
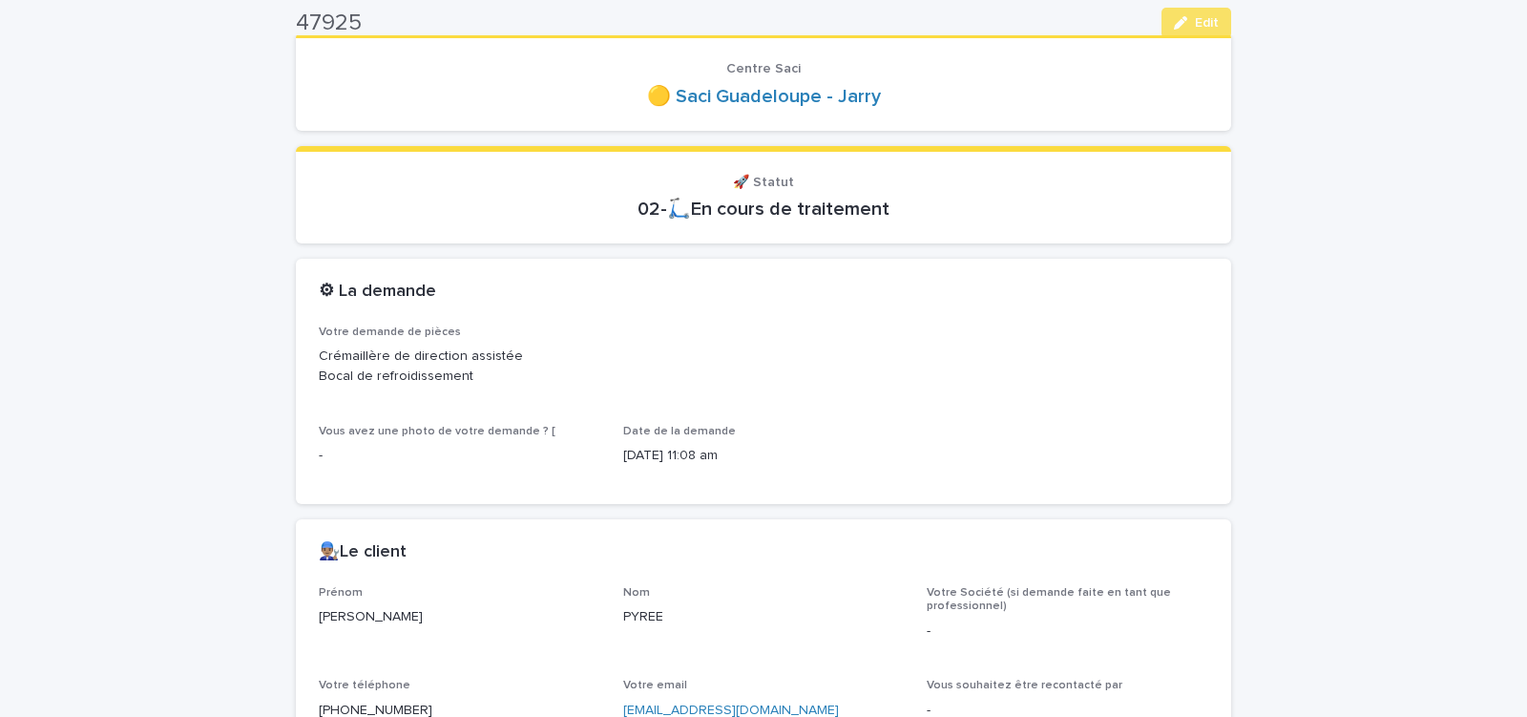
scroll to position [649, 0]
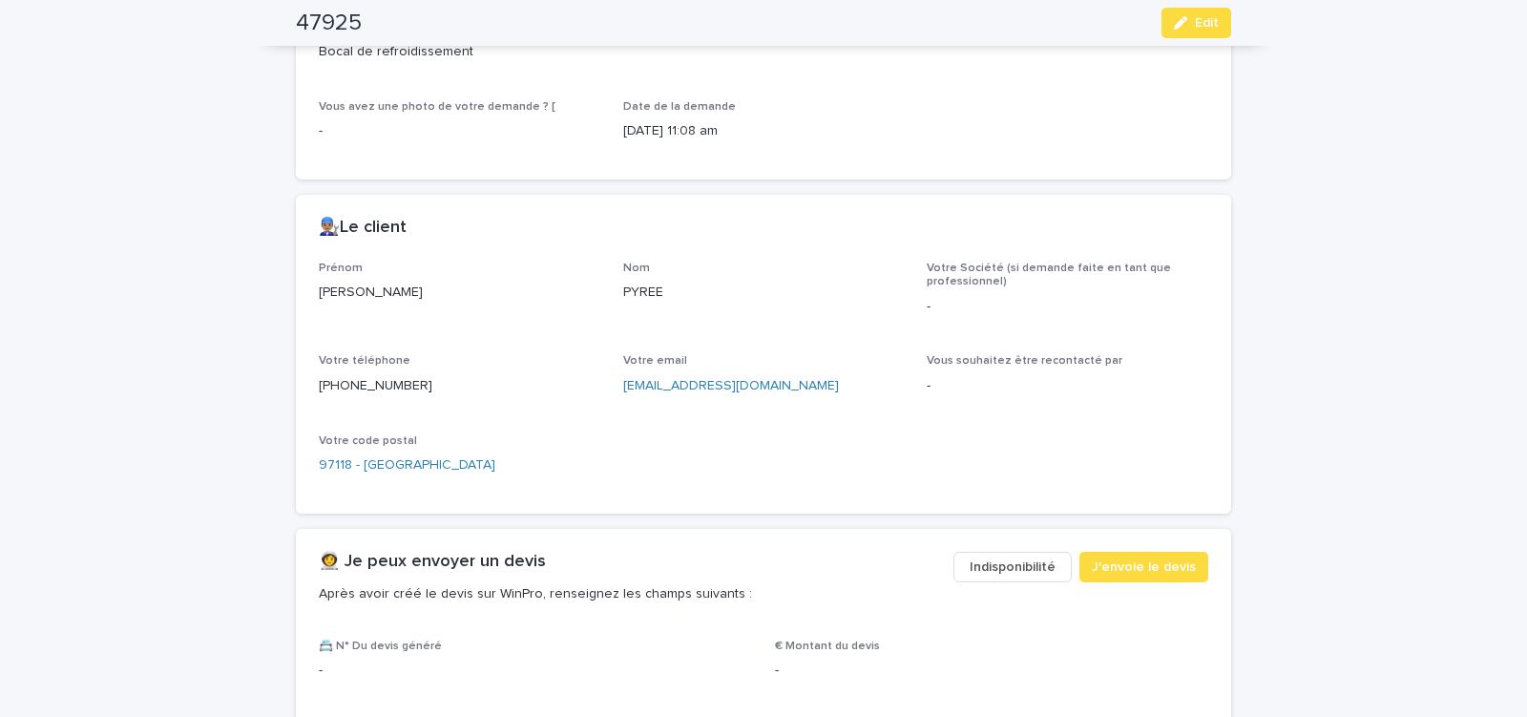
click at [1032, 571] on span "Indisponibilité" at bounding box center [1013, 567] width 86 height 19
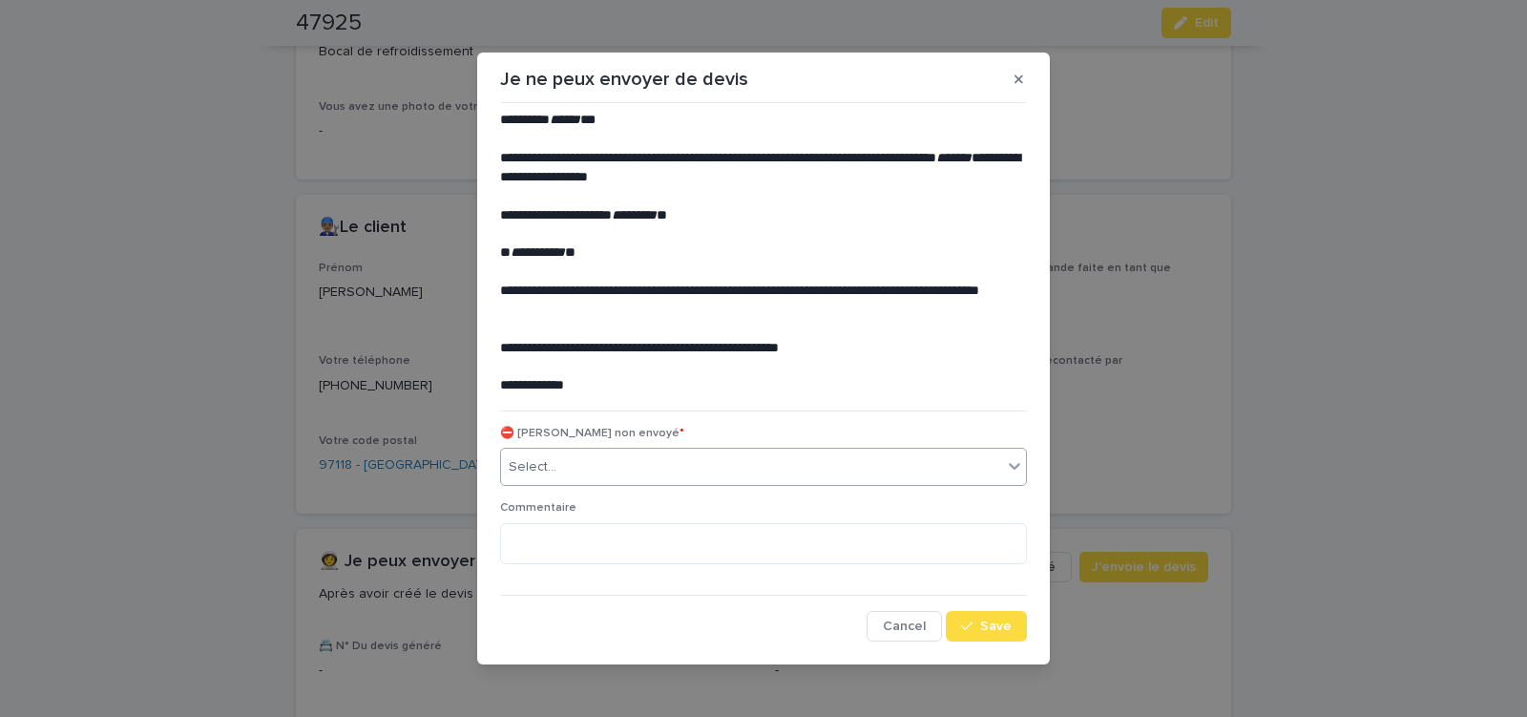
click at [578, 472] on div "Select..." at bounding box center [751, 468] width 501 height 32
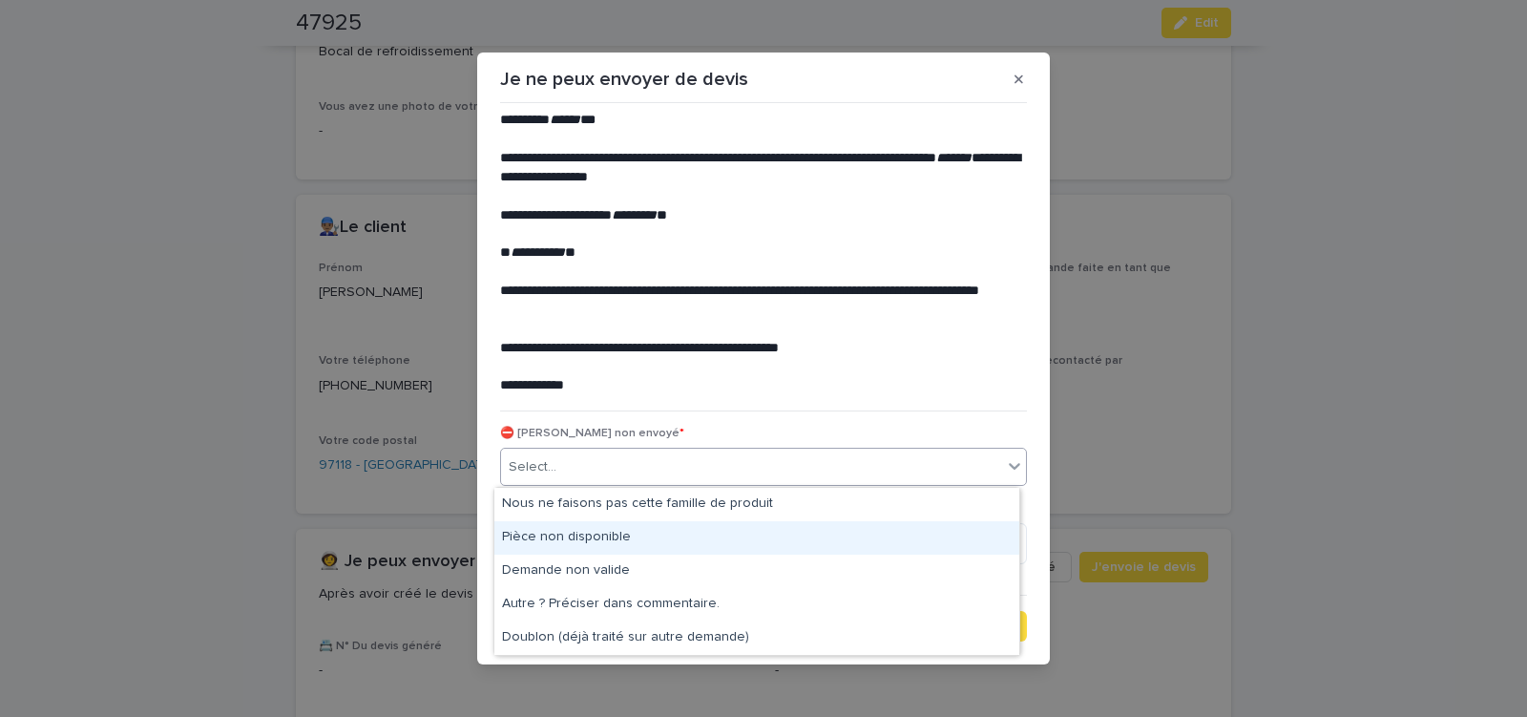
drag, startPoint x: 563, startPoint y: 537, endPoint x: 707, endPoint y: 595, distance: 155.5
click at [564, 536] on div "Pièce non disponible" at bounding box center [756, 537] width 525 height 33
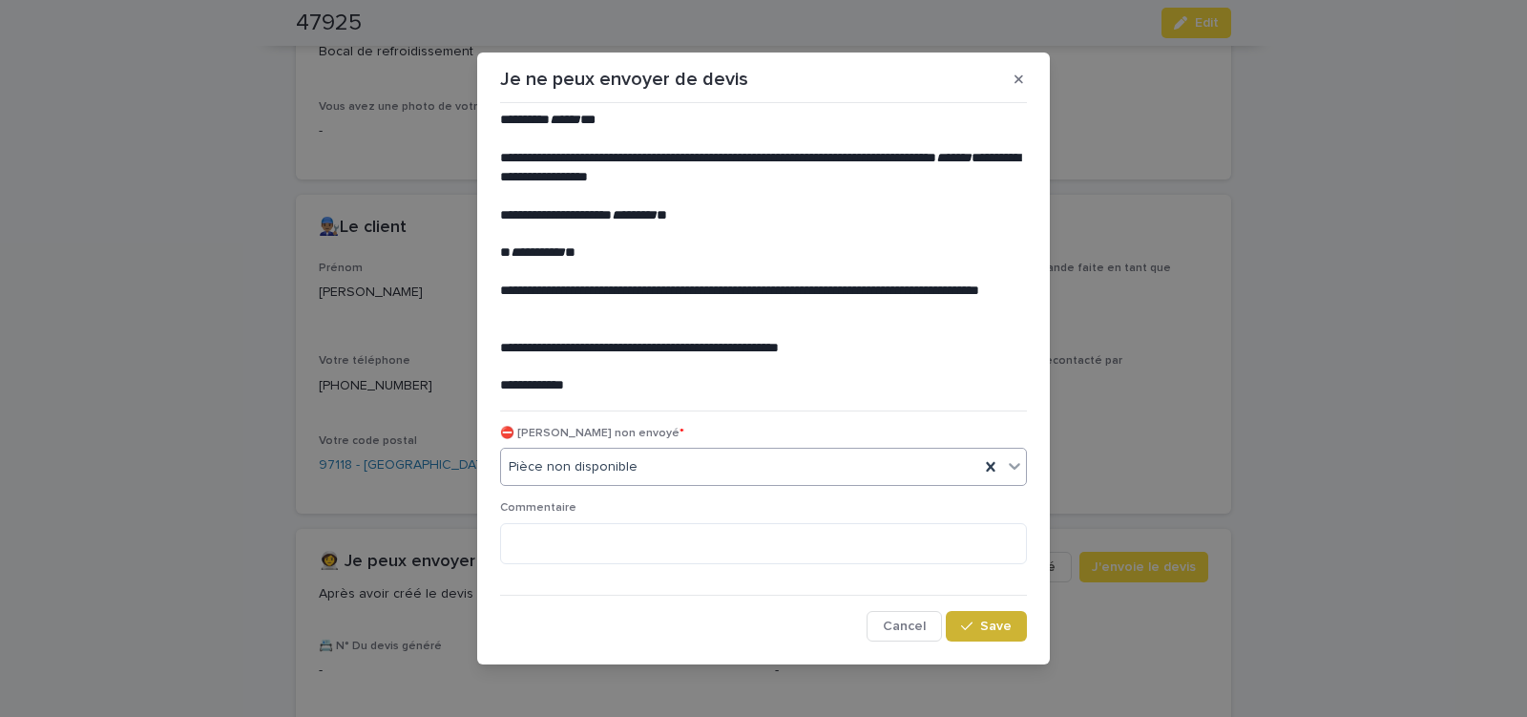
click at [968, 623] on icon "button" at bounding box center [966, 626] width 11 height 13
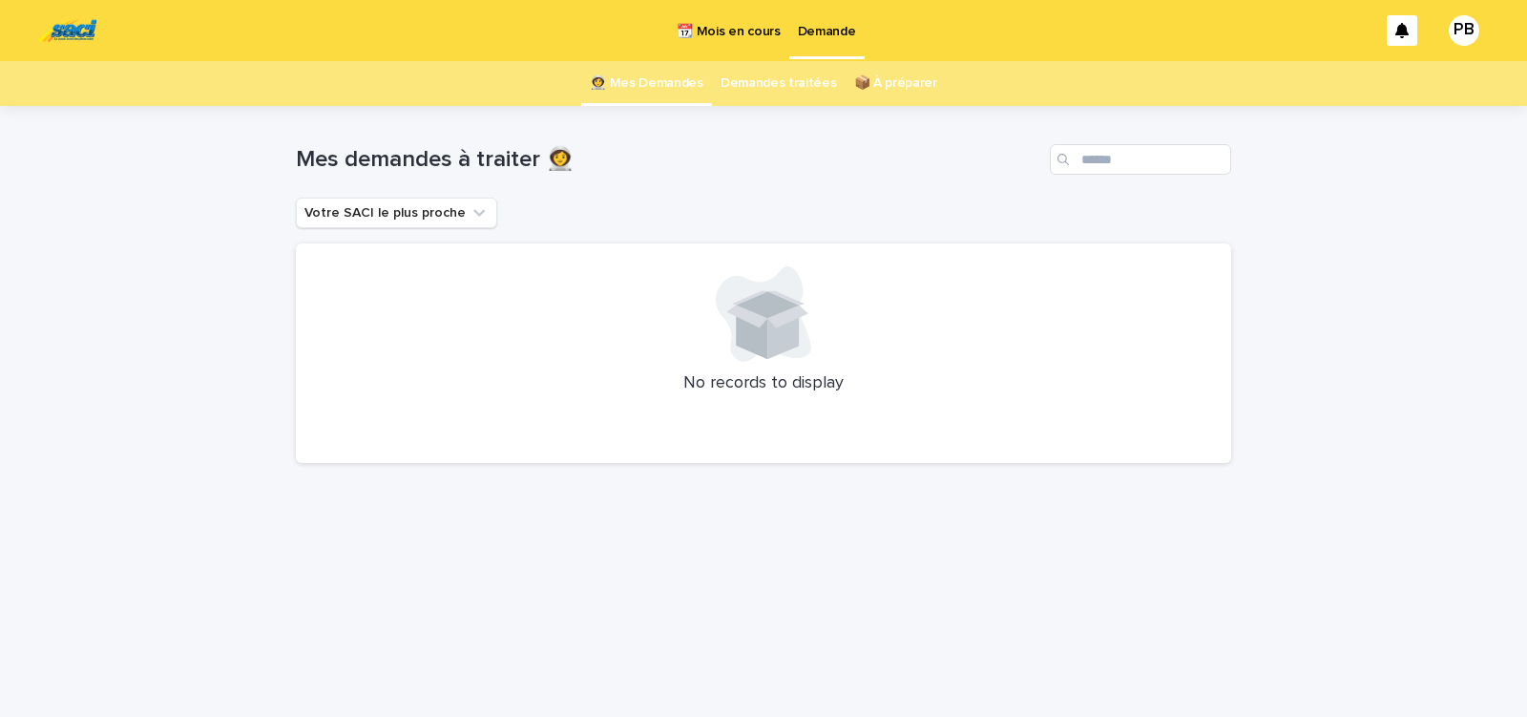
click at [731, 32] on p "📆 Mois en cours" at bounding box center [728, 20] width 103 height 40
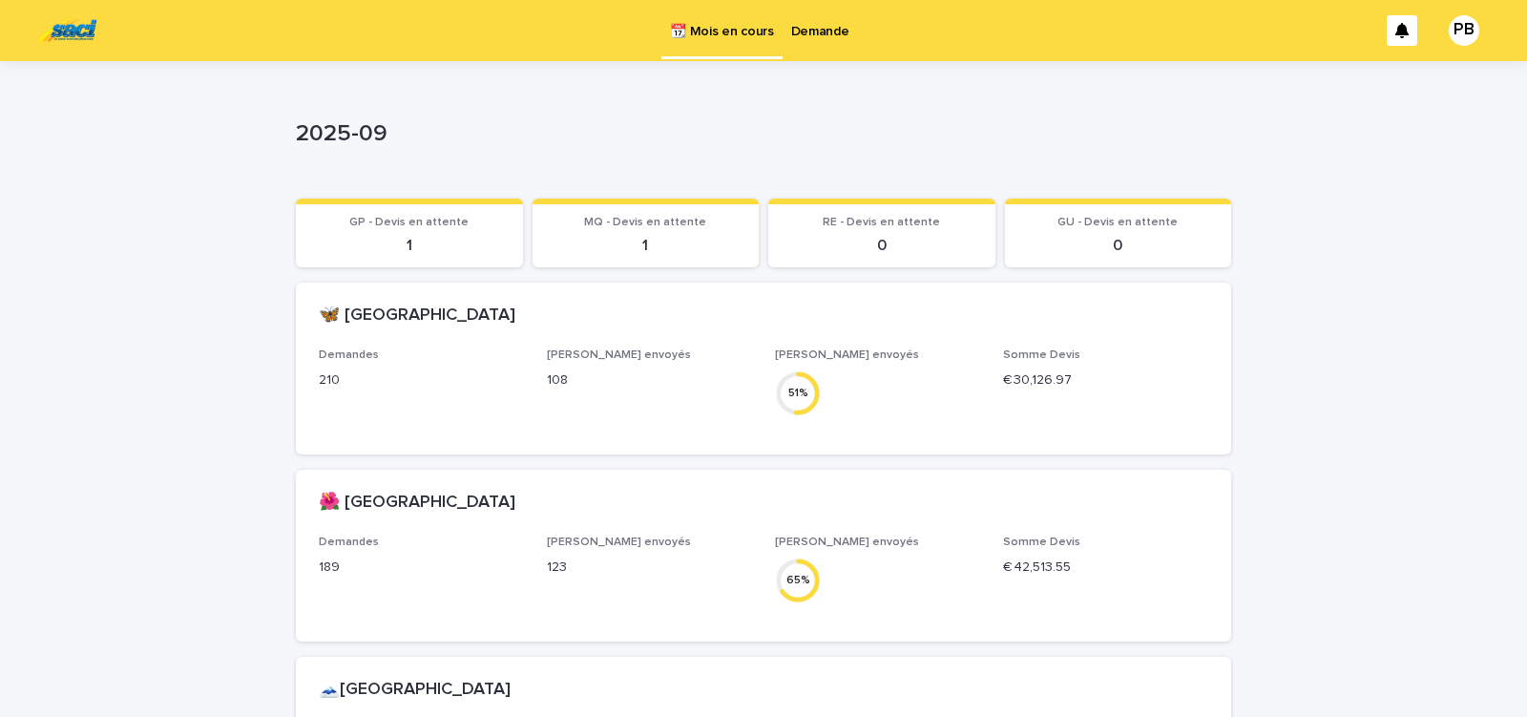
click at [819, 32] on p "Demande" at bounding box center [820, 20] width 58 height 40
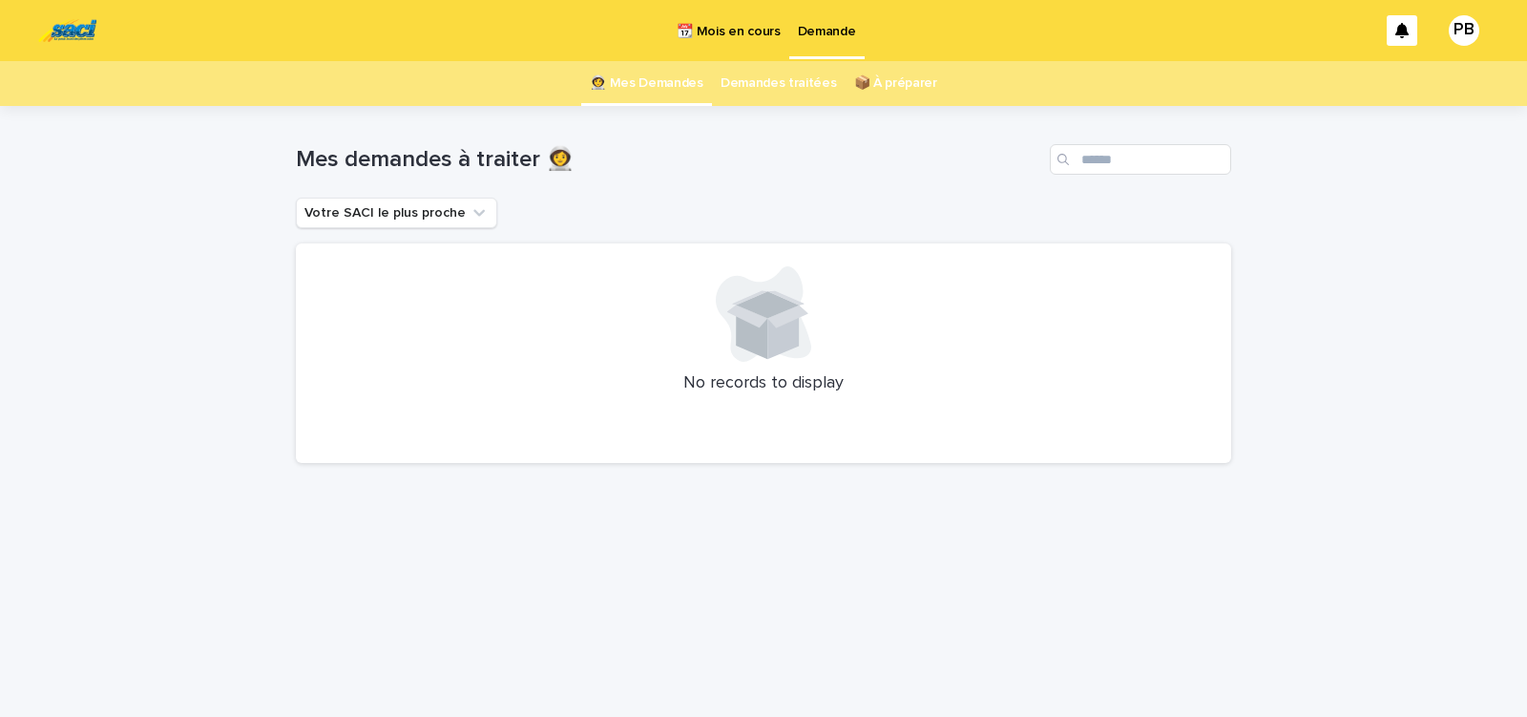
click at [722, 35] on p "📆 Mois en cours" at bounding box center [728, 20] width 103 height 40
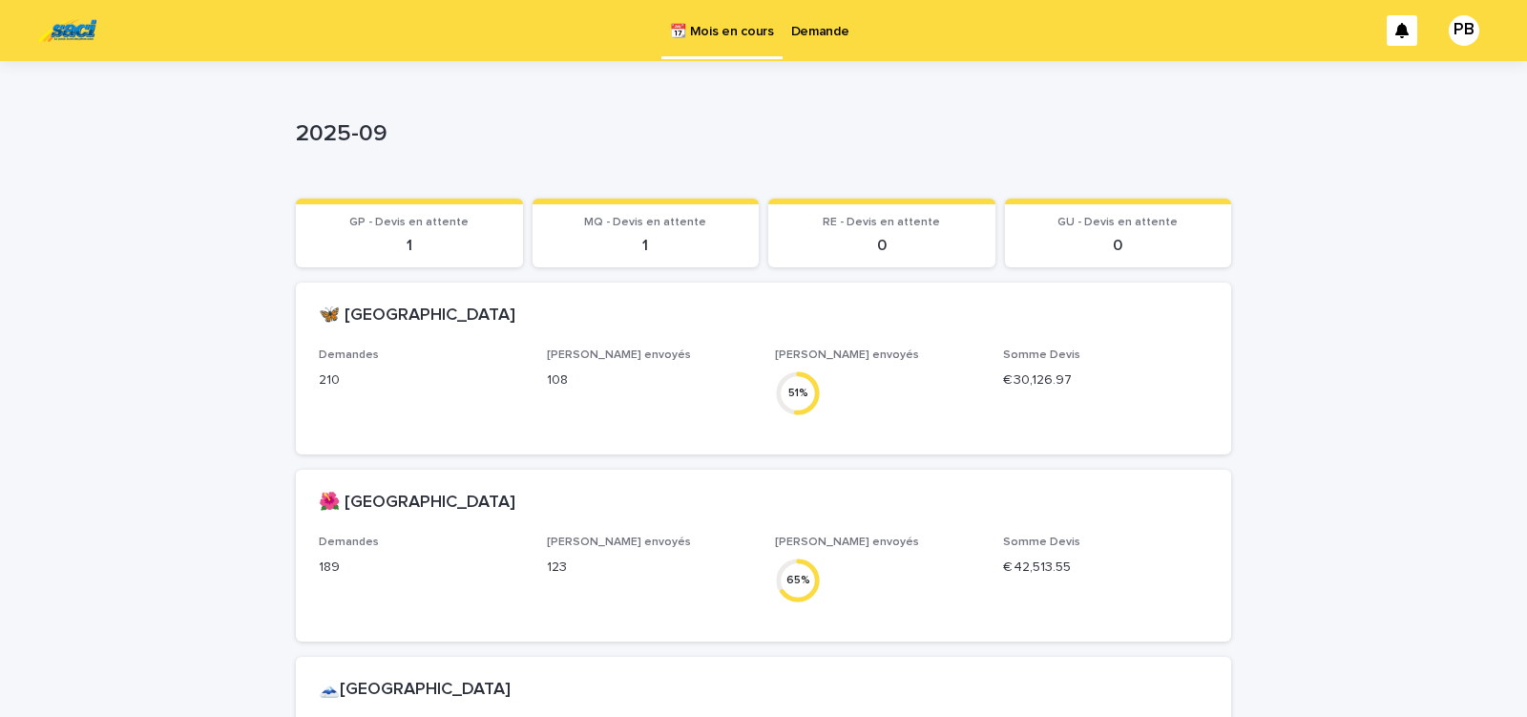
click at [815, 37] on p "Demande" at bounding box center [820, 20] width 58 height 40
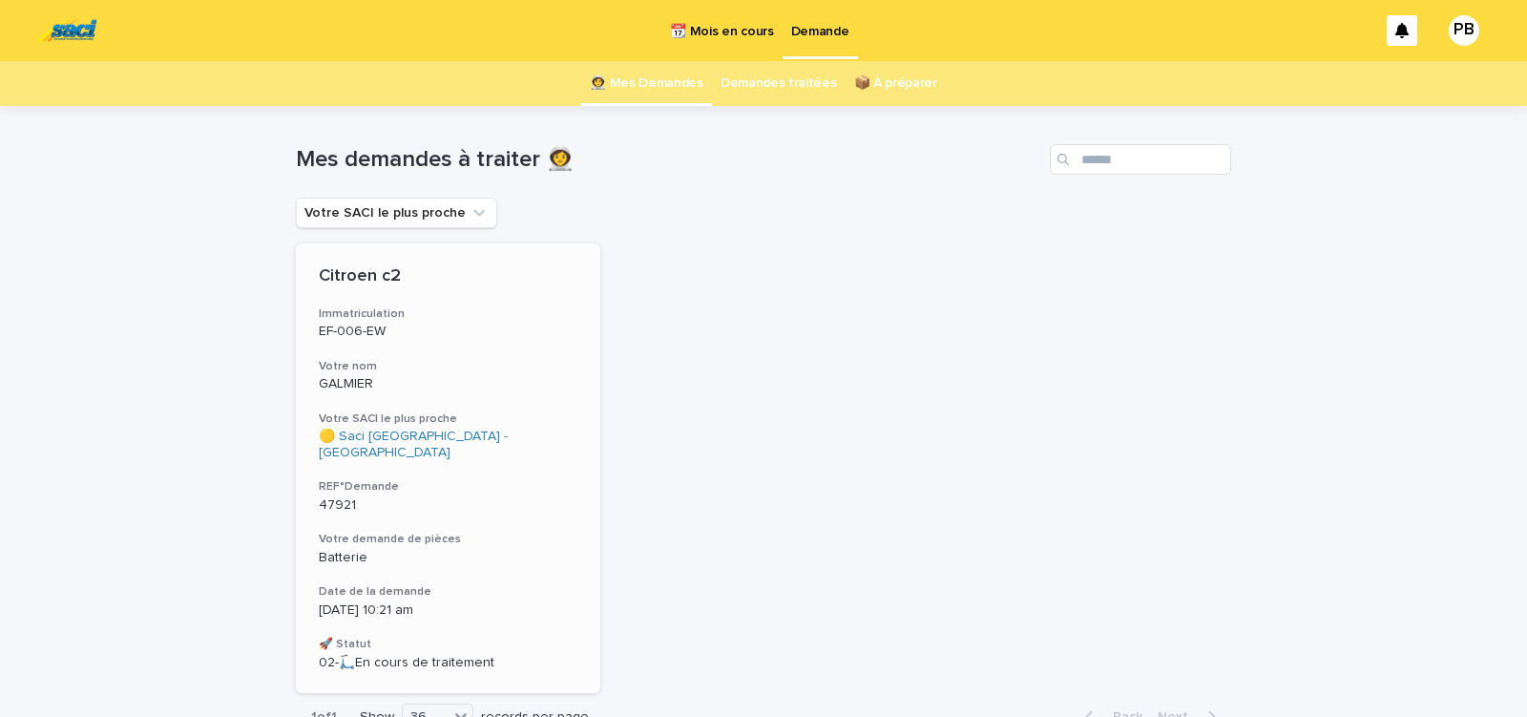
click at [520, 508] on div "Citroen c2 Immatriculation EF-006-EW Votre nom GALMIER Votre SACI le plus proch…" at bounding box center [448, 468] width 305 height 450
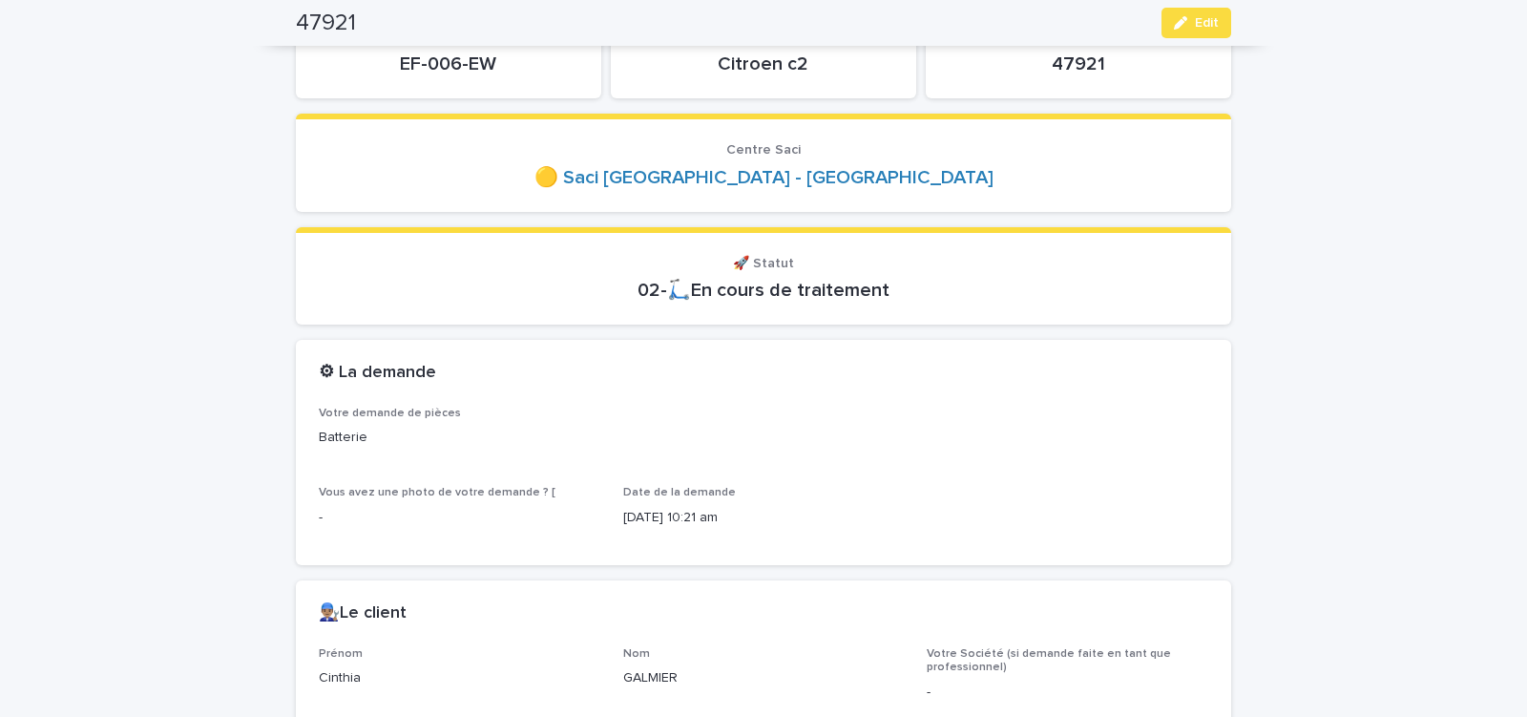
scroll to position [162, 0]
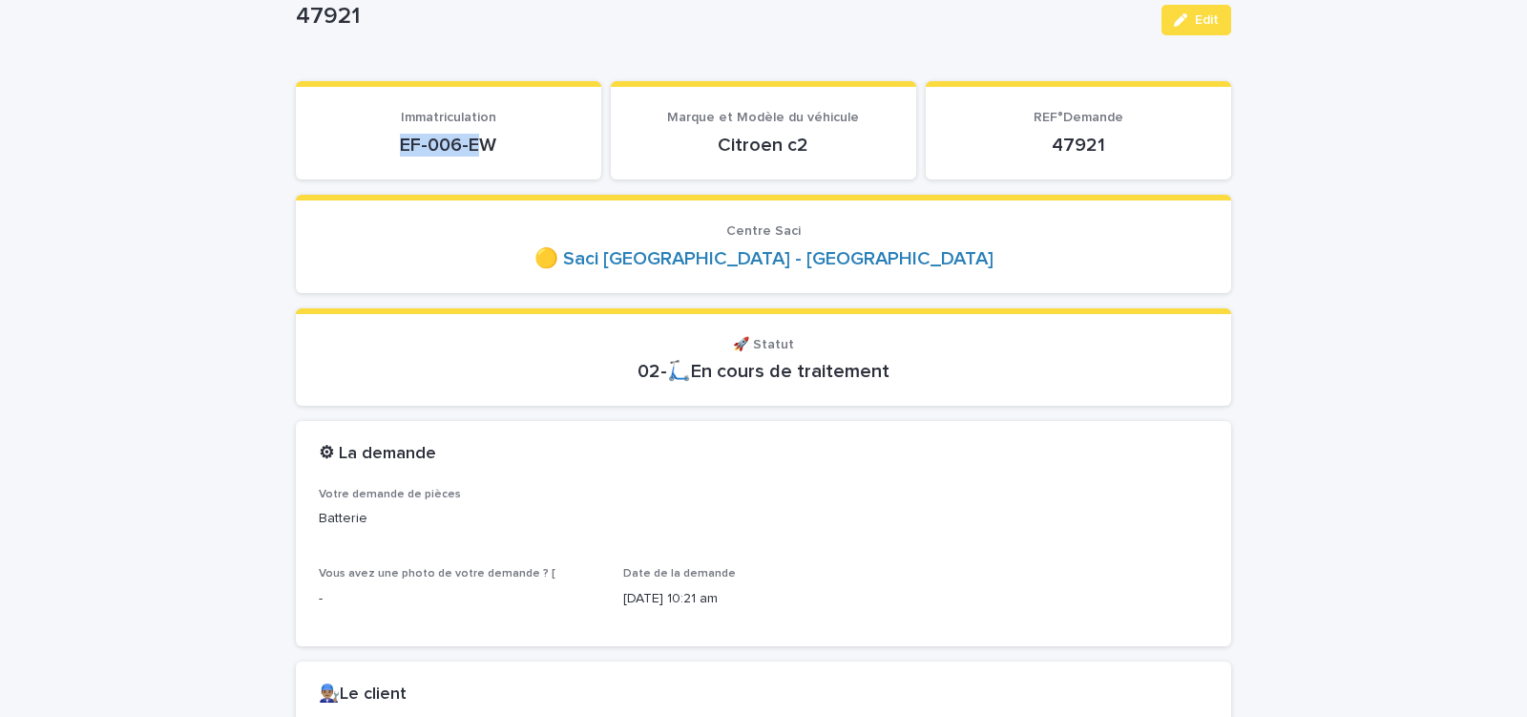
drag, startPoint x: 391, startPoint y: 149, endPoint x: 498, endPoint y: 147, distance: 106.9
click at [497, 147] on p "EF-006-EW" at bounding box center [449, 145] width 260 height 23
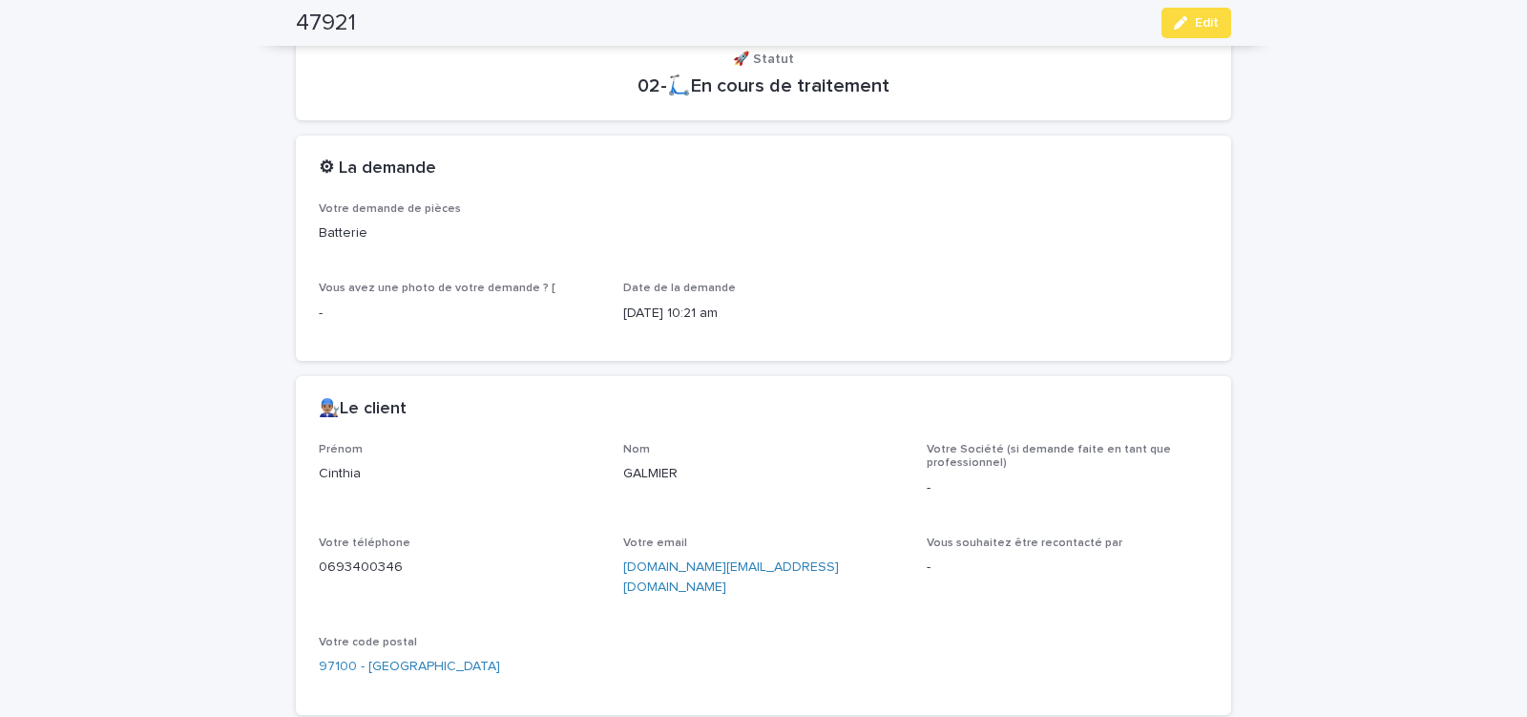
scroll to position [487, 0]
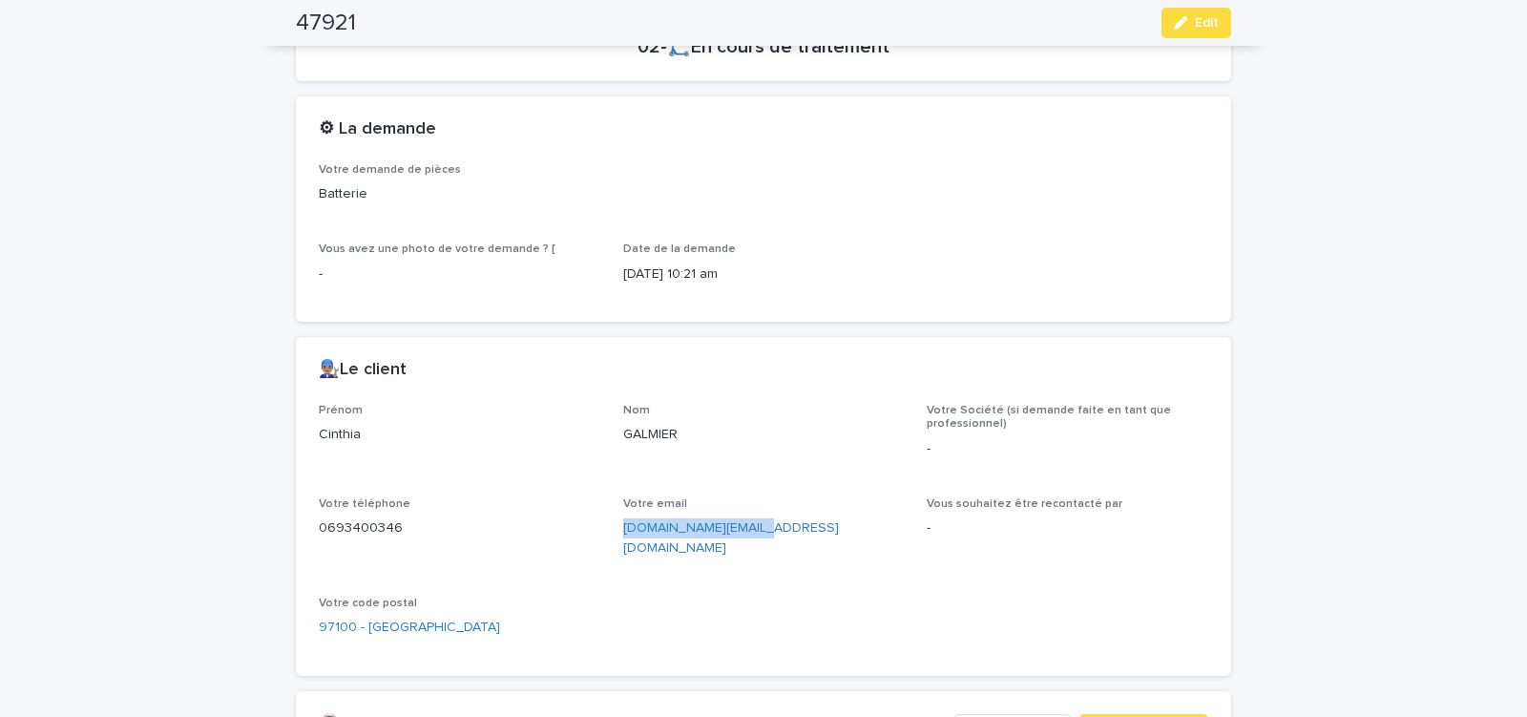
drag, startPoint x: 614, startPoint y: 540, endPoint x: 767, endPoint y: 542, distance: 152.8
click at [767, 542] on div "Prénom Cinthia Nom GALMIER Votre Société (si demande faite en tant que professi…" at bounding box center [764, 528] width 890 height 249
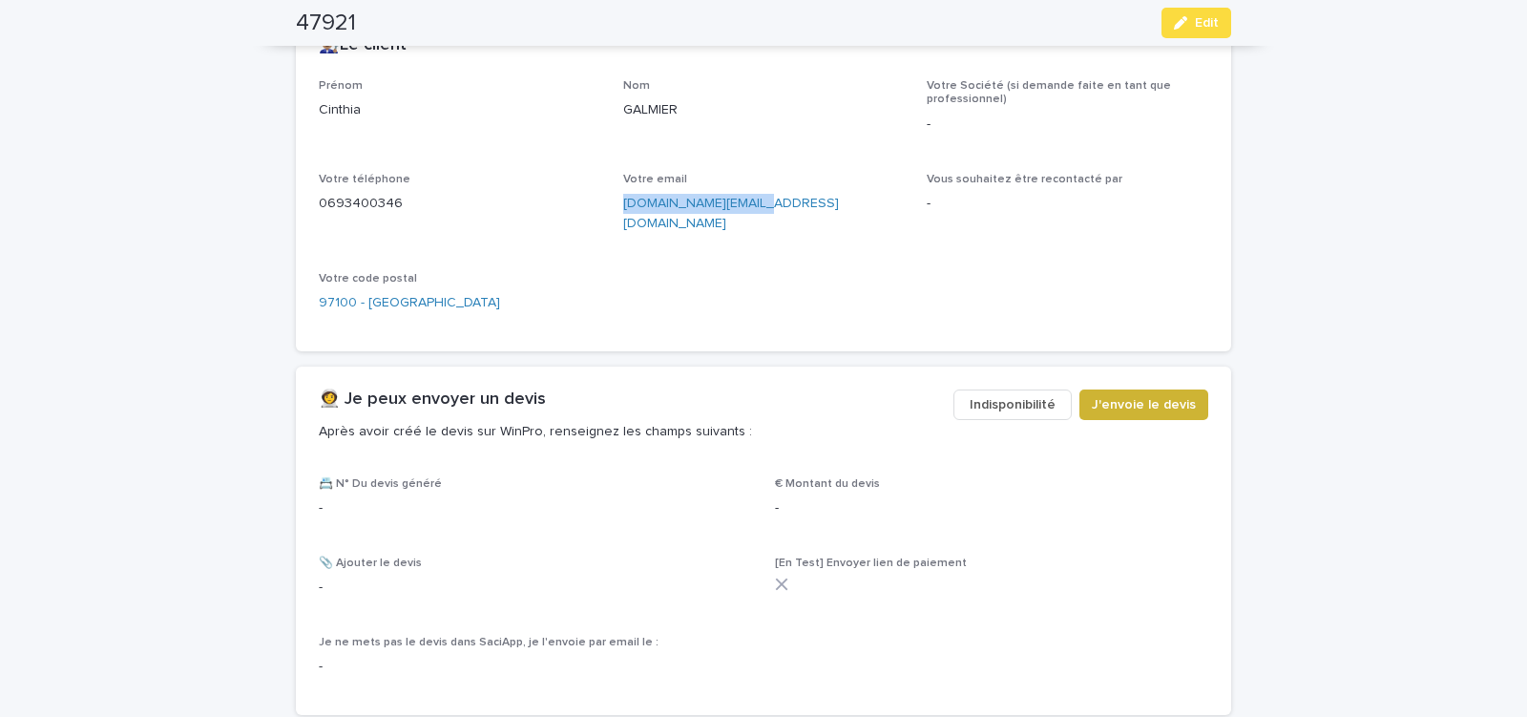
click at [1121, 395] on span "J'envoie le devis" at bounding box center [1144, 404] width 104 height 19
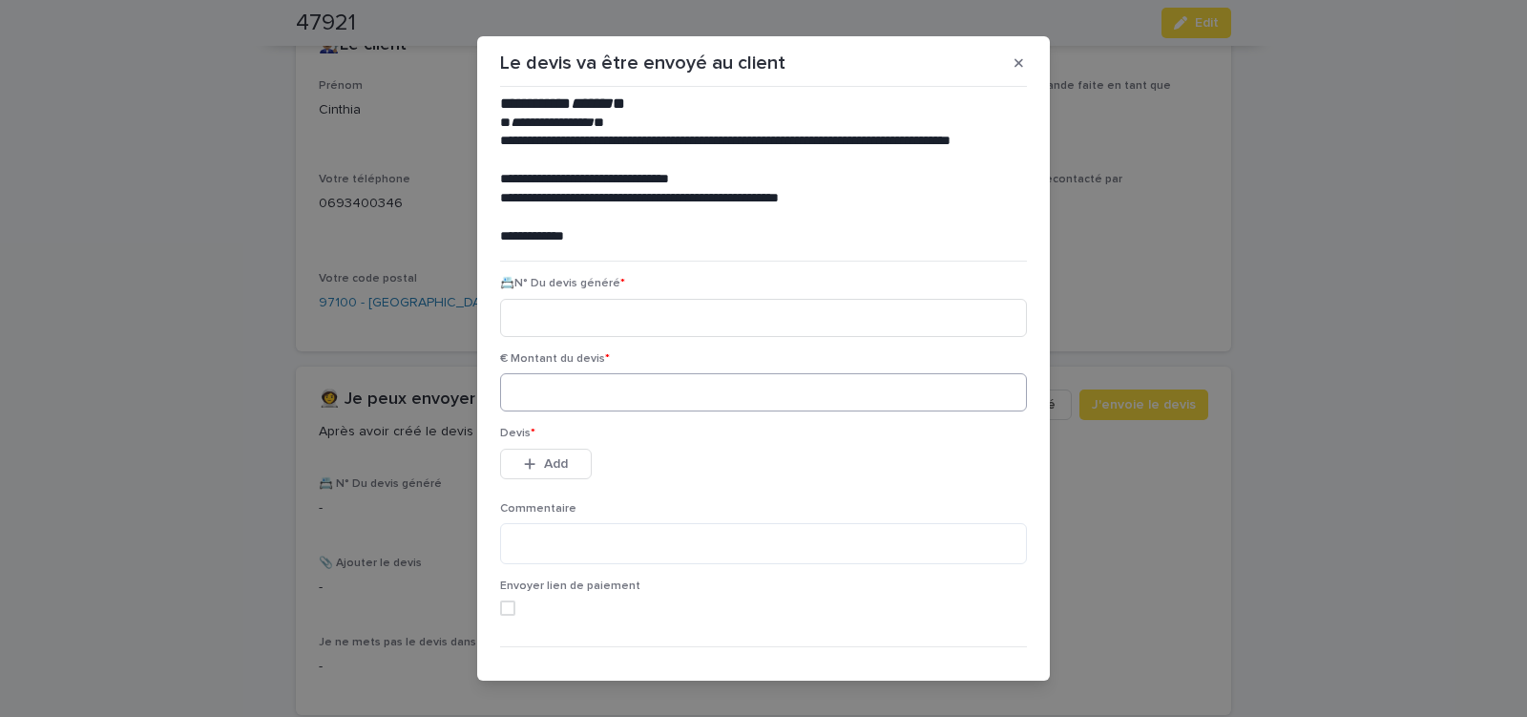
scroll to position [81, 0]
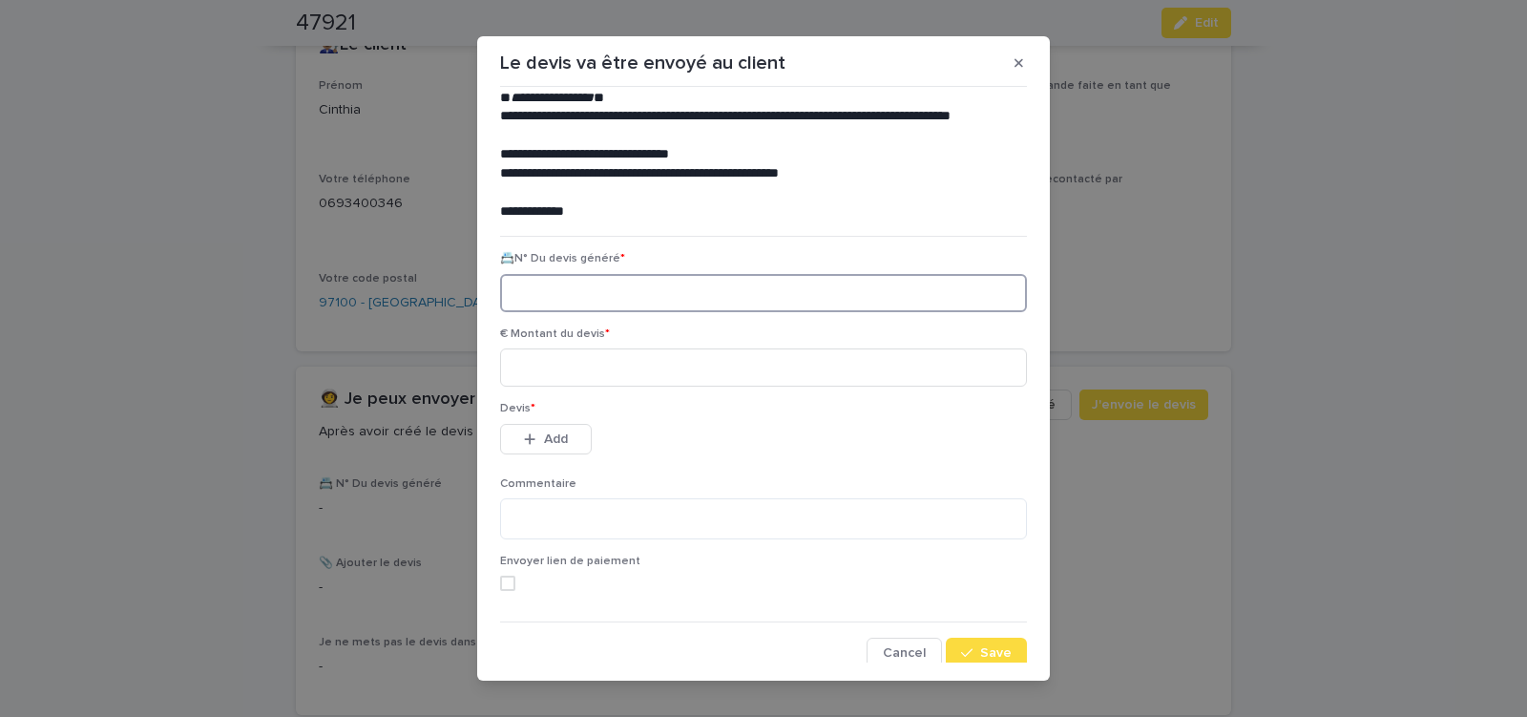
paste input "********"
type input "********"
click at [601, 376] on input at bounding box center [763, 367] width 527 height 38
type input "*****"
click at [562, 436] on button "Add" at bounding box center [546, 439] width 92 height 31
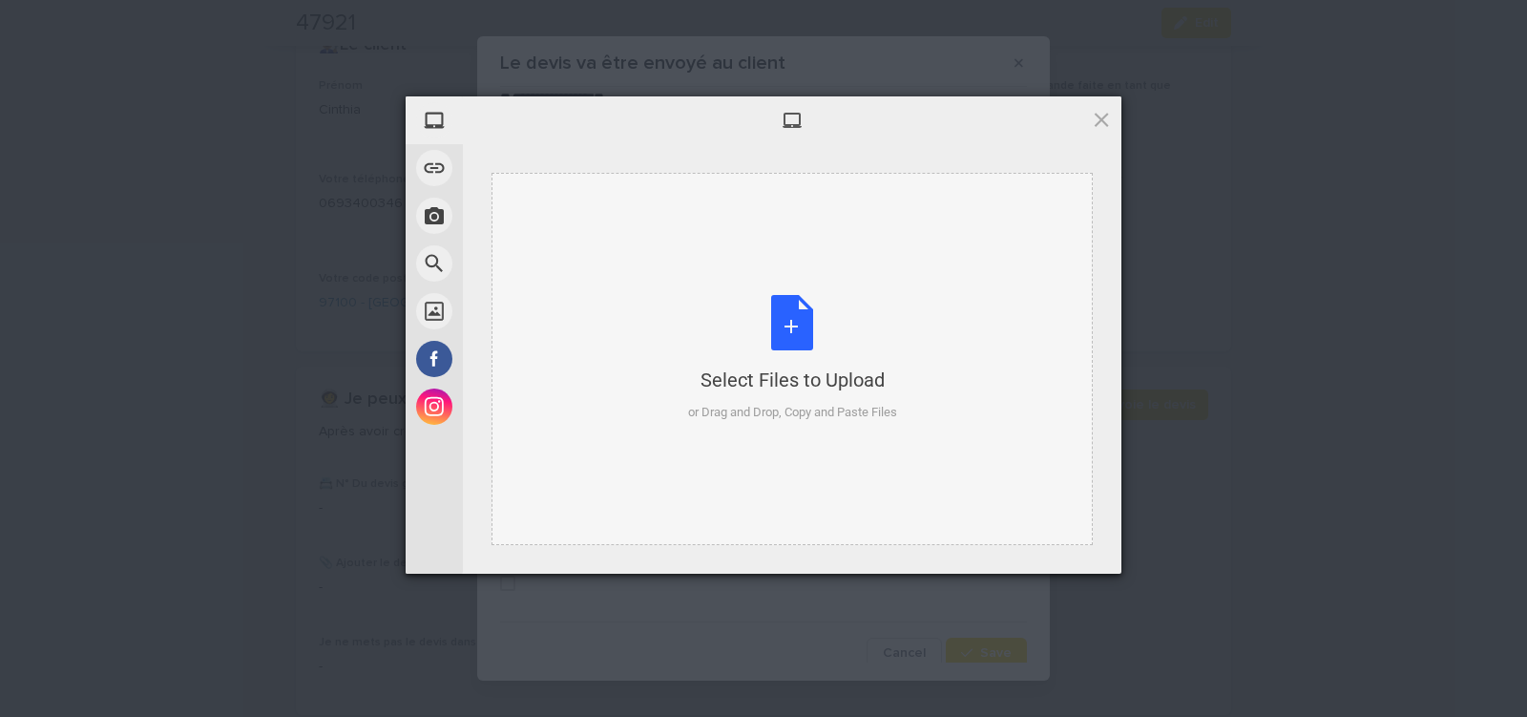
click at [799, 319] on div "Select Files to Upload or Drag and Drop, Copy and Paste Files" at bounding box center [792, 358] width 209 height 127
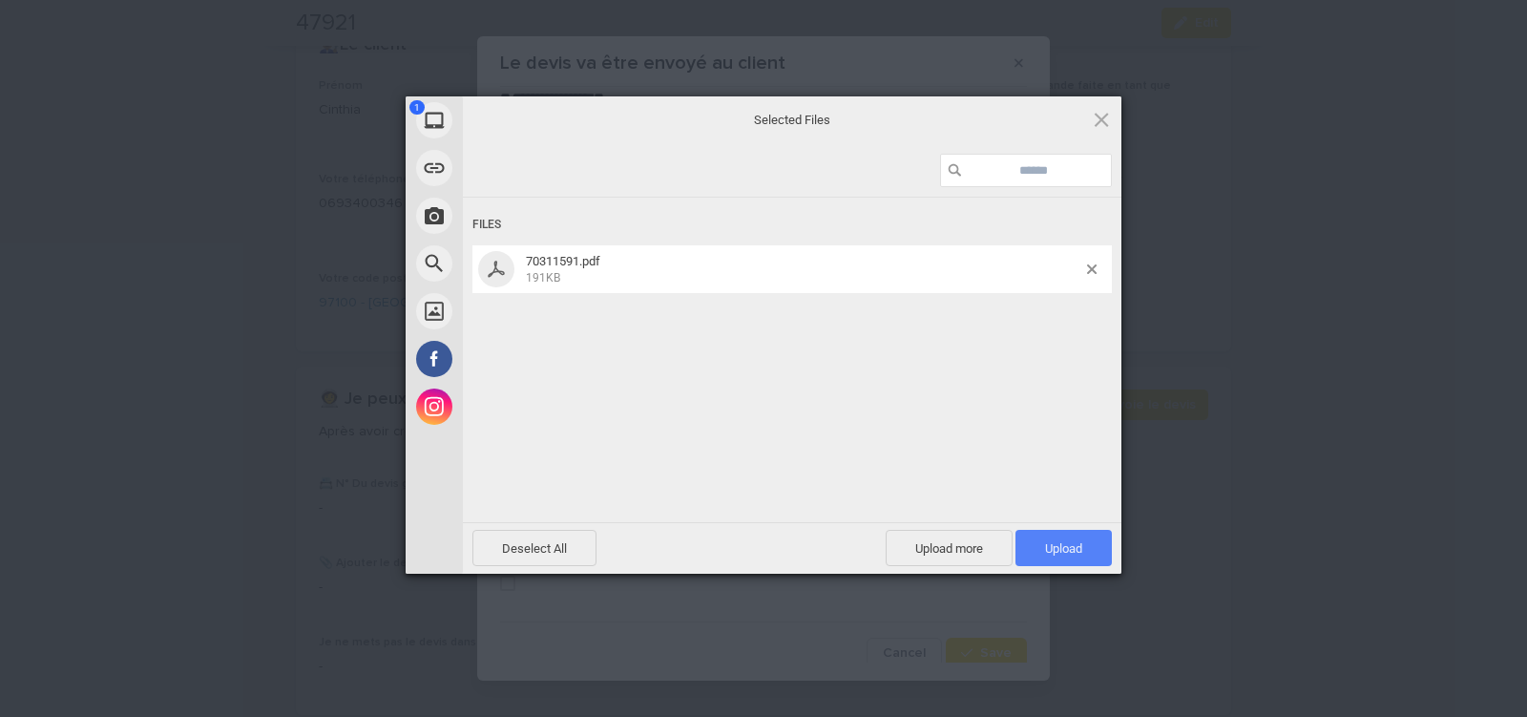
click at [1064, 555] on span "Upload 1" at bounding box center [1063, 548] width 37 height 14
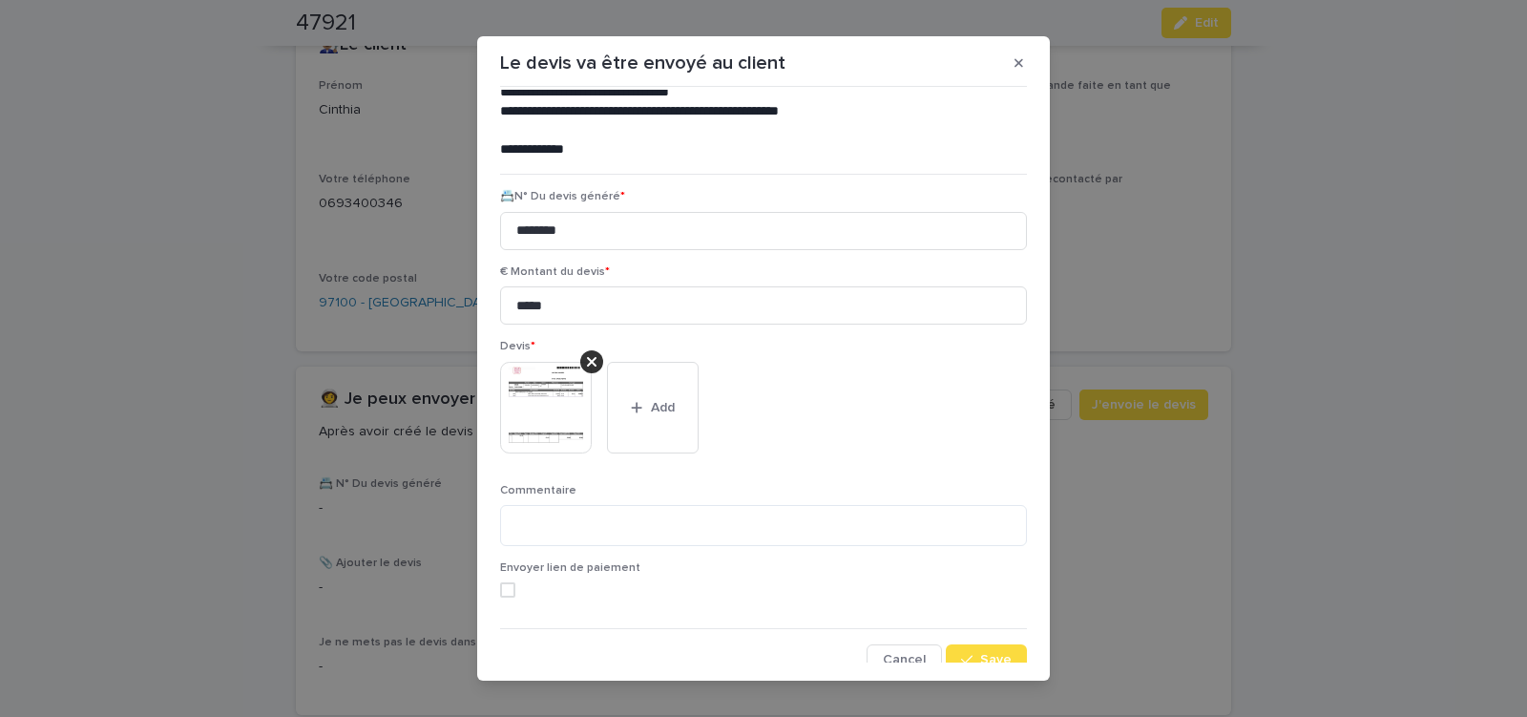
scroll to position [156, 0]
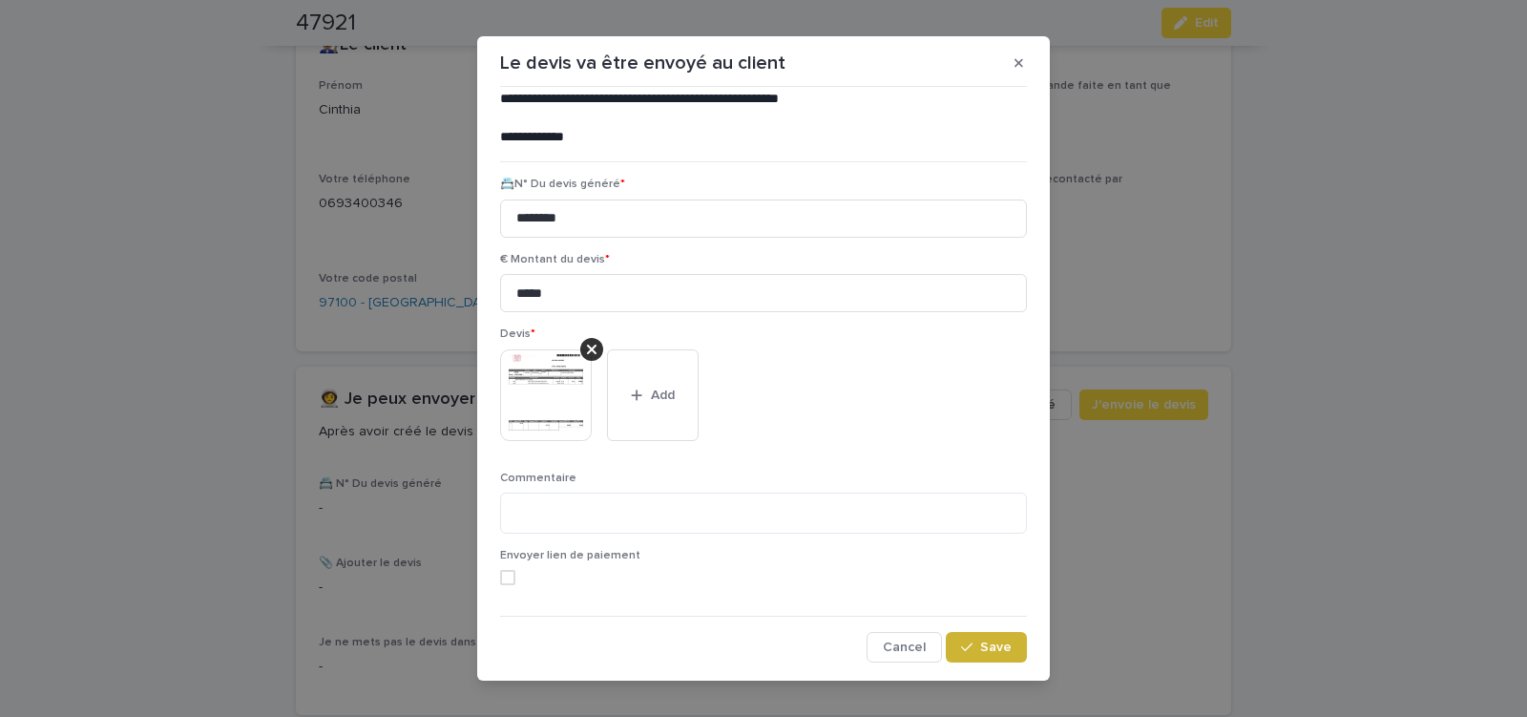
click at [980, 644] on span "Save" at bounding box center [996, 647] width 32 height 13
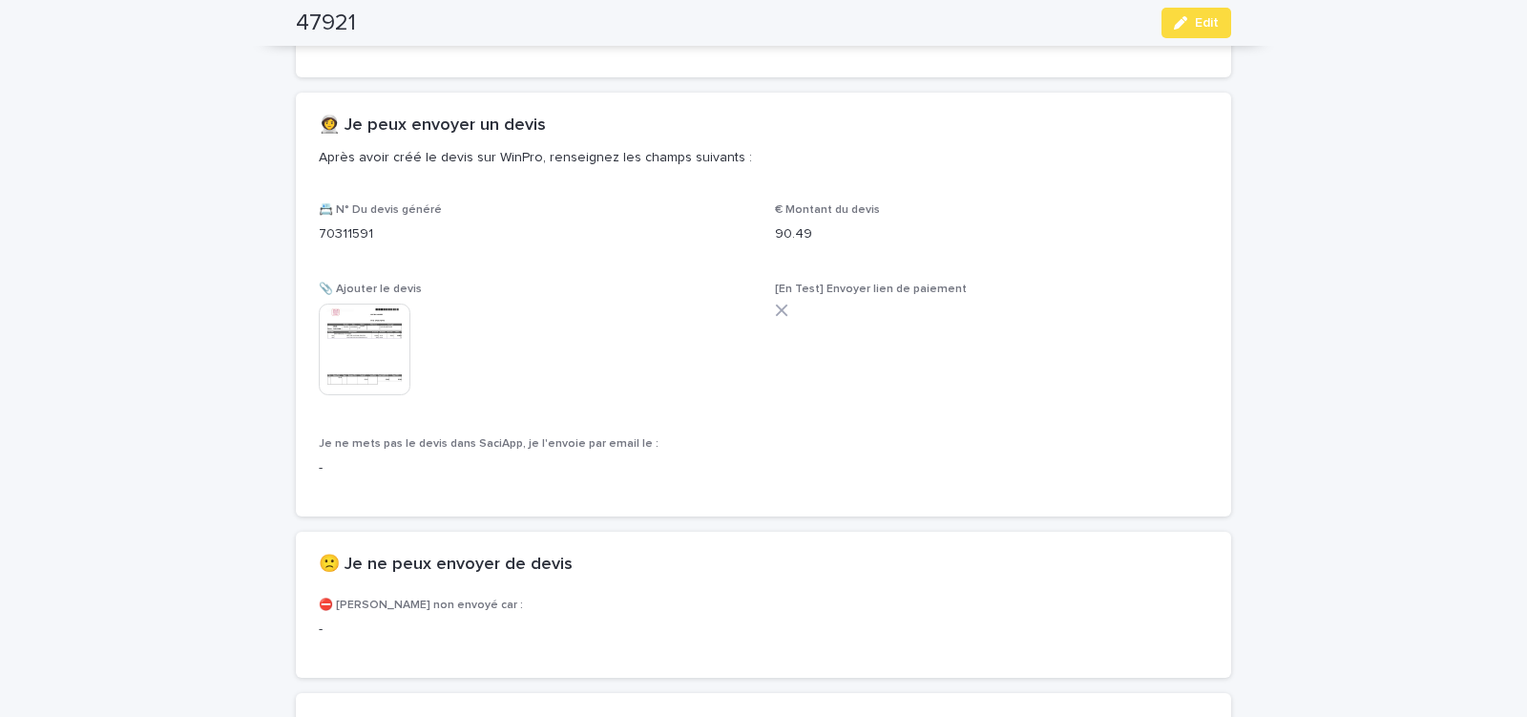
scroll to position [1160, 0]
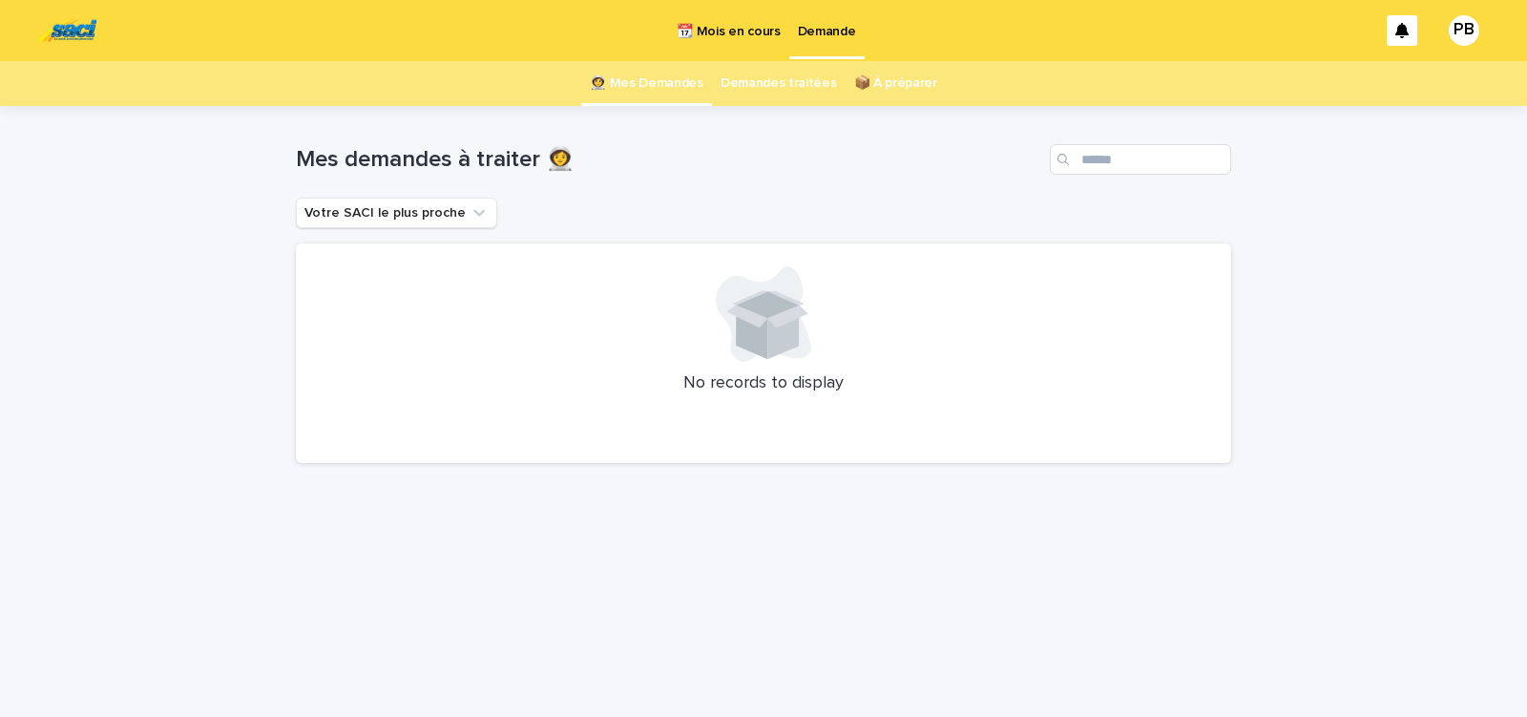
click at [742, 39] on p "📆 Mois en cours" at bounding box center [728, 20] width 103 height 40
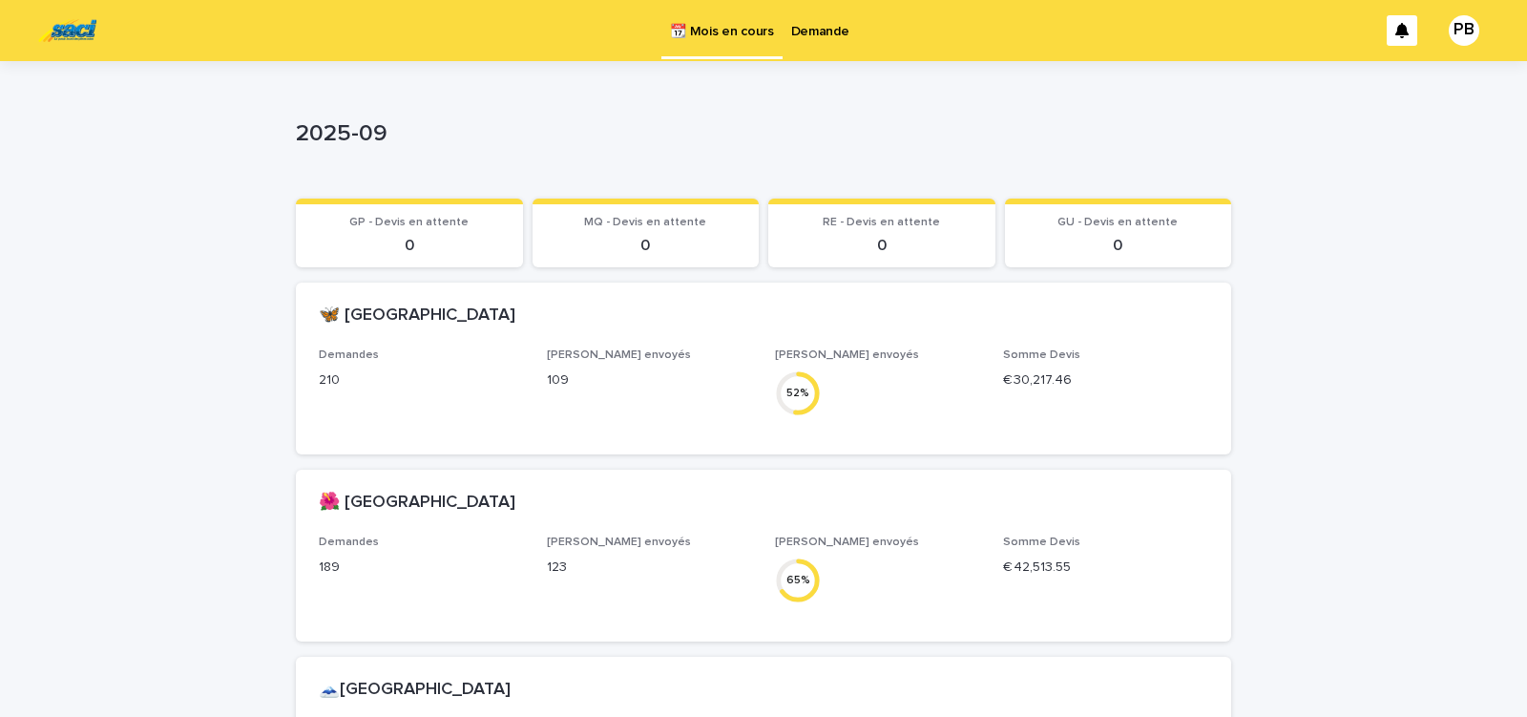
click at [820, 36] on p "Demande" at bounding box center [820, 20] width 58 height 40
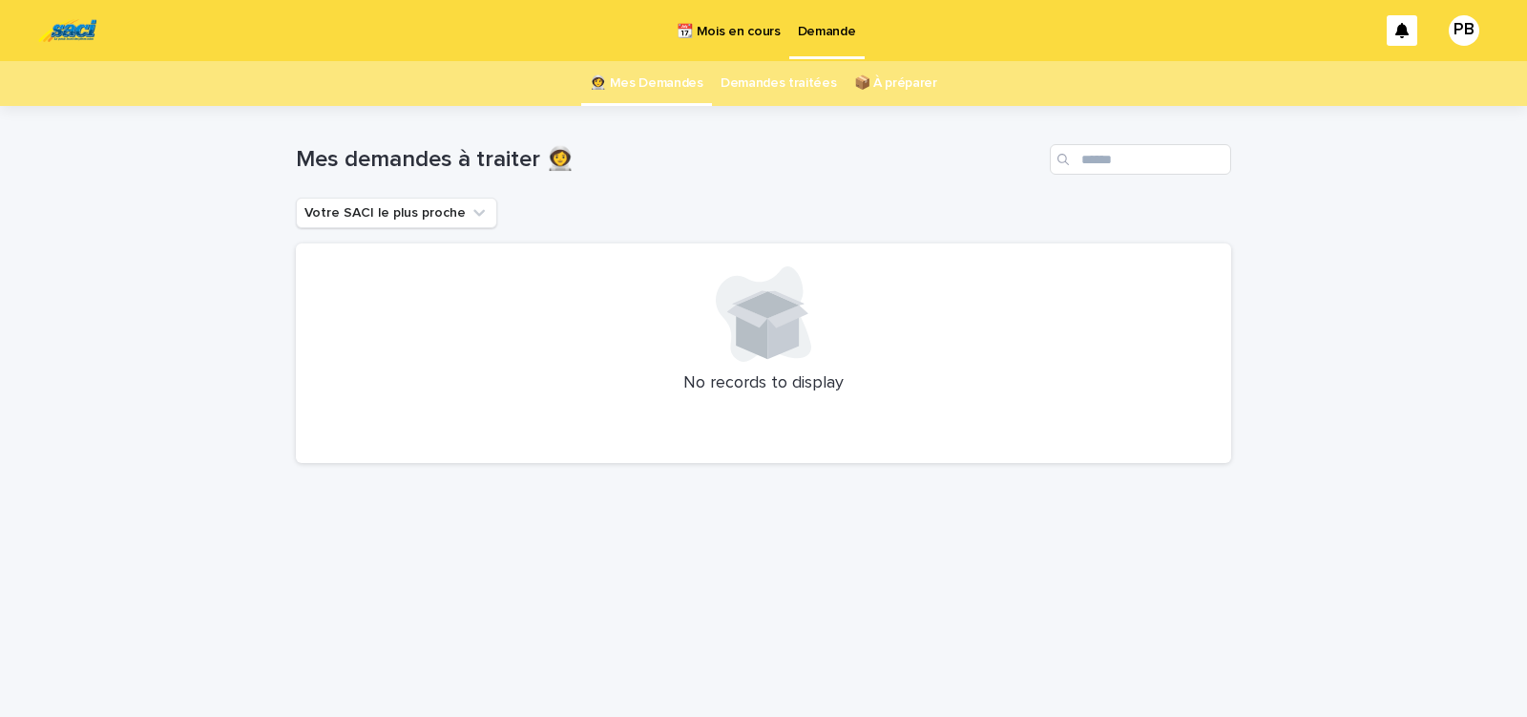
click at [732, 36] on p "📆 Mois en cours" at bounding box center [728, 20] width 103 height 40
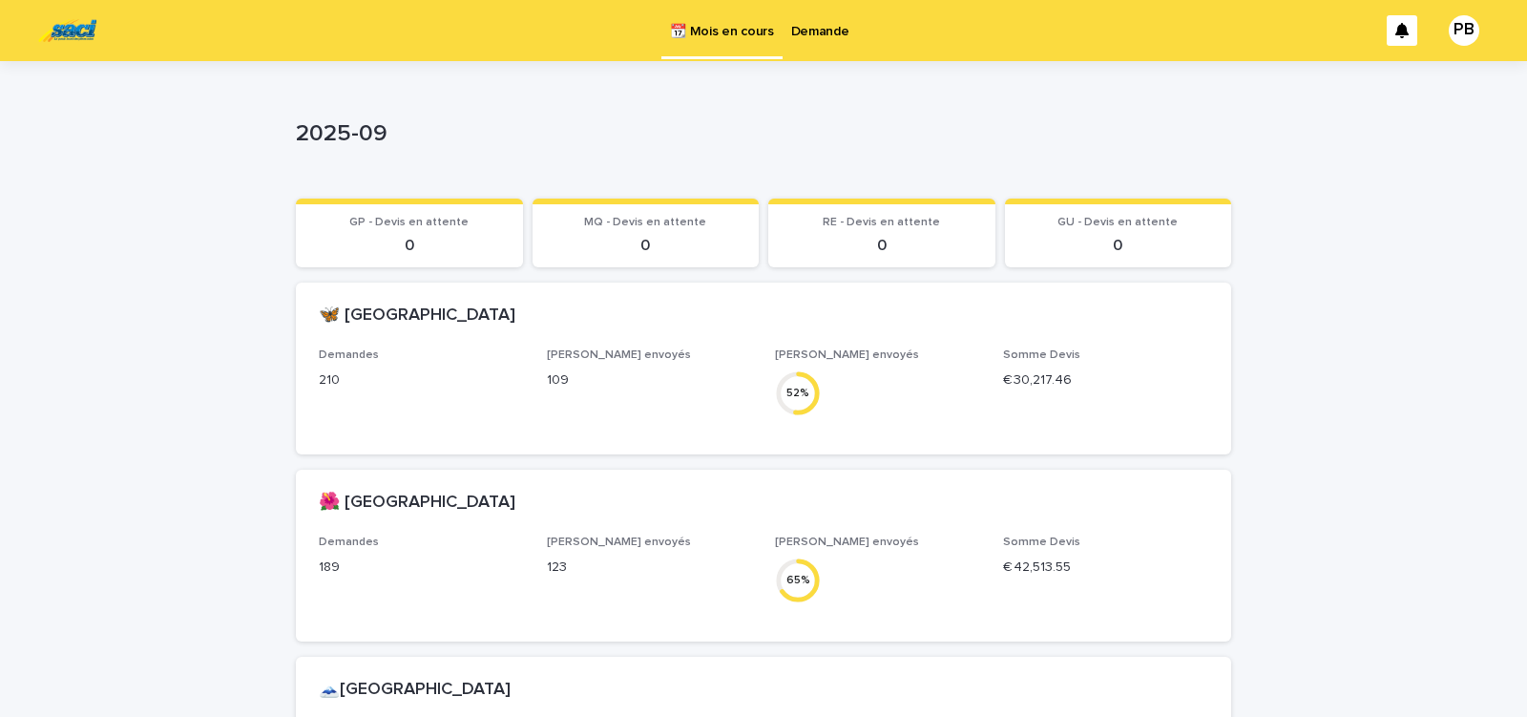
click at [810, 32] on p "Demande" at bounding box center [820, 20] width 58 height 40
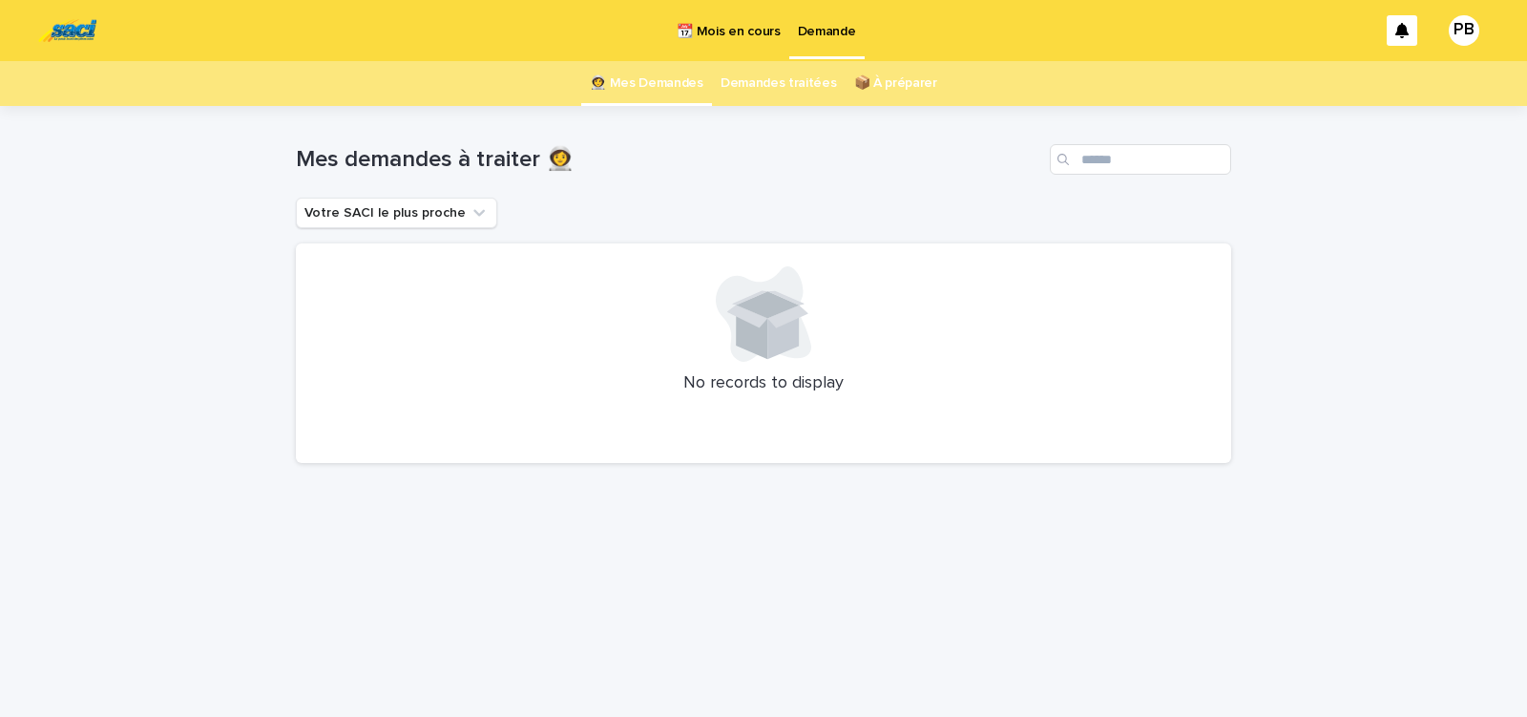
click at [750, 34] on p "📆 Mois en cours" at bounding box center [728, 20] width 103 height 40
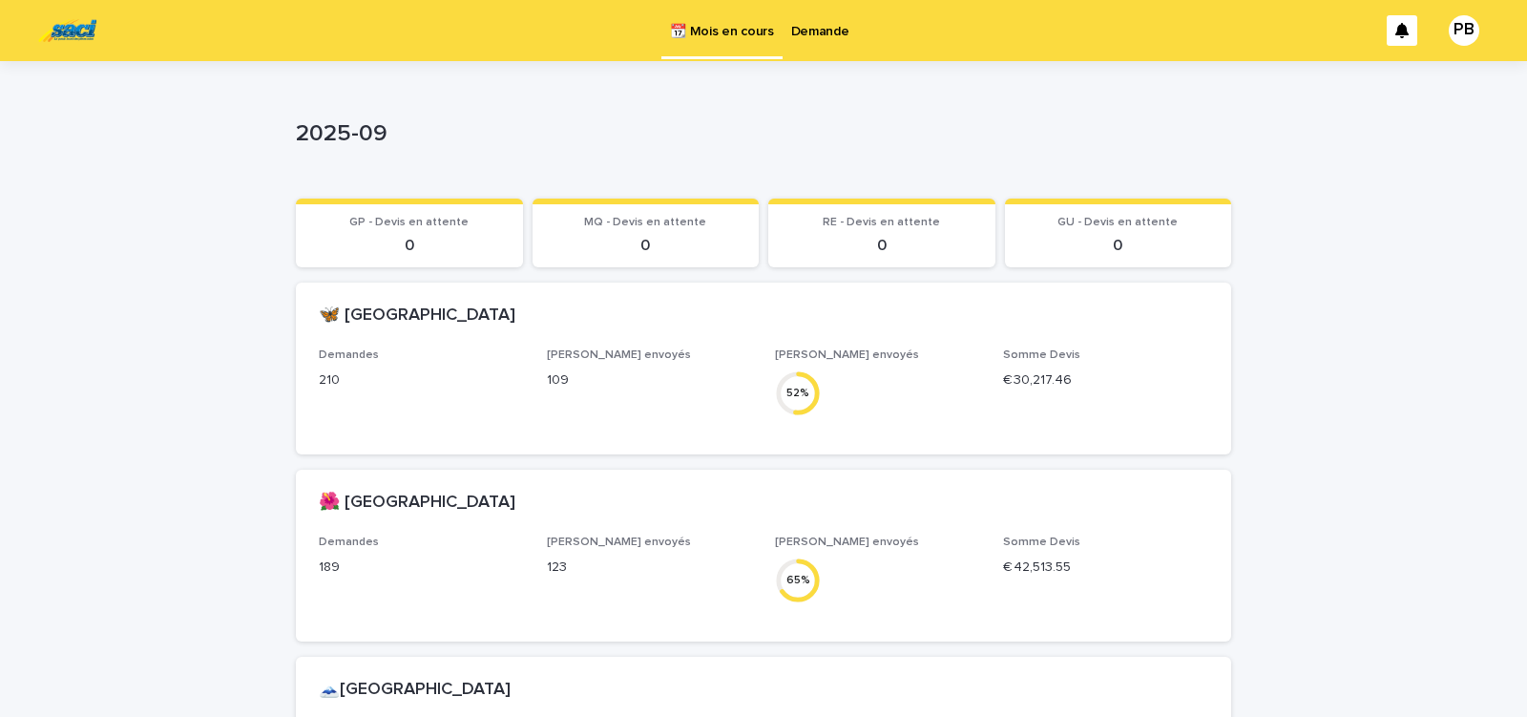
click at [825, 32] on p "Demande" at bounding box center [820, 20] width 58 height 40
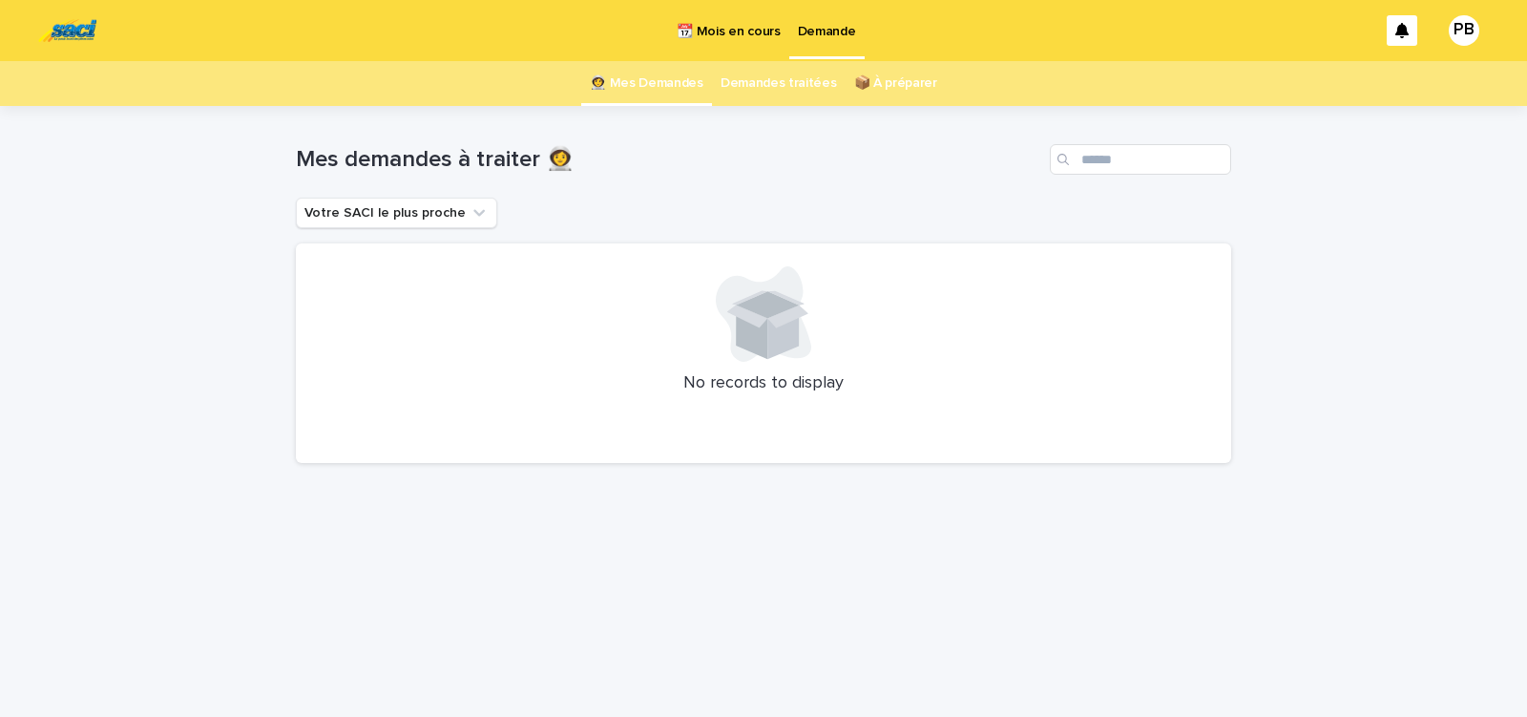
click at [736, 28] on p "📆 Mois en cours" at bounding box center [728, 20] width 103 height 40
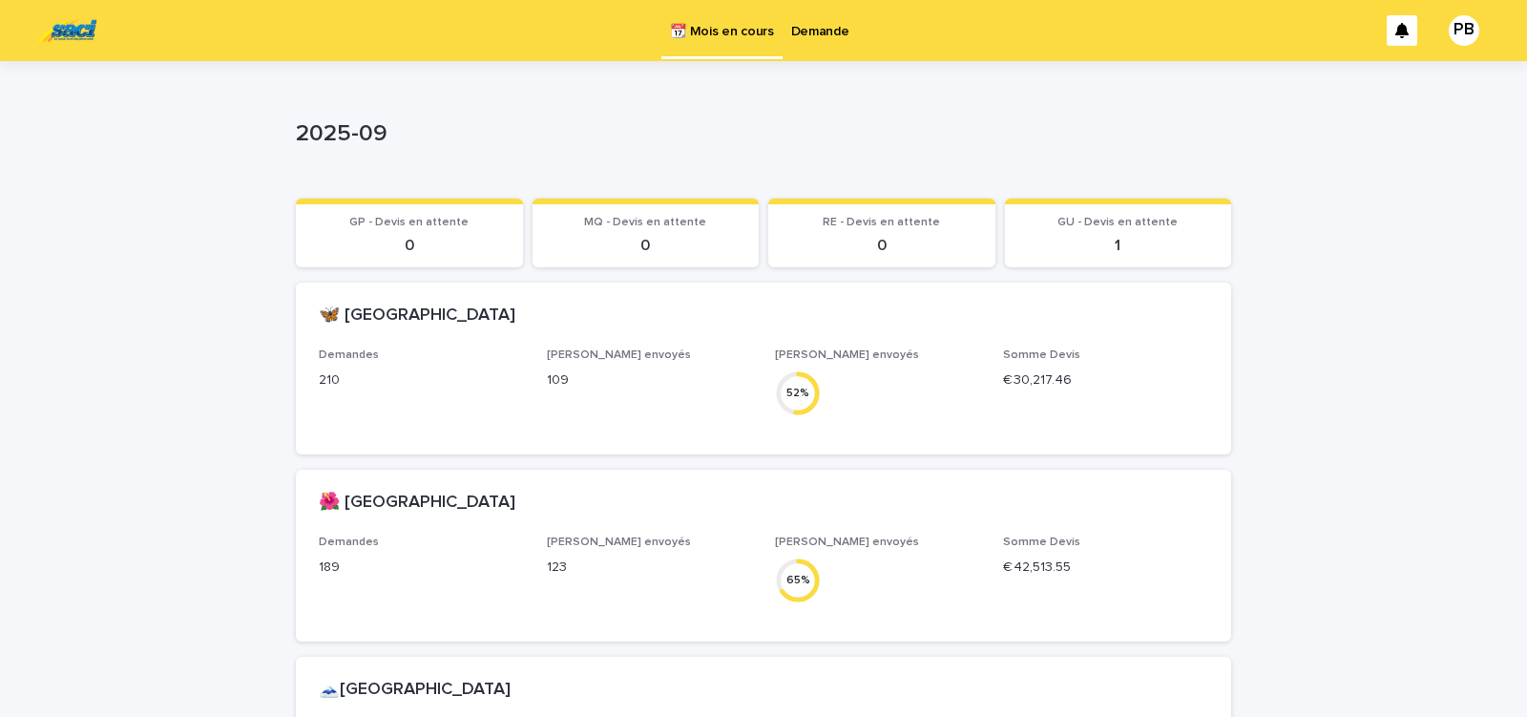
click at [810, 33] on p "Demande" at bounding box center [820, 20] width 58 height 40
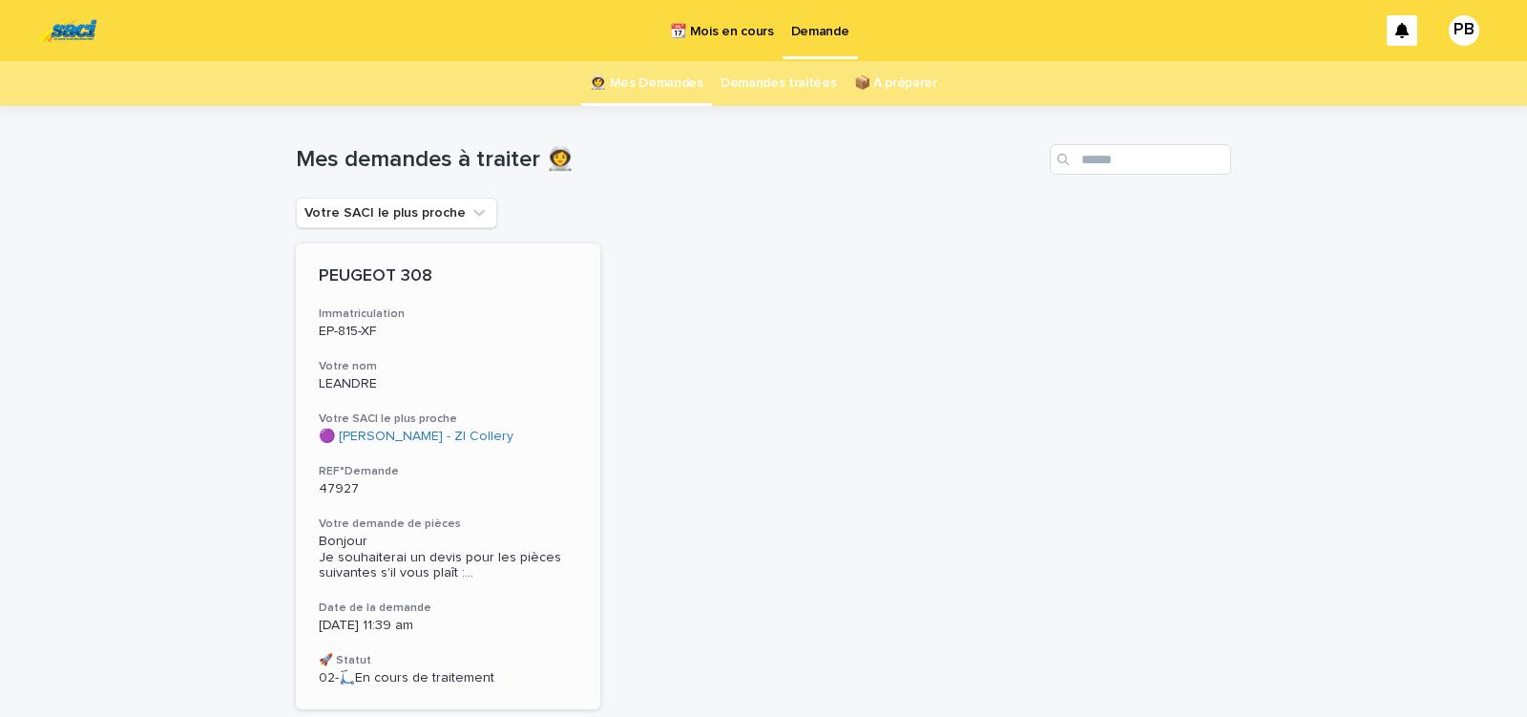
scroll to position [135, 0]
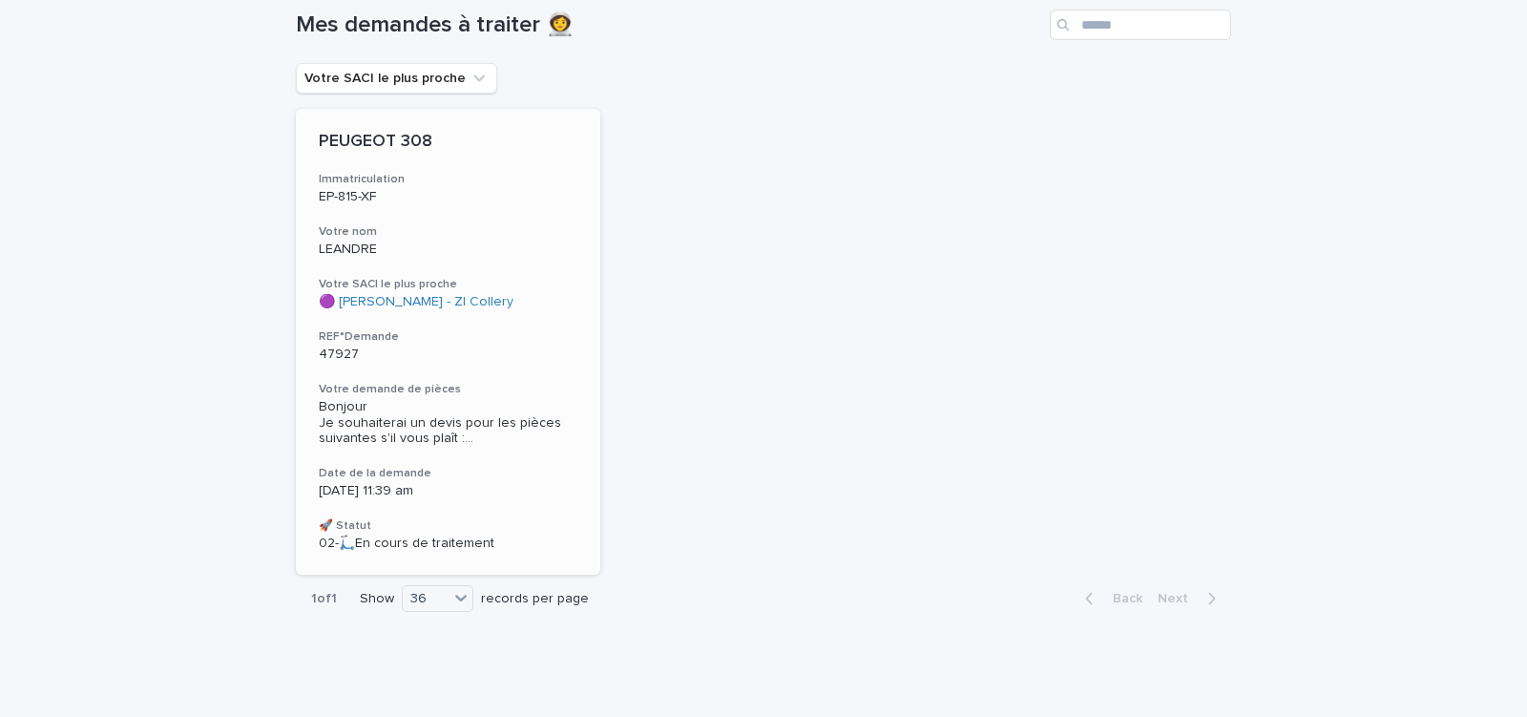
click at [528, 302] on div "🟣 [PERSON_NAME] - ZI Collery" at bounding box center [448, 302] width 259 height 16
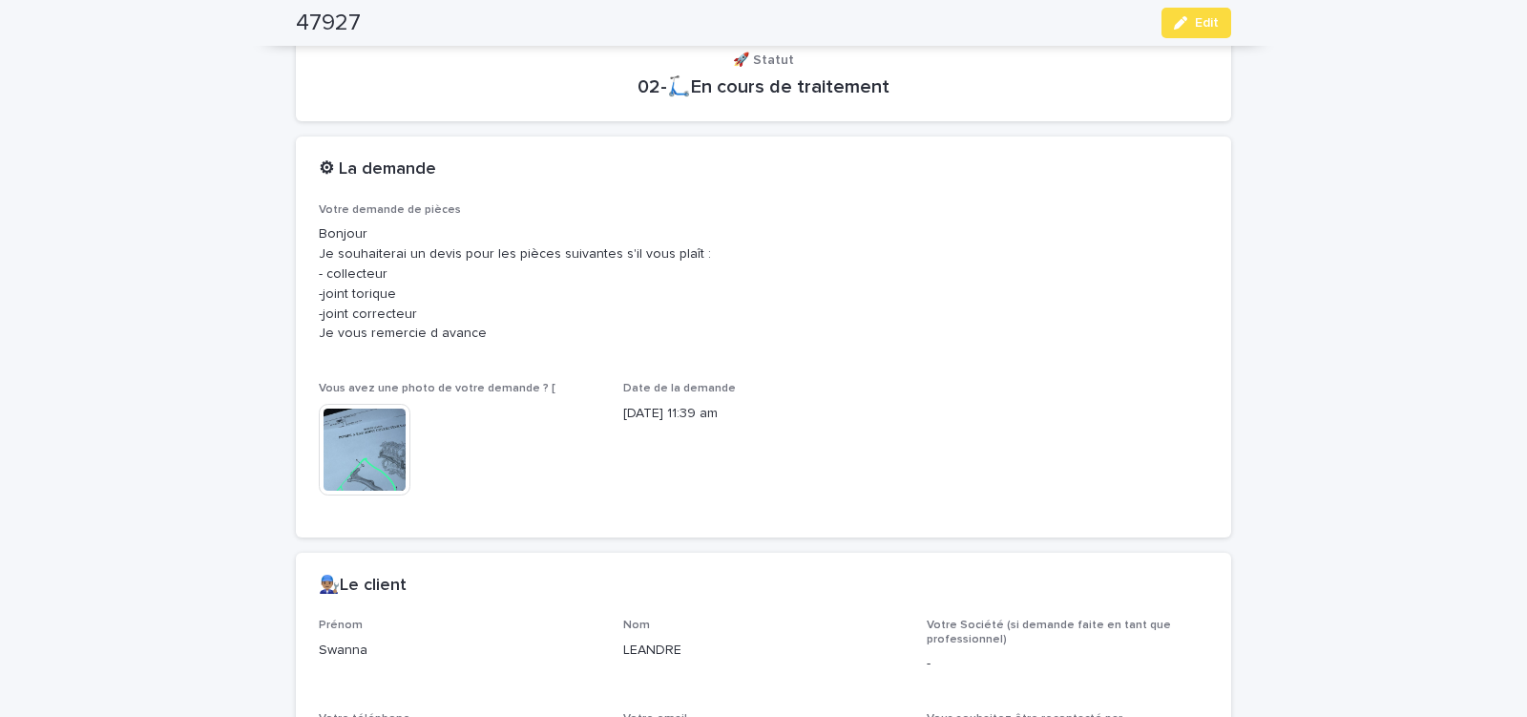
scroll to position [568, 0]
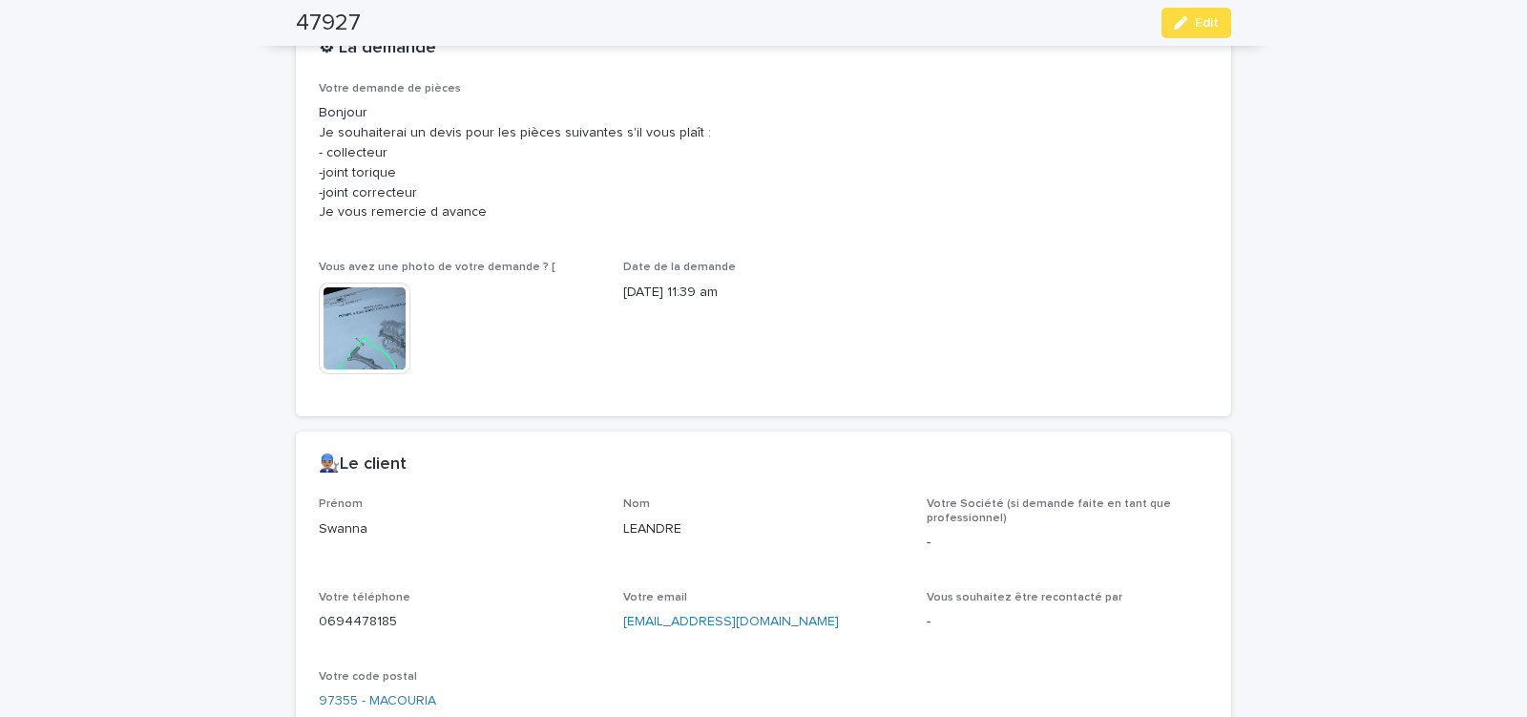
click at [362, 324] on img at bounding box center [365, 329] width 92 height 92
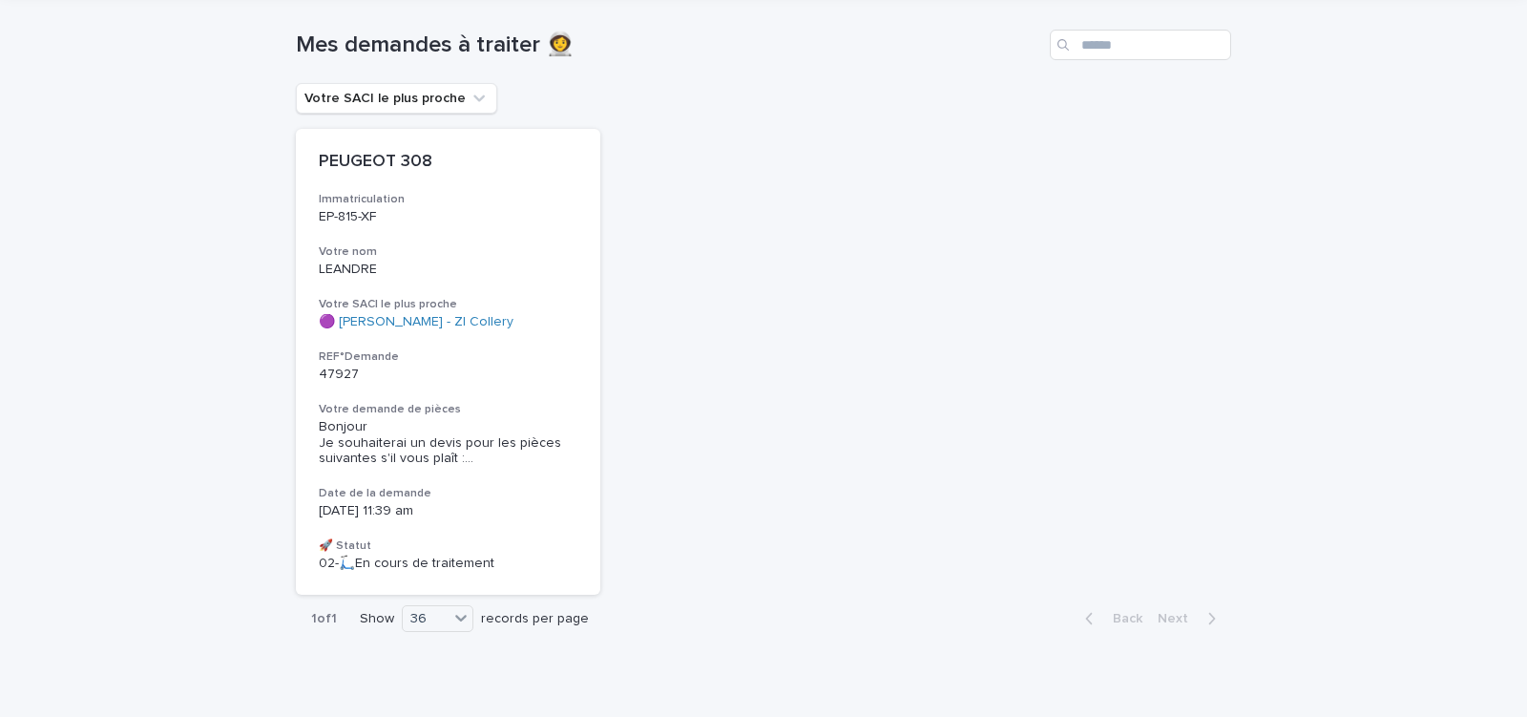
scroll to position [135, 0]
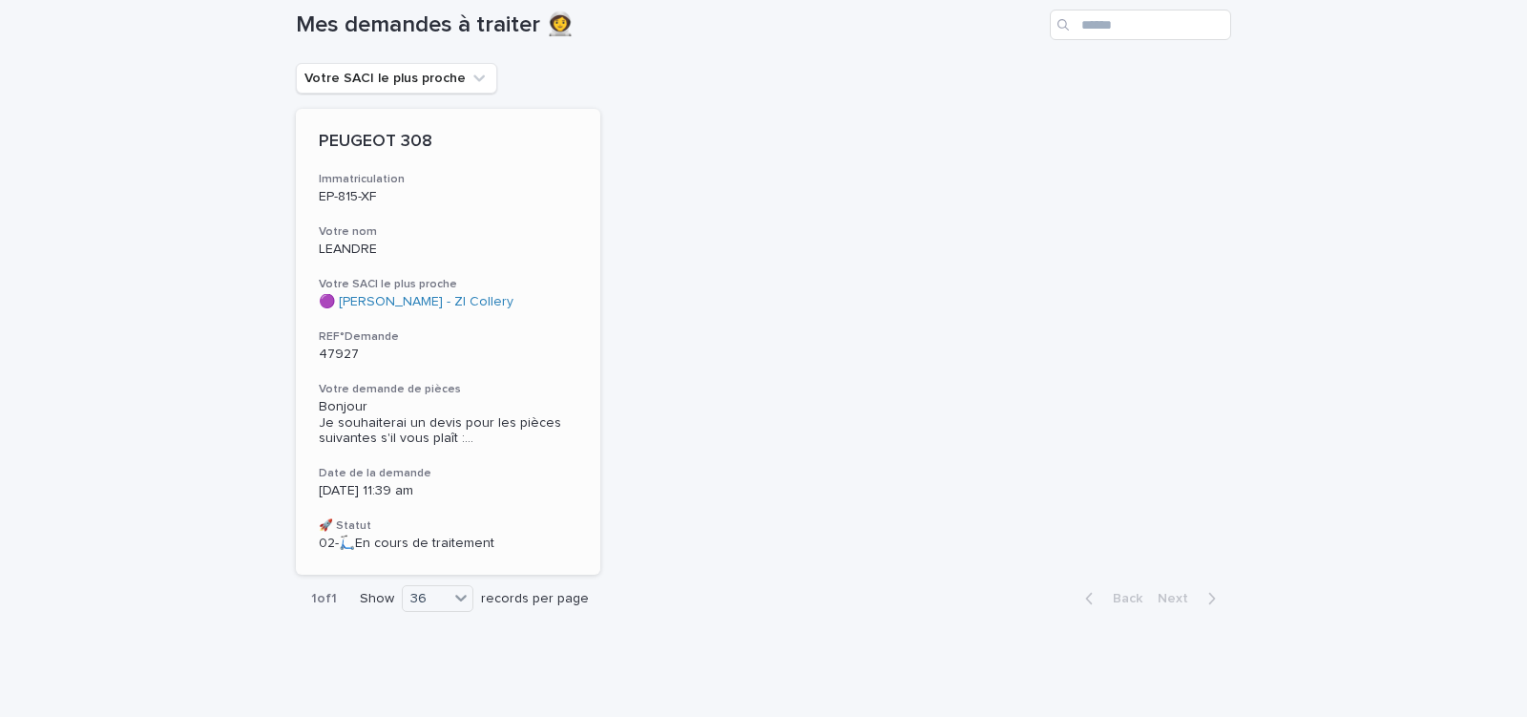
click at [516, 327] on div "PEUGEOT 308 Immatriculation EP-815-XF Votre nom LEANDRE Votre SACI le plus proc…" at bounding box center [448, 342] width 305 height 466
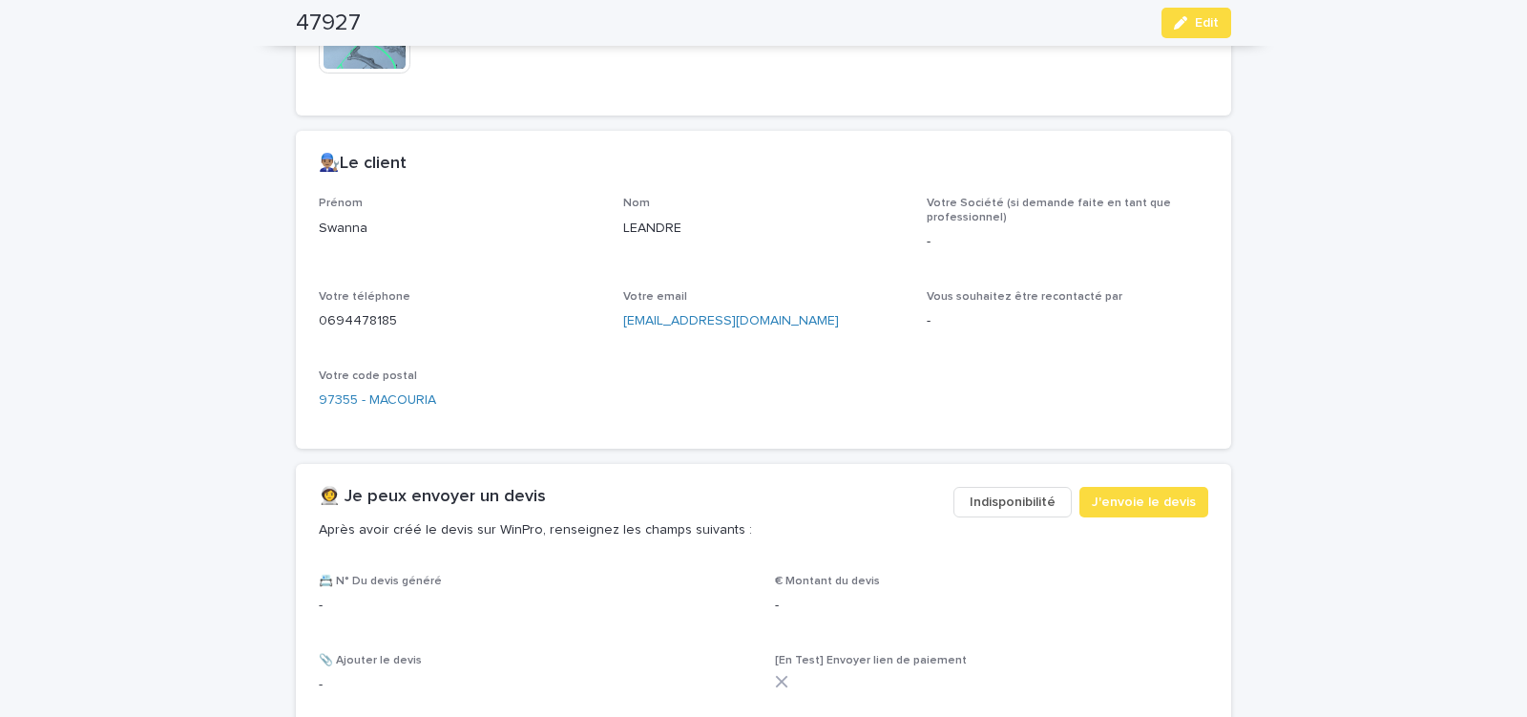
scroll to position [954, 0]
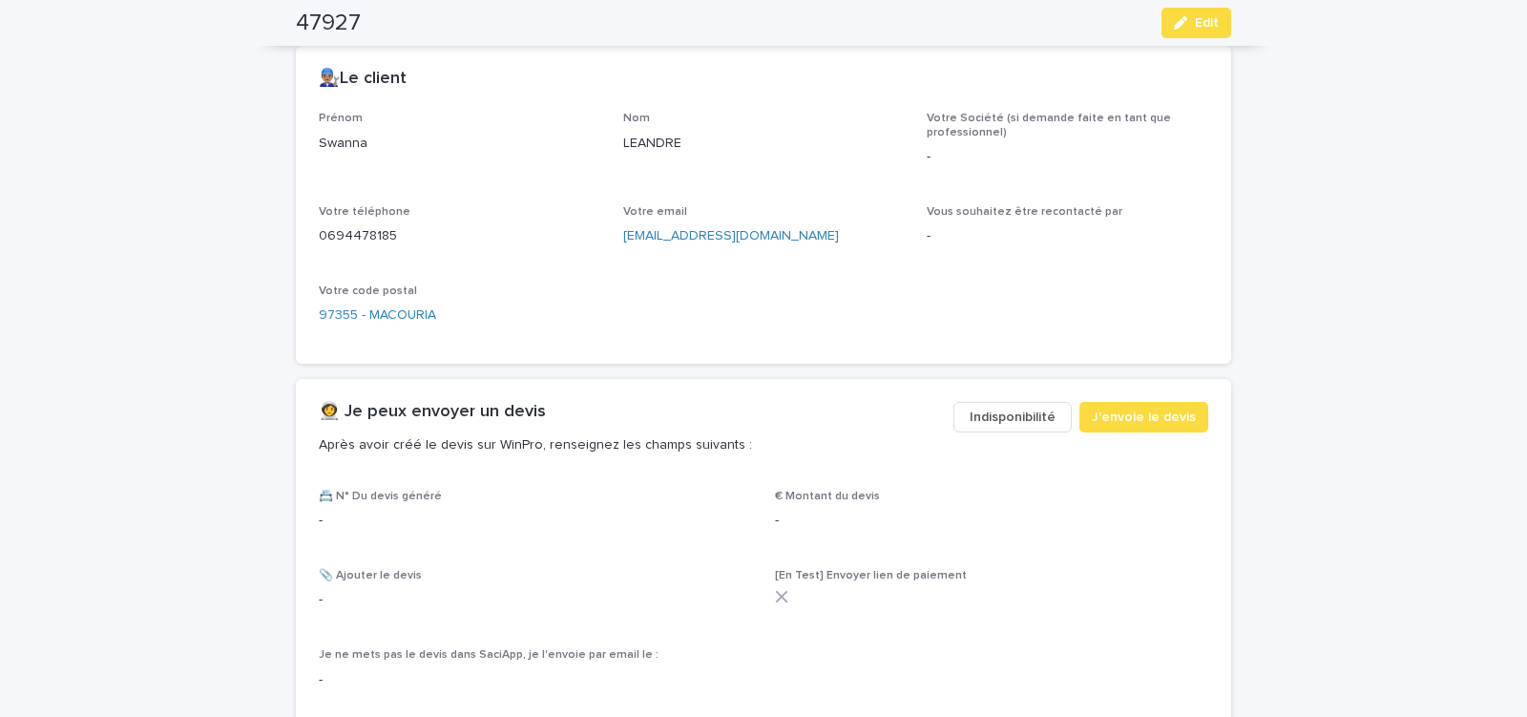
click at [1015, 416] on span "Indisponibilité" at bounding box center [1013, 417] width 86 height 19
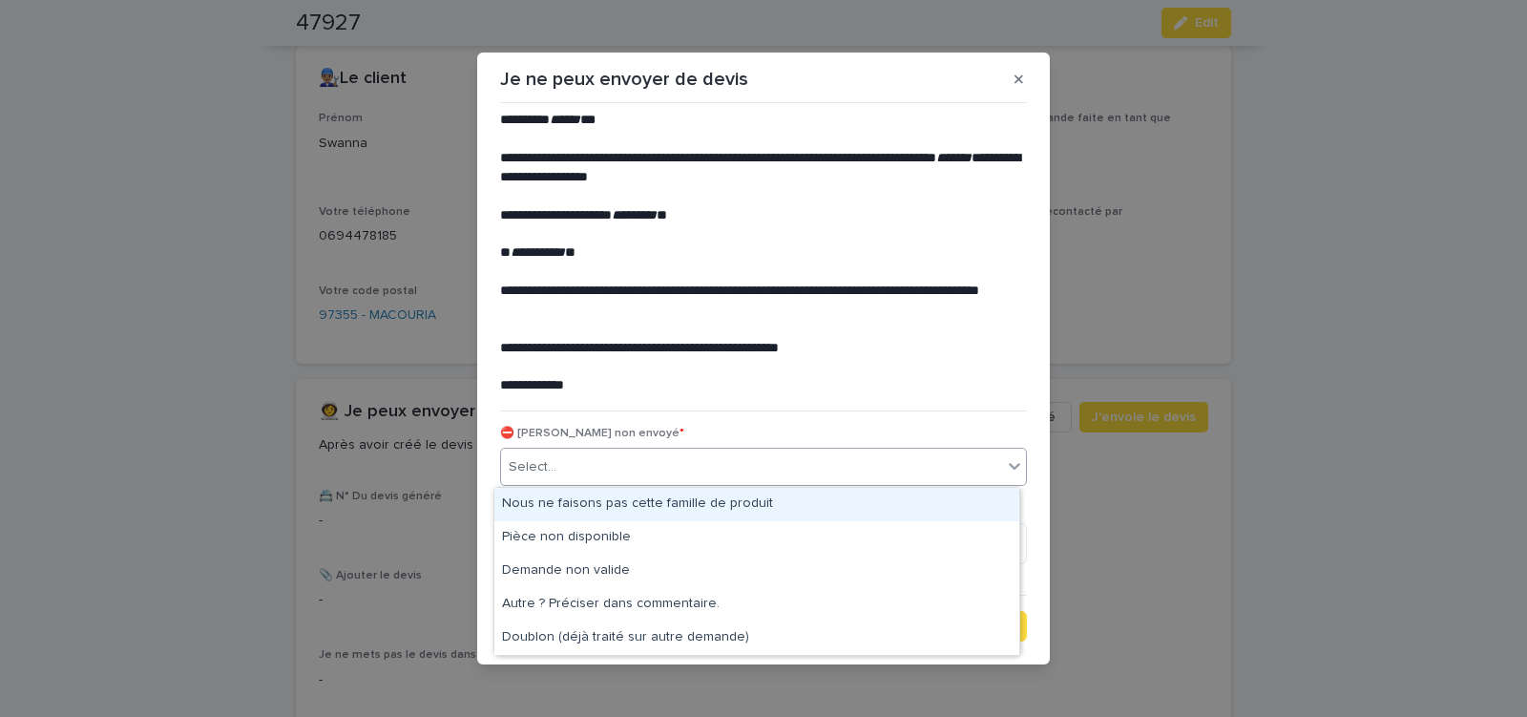
click at [709, 457] on div "Select..." at bounding box center [751, 468] width 501 height 32
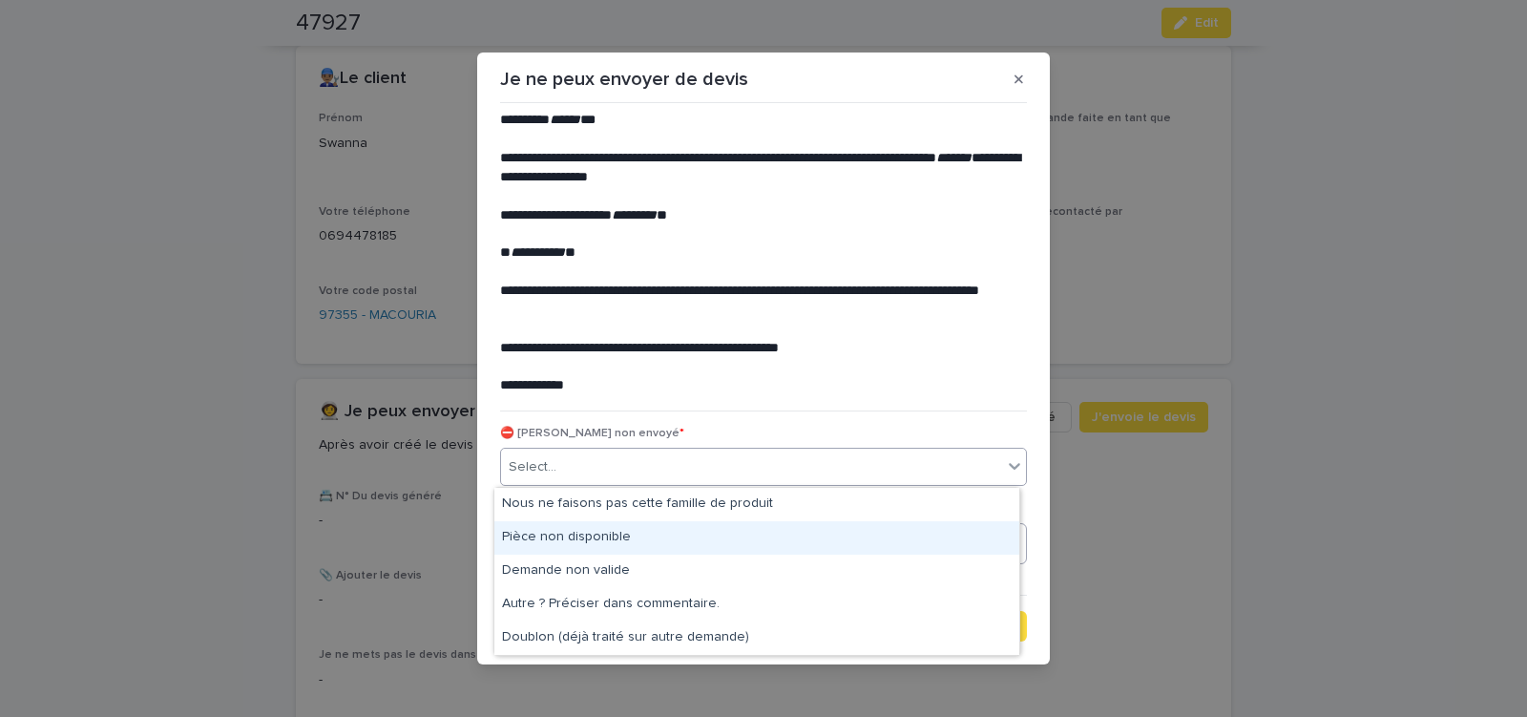
click at [636, 528] on div "Pièce non disponible" at bounding box center [756, 537] width 525 height 33
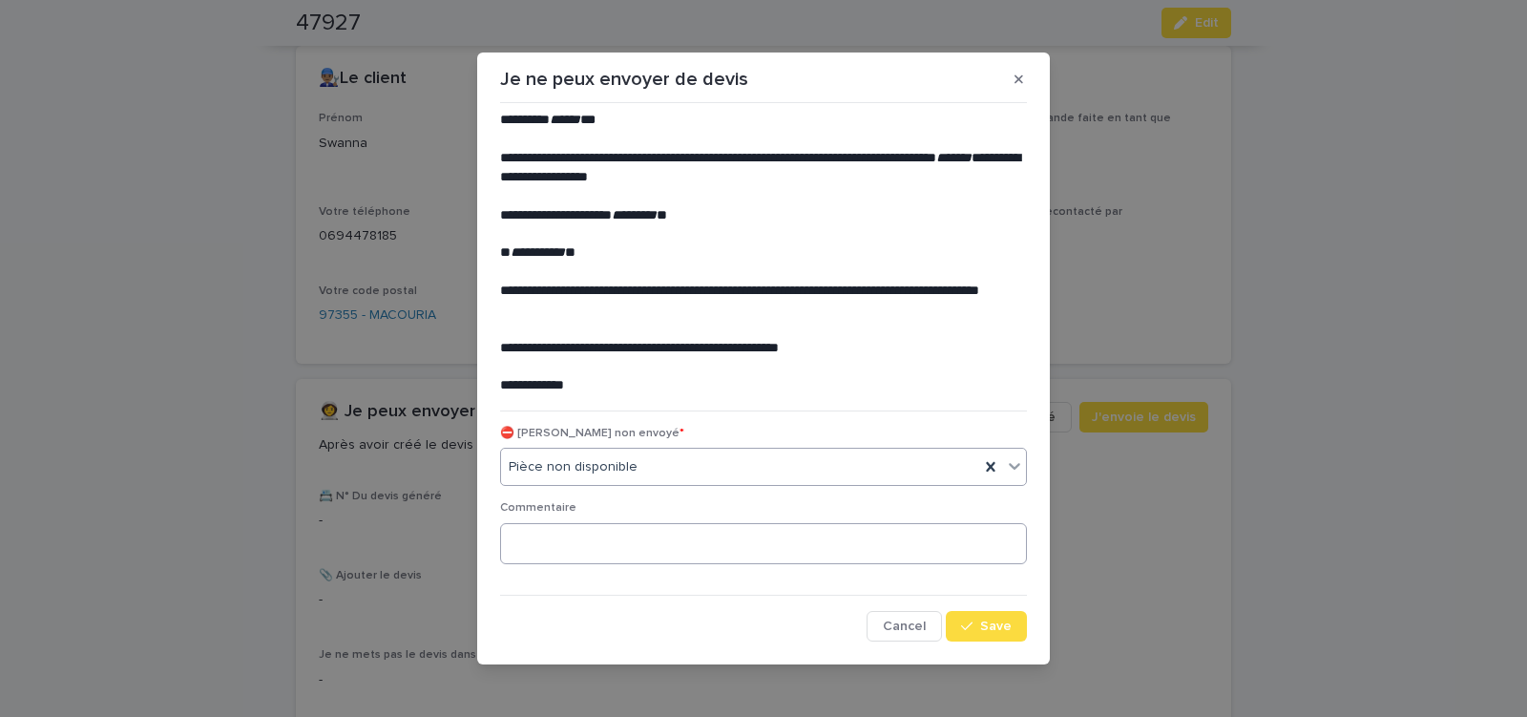
drag, startPoint x: 961, startPoint y: 621, endPoint x: 891, endPoint y: 551, distance: 99.2
click at [961, 616] on button "Save" at bounding box center [986, 626] width 81 height 31
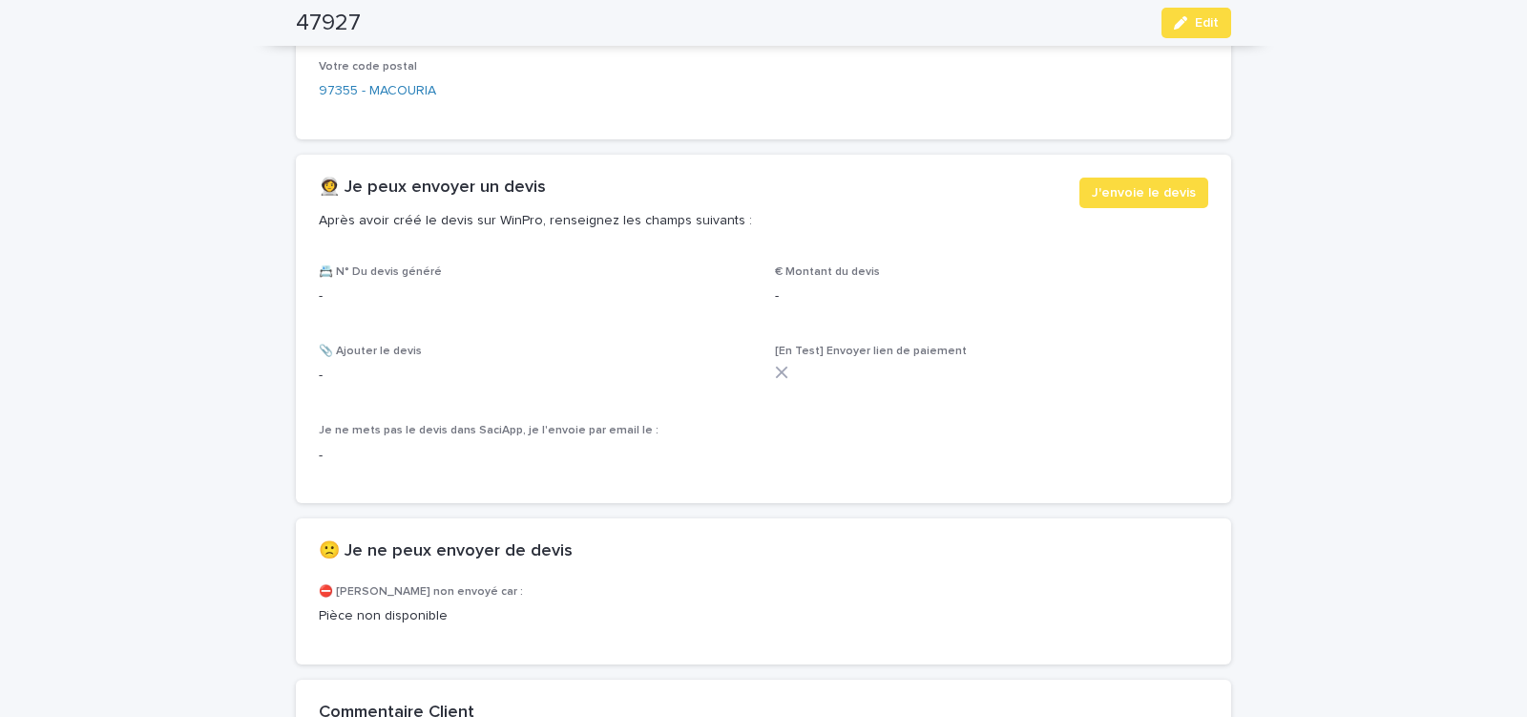
scroll to position [1198, 0]
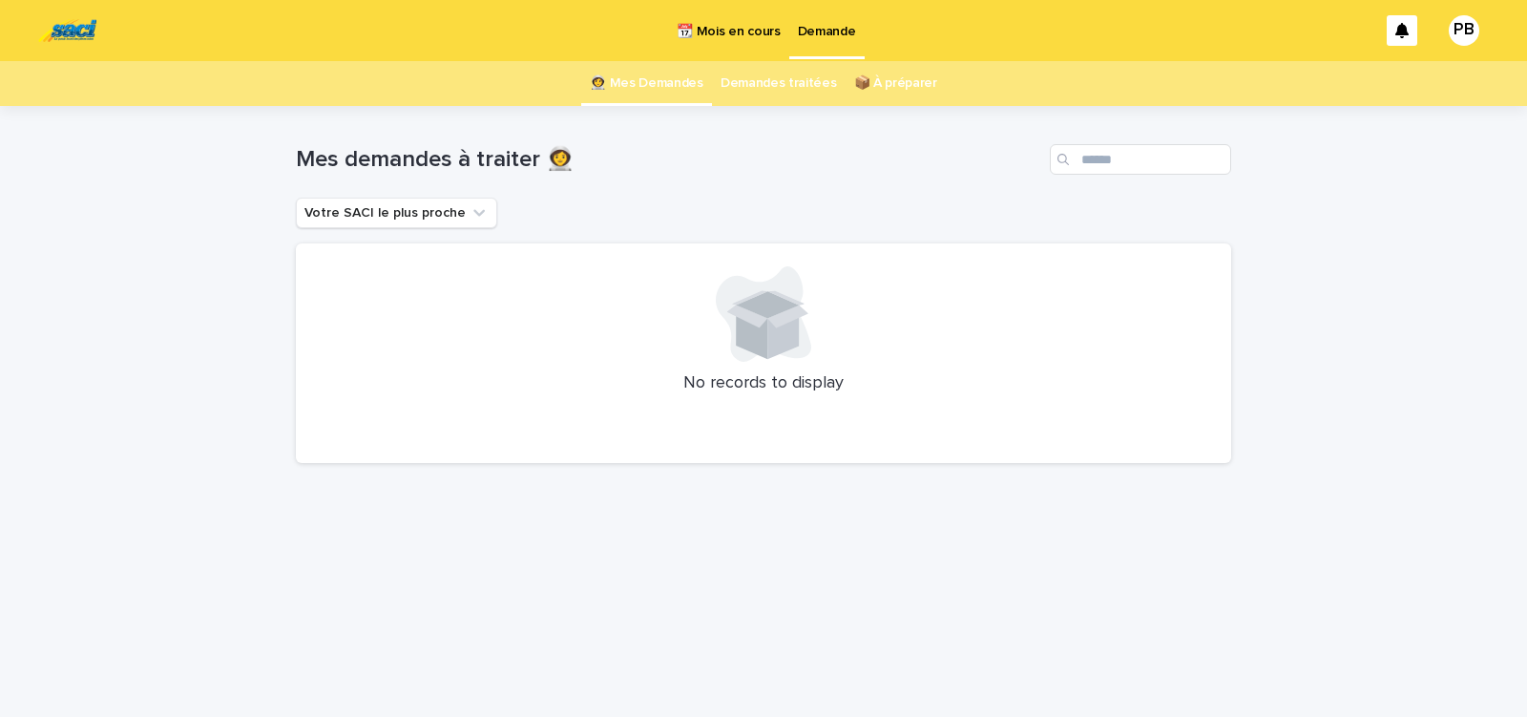
click at [716, 34] on p "📆 Mois en cours" at bounding box center [728, 20] width 103 height 40
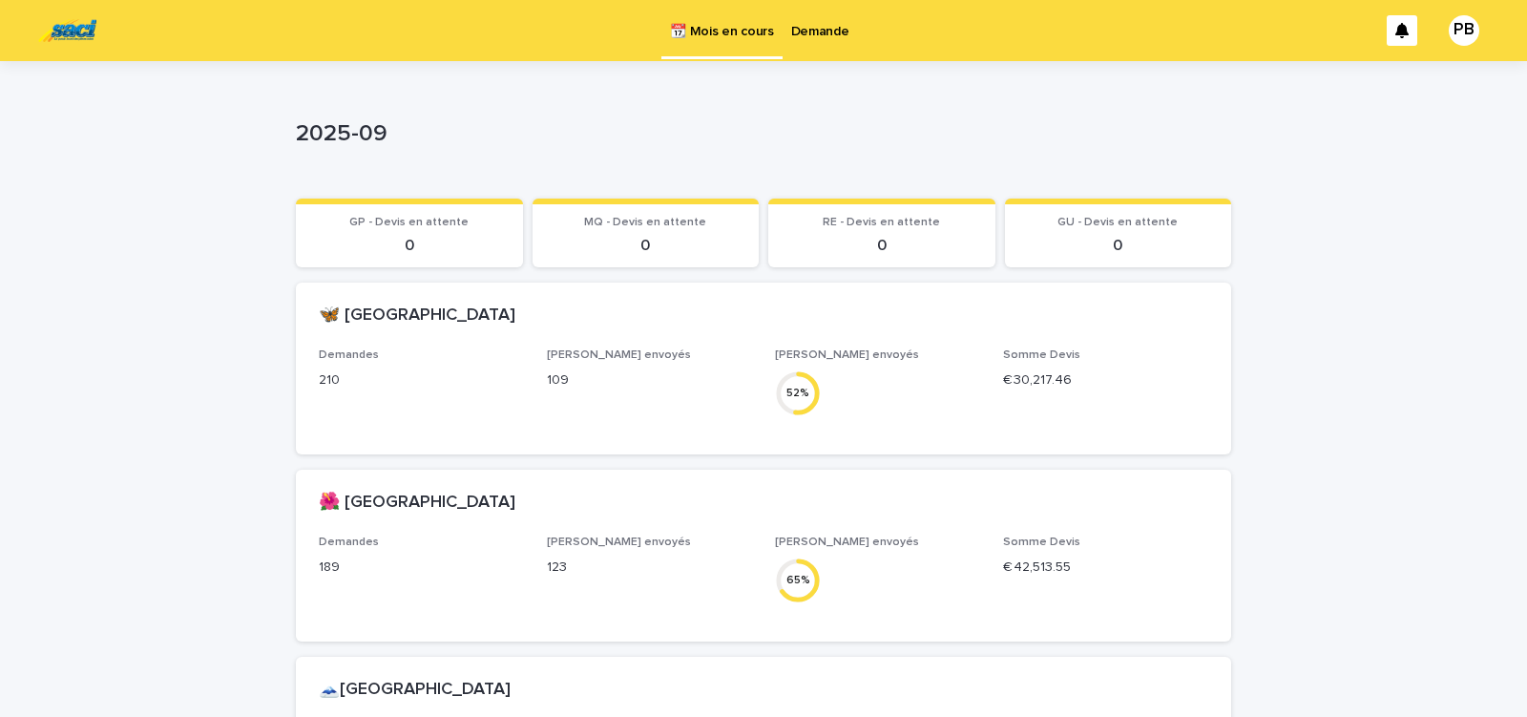
click at [822, 33] on p "Demande" at bounding box center [820, 20] width 58 height 40
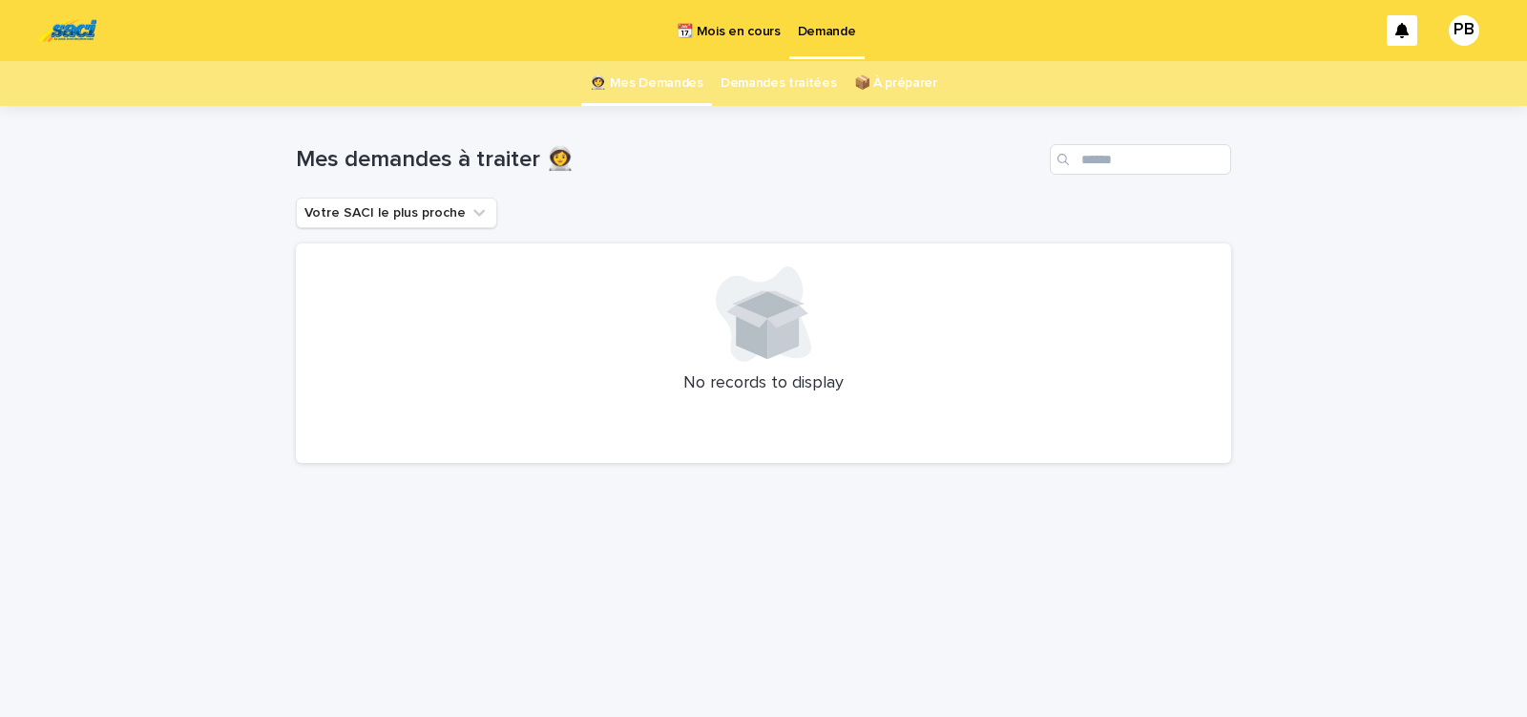
click at [723, 32] on p "📆 Mois en cours" at bounding box center [728, 20] width 103 height 40
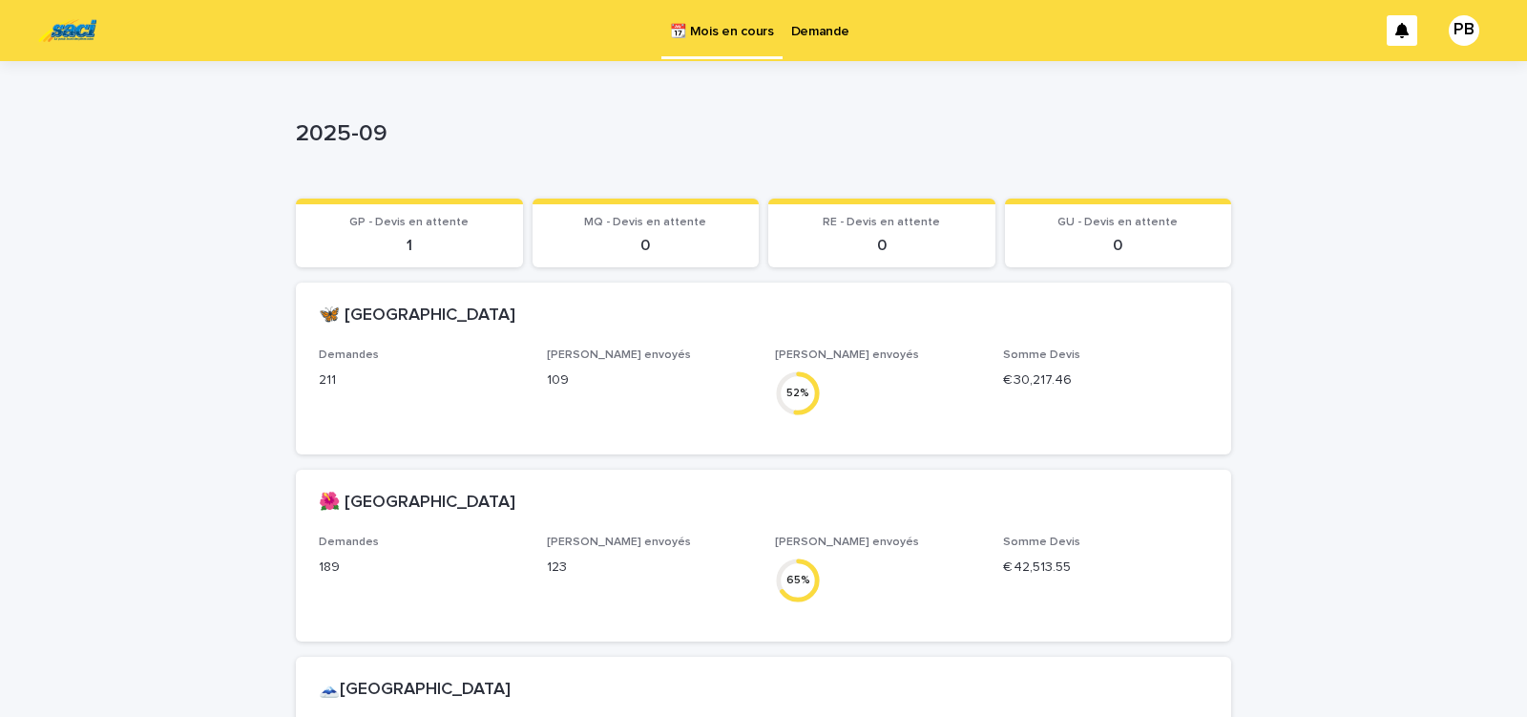
click at [814, 35] on p "Demande" at bounding box center [820, 20] width 58 height 40
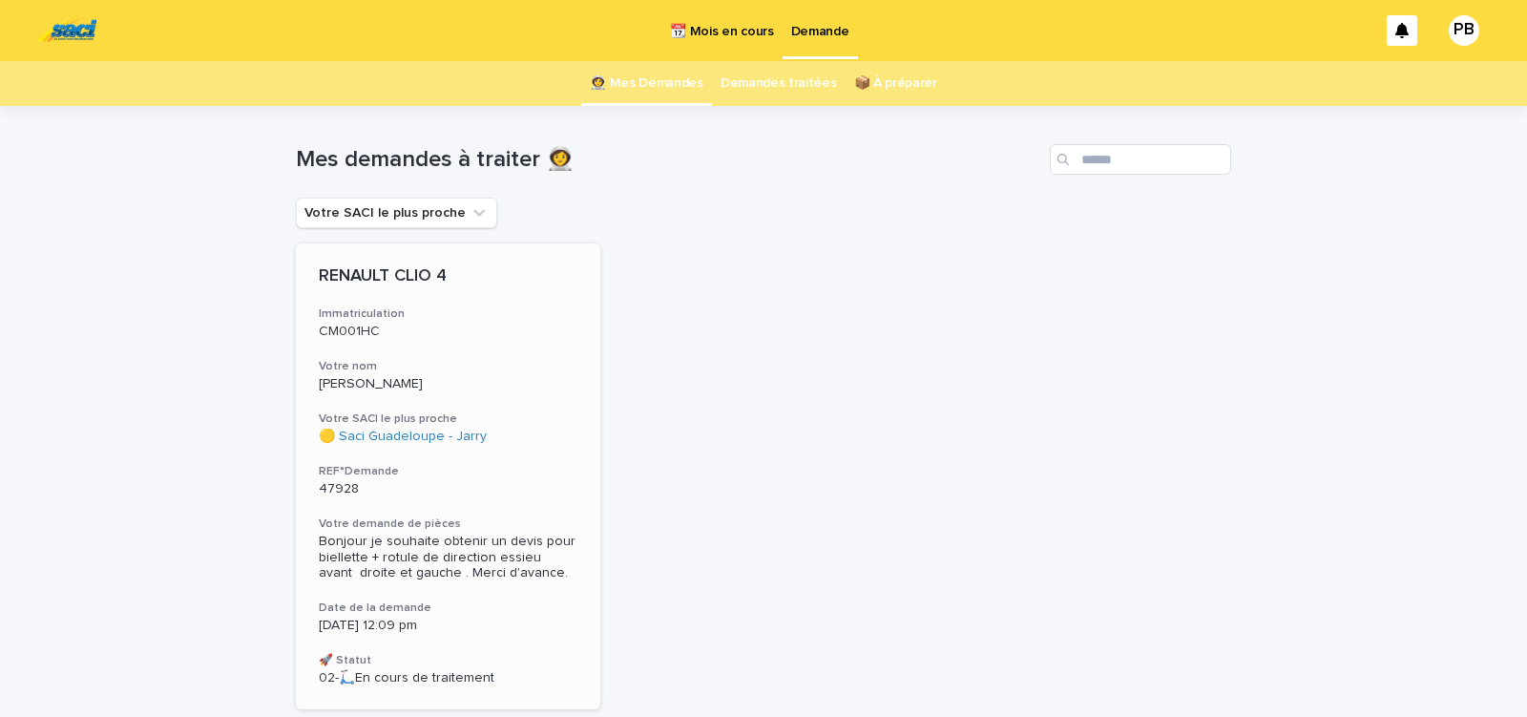
click at [485, 480] on div "47928" at bounding box center [448, 487] width 259 height 20
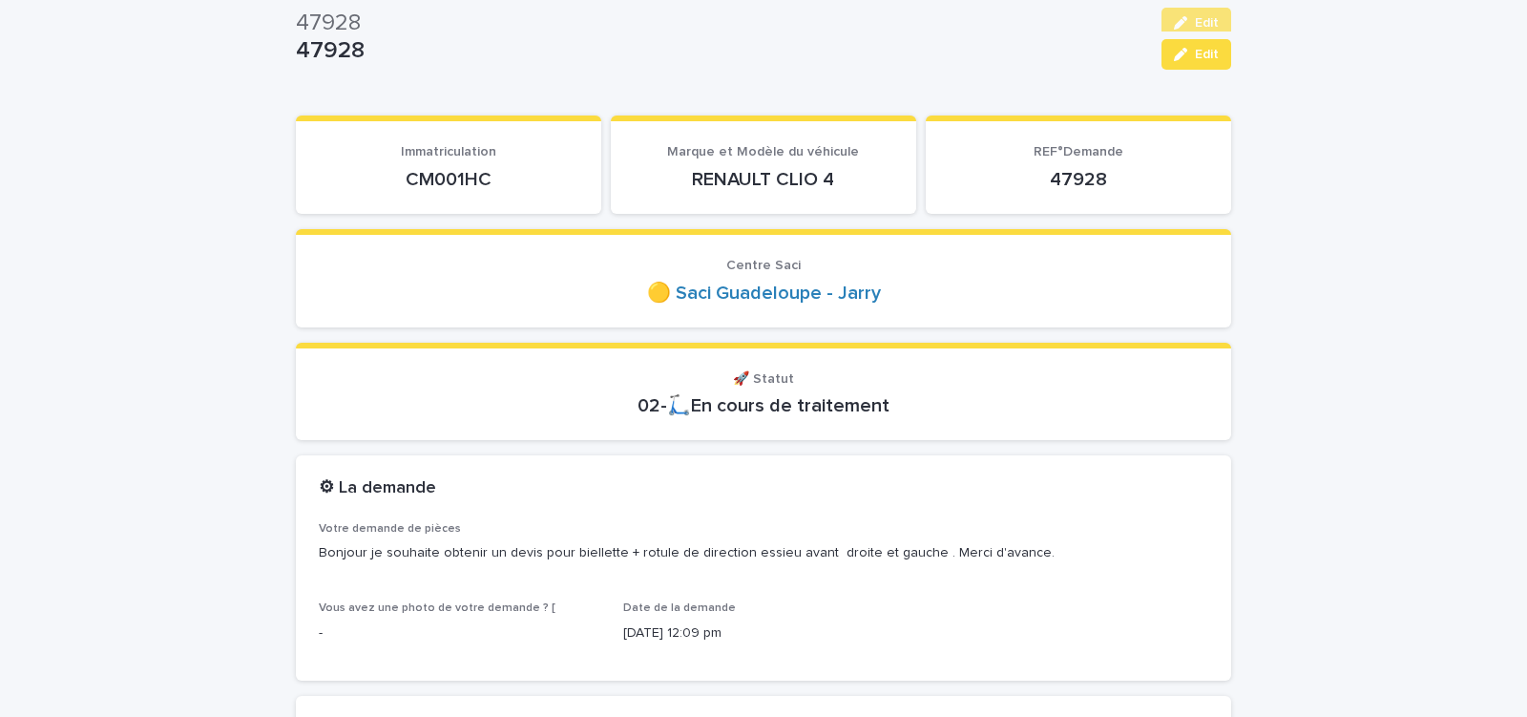
scroll to position [81, 0]
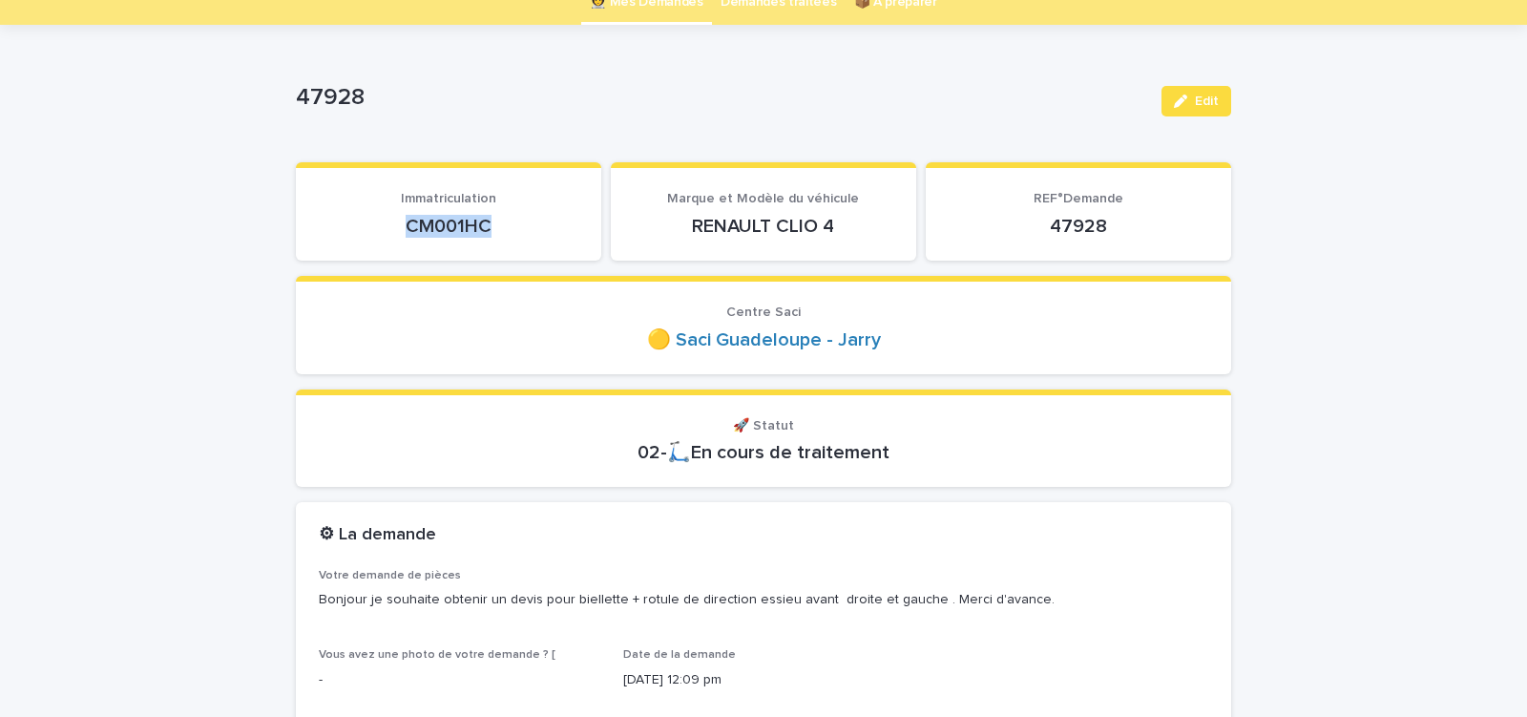
drag, startPoint x: 399, startPoint y: 226, endPoint x: 531, endPoint y: 231, distance: 131.8
click at [527, 231] on p "CM001HC" at bounding box center [449, 226] width 260 height 23
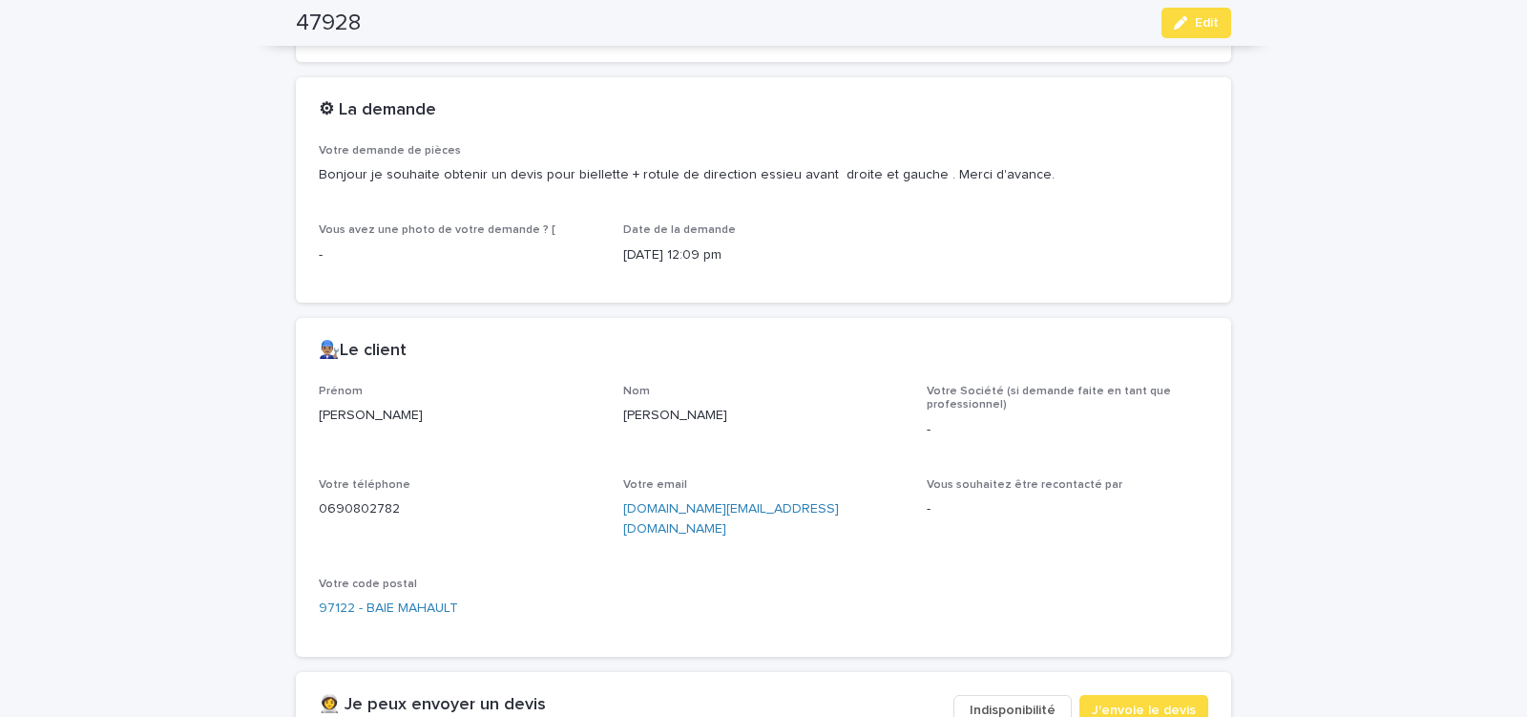
scroll to position [568, 0]
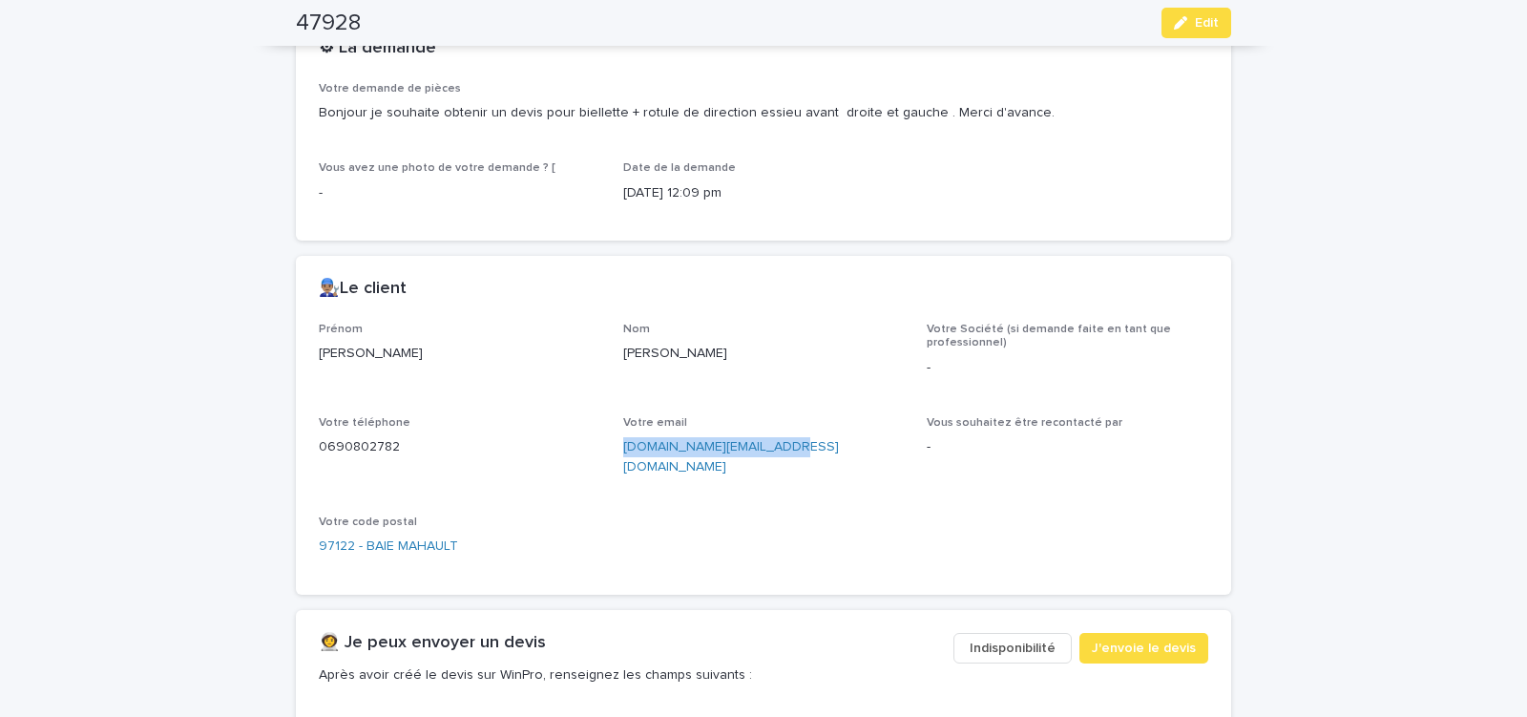
drag, startPoint x: 612, startPoint y: 447, endPoint x: 803, endPoint y: 462, distance: 191.5
click at [803, 462] on div "Prénom [PERSON_NAME] Nom [PERSON_NAME]-Vanerot Votre Société (si demande faite …" at bounding box center [764, 447] width 890 height 249
click at [1161, 639] on span "J'envoie le devis" at bounding box center [1144, 648] width 104 height 19
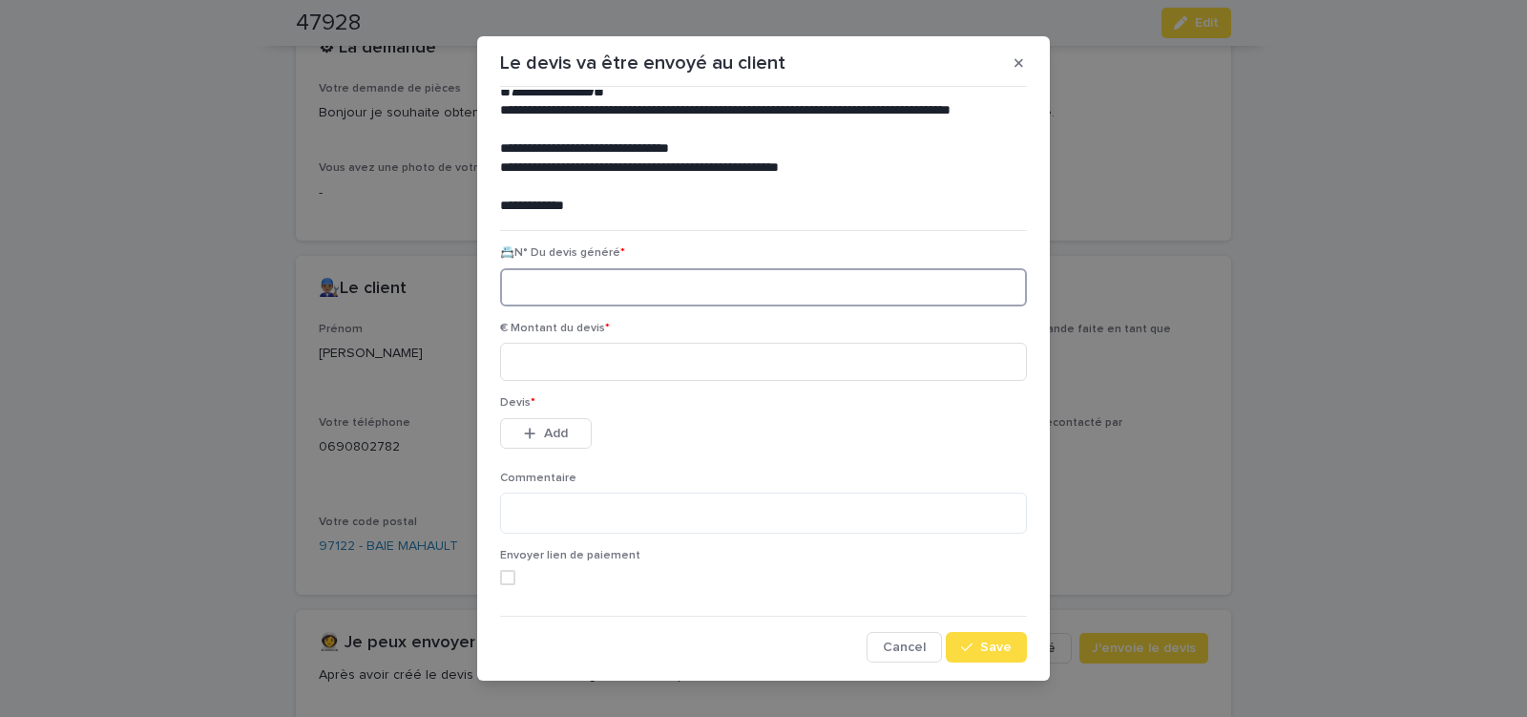
paste input "********"
type input "********"
click at [559, 364] on input at bounding box center [763, 362] width 527 height 38
type input "******"
click at [554, 435] on span "Add" at bounding box center [556, 433] width 24 height 13
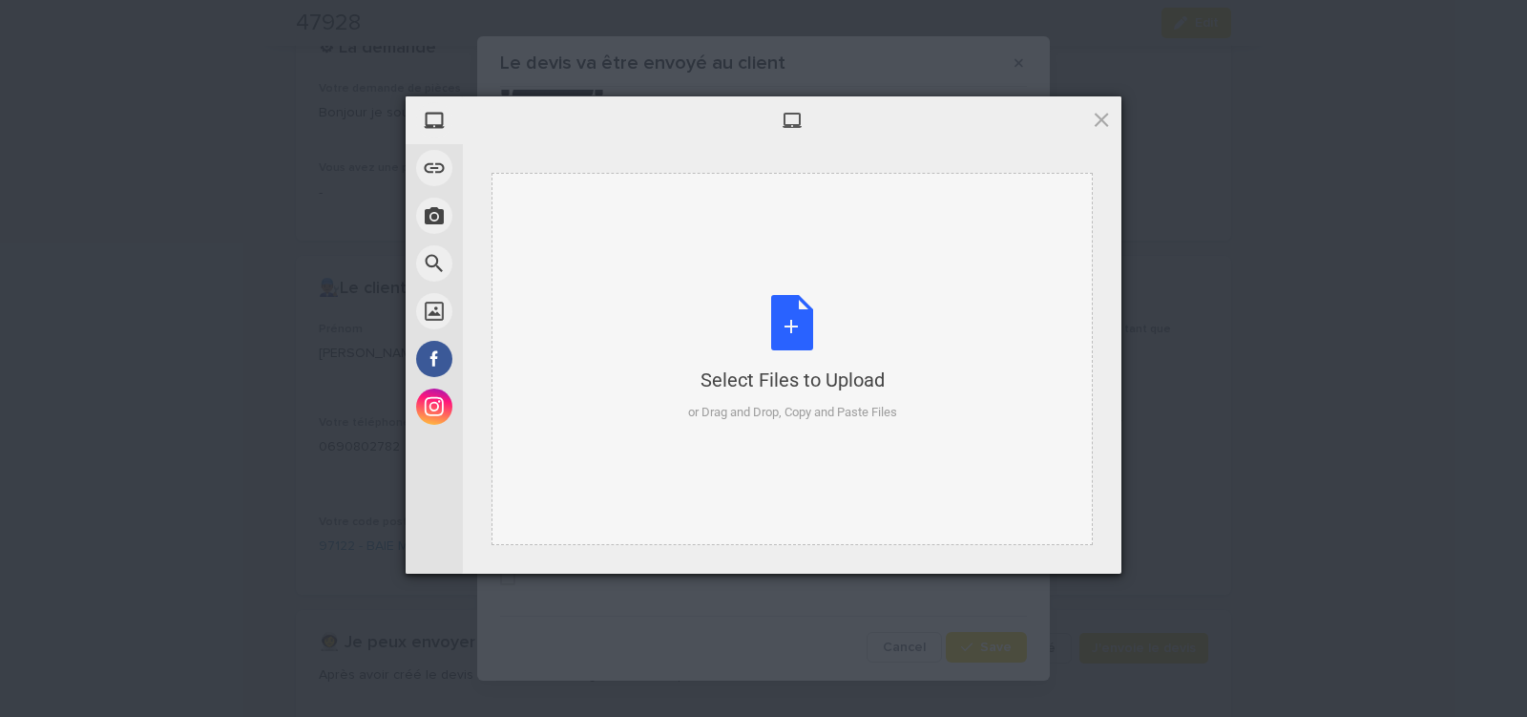
click at [798, 330] on div "Select Files to Upload or Drag and Drop, Copy and Paste Files" at bounding box center [792, 358] width 209 height 127
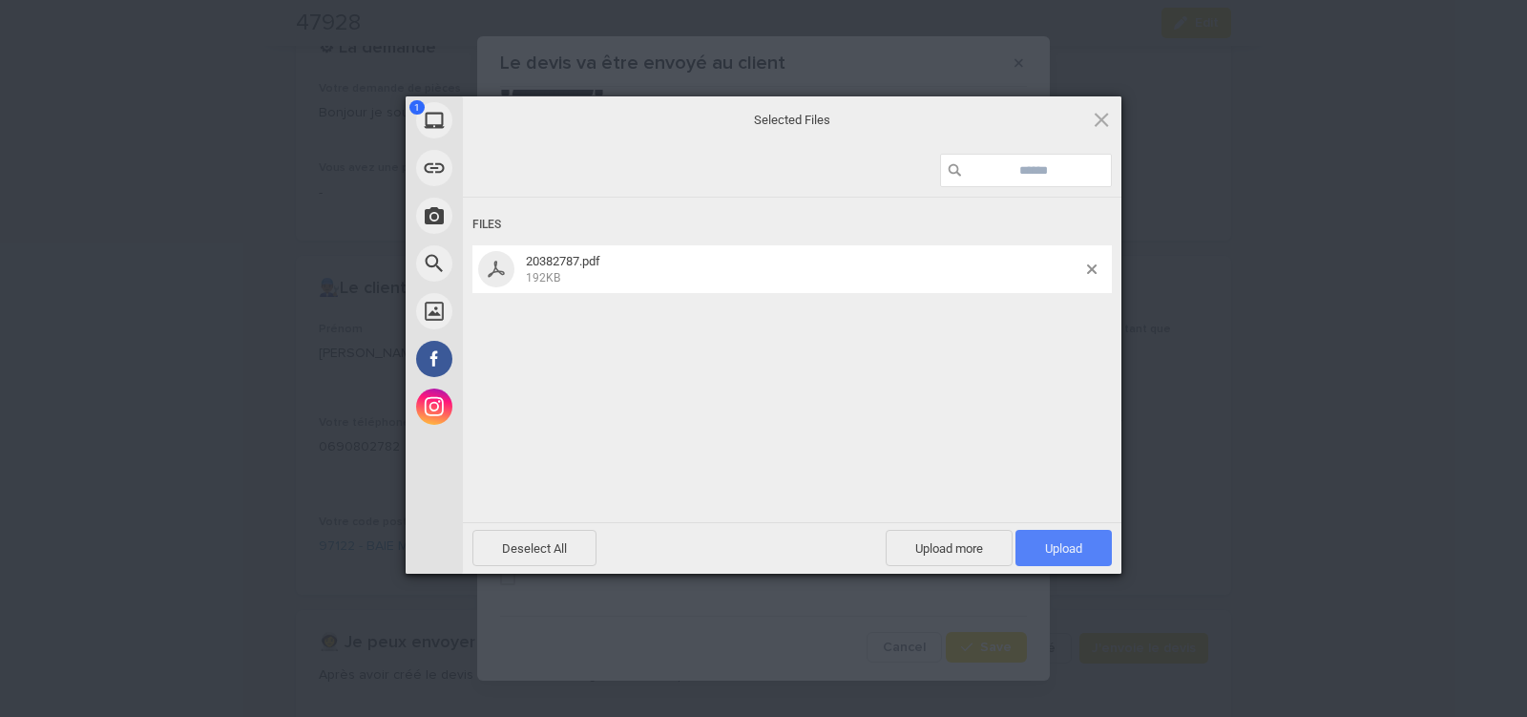
click at [1082, 545] on span "Upload 1" at bounding box center [1063, 548] width 37 height 14
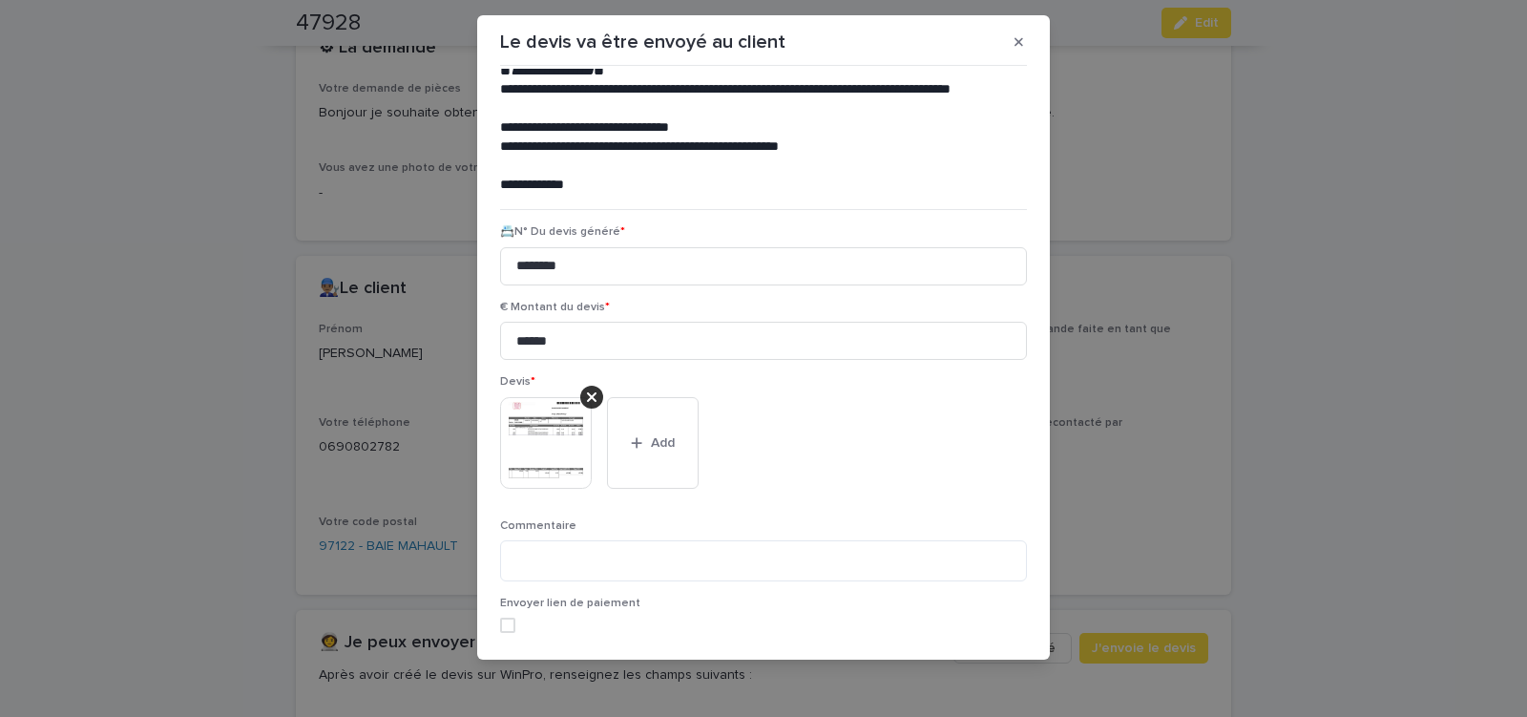
scroll to position [156, 0]
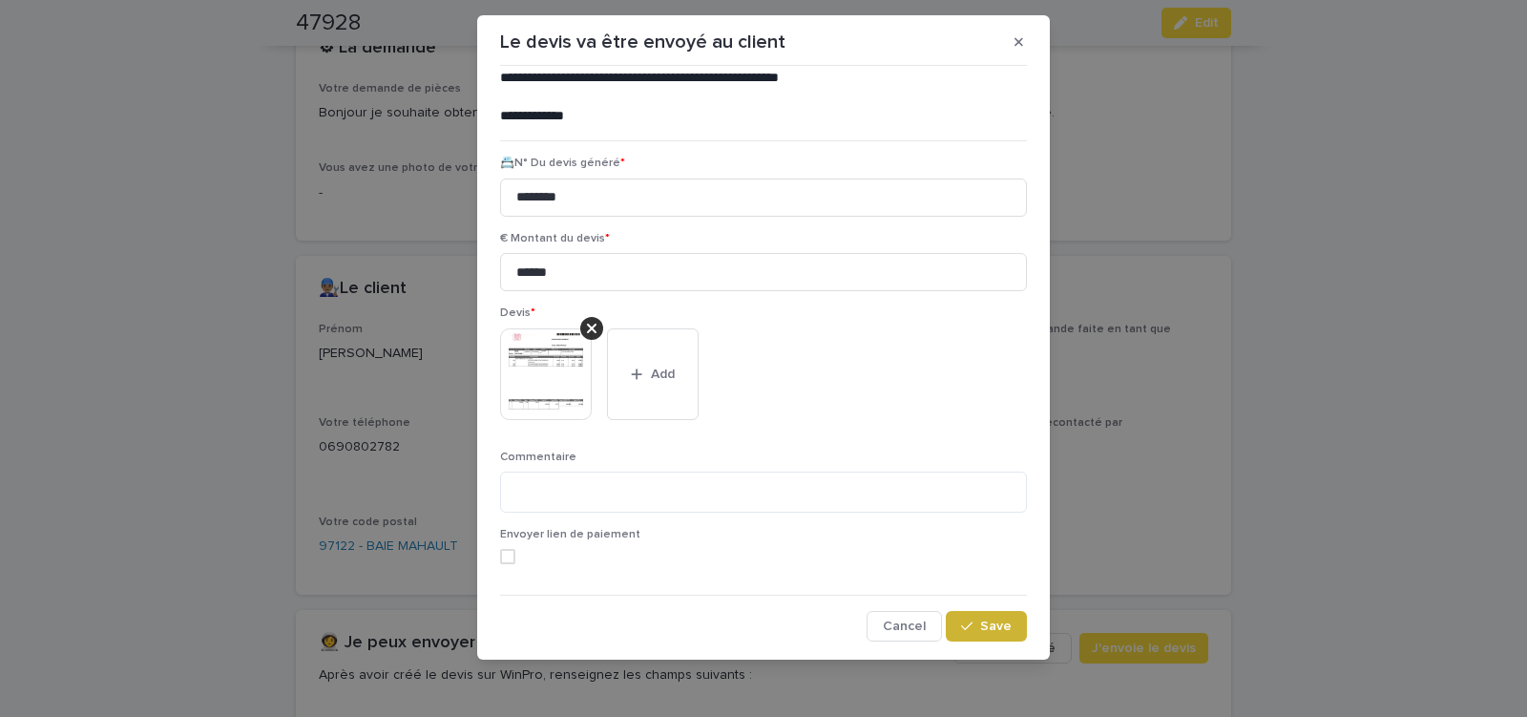
click at [986, 635] on button "Save" at bounding box center [986, 626] width 81 height 31
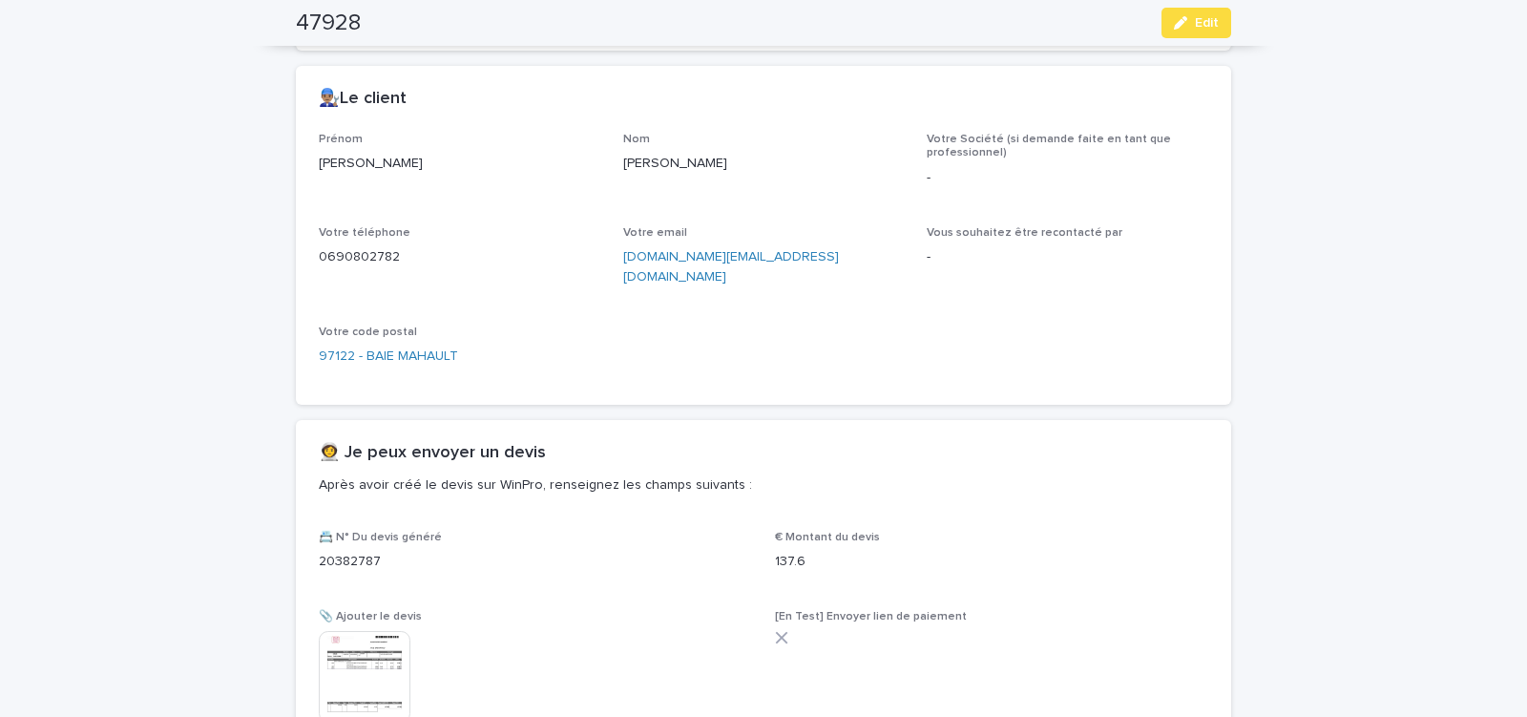
scroll to position [916, 0]
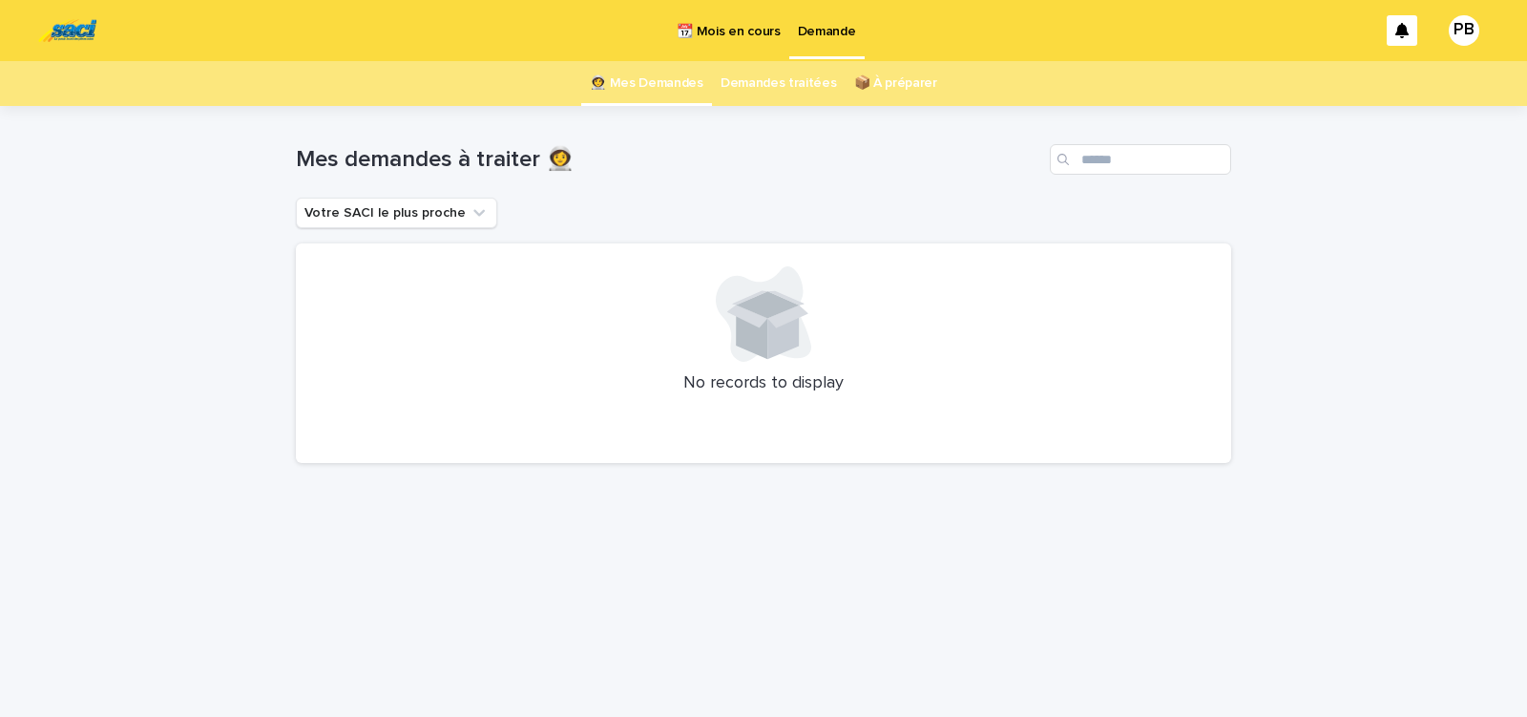
click at [717, 32] on p "📆 Mois en cours" at bounding box center [728, 20] width 103 height 40
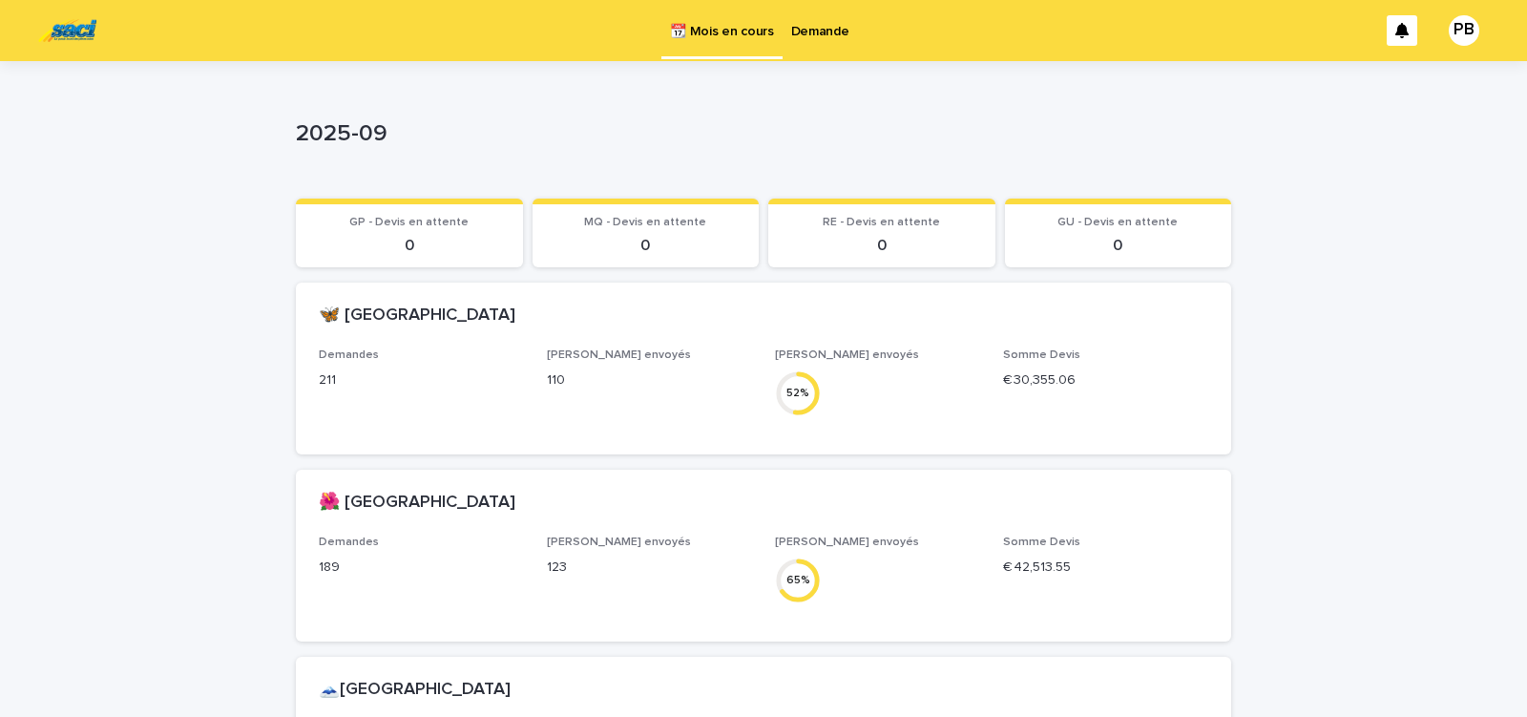
click at [836, 32] on p "Demande" at bounding box center [820, 20] width 58 height 40
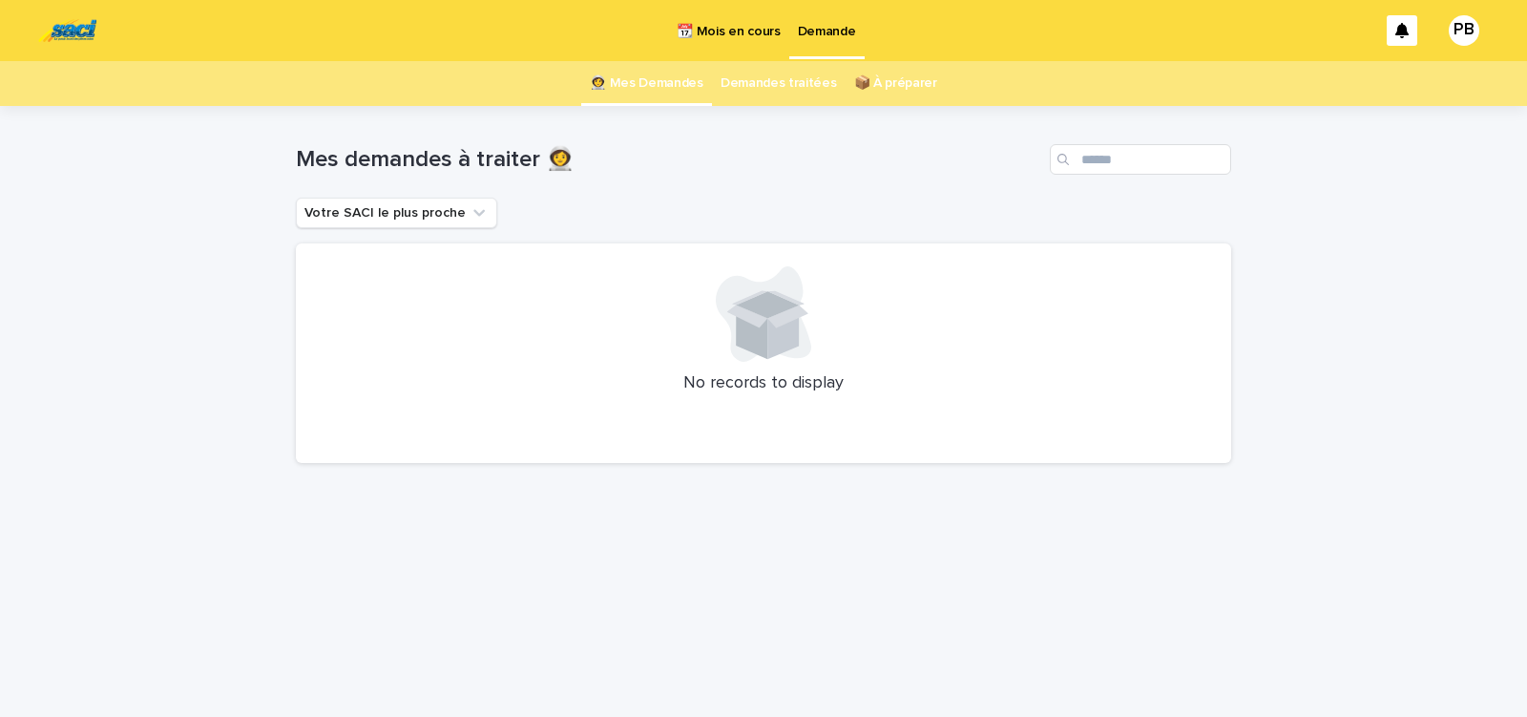
click at [726, 31] on p "📆 Mois en cours" at bounding box center [728, 20] width 103 height 40
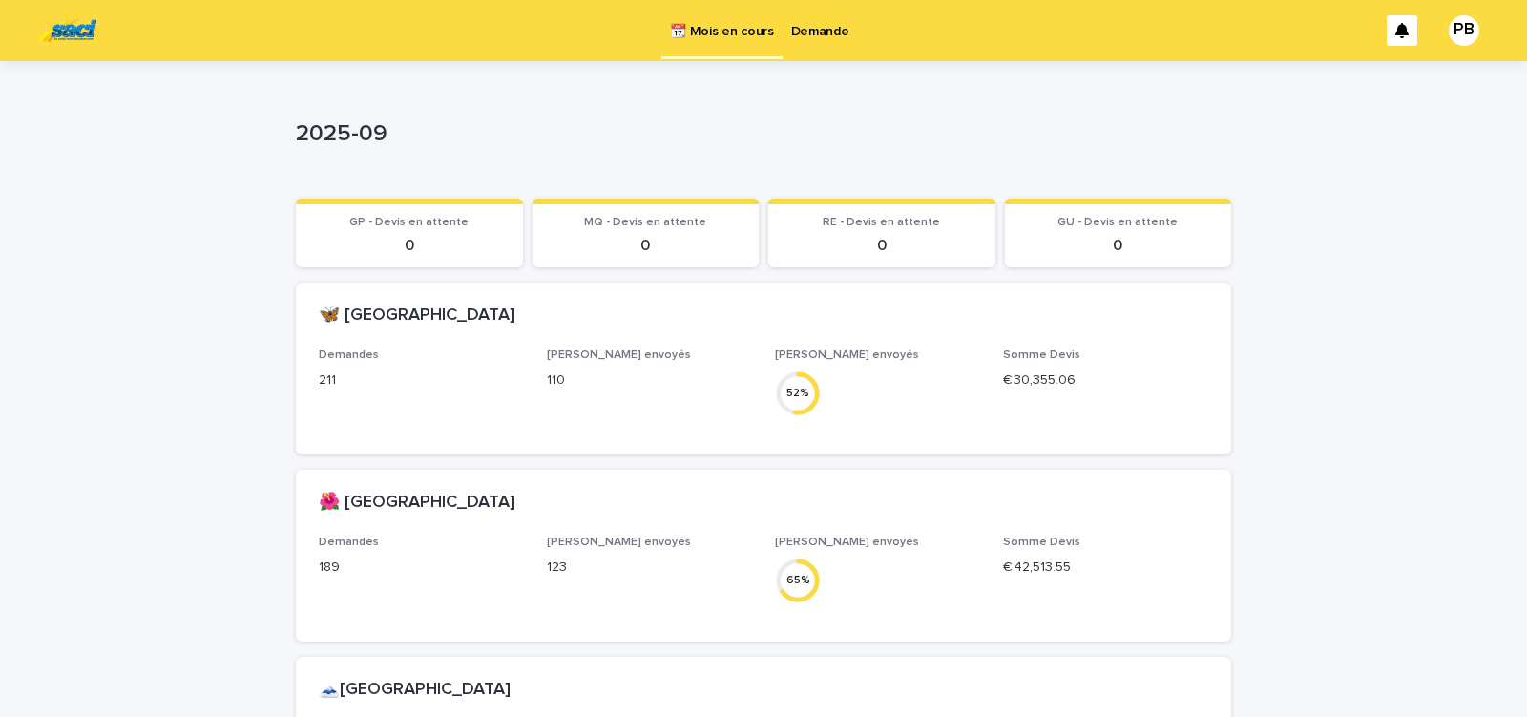
click at [807, 36] on p "Demande" at bounding box center [820, 20] width 58 height 40
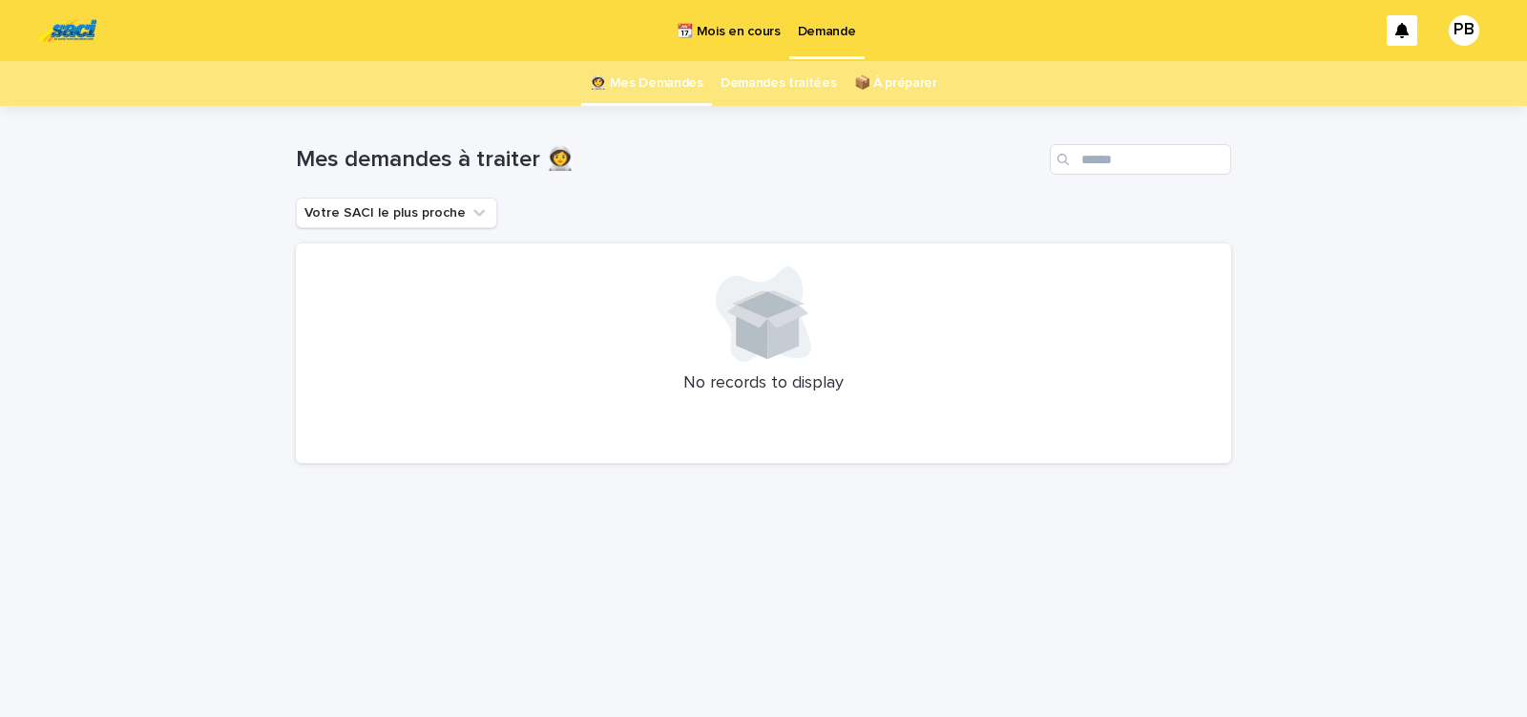
click at [738, 31] on p "📆 Mois en cours" at bounding box center [728, 20] width 103 height 40
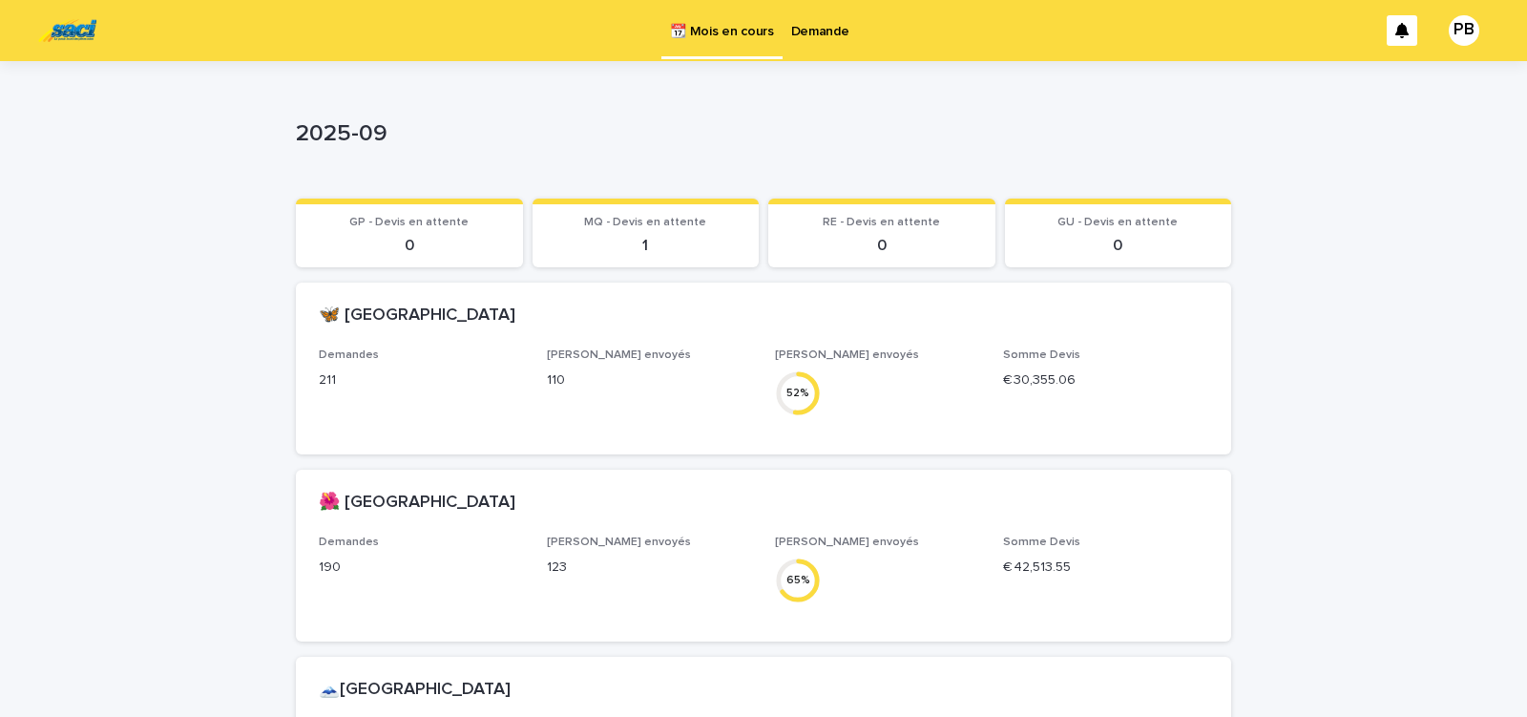
click at [819, 32] on p "Demande" at bounding box center [820, 20] width 58 height 40
